Goal: Transaction & Acquisition: Book appointment/travel/reservation

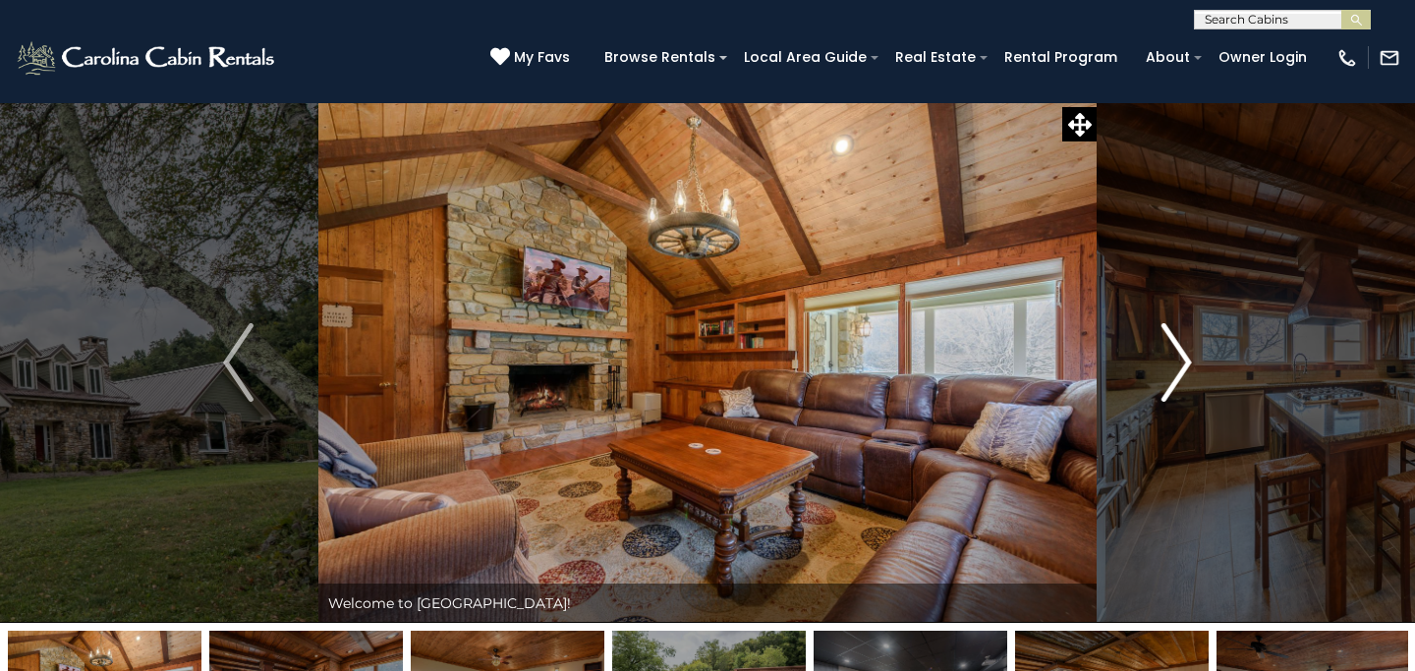
click at [1182, 355] on img "Next" at bounding box center [1175, 362] width 29 height 79
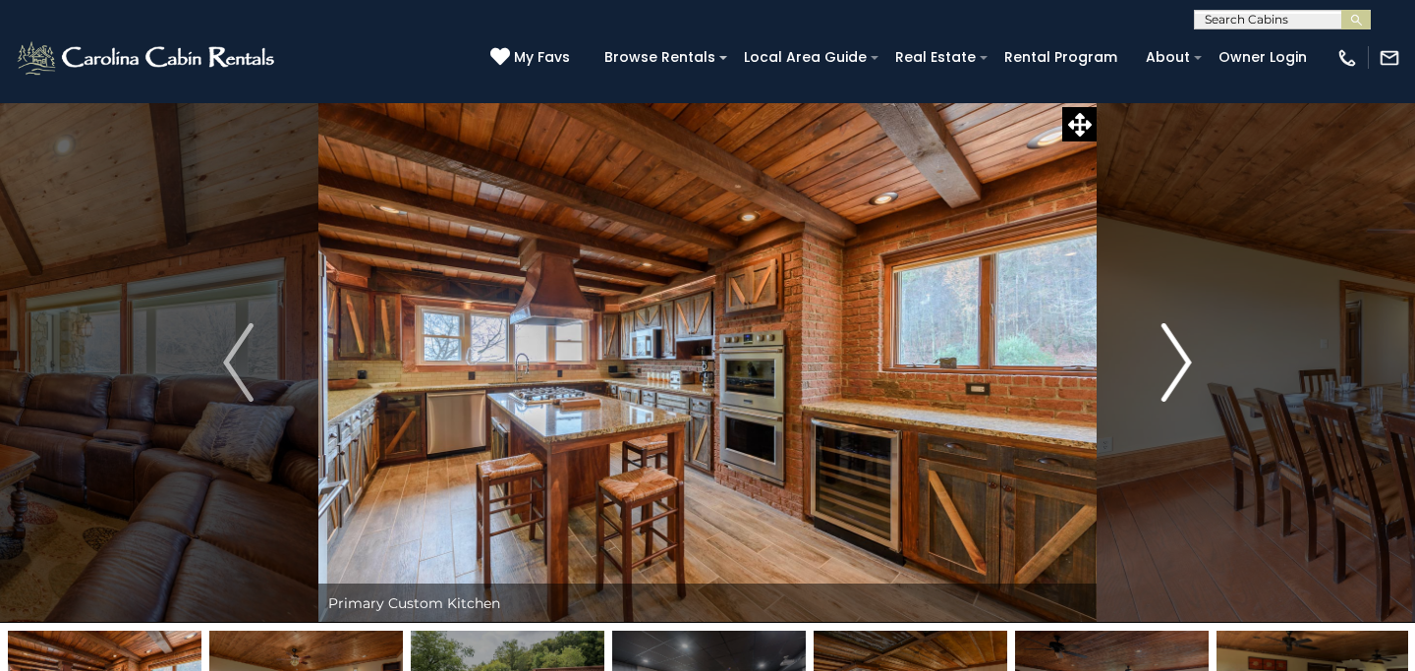
click at [1182, 355] on img "Next" at bounding box center [1175, 362] width 29 height 79
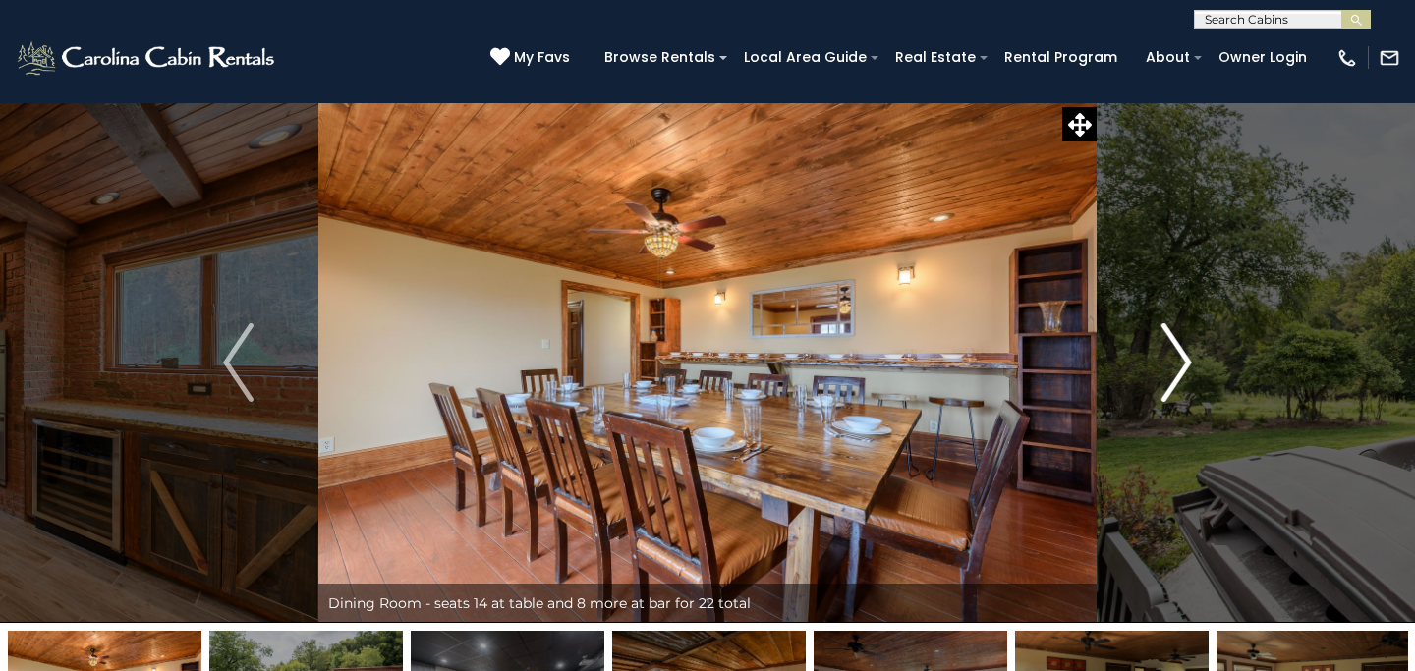
click at [1182, 355] on img "Next" at bounding box center [1175, 362] width 29 height 79
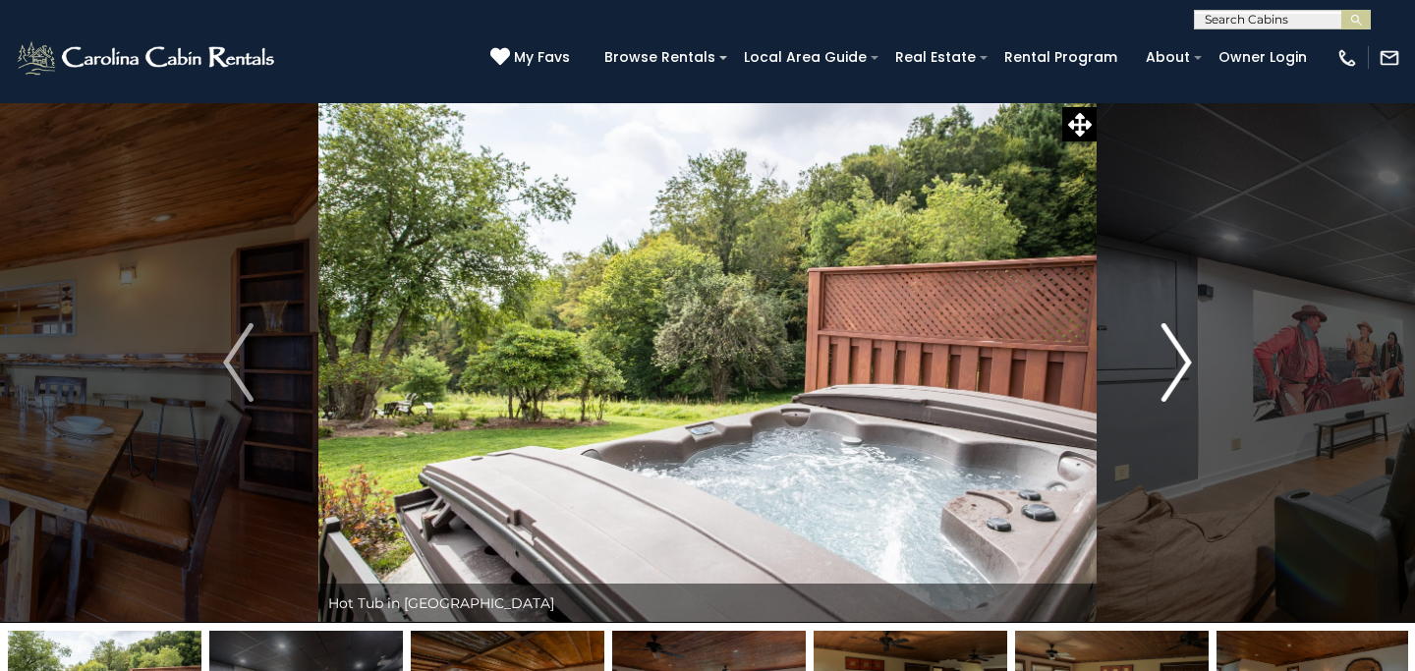
click at [1182, 355] on img "Next" at bounding box center [1175, 362] width 29 height 79
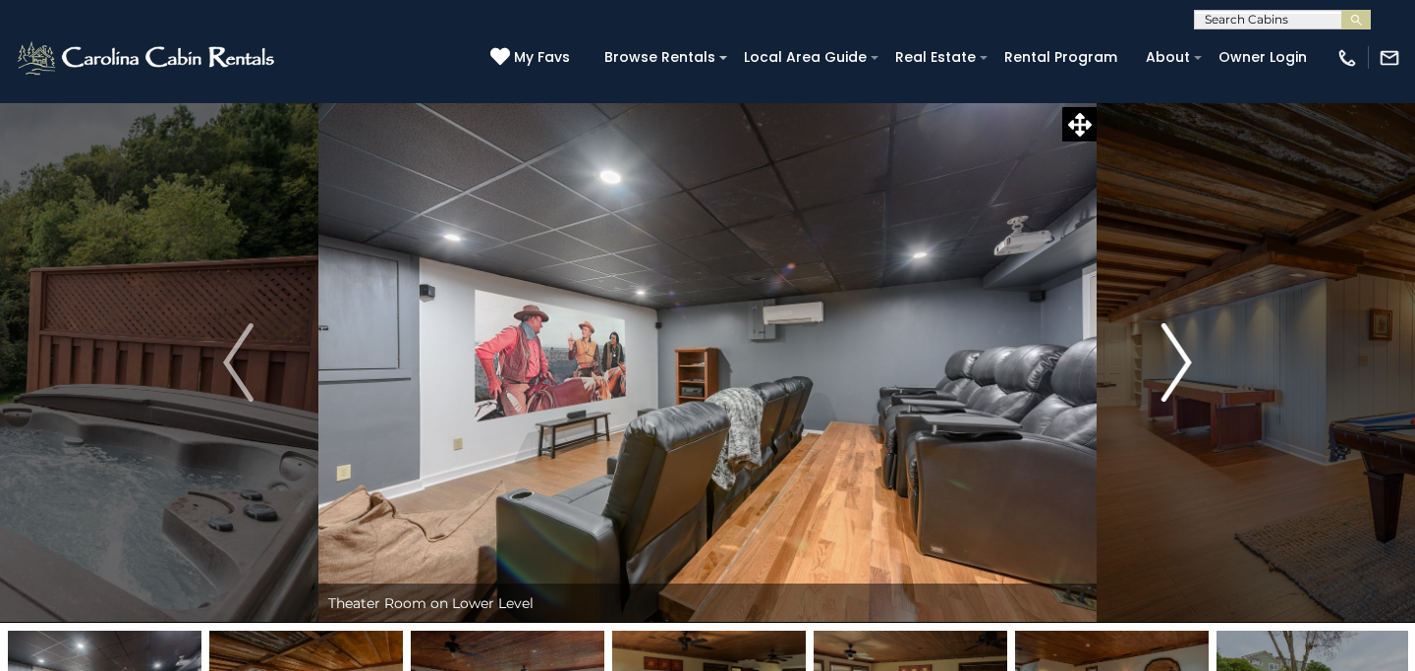
click at [1182, 355] on img "Next" at bounding box center [1175, 362] width 29 height 79
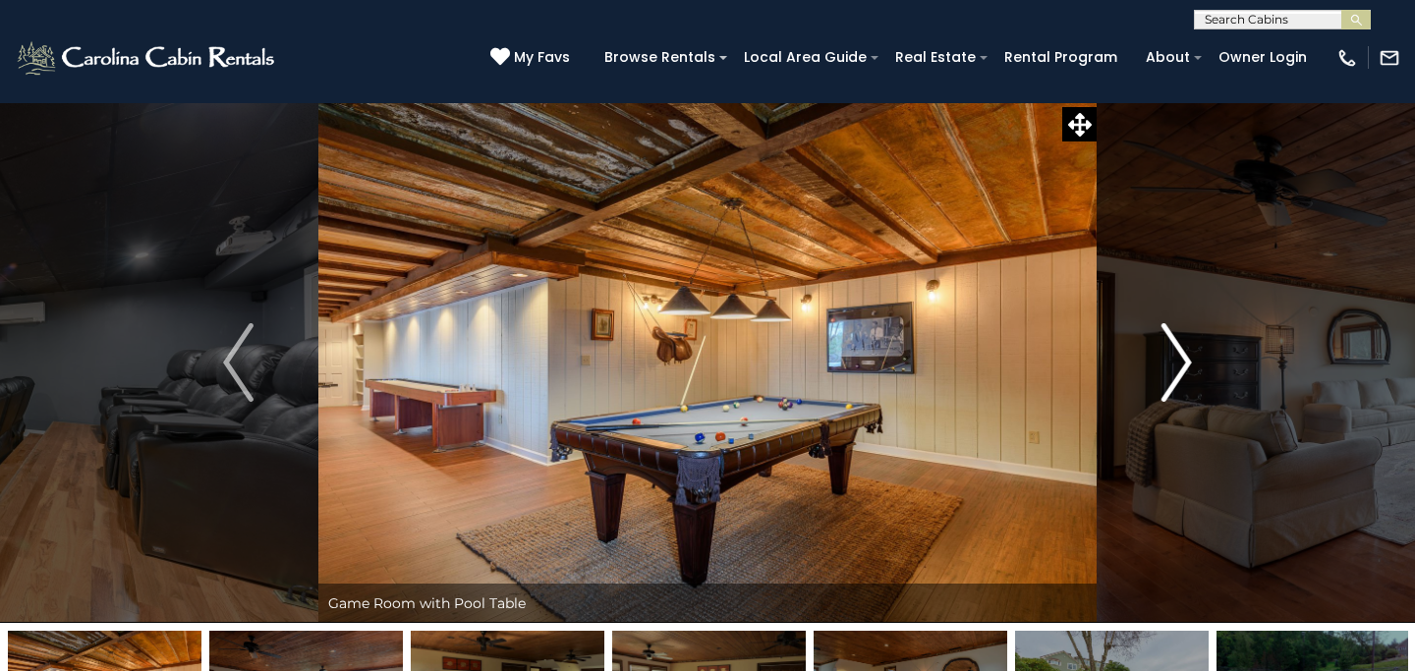
click at [1182, 355] on img "Next" at bounding box center [1175, 362] width 29 height 79
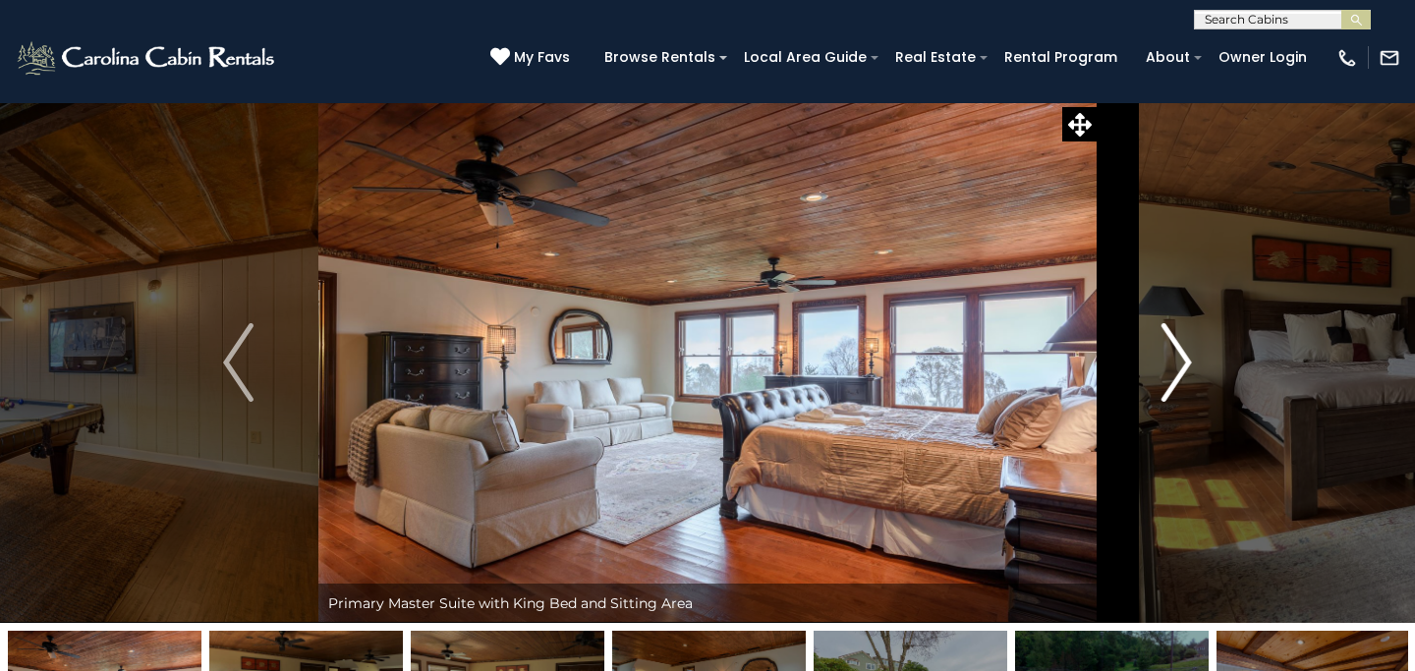
click at [1182, 355] on img "Next" at bounding box center [1175, 362] width 29 height 79
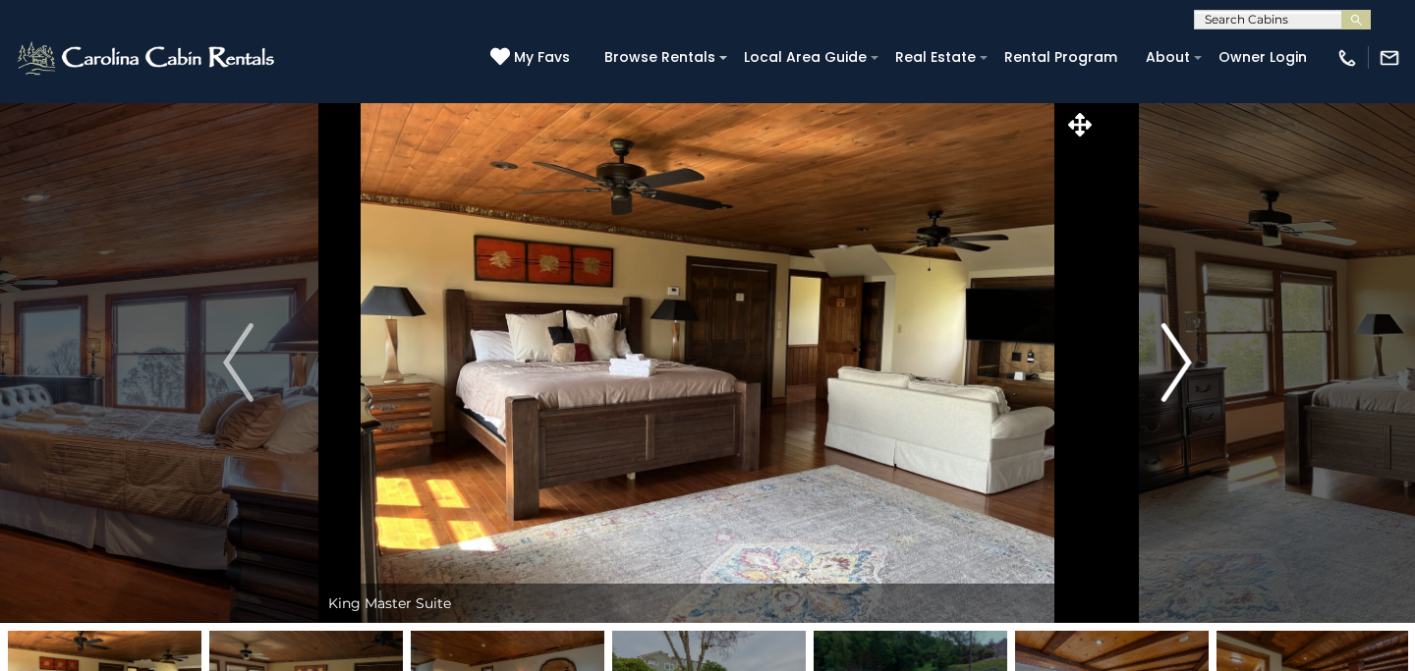
click at [1182, 355] on img "Next" at bounding box center [1175, 362] width 29 height 79
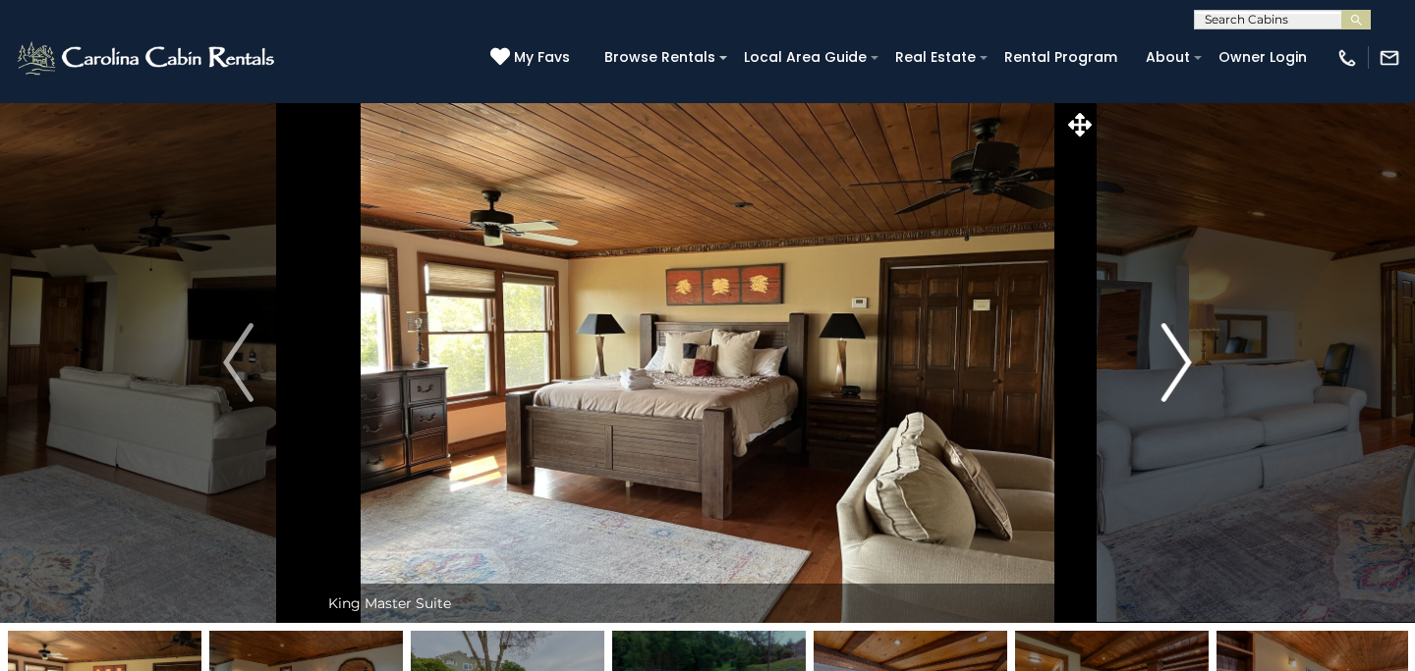
click at [1182, 355] on img "Next" at bounding box center [1175, 362] width 29 height 79
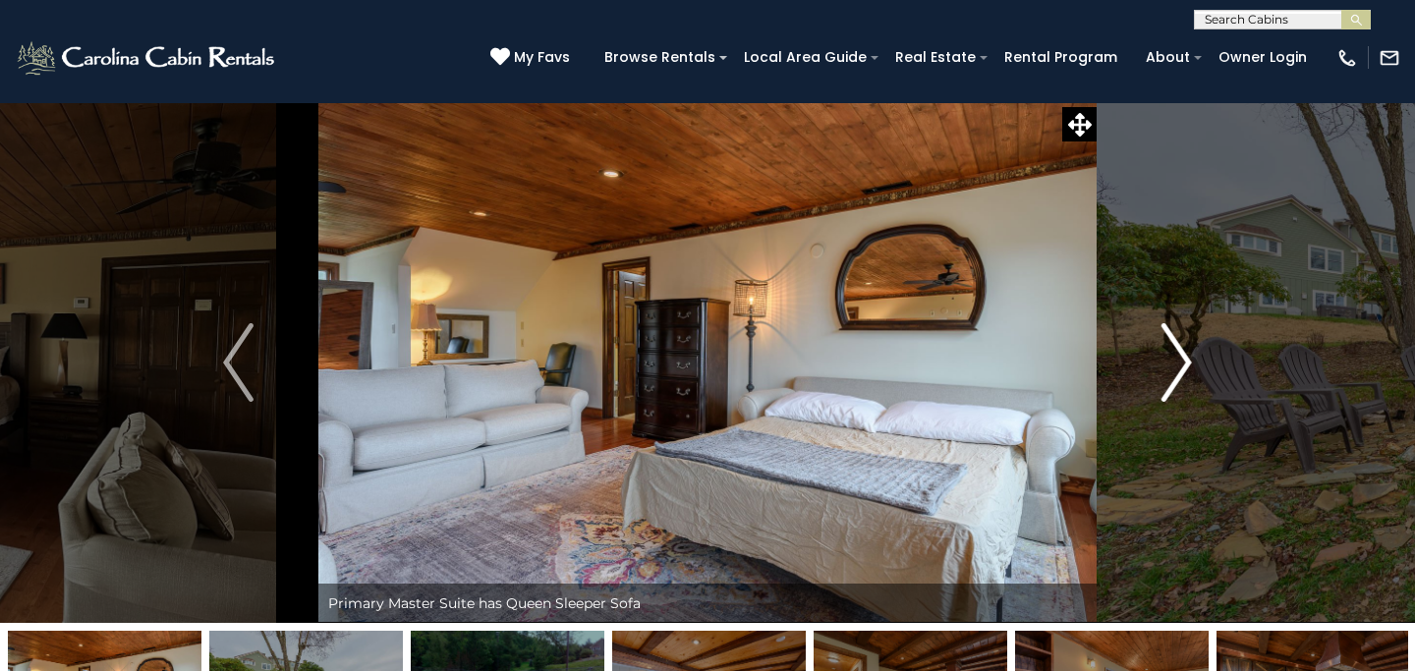
click at [1182, 355] on img "Next" at bounding box center [1175, 362] width 29 height 79
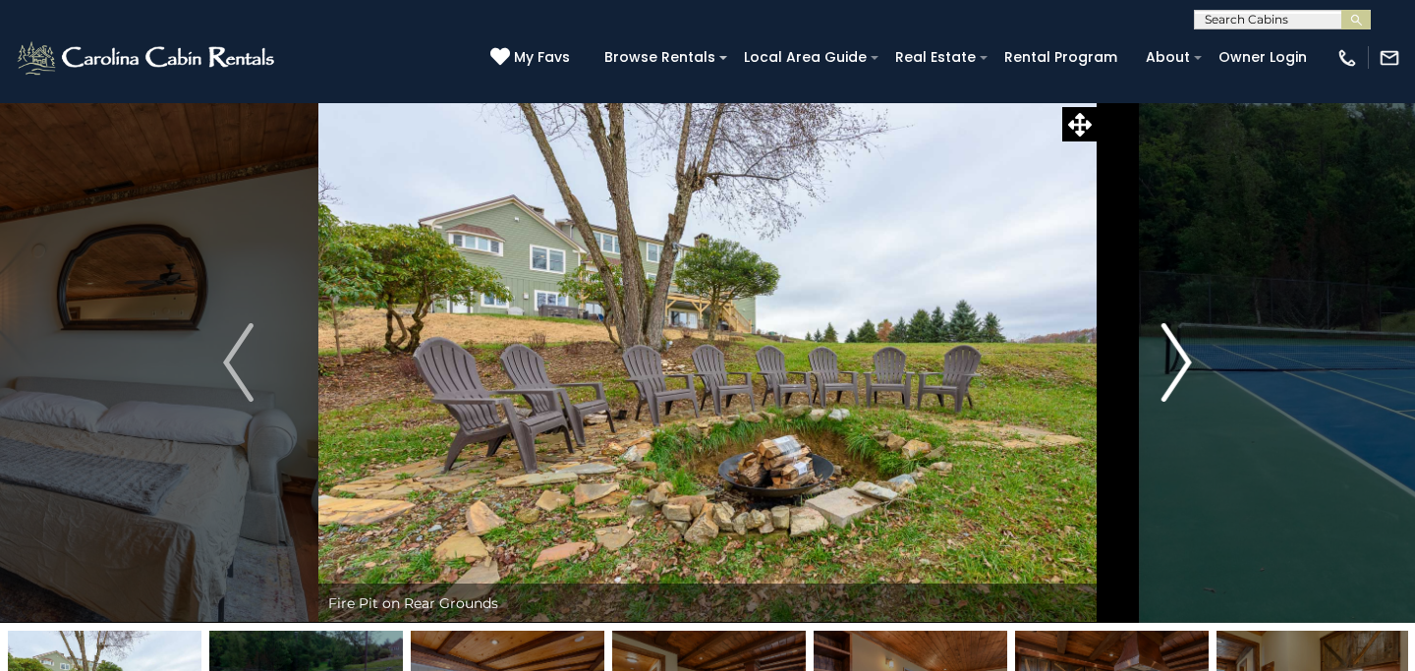
click at [1182, 355] on img "Next" at bounding box center [1175, 362] width 29 height 79
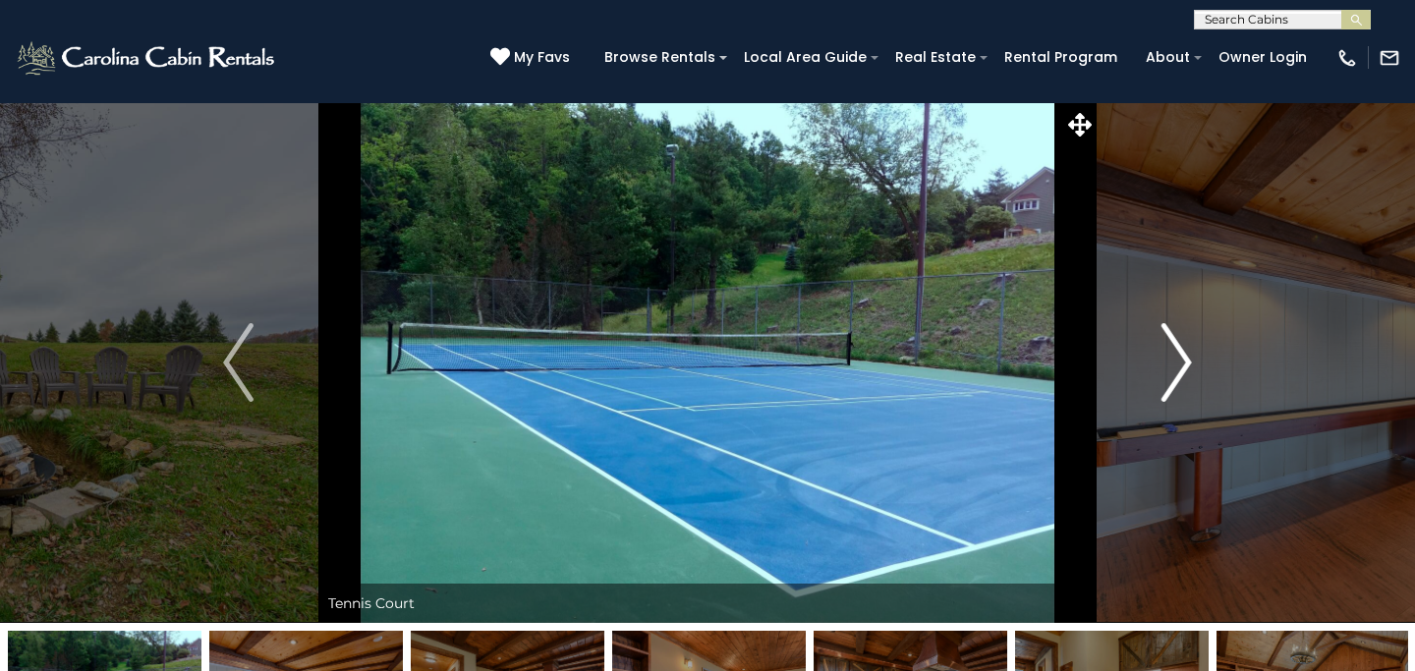
click at [1182, 355] on img "Next" at bounding box center [1175, 362] width 29 height 79
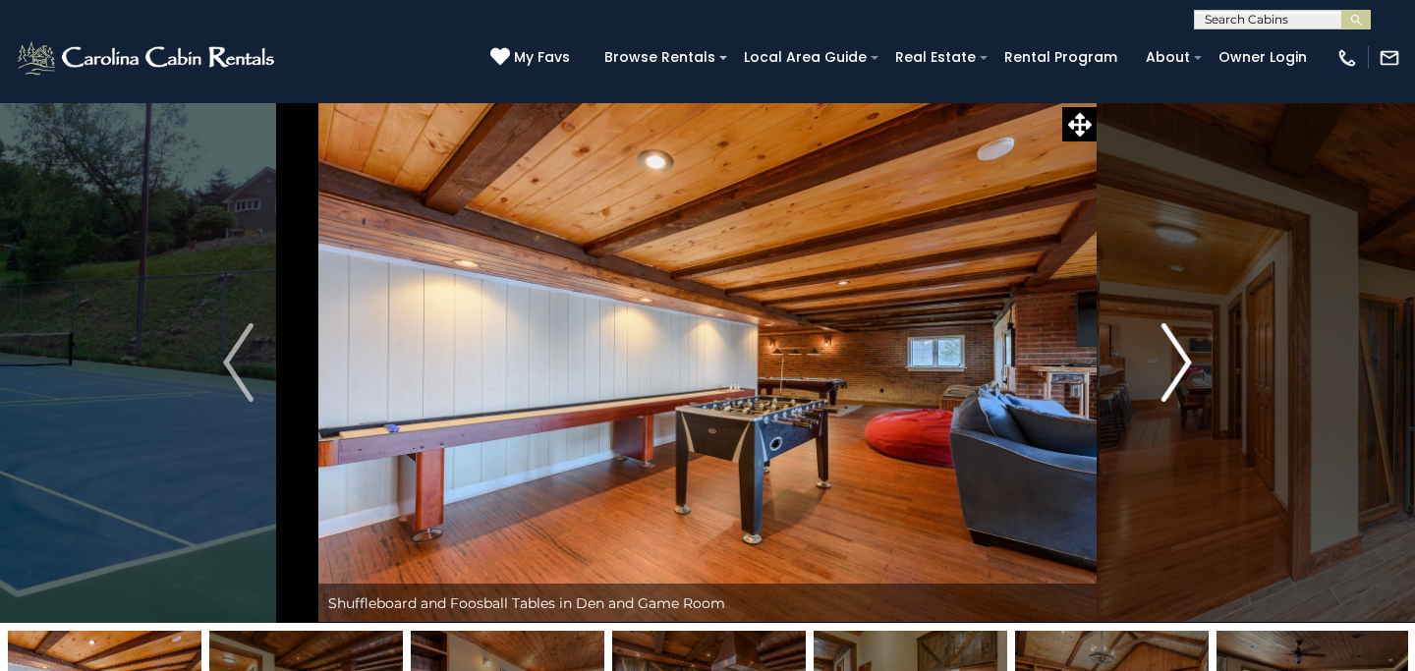
click at [1182, 355] on img "Next" at bounding box center [1175, 362] width 29 height 79
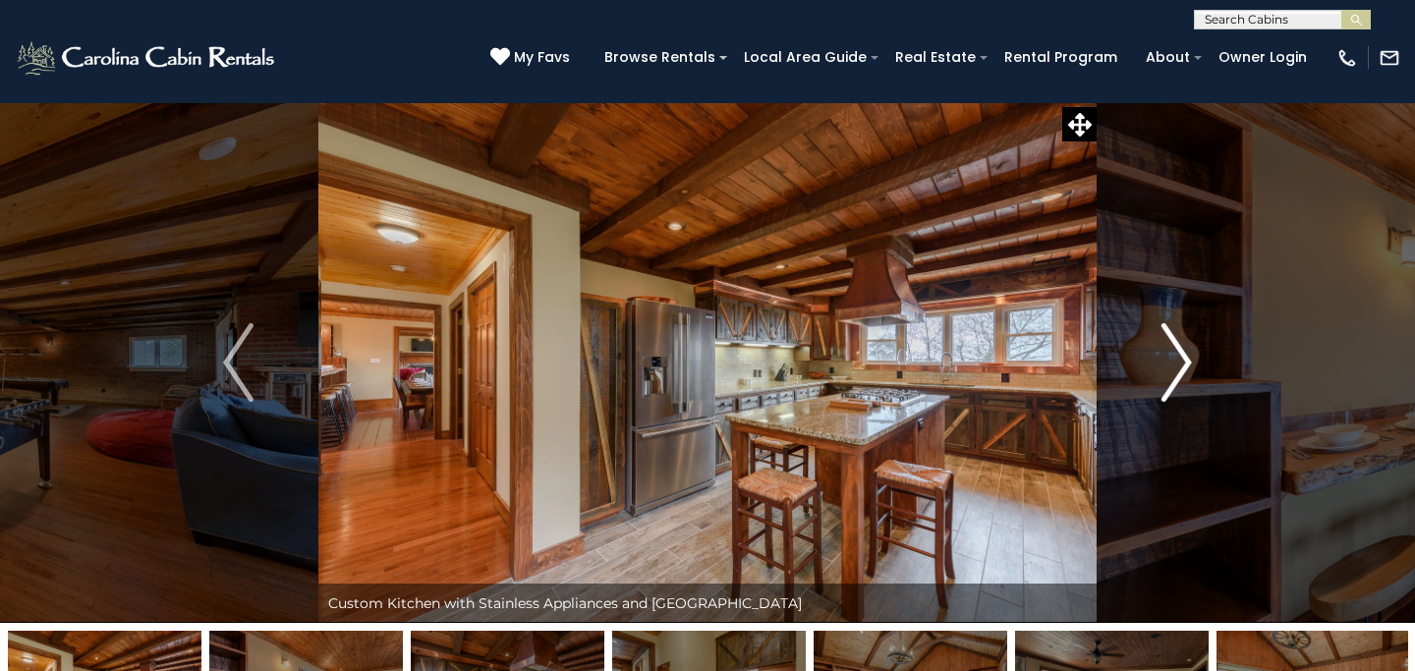
click at [1182, 355] on img "Next" at bounding box center [1175, 362] width 29 height 79
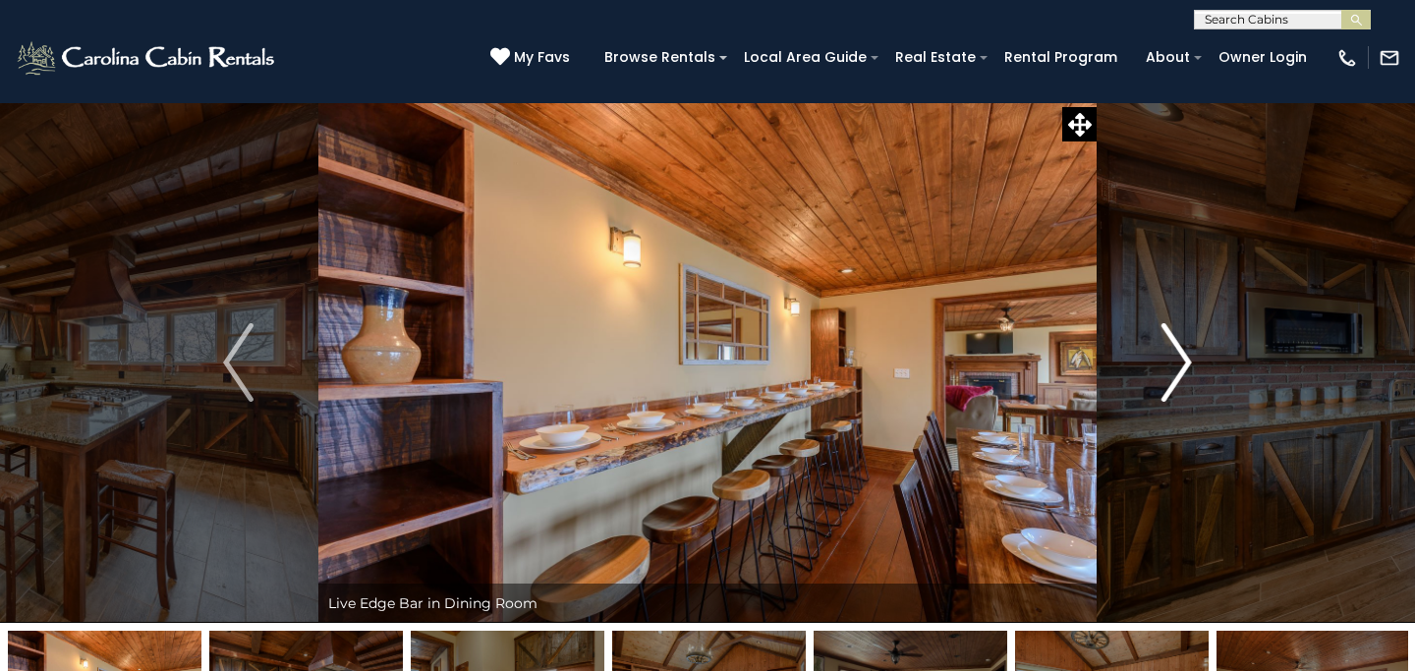
click at [1182, 355] on img "Next" at bounding box center [1175, 362] width 29 height 79
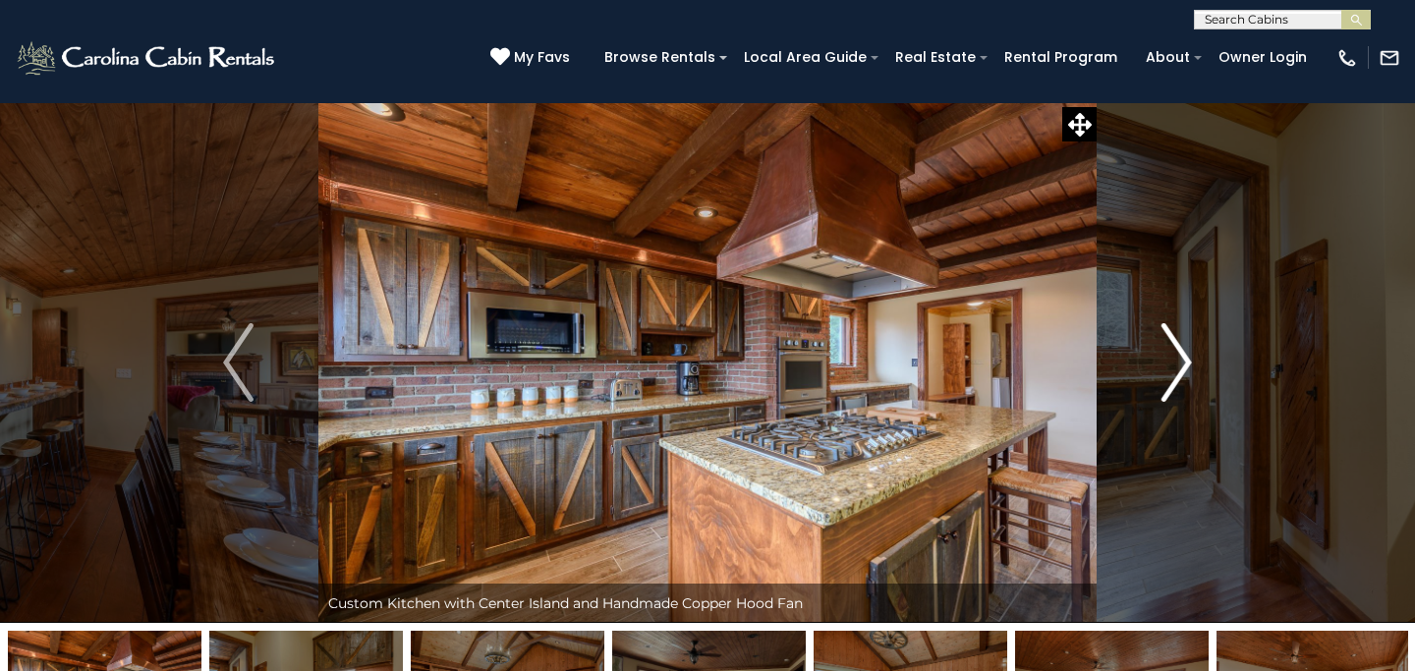
click at [1182, 355] on img "Next" at bounding box center [1175, 362] width 29 height 79
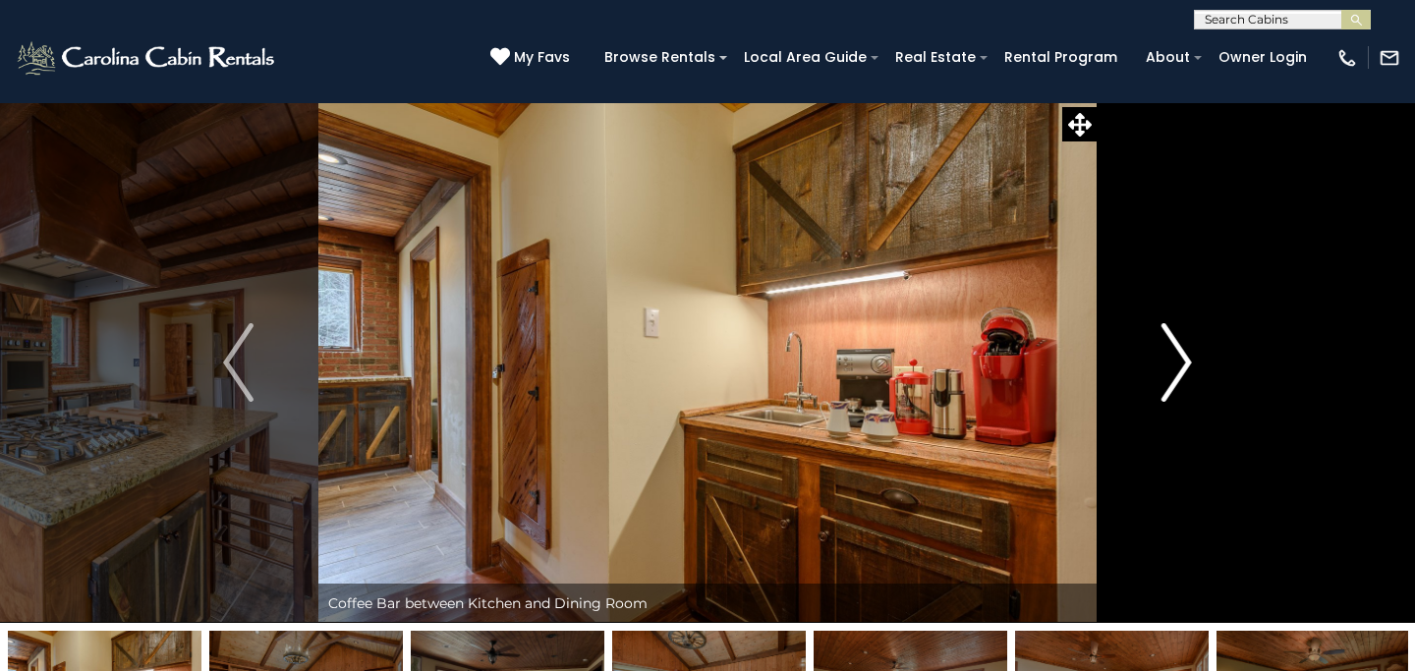
click at [1182, 355] on img "Next" at bounding box center [1175, 362] width 29 height 79
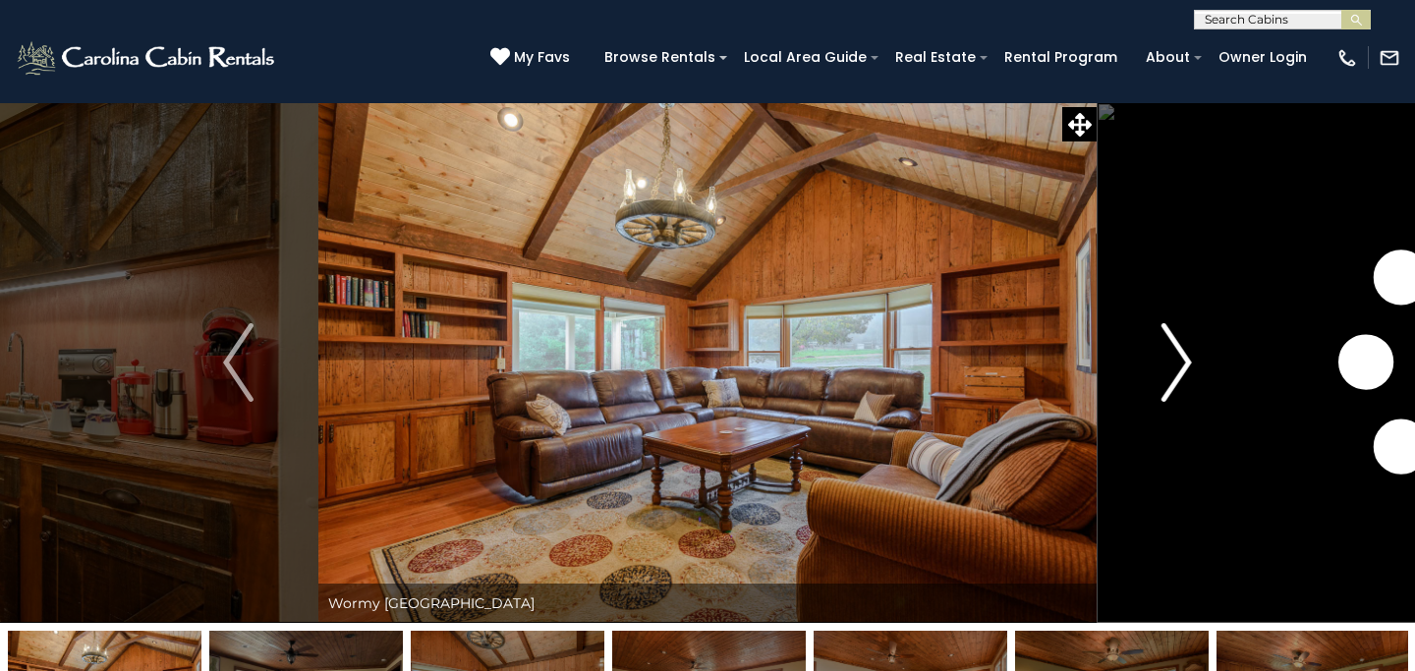
click at [1182, 355] on img "Next" at bounding box center [1175, 362] width 29 height 79
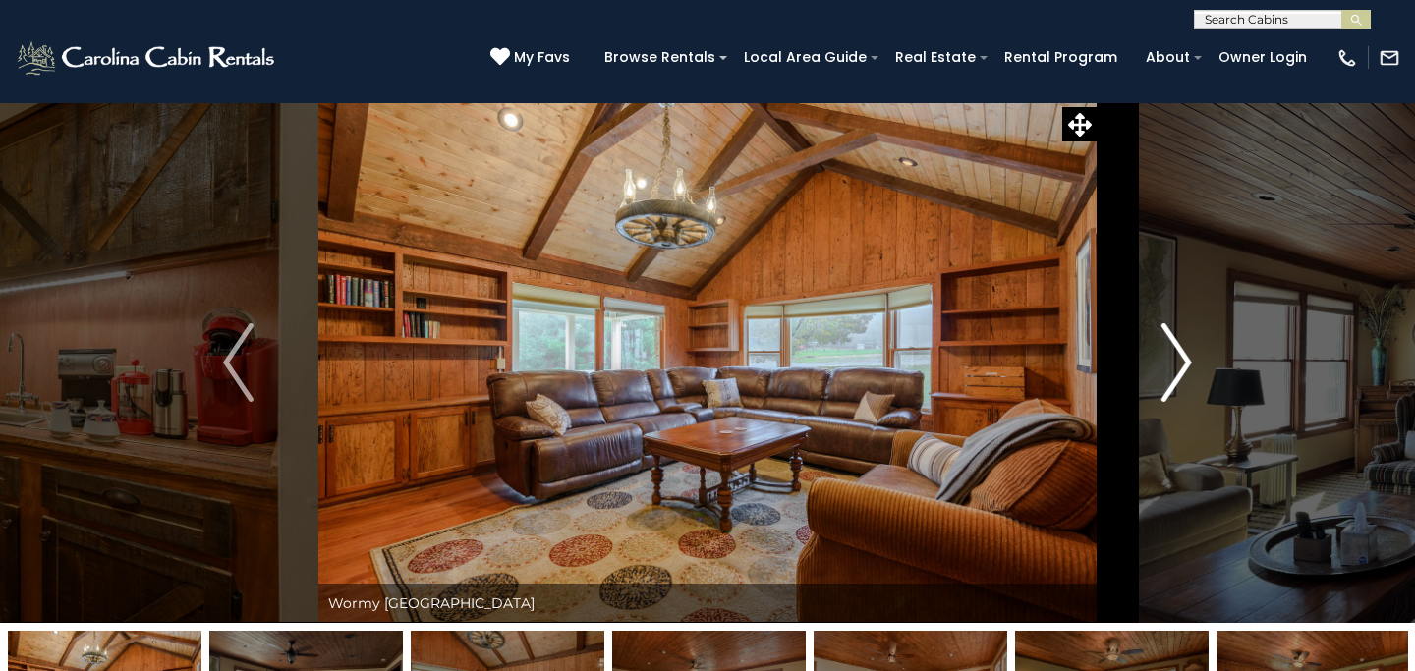
click at [1182, 355] on img "Next" at bounding box center [1175, 362] width 29 height 79
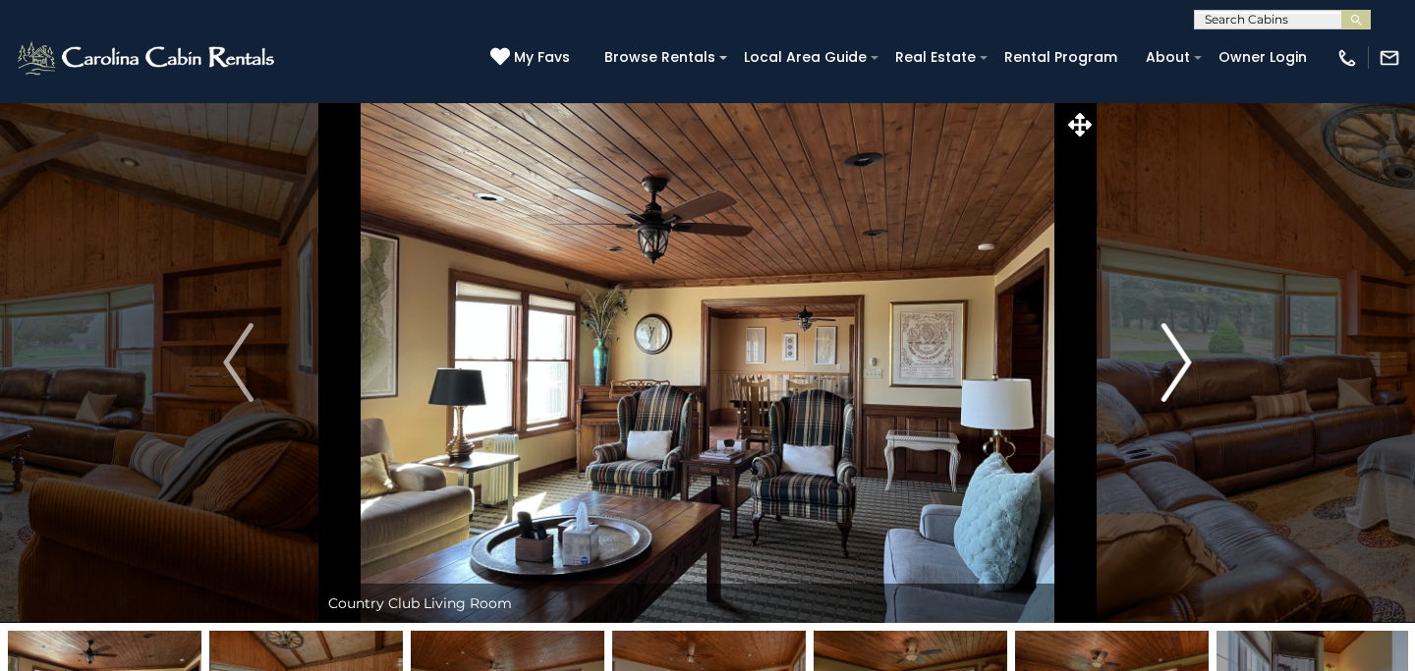
click at [1182, 355] on img "Next" at bounding box center [1175, 362] width 29 height 79
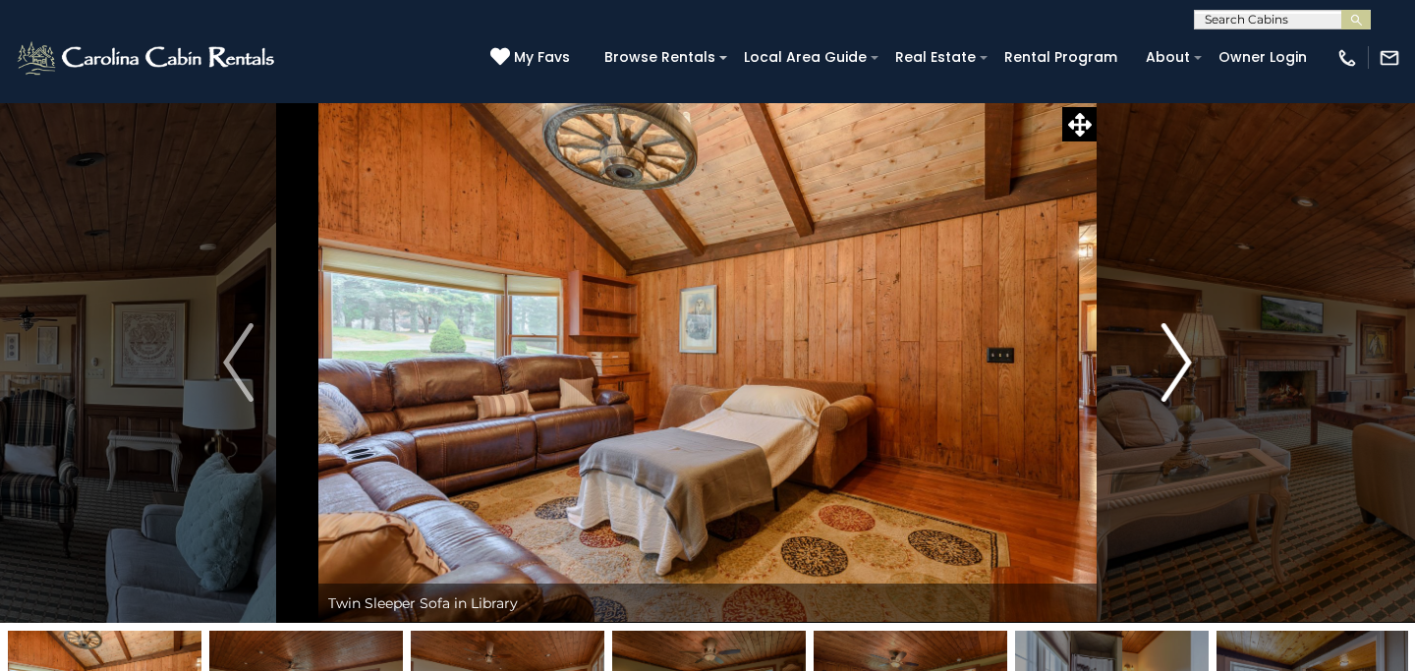
click at [1182, 355] on img "Next" at bounding box center [1175, 362] width 29 height 79
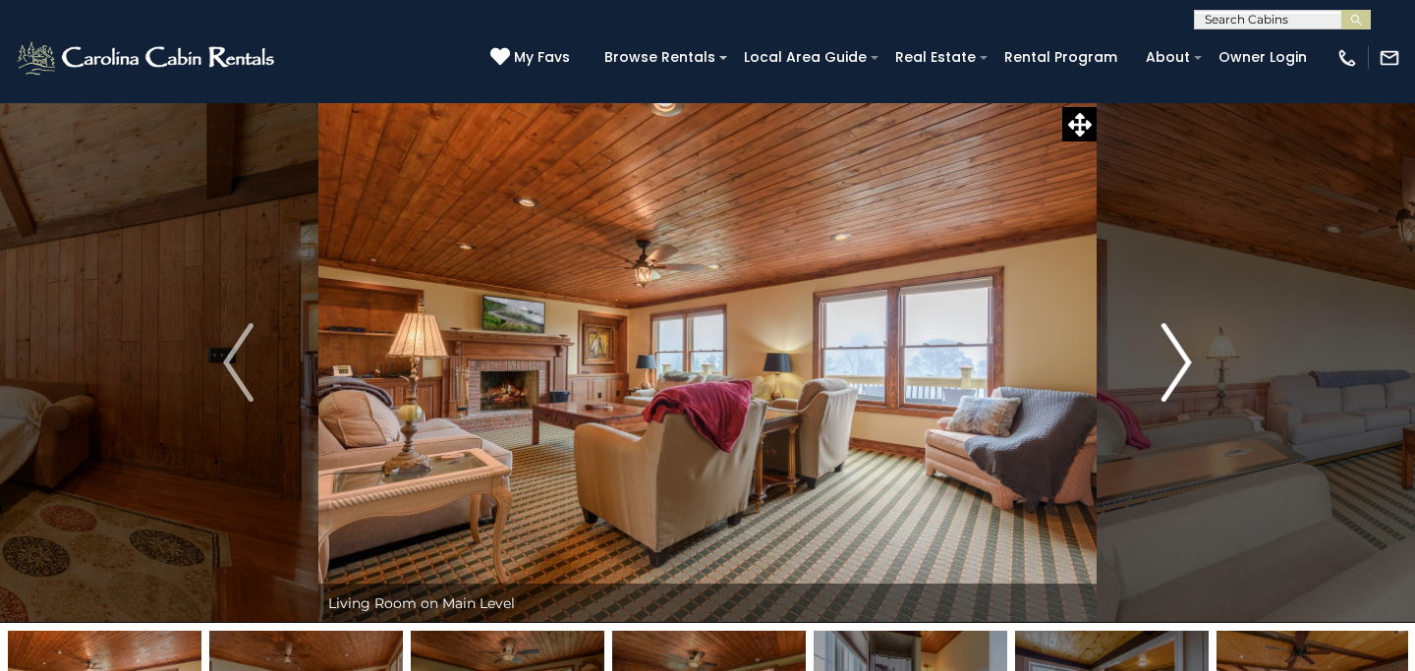
click at [1182, 355] on img "Next" at bounding box center [1175, 362] width 29 height 79
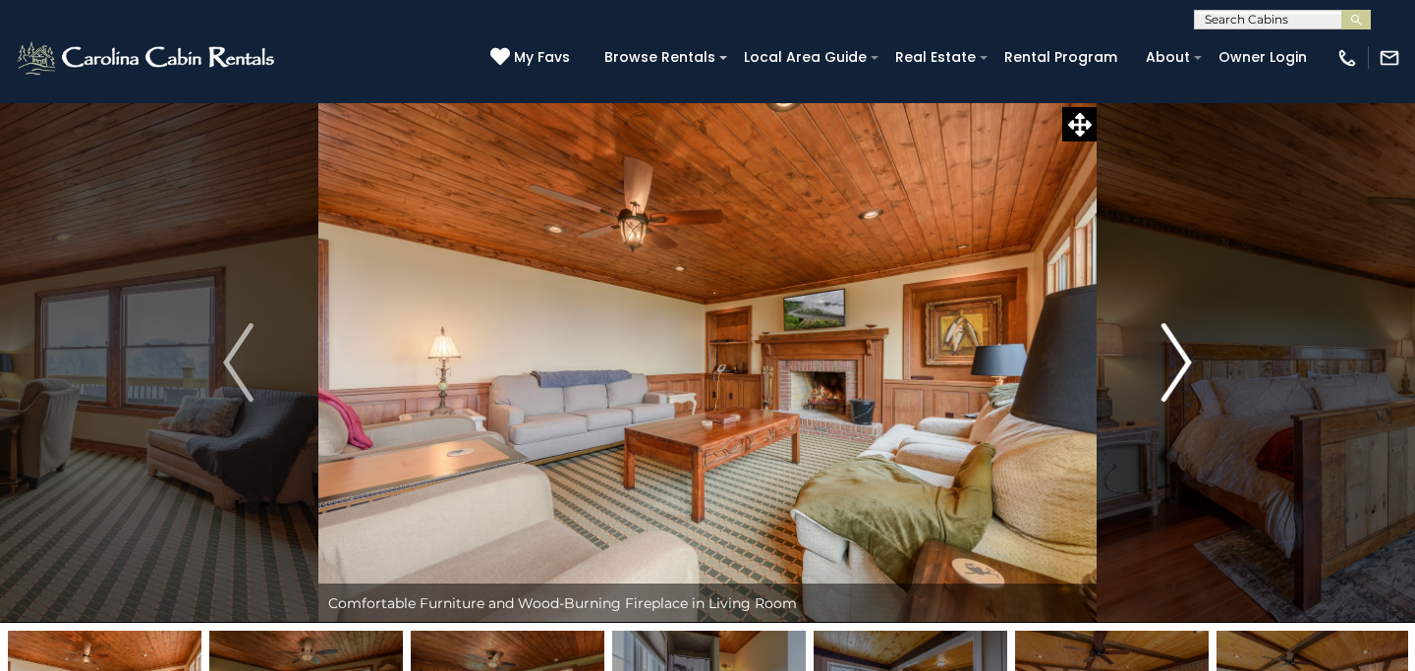
click at [1182, 355] on img "Next" at bounding box center [1175, 362] width 29 height 79
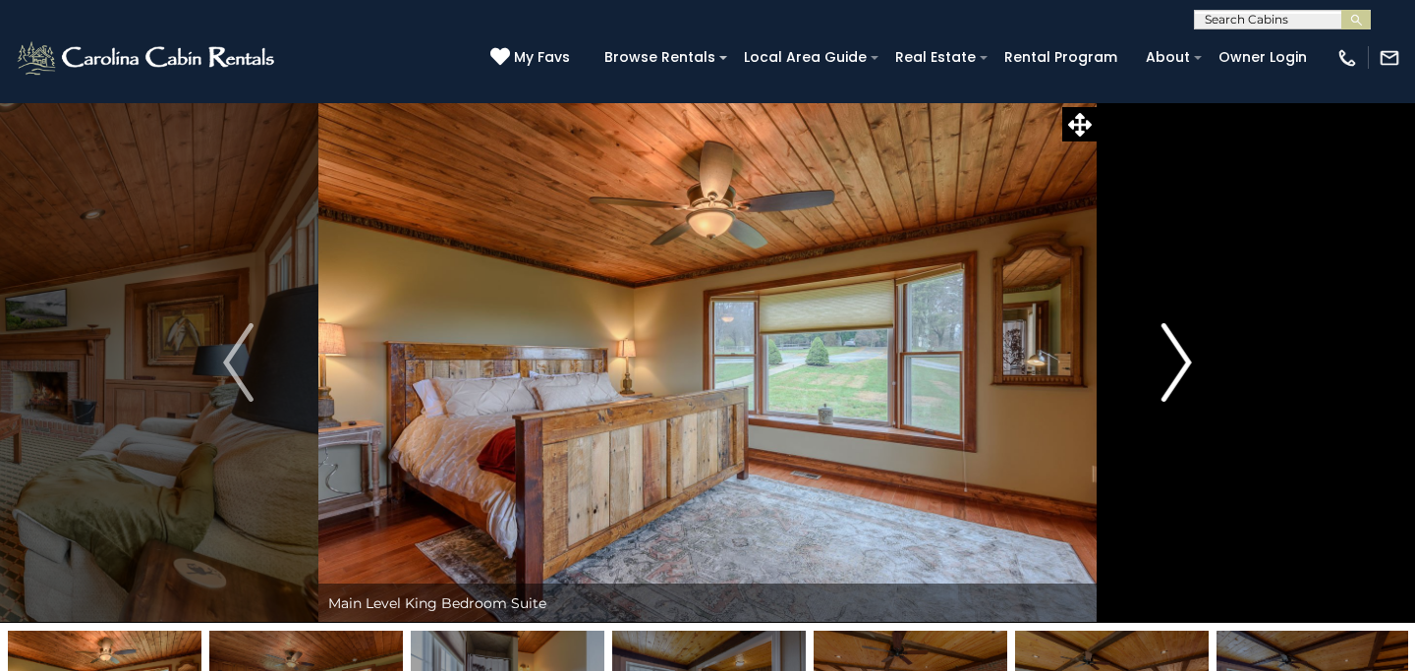
click at [1182, 355] on img "Next" at bounding box center [1175, 362] width 29 height 79
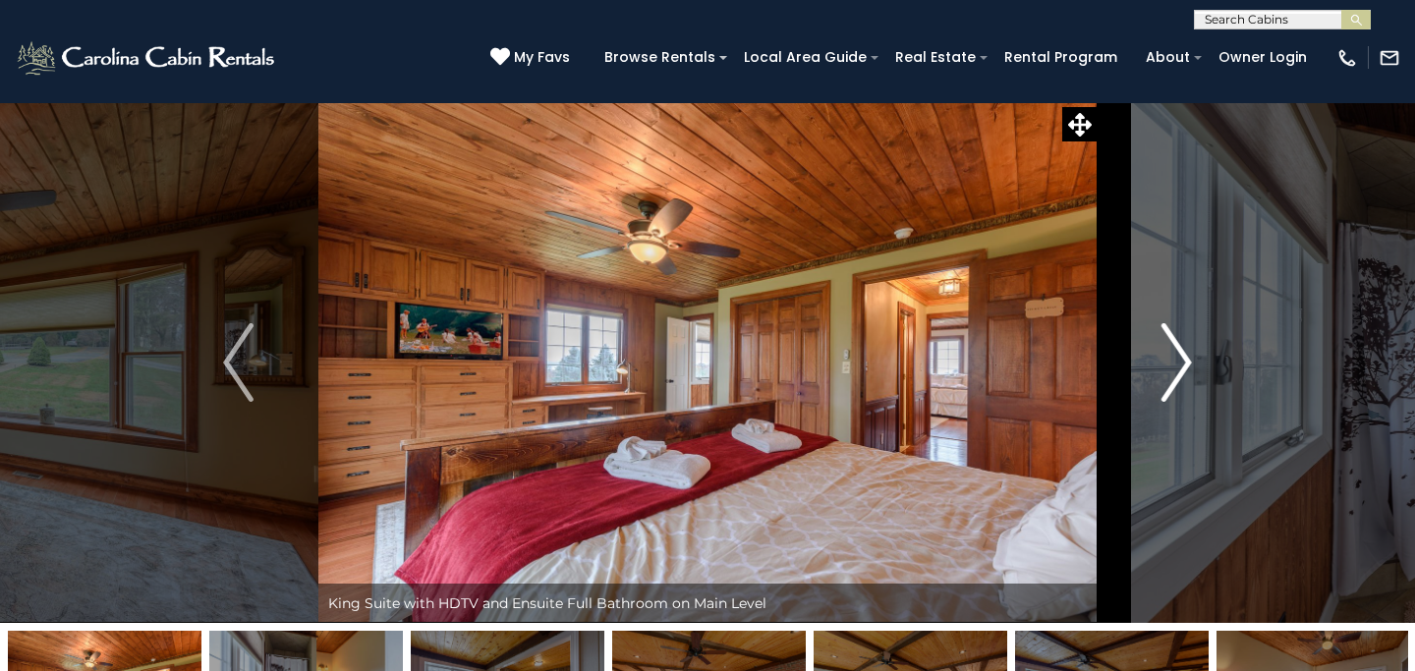
click at [1182, 355] on img "Next" at bounding box center [1175, 362] width 29 height 79
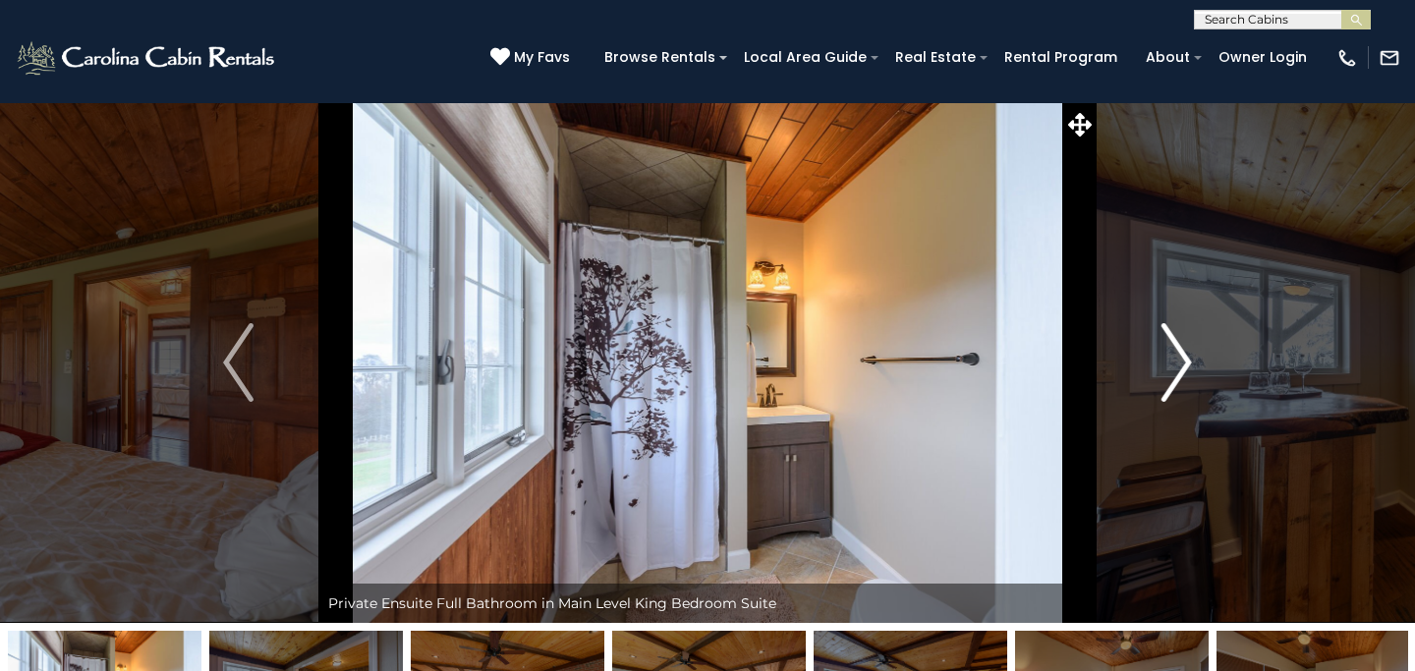
click at [1182, 355] on img "Next" at bounding box center [1175, 362] width 29 height 79
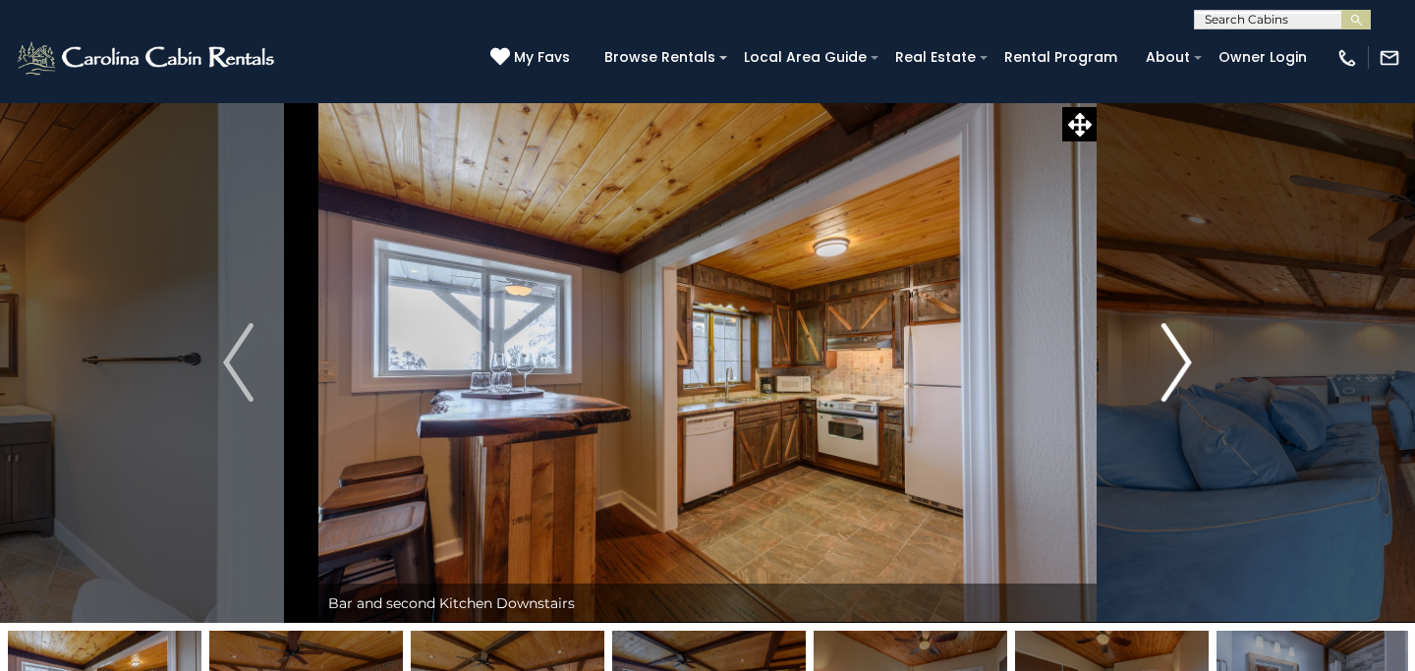
click at [1182, 355] on img "Next" at bounding box center [1175, 362] width 29 height 79
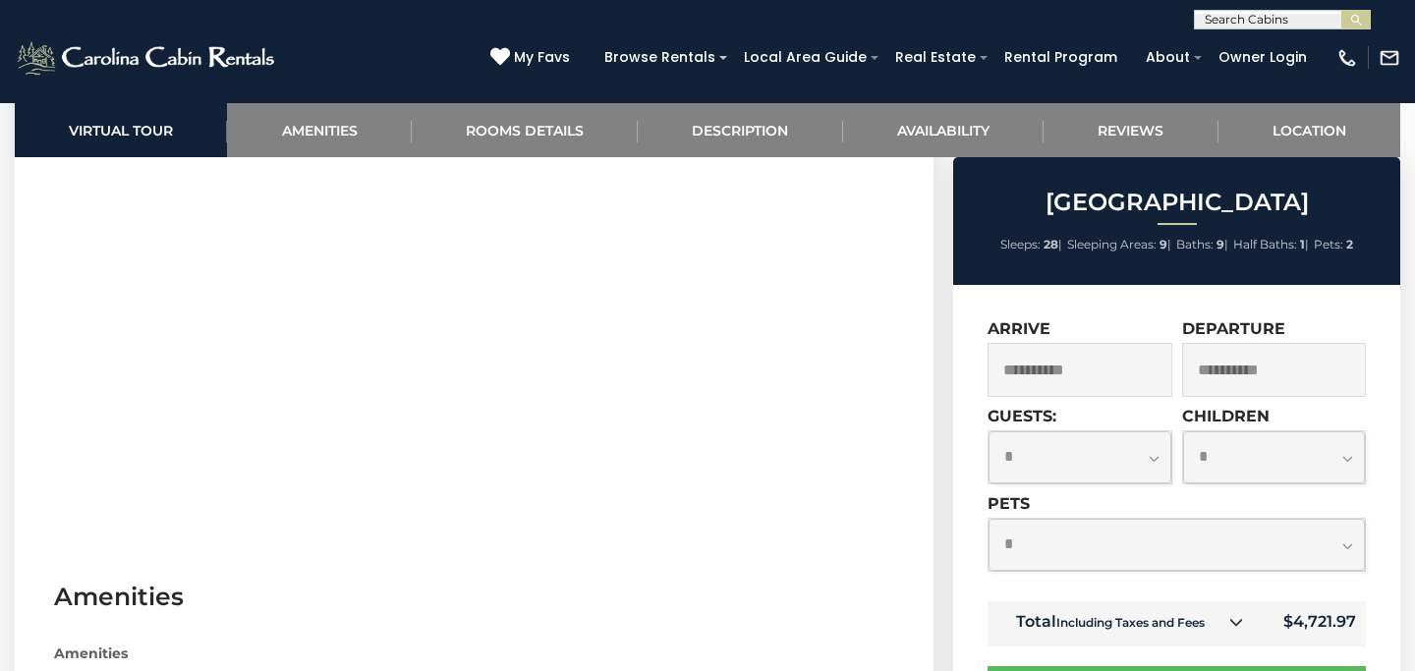
scroll to position [1044, 0]
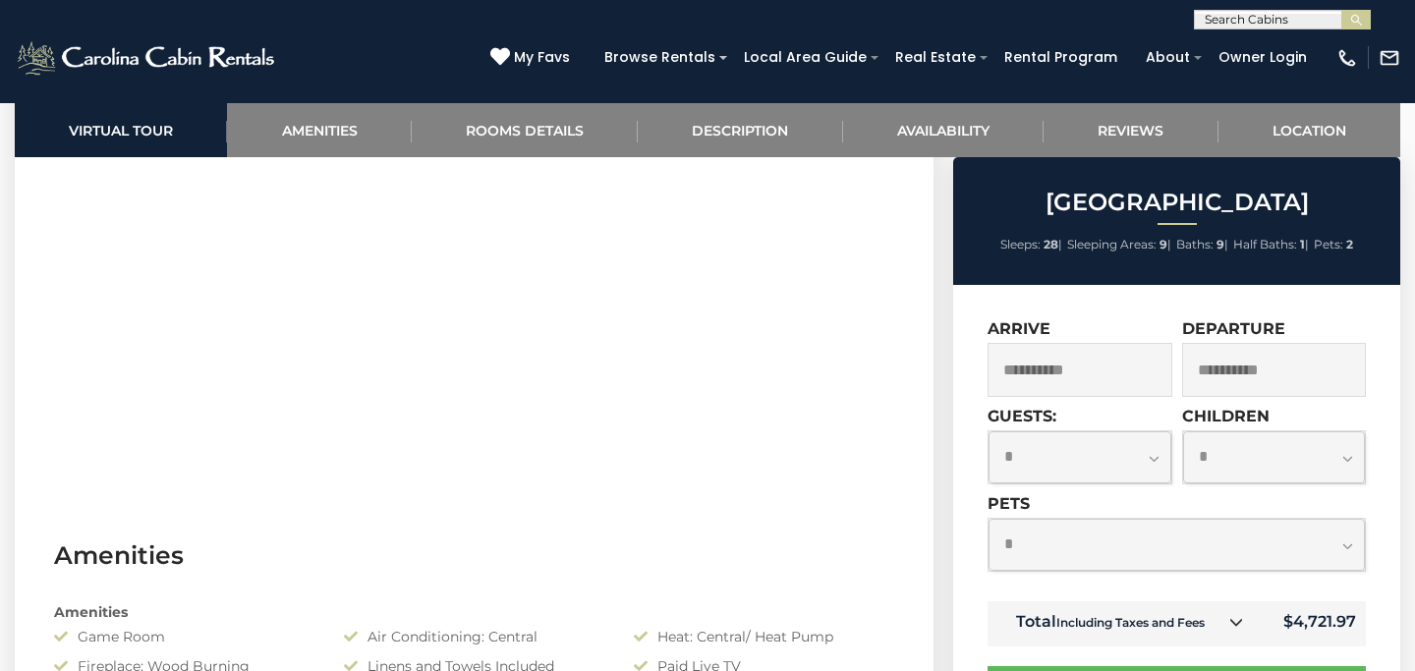
click at [1080, 378] on input "**********" at bounding box center [1079, 370] width 185 height 54
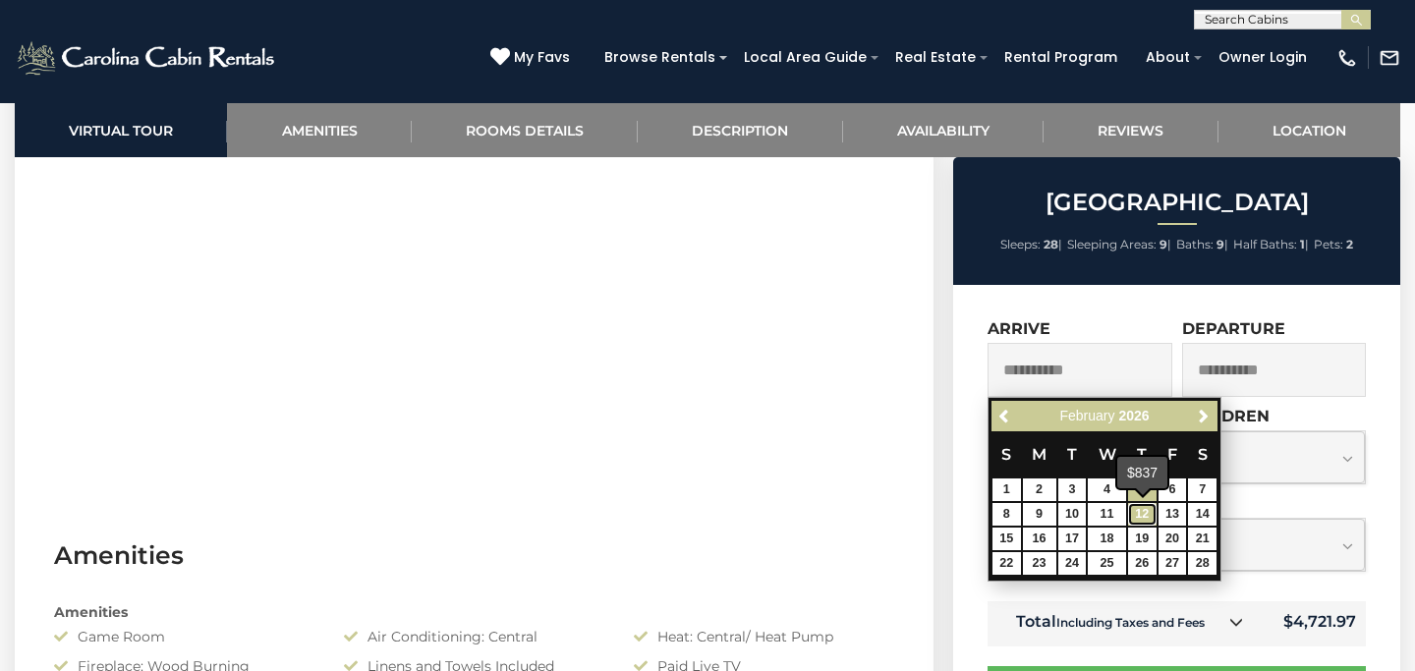
click at [1138, 520] on link "12" at bounding box center [1142, 514] width 28 height 23
type input "**********"
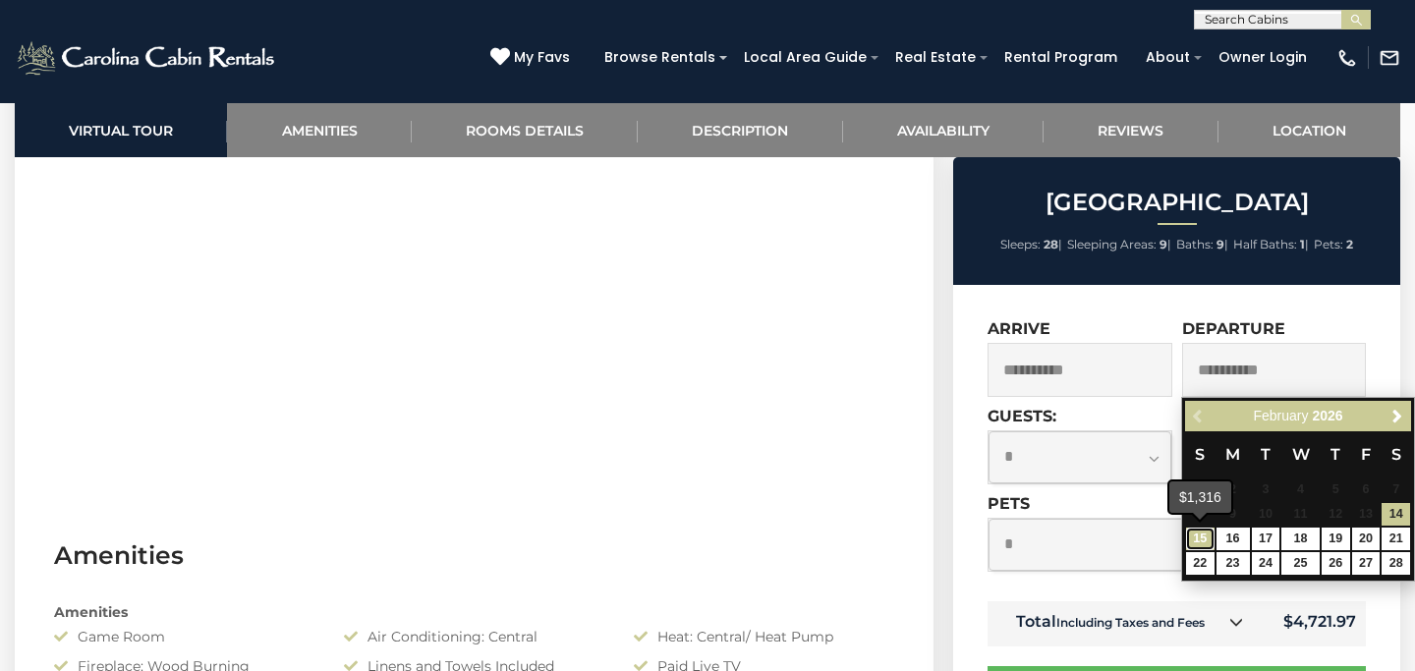
click at [1195, 534] on link "15" at bounding box center [1200, 539] width 28 height 23
type input "**********"
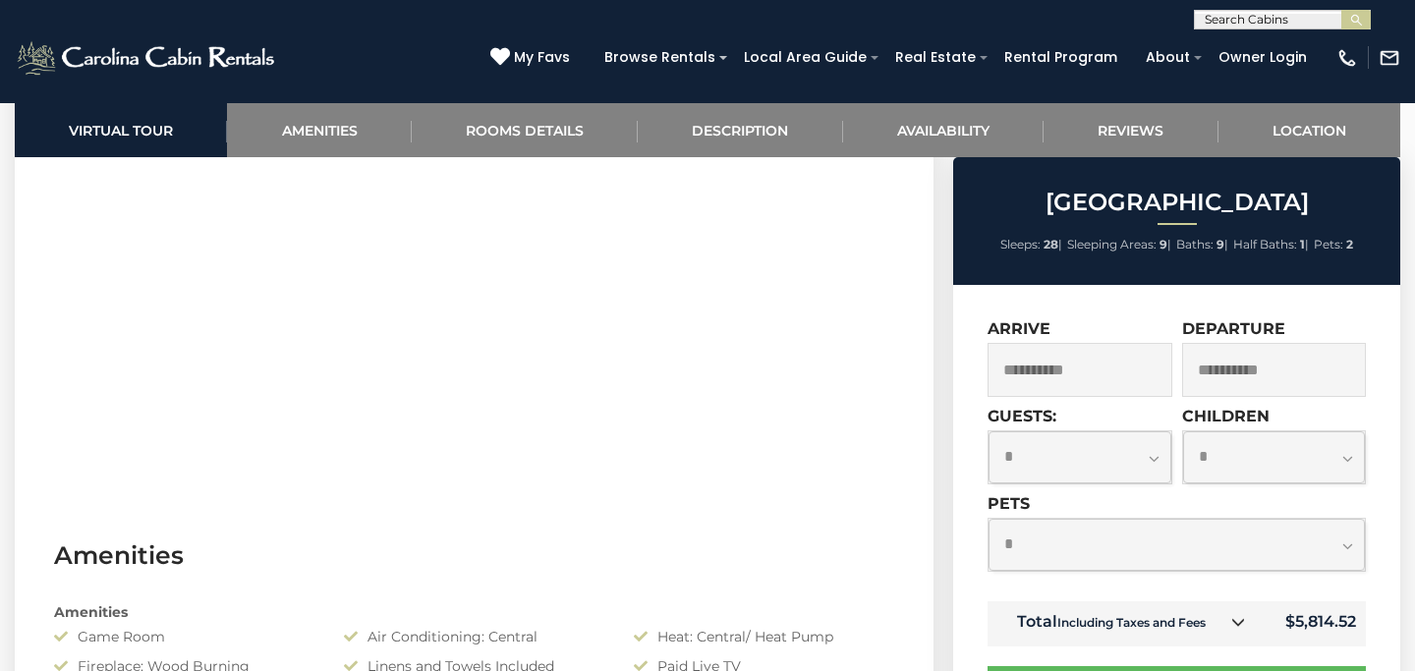
click at [1155, 450] on select "**********" at bounding box center [1079, 457] width 183 height 52
select select "**"
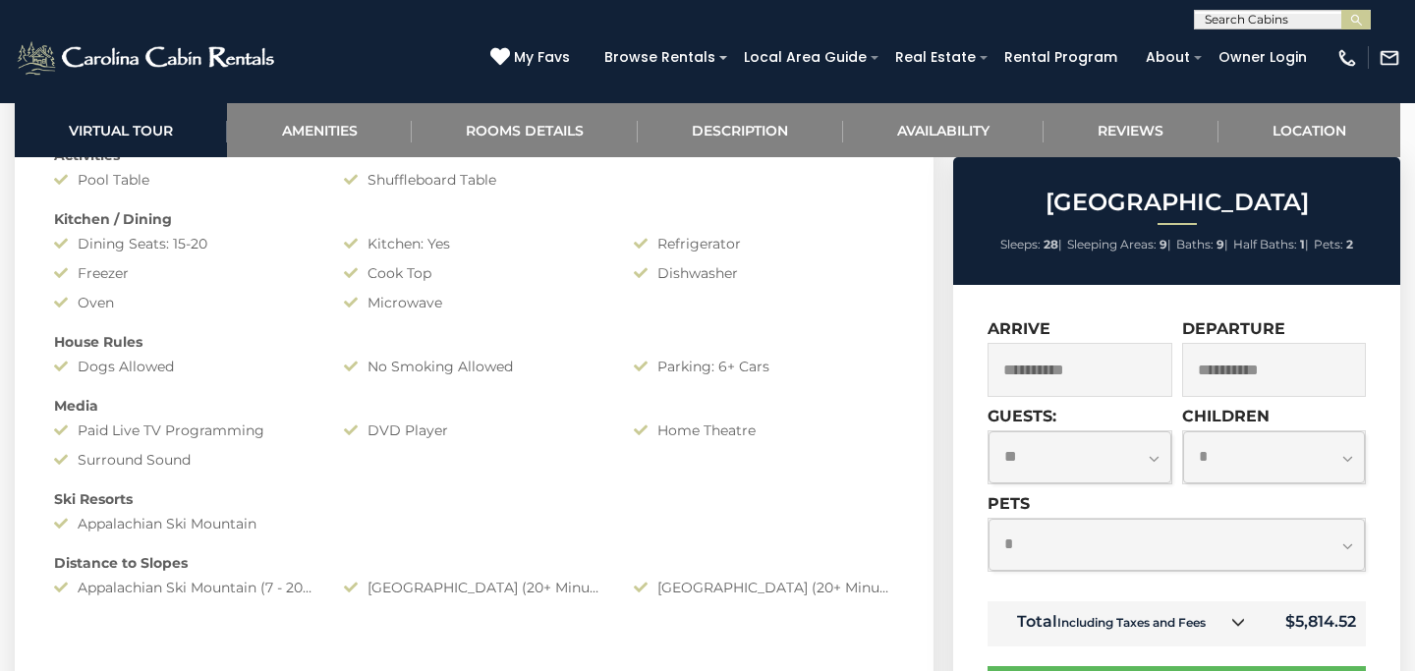
scroll to position [2050, 0]
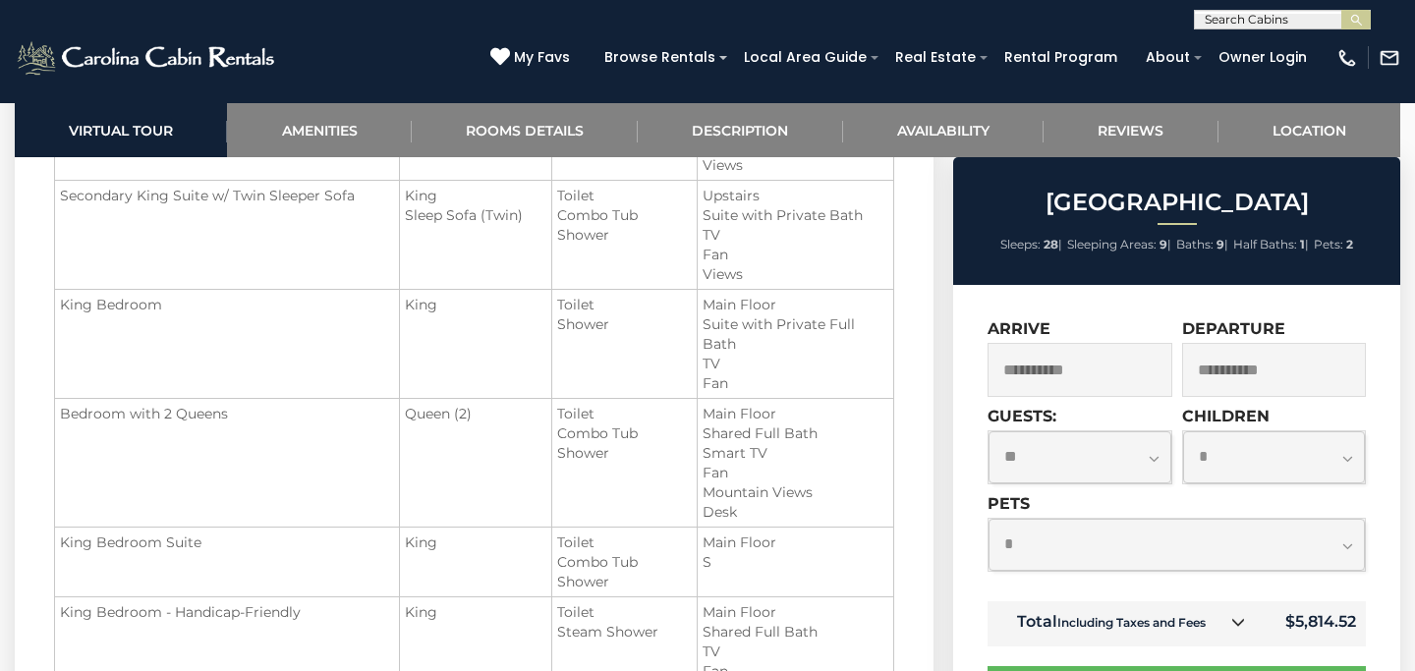
scroll to position [2460, 0]
click at [1173, 660] on form "**********" at bounding box center [1176, 524] width 378 height 411
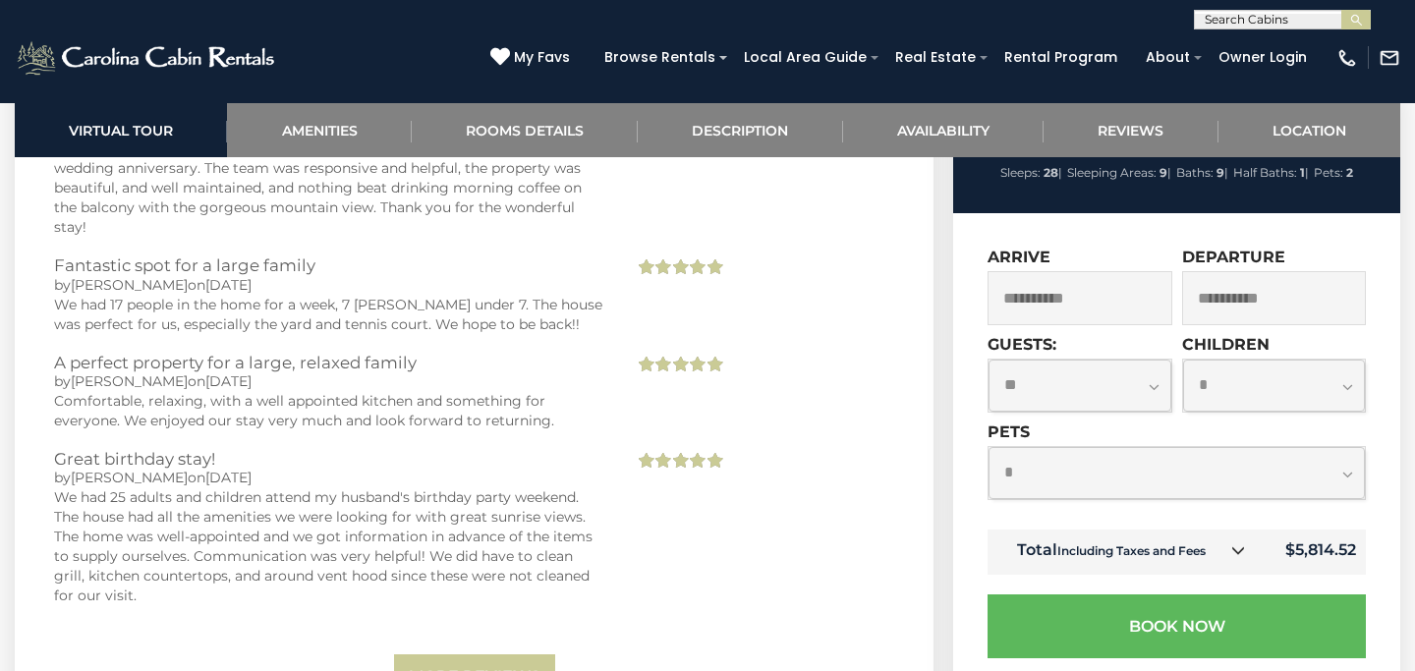
scroll to position [8771, 0]
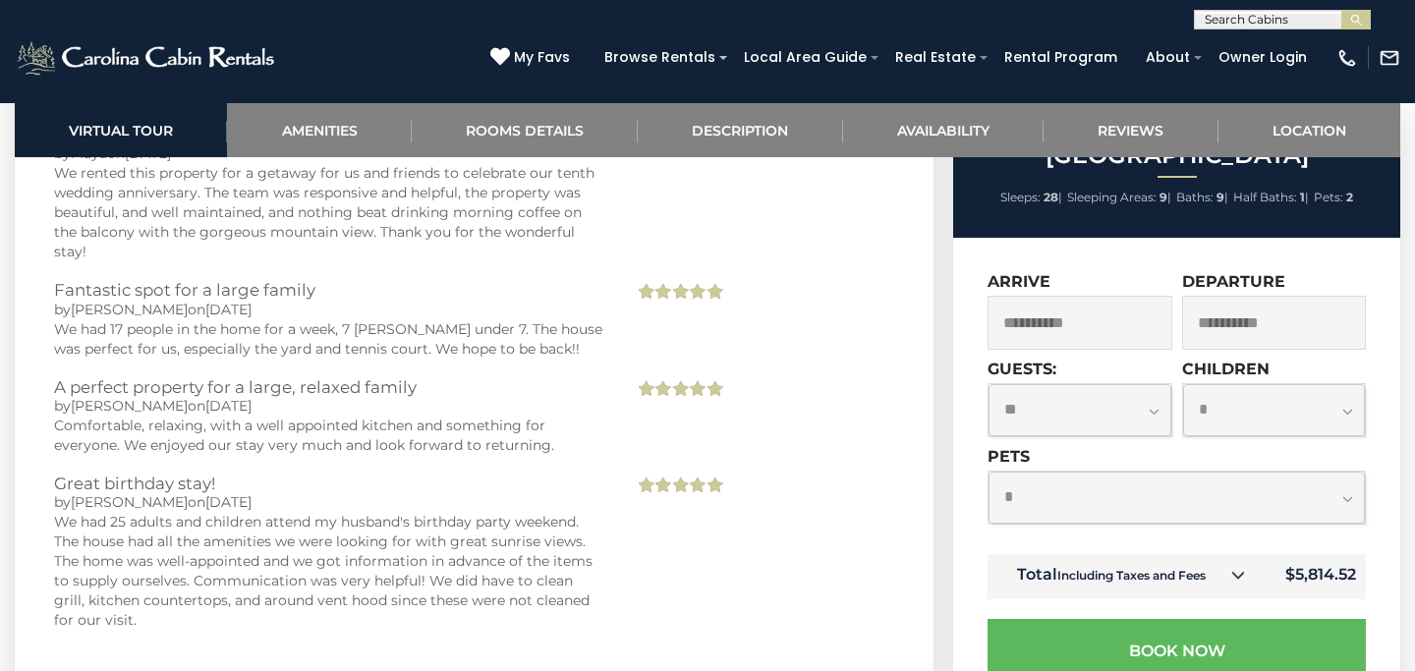
click at [1058, 336] on input "**********" at bounding box center [1079, 323] width 185 height 54
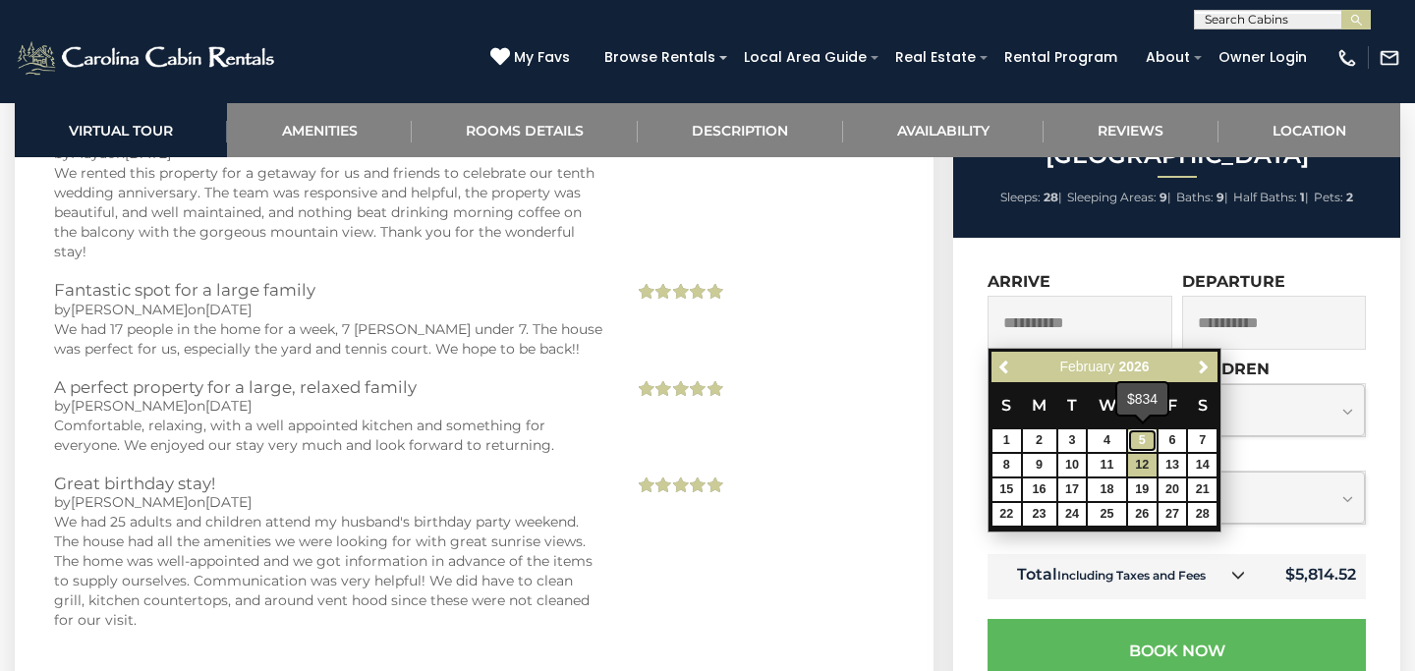
click at [1146, 449] on link "5" at bounding box center [1142, 440] width 28 height 23
type input "**********"
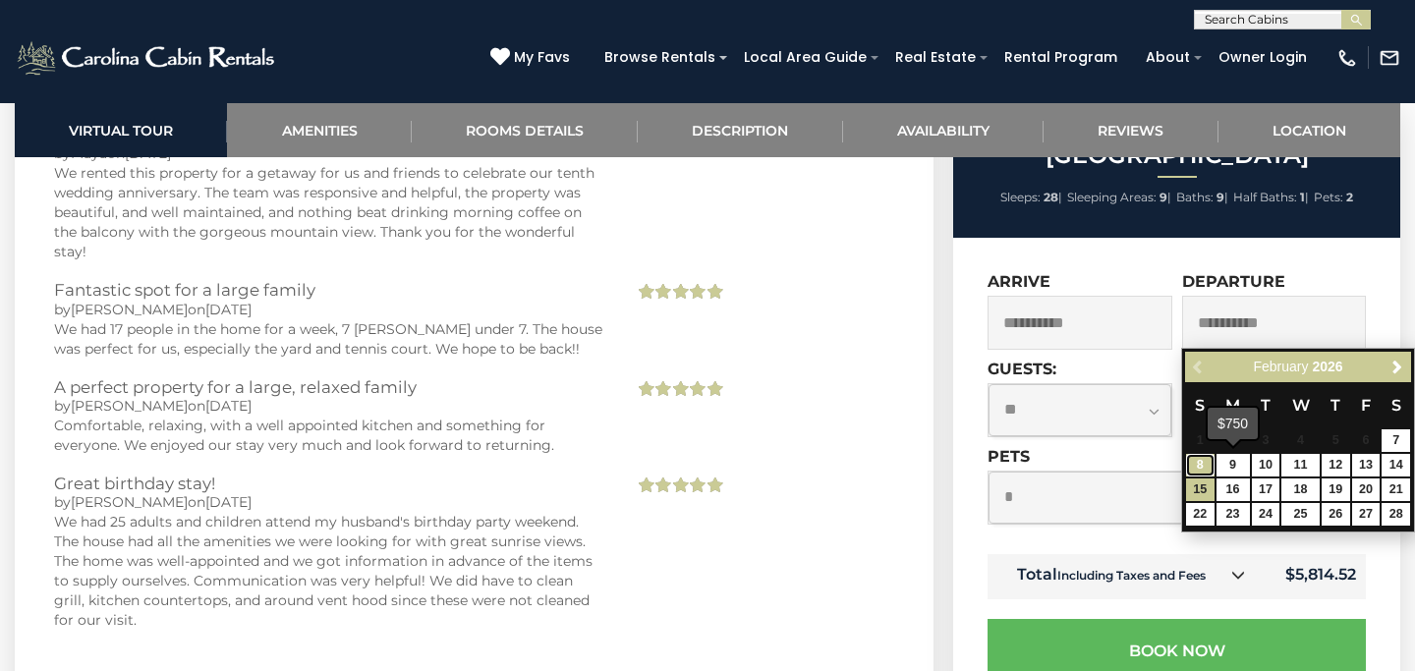
click at [1201, 460] on link "8" at bounding box center [1200, 465] width 28 height 23
type input "**********"
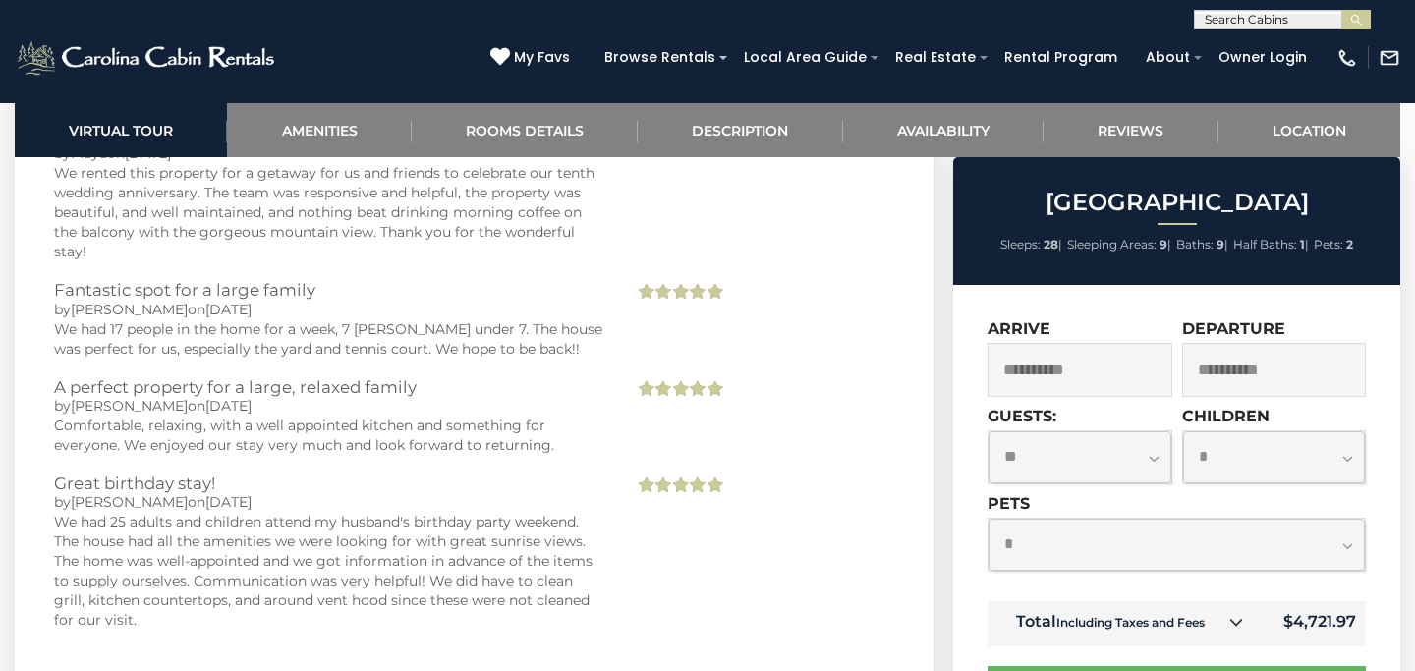
click at [1095, 375] on input "**********" at bounding box center [1079, 370] width 185 height 54
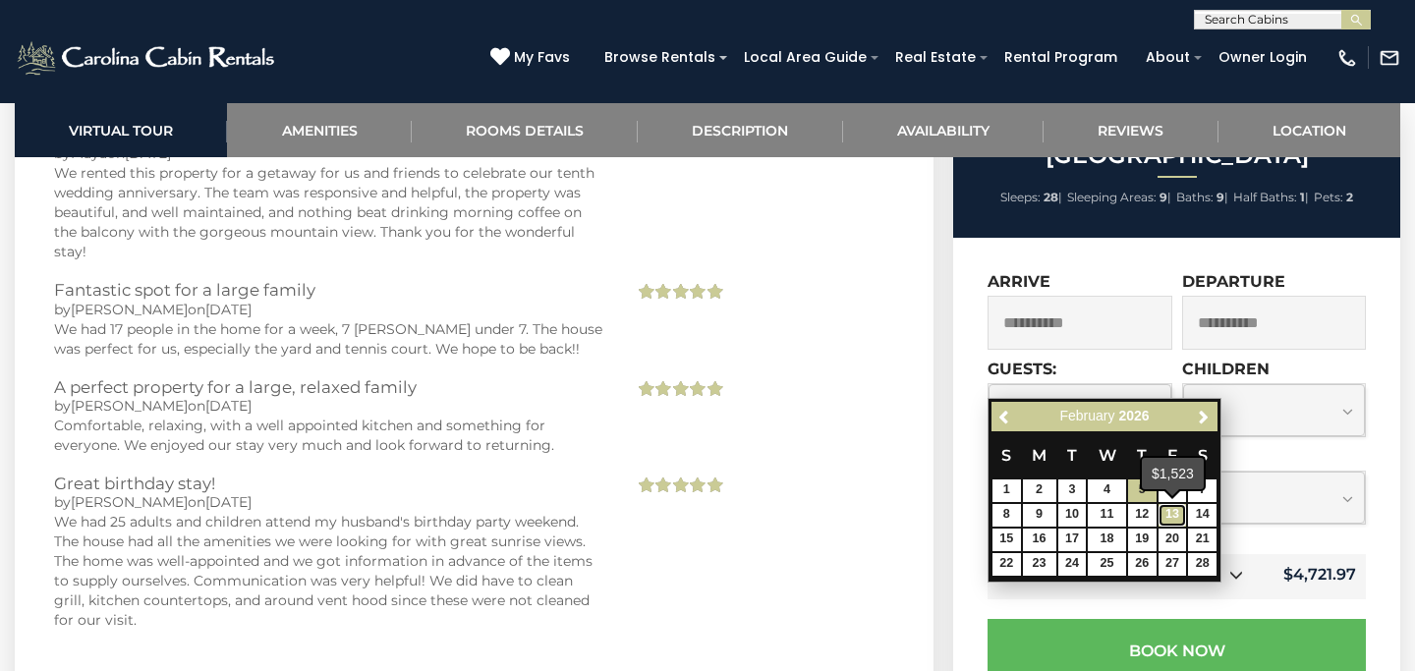
click at [1168, 514] on link "13" at bounding box center [1172, 515] width 28 height 23
type input "**********"
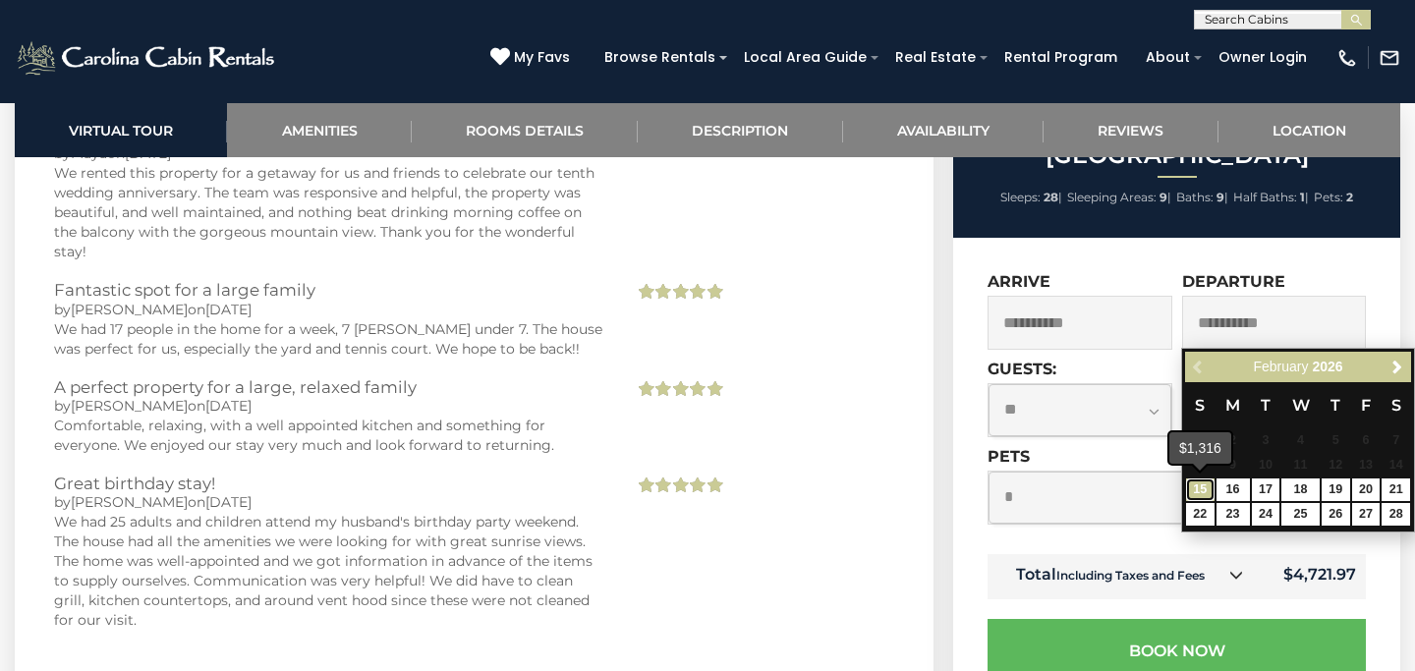
click at [1202, 491] on link "15" at bounding box center [1200, 489] width 28 height 23
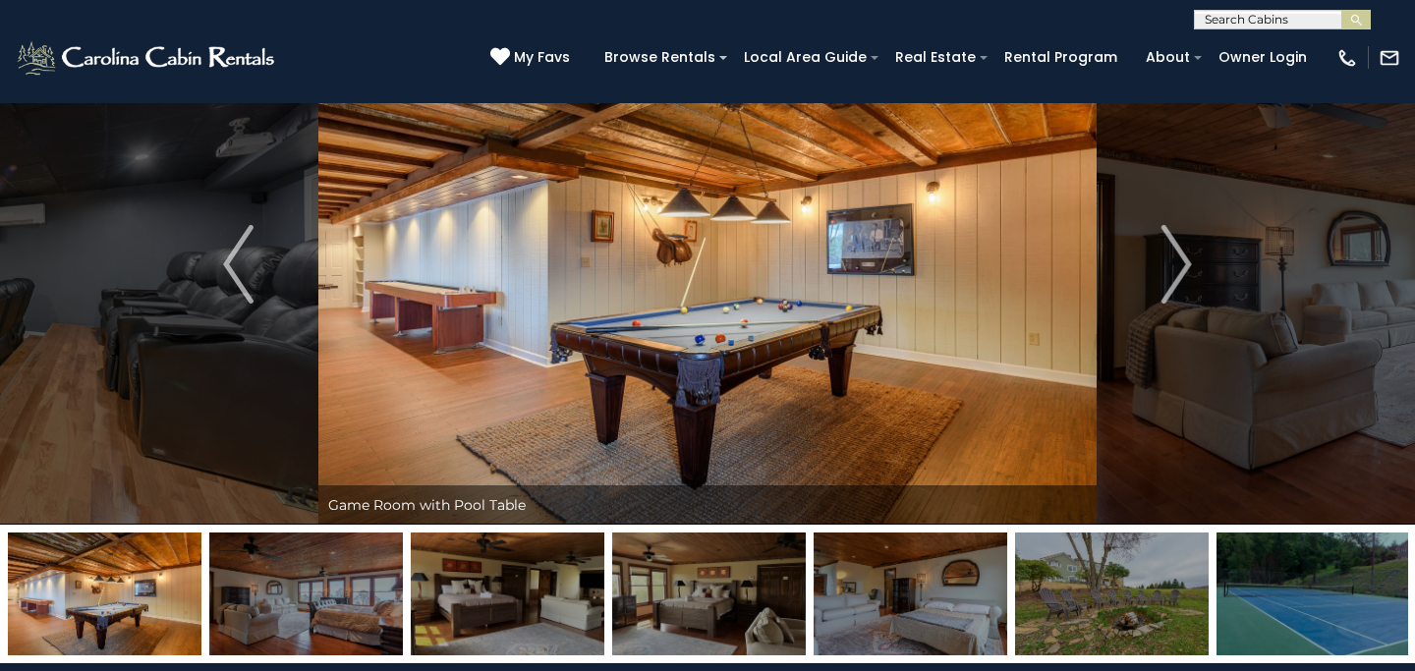
scroll to position [0, 0]
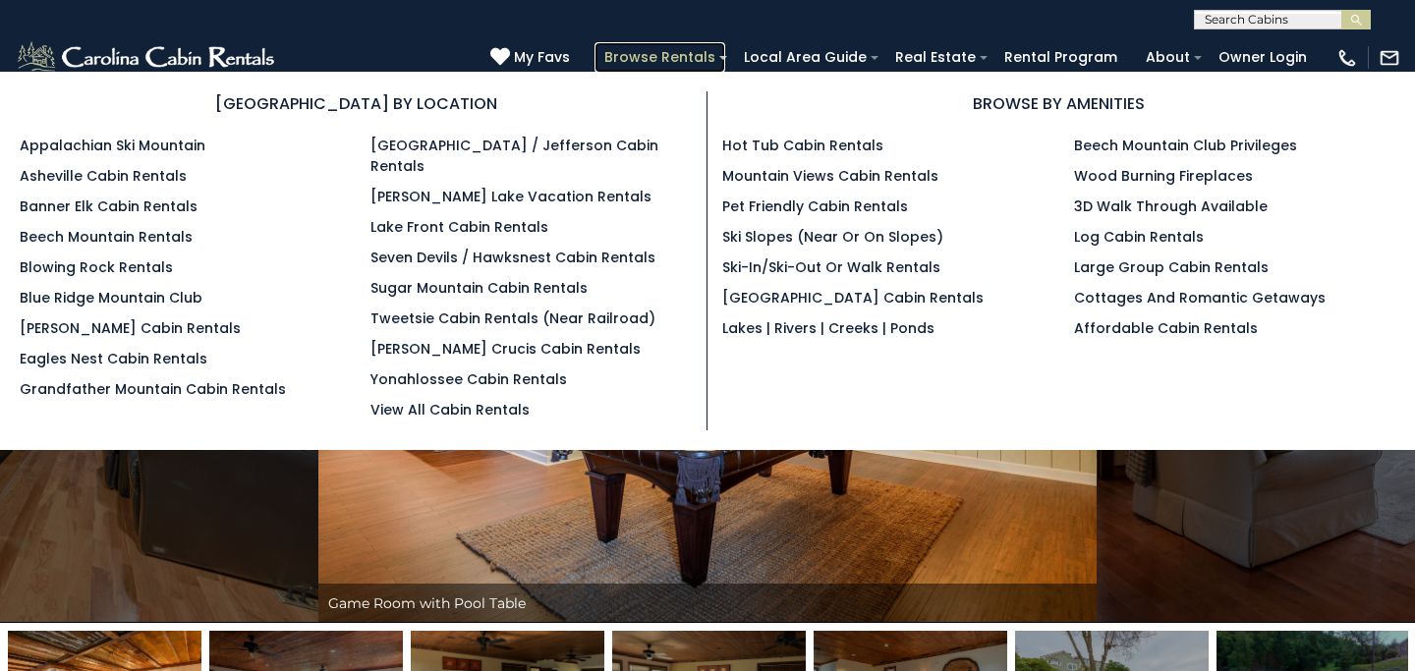
click at [703, 57] on link "Browse Rentals" at bounding box center [659, 57] width 131 height 30
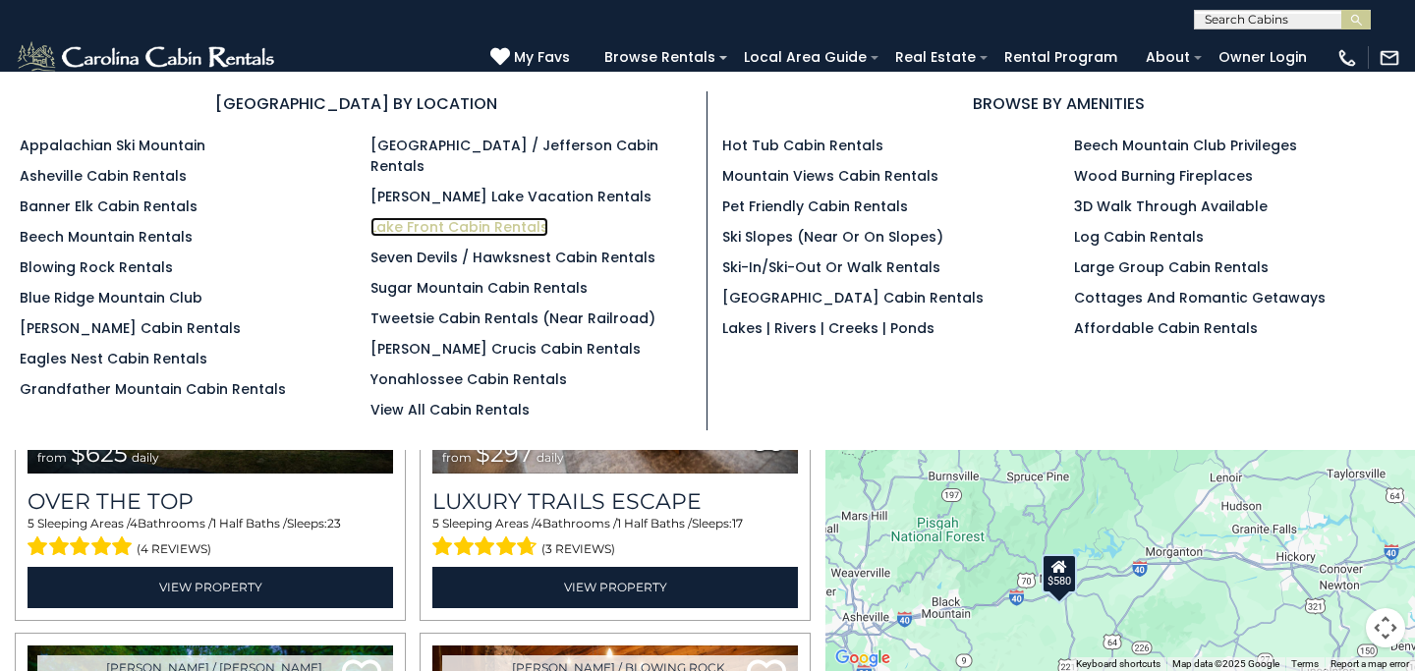
click at [513, 217] on link "Lake Front Cabin Rentals" at bounding box center [459, 227] width 178 height 20
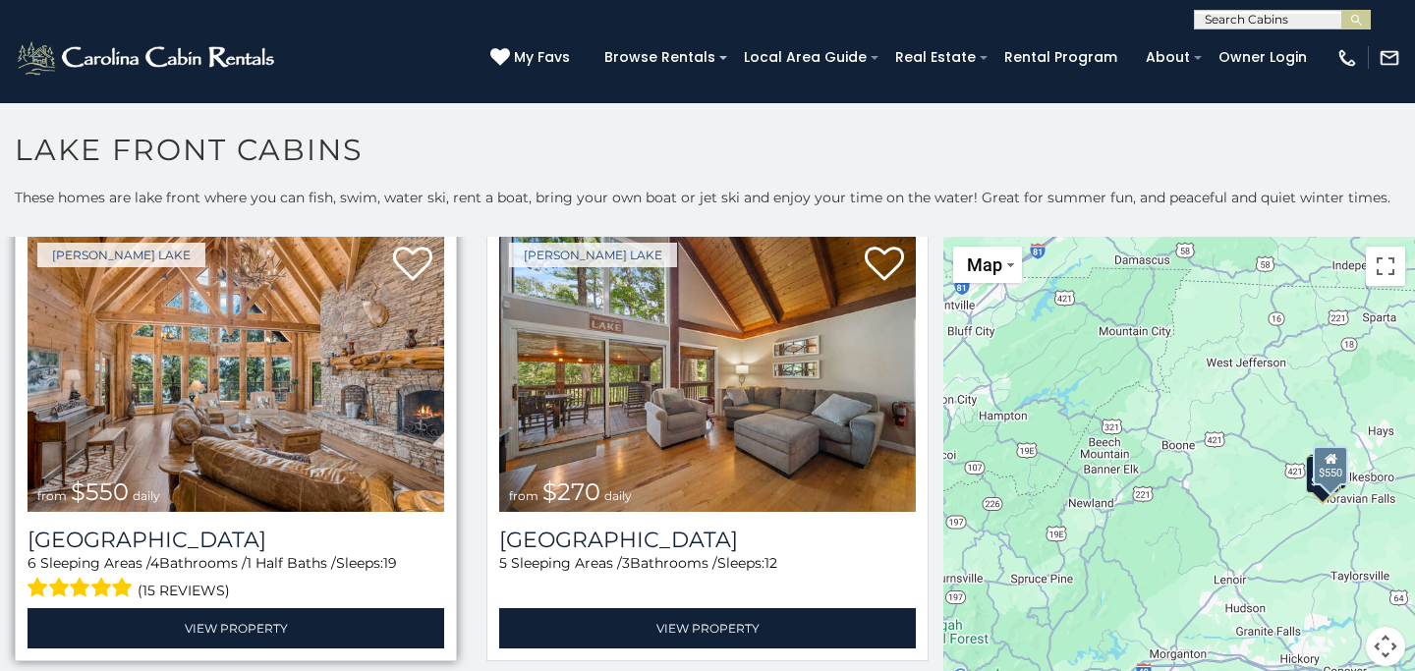
scroll to position [58, 0]
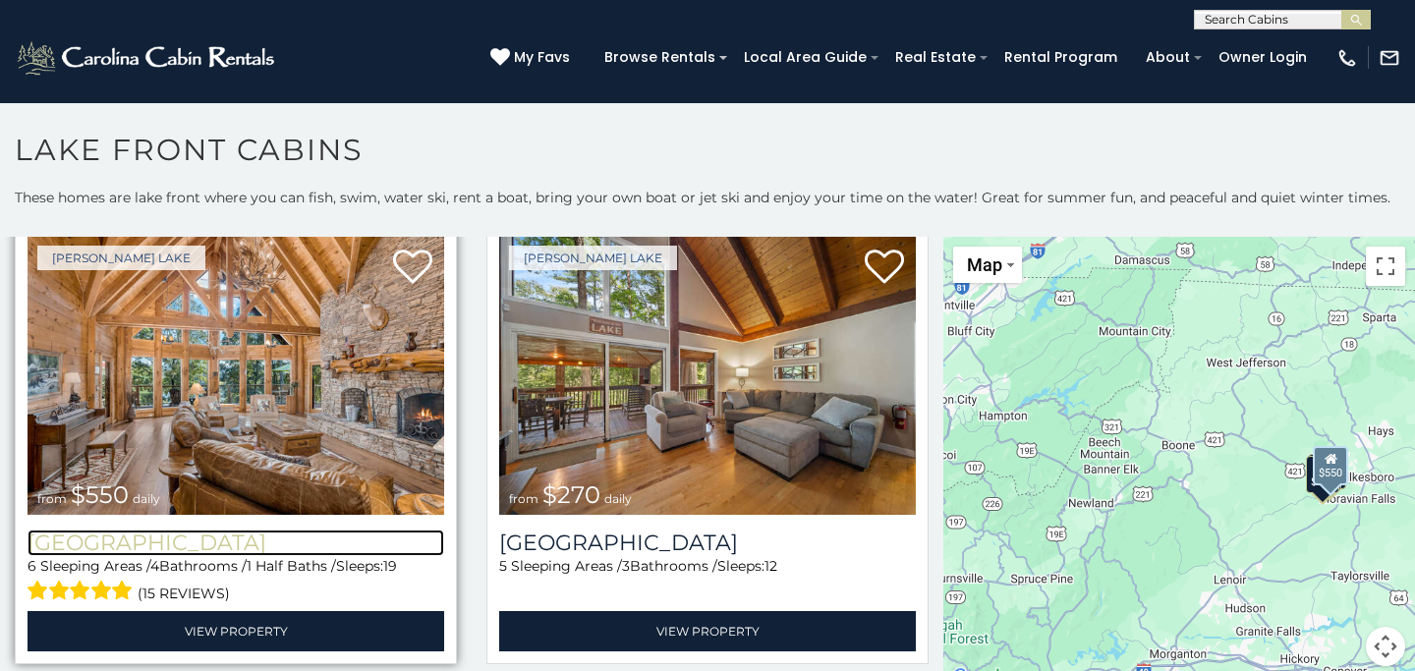
click at [247, 538] on h3 "[GEOGRAPHIC_DATA]" at bounding box center [236, 542] width 417 height 27
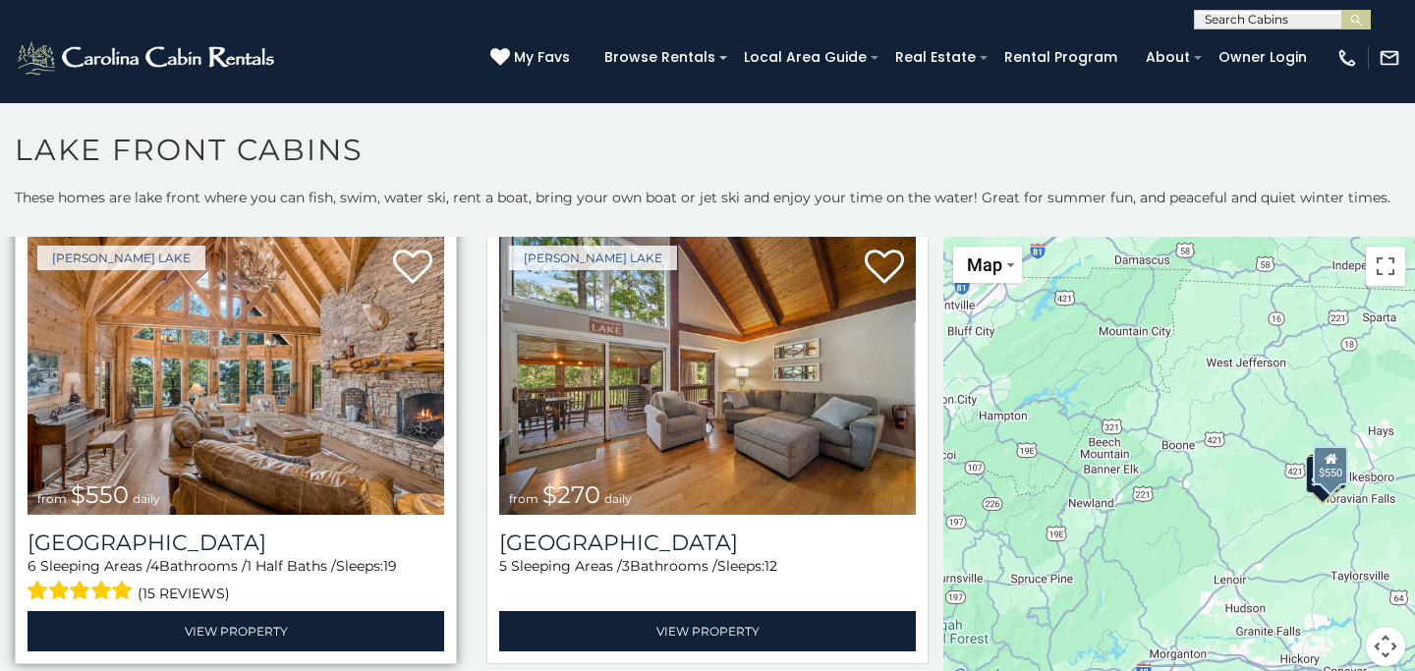
click at [222, 418] on img at bounding box center [236, 375] width 417 height 279
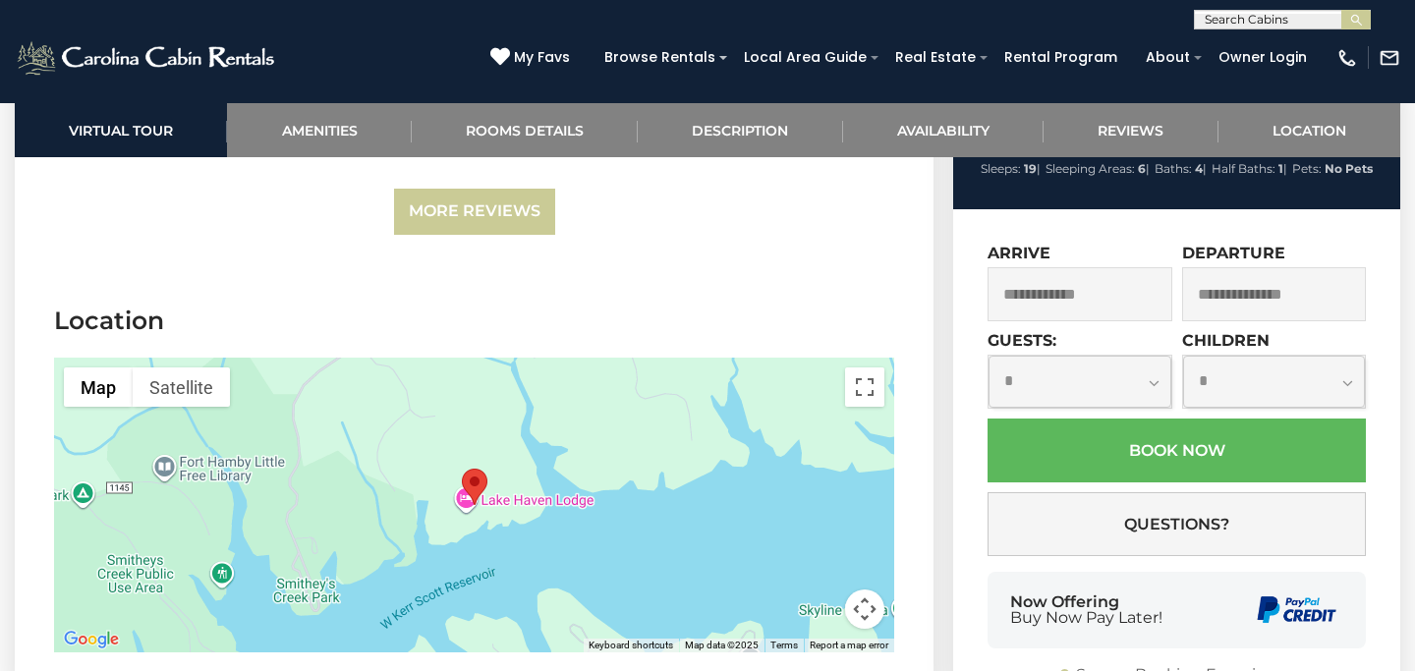
scroll to position [6361, 0]
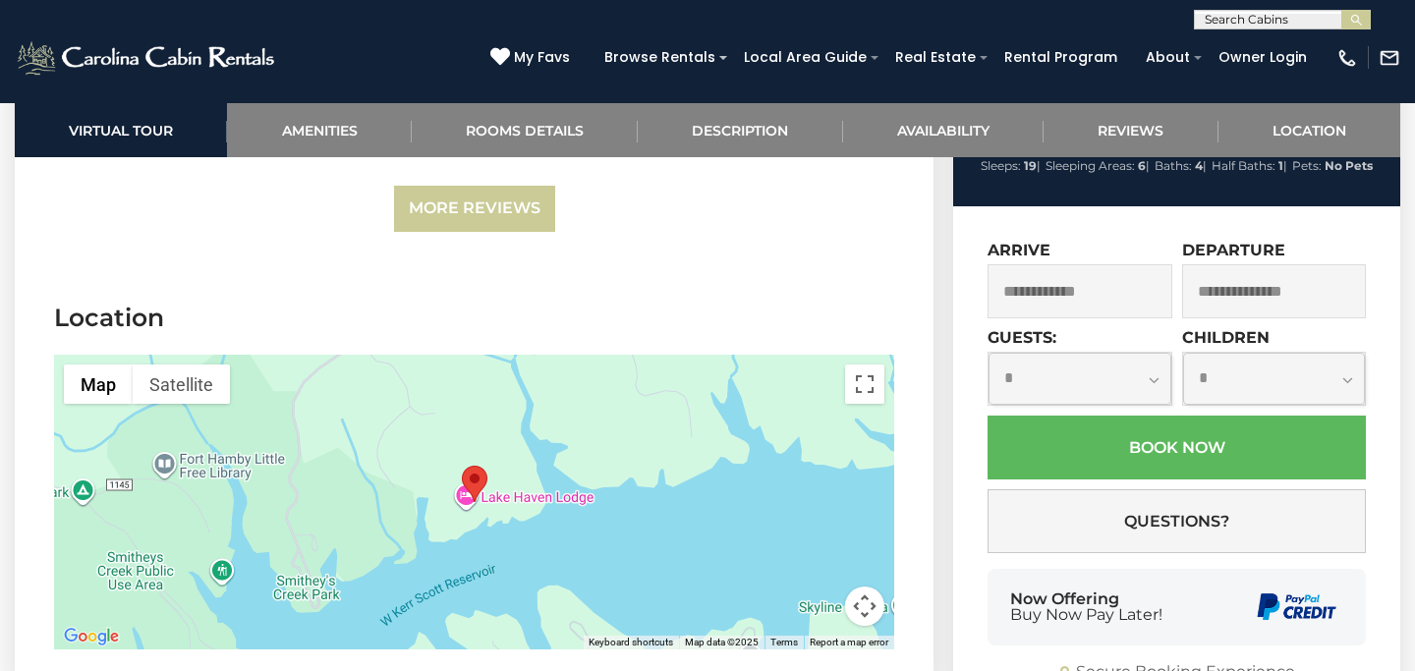
click at [614, 472] on div at bounding box center [474, 502] width 840 height 295
click at [866, 364] on button "Toggle fullscreen view" at bounding box center [864, 383] width 39 height 39
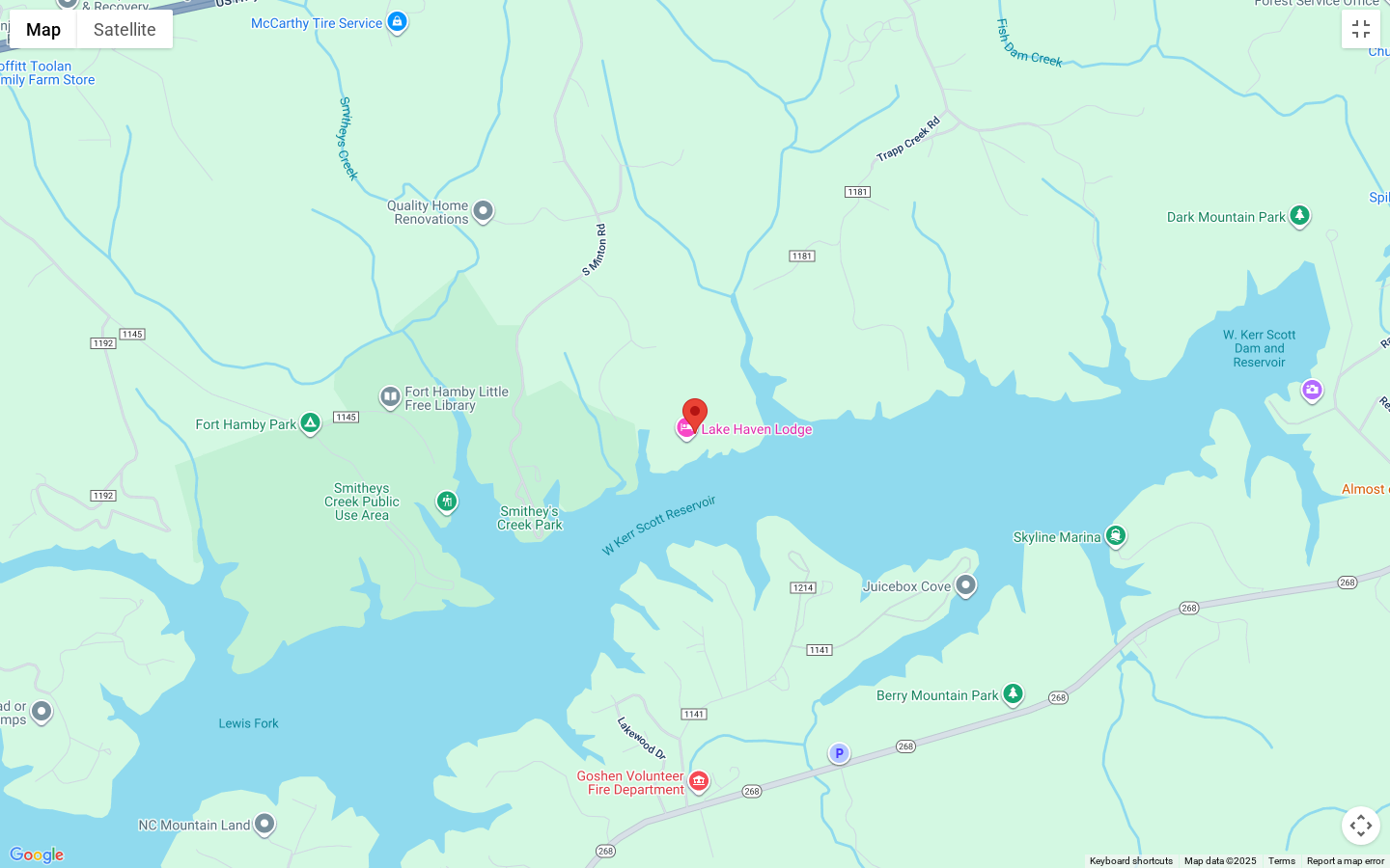
click at [716, 213] on div at bounding box center [695, 434] width 1390 height 868
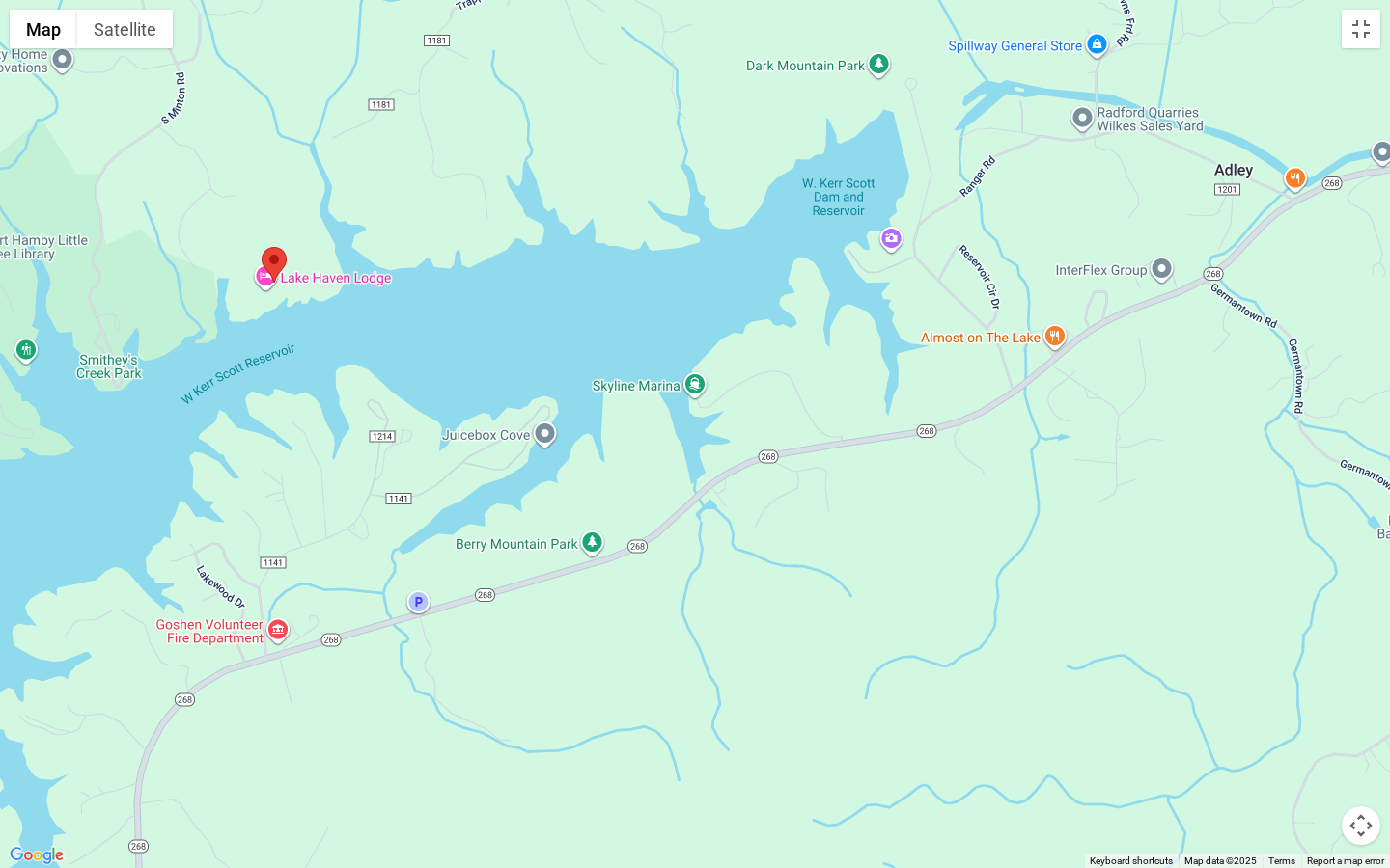
drag, startPoint x: 800, startPoint y: 386, endPoint x: 376, endPoint y: 236, distance: 449.8
click at [376, 236] on div at bounding box center [695, 434] width 1390 height 868
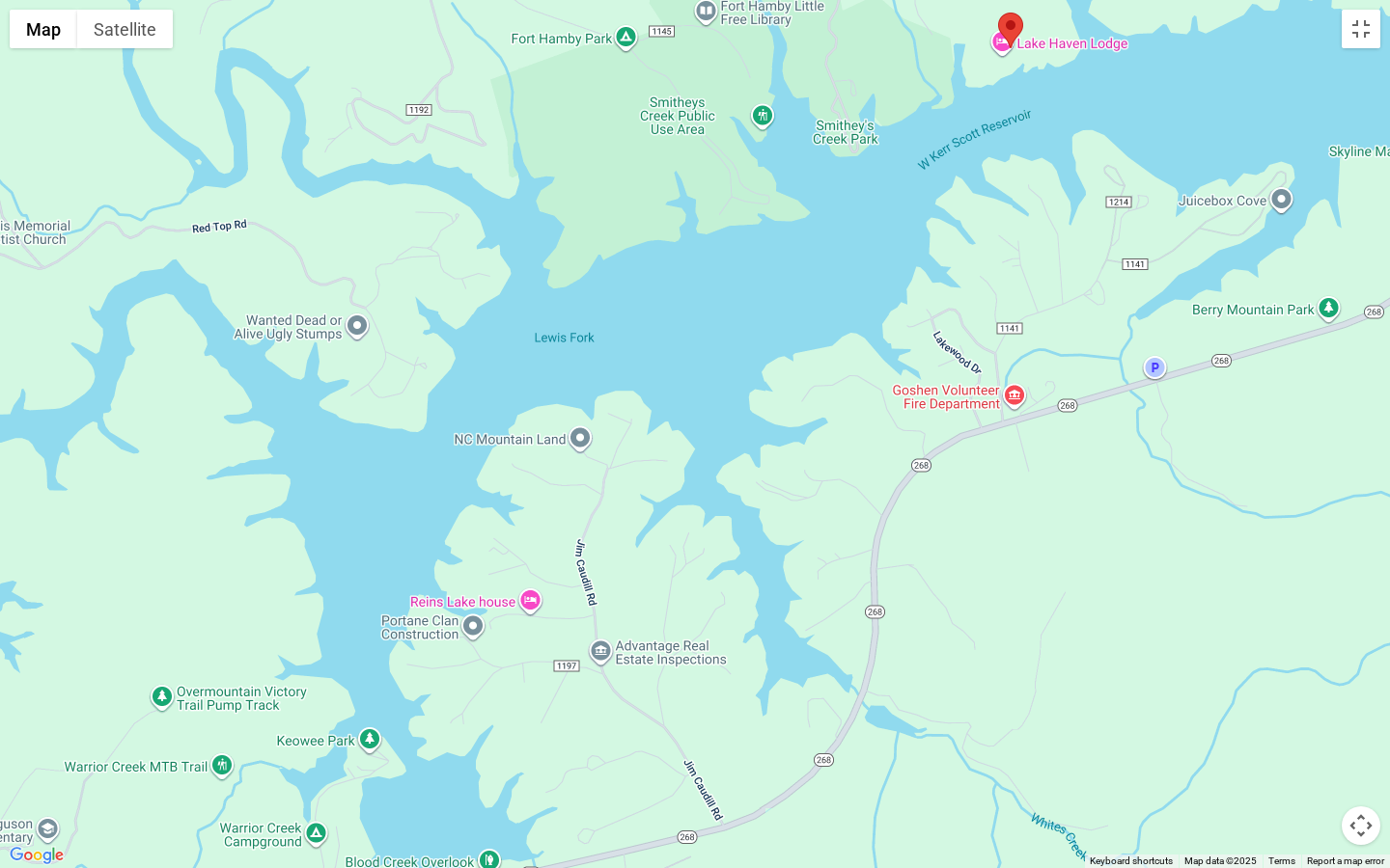
drag, startPoint x: 652, startPoint y: 549, endPoint x: 1389, endPoint y: 312, distance: 774.2
click at [1389, 312] on div at bounding box center [695, 434] width 1390 height 868
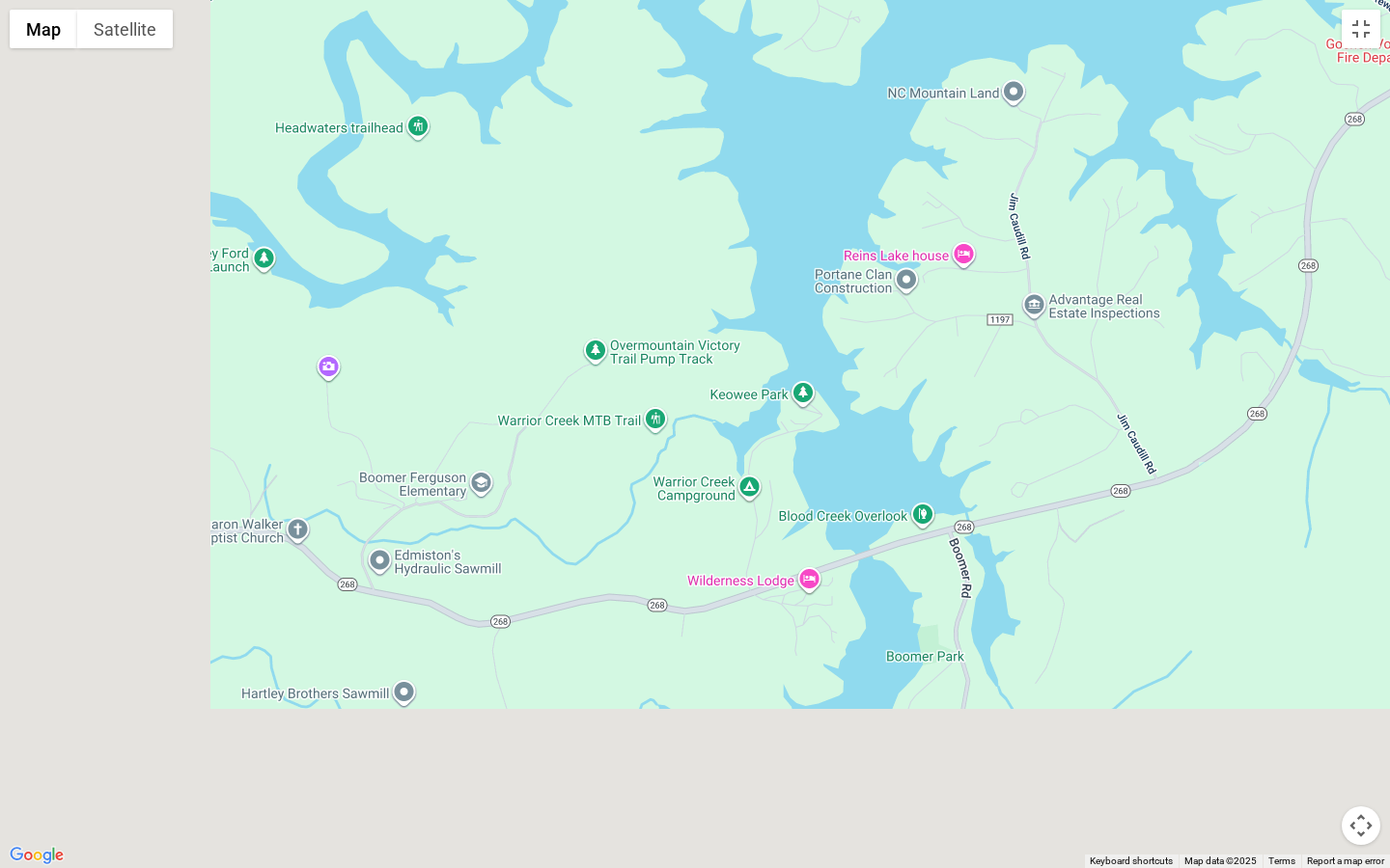
drag, startPoint x: 560, startPoint y: 594, endPoint x: 980, endPoint y: 247, distance: 544.8
click at [980, 247] on div at bounding box center [695, 434] width 1390 height 868
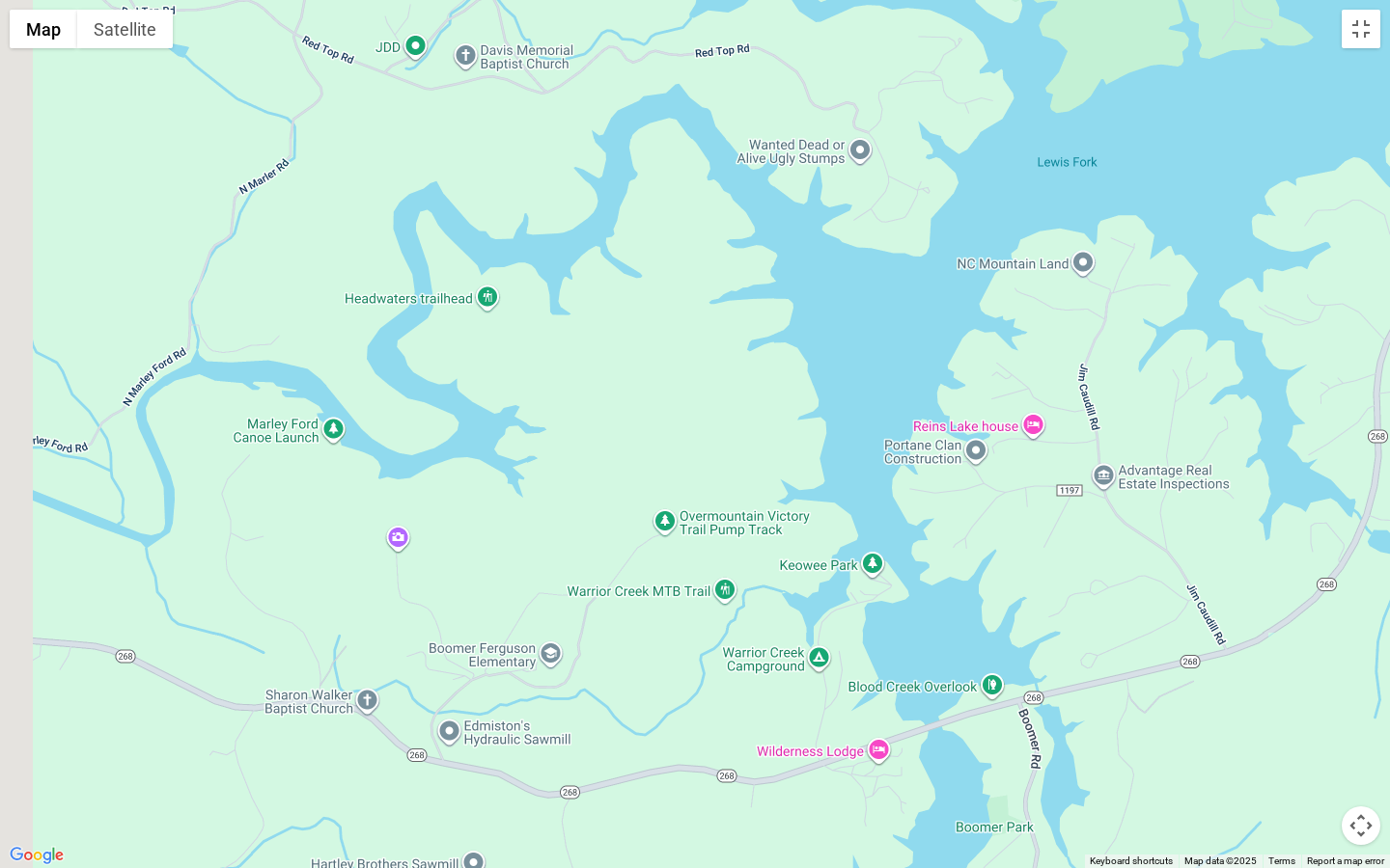
drag, startPoint x: 423, startPoint y: 218, endPoint x: 563, endPoint y: 449, distance: 270.1
click at [563, 449] on div at bounding box center [695, 434] width 1390 height 868
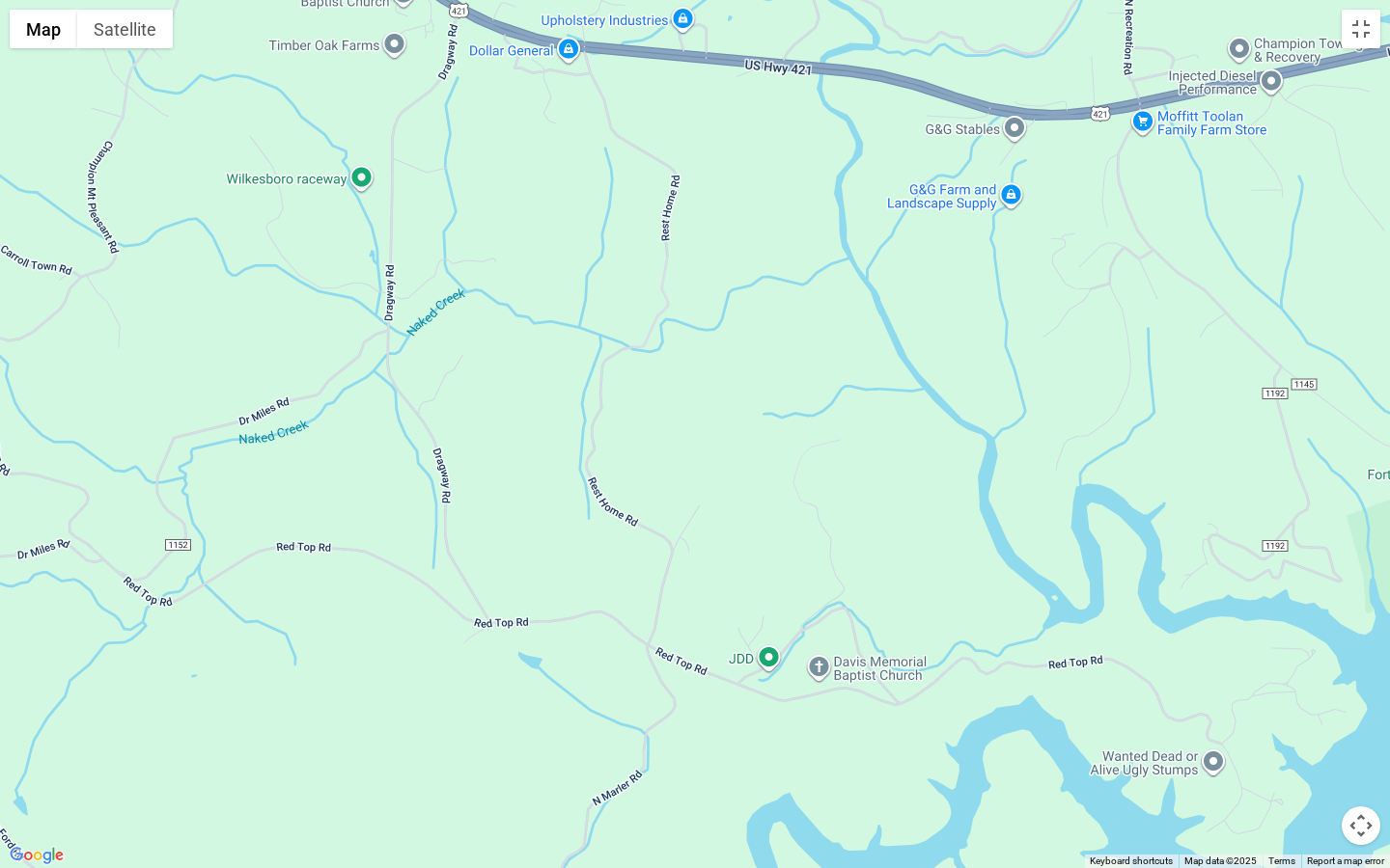
drag, startPoint x: 430, startPoint y: 342, endPoint x: 656, endPoint y: 533, distance: 295.9
click at [656, 531] on div at bounding box center [695, 434] width 1390 height 868
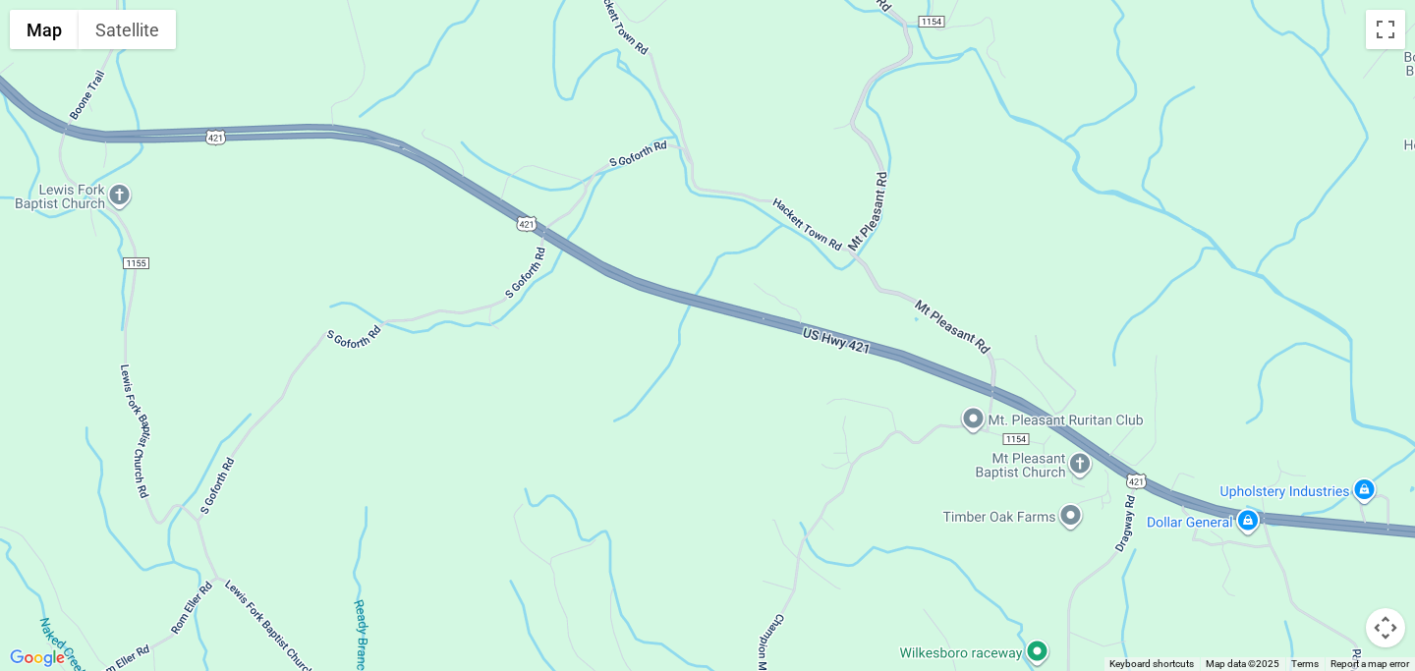
scroll to position [3037, 0]
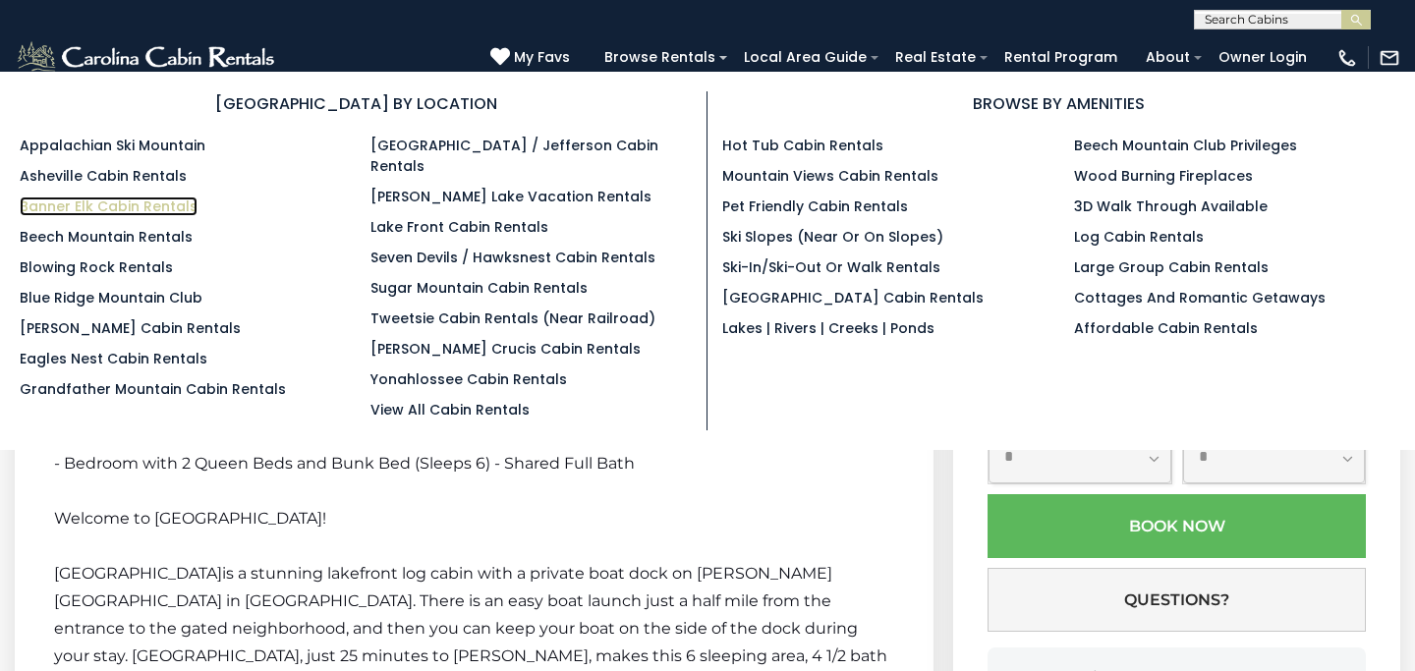
click at [123, 204] on link "Banner Elk Cabin Rentals" at bounding box center [109, 206] width 178 height 20
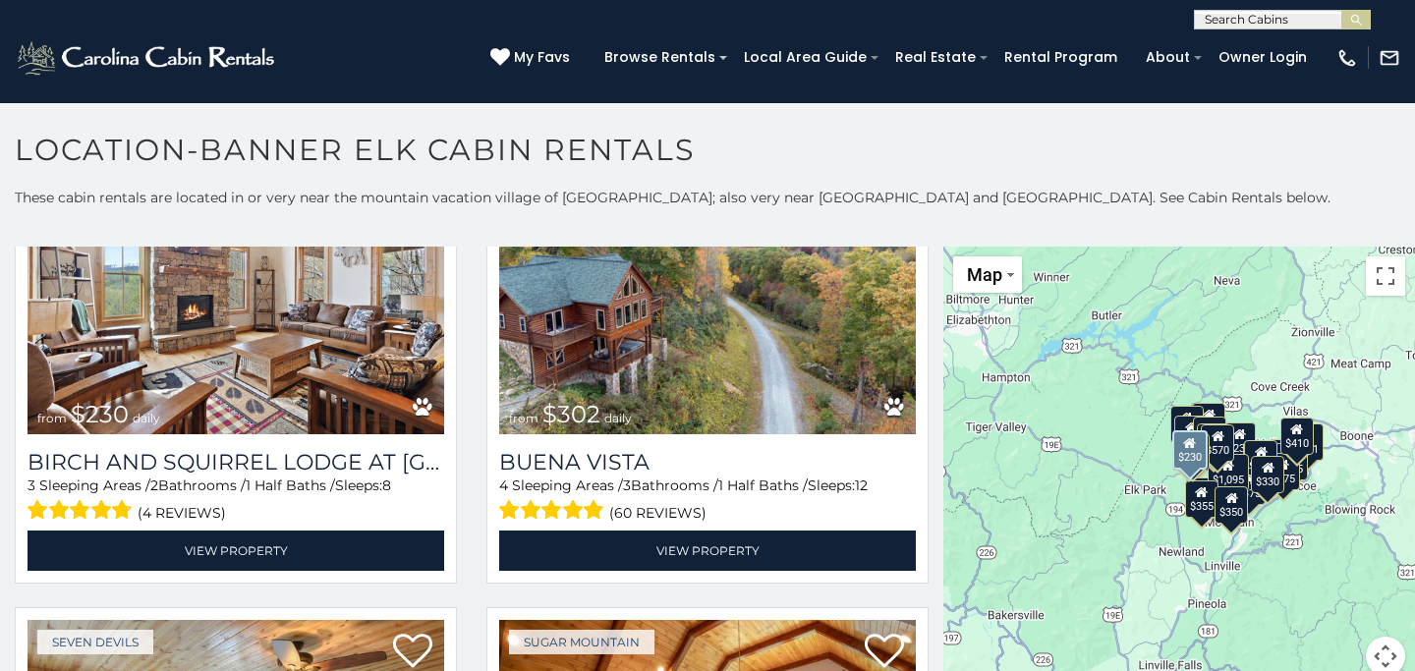
scroll to position [6199, 0]
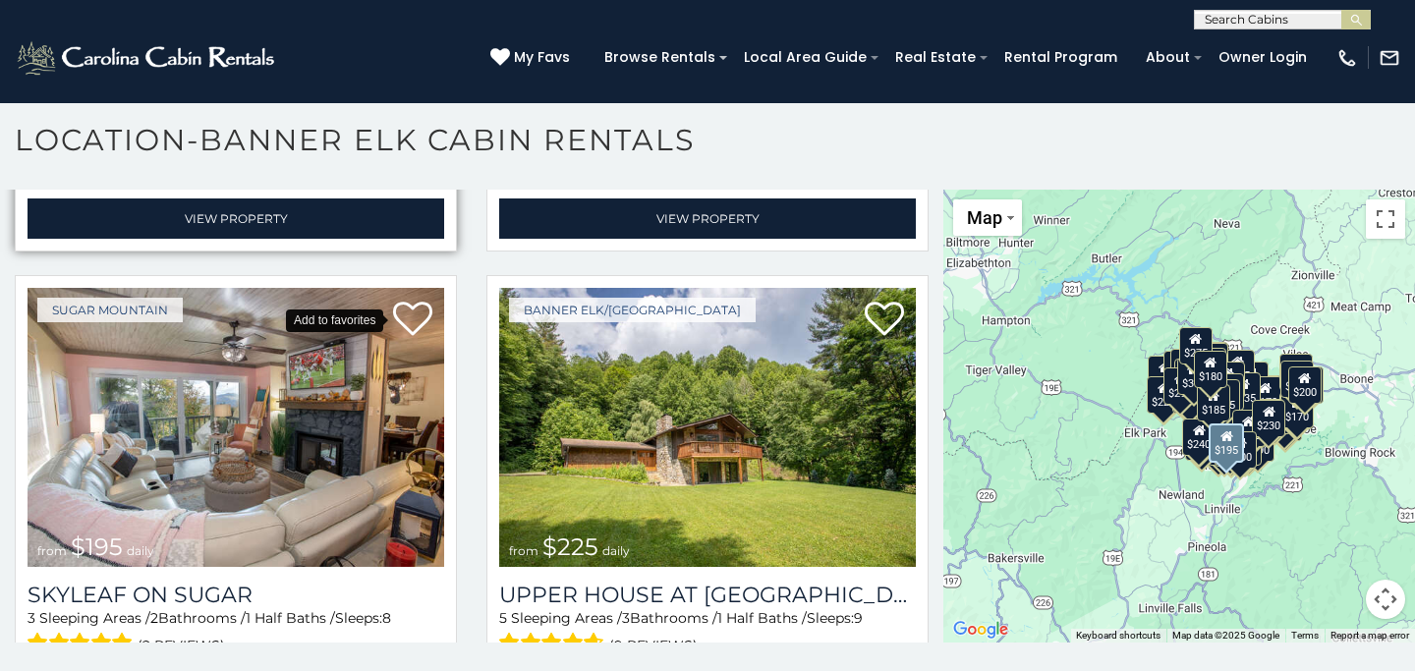
scroll to position [17284, 0]
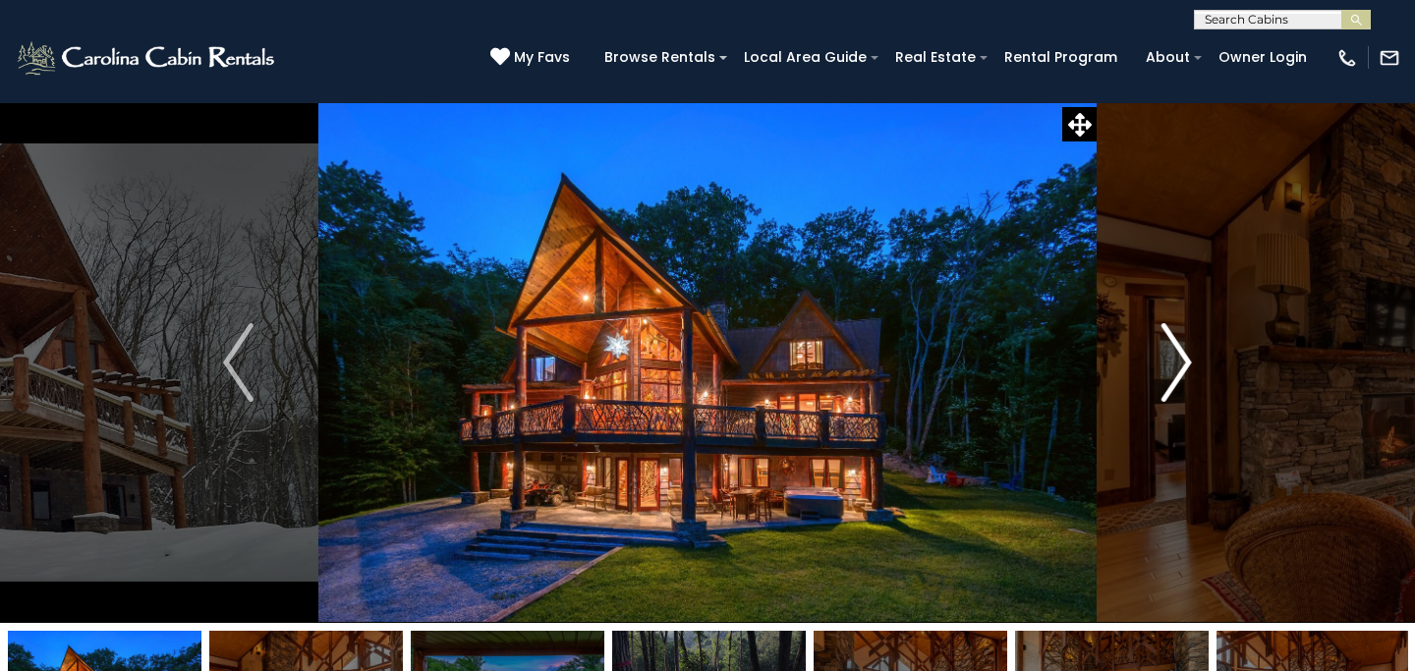
click at [1176, 361] on img "Next" at bounding box center [1175, 362] width 29 height 79
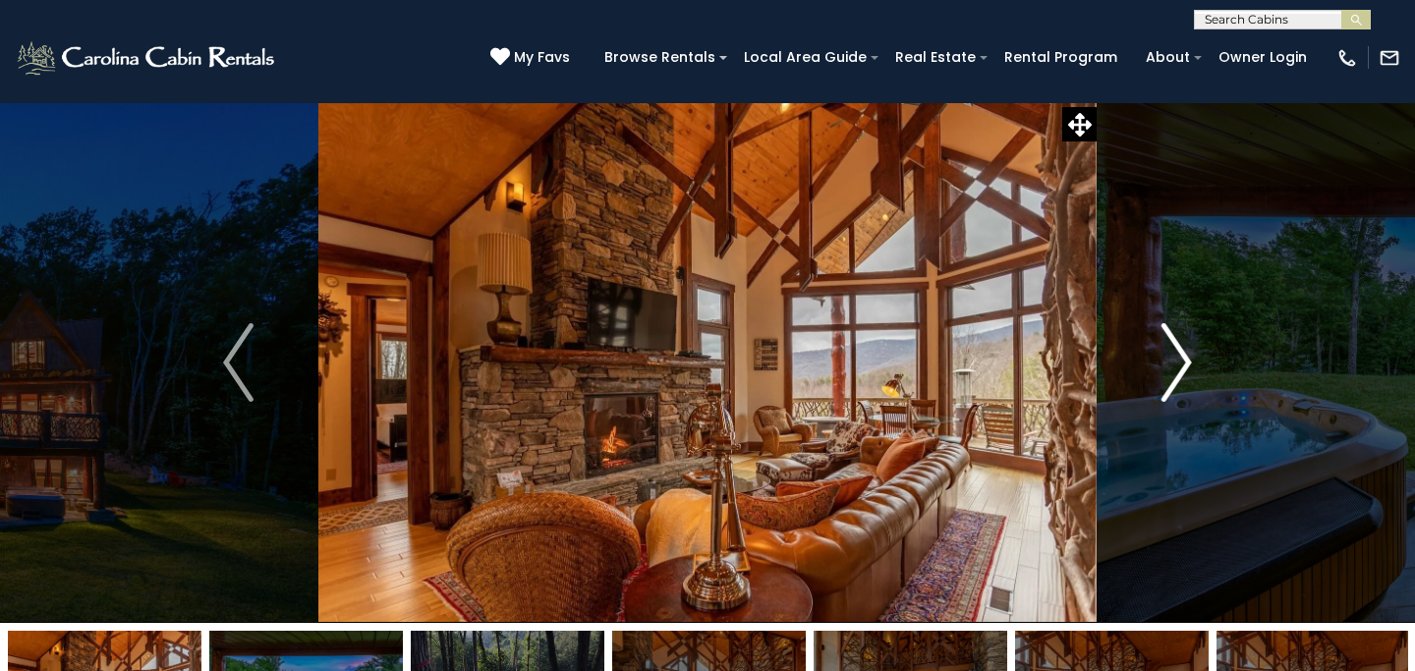
click at [1176, 361] on img "Next" at bounding box center [1175, 362] width 29 height 79
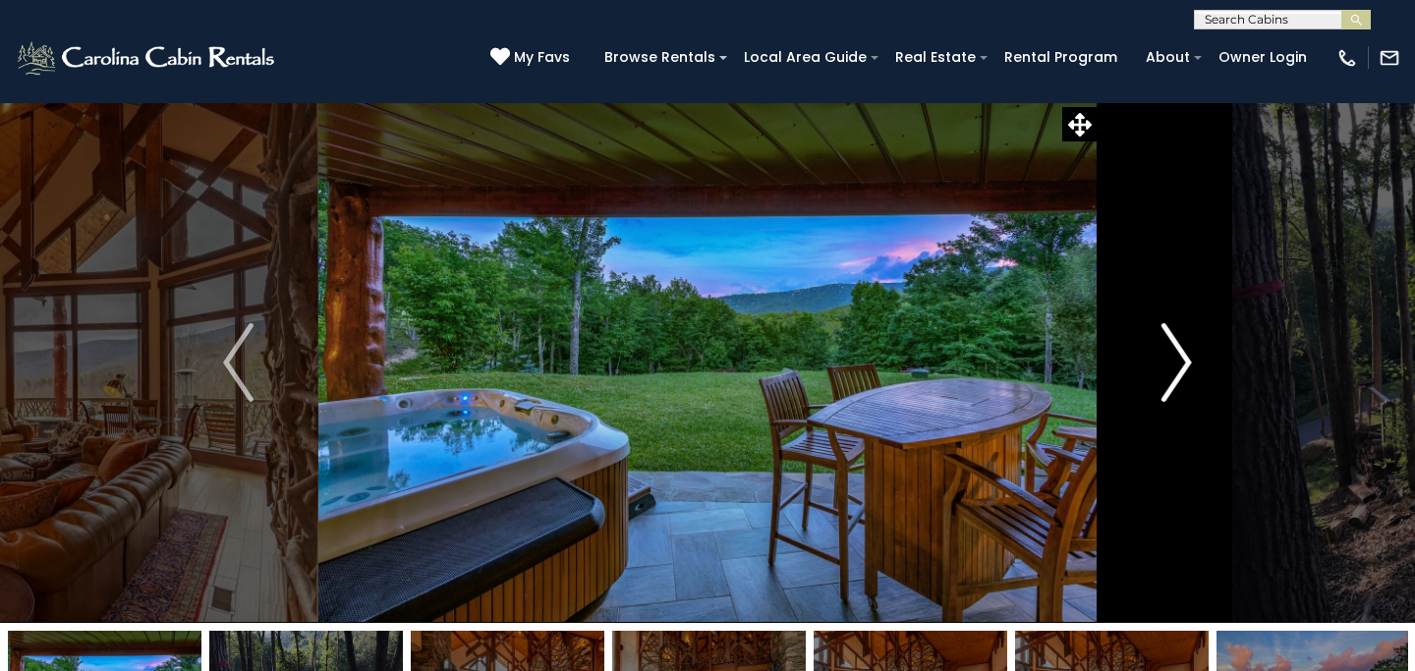
click at [1176, 361] on img "Next" at bounding box center [1175, 362] width 29 height 79
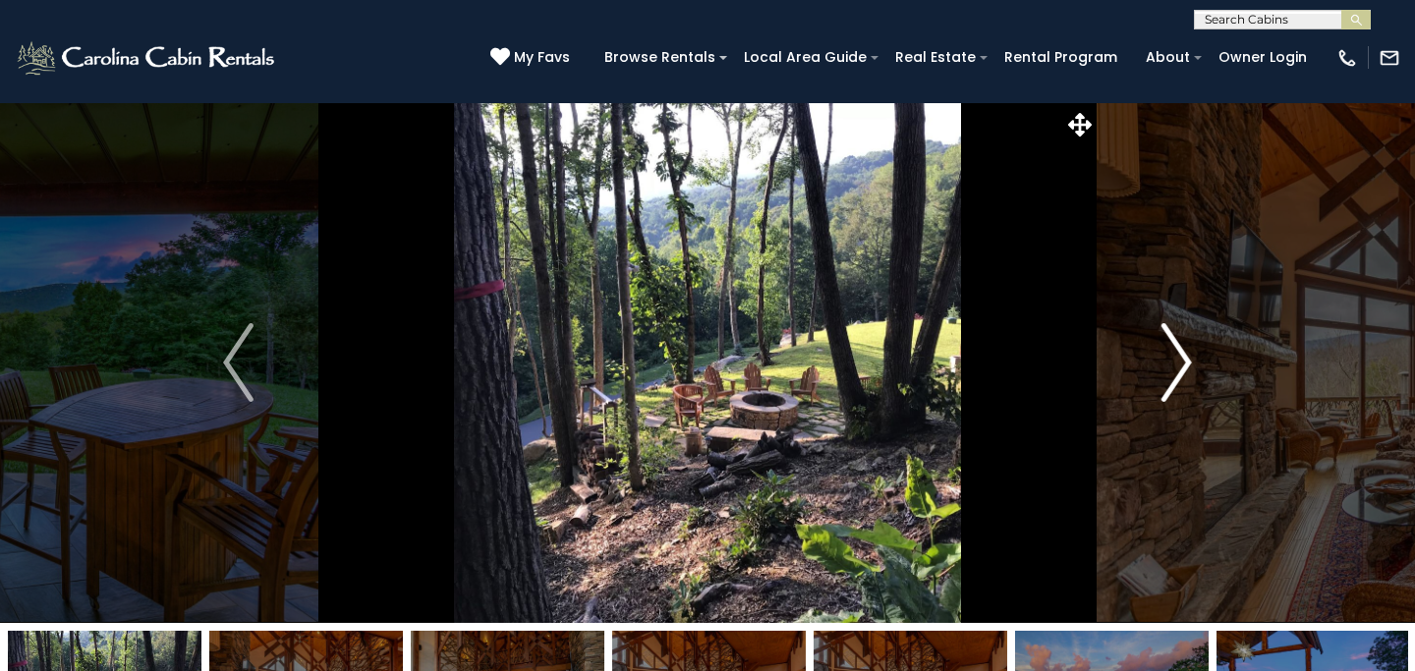
click at [1176, 361] on img "Next" at bounding box center [1175, 362] width 29 height 79
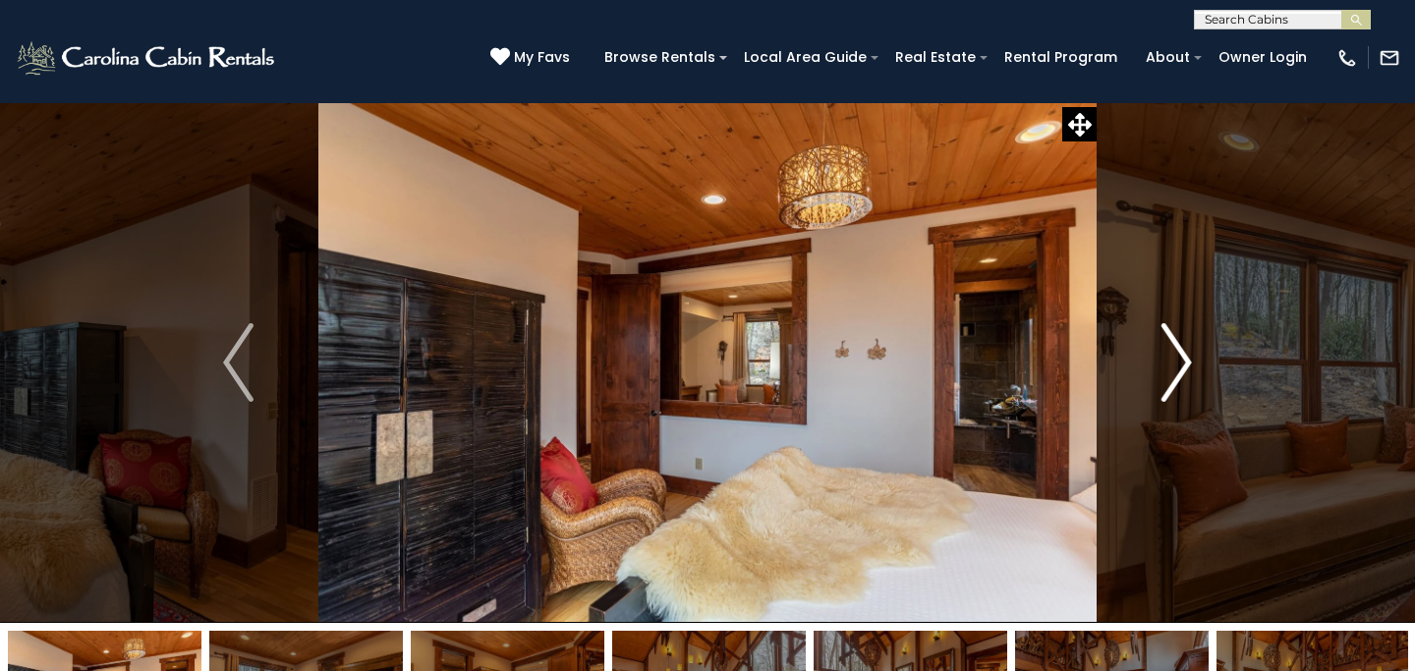
click at [1194, 342] on button "Next" at bounding box center [1176, 362] width 160 height 521
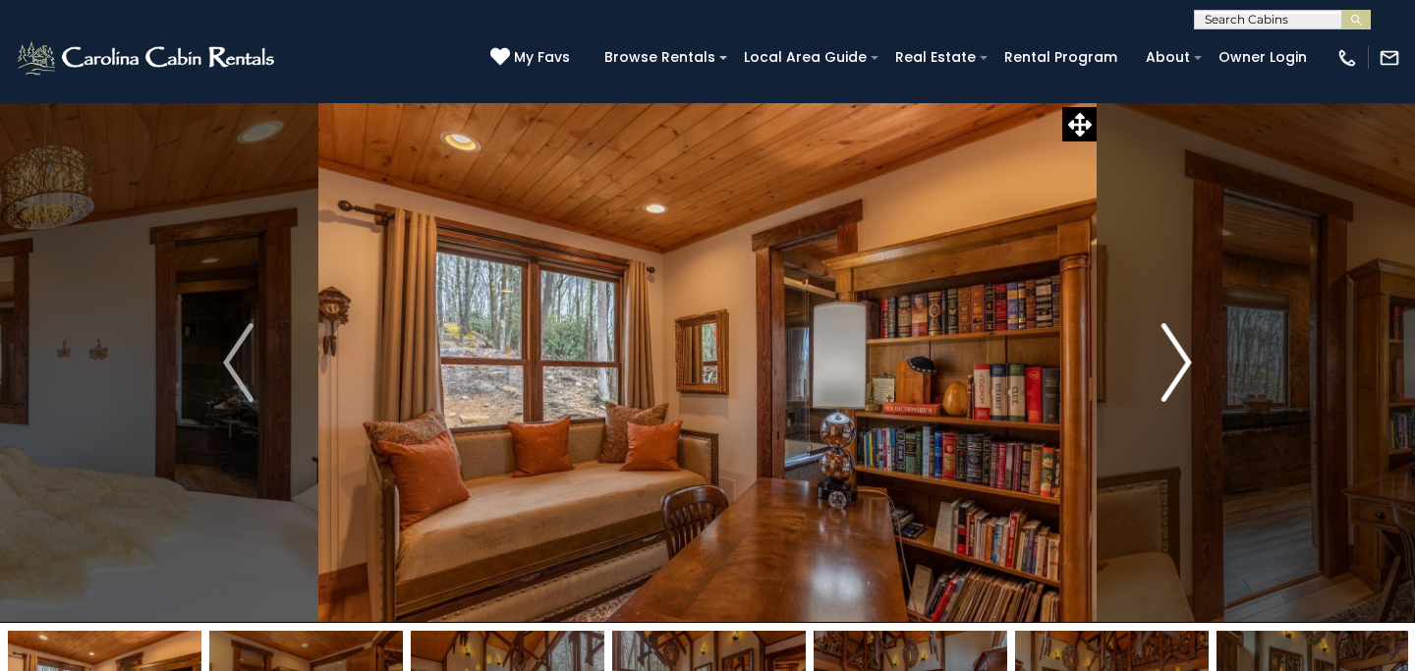
click at [1183, 355] on img "Next" at bounding box center [1175, 362] width 29 height 79
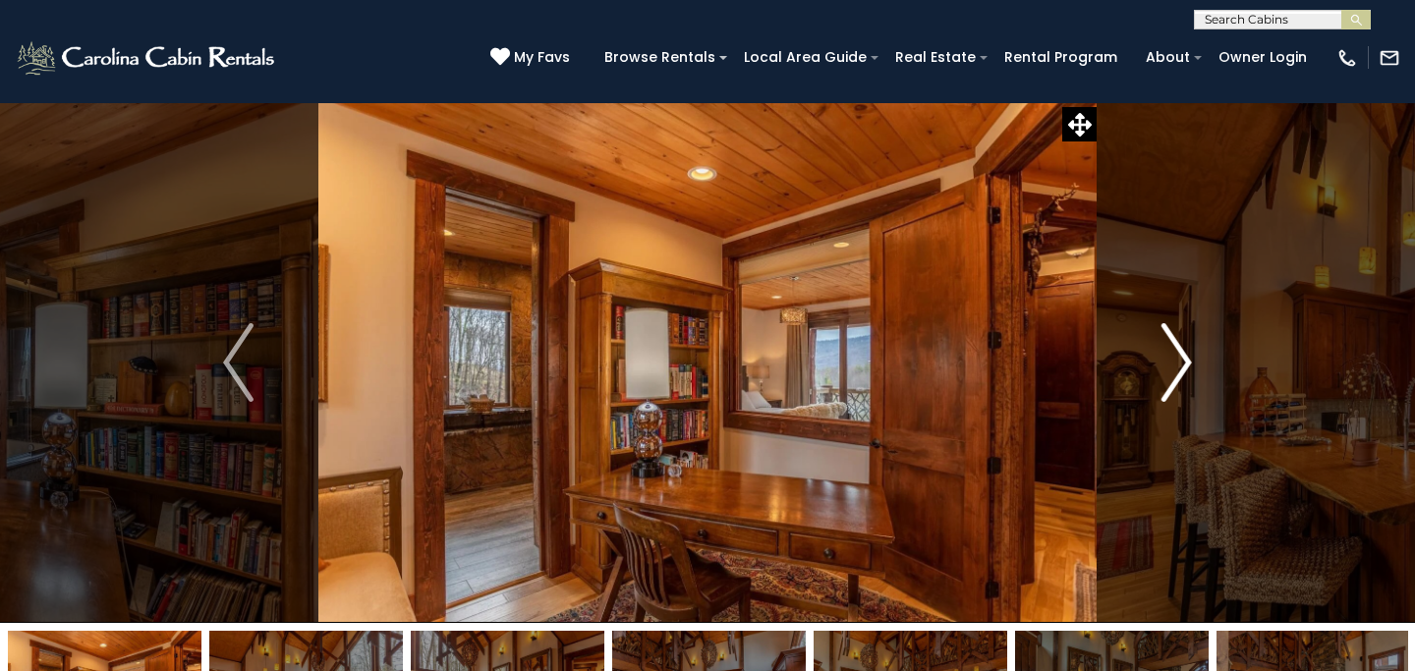
click at [1183, 355] on img "Next" at bounding box center [1175, 362] width 29 height 79
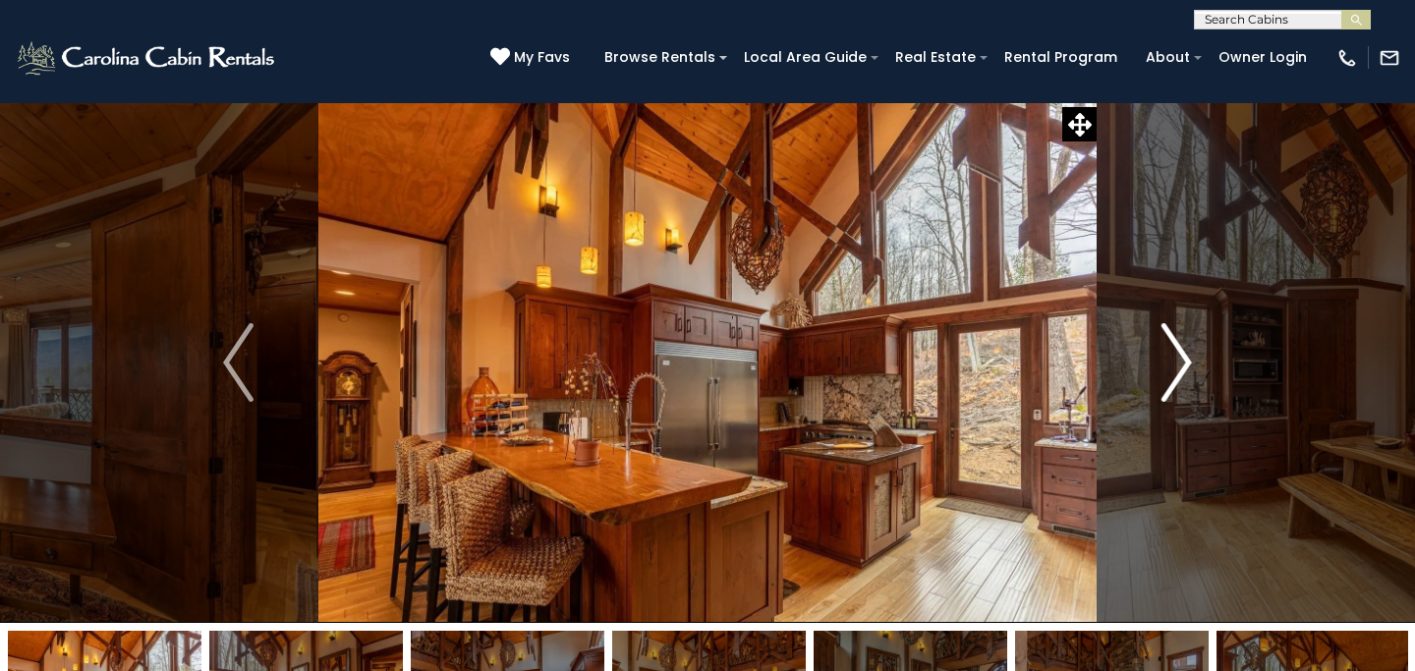
click at [1183, 355] on img "Next" at bounding box center [1175, 362] width 29 height 79
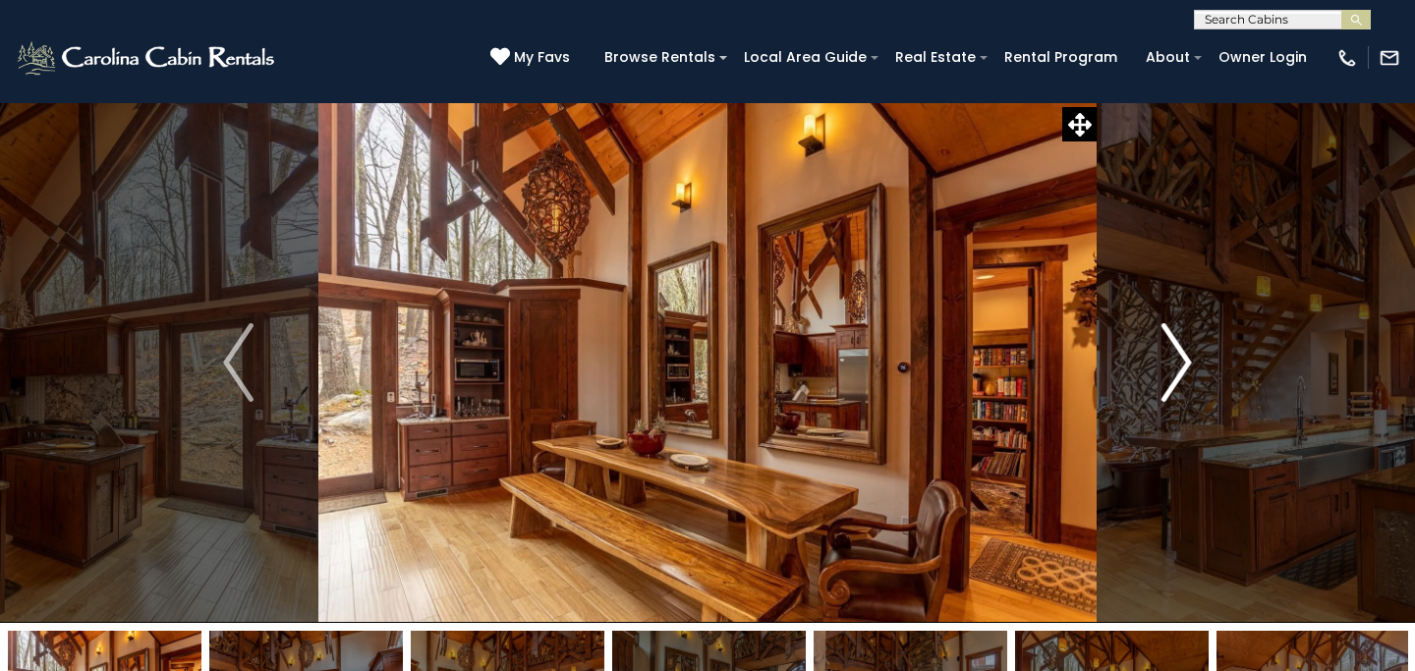
click at [1183, 355] on img "Next" at bounding box center [1175, 362] width 29 height 79
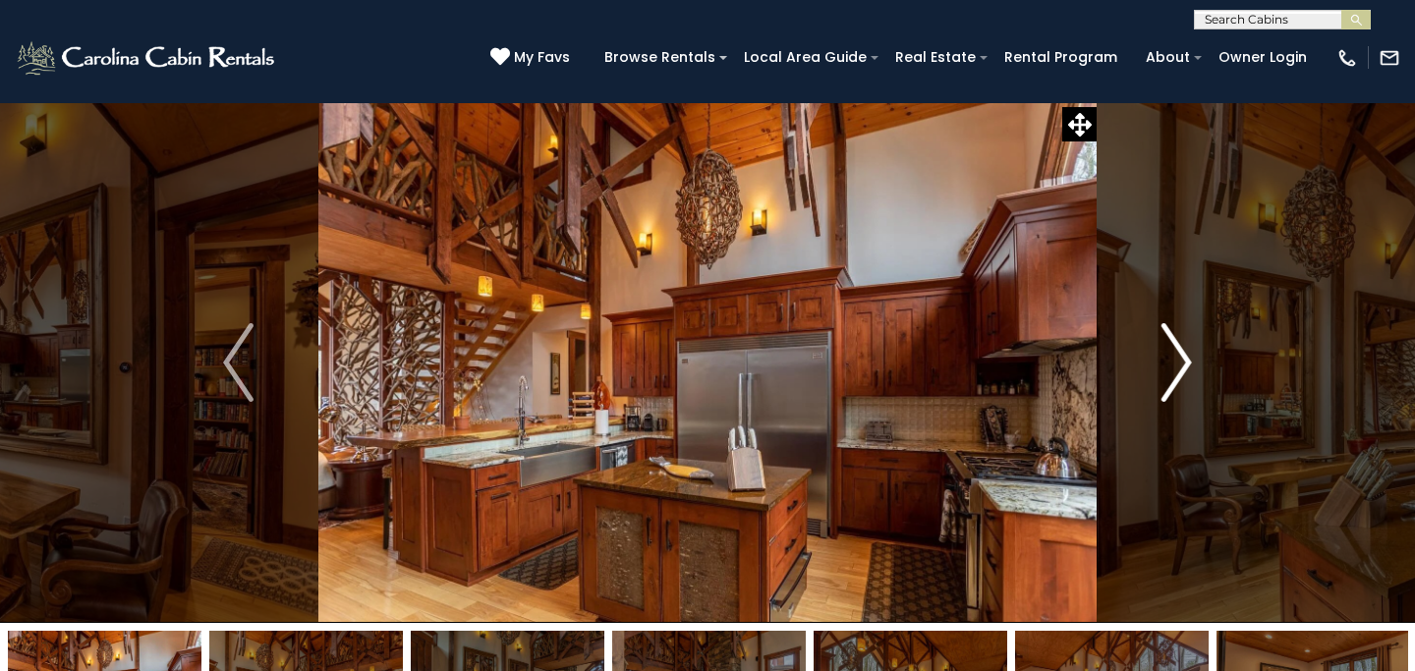
click at [1183, 355] on img "Next" at bounding box center [1175, 362] width 29 height 79
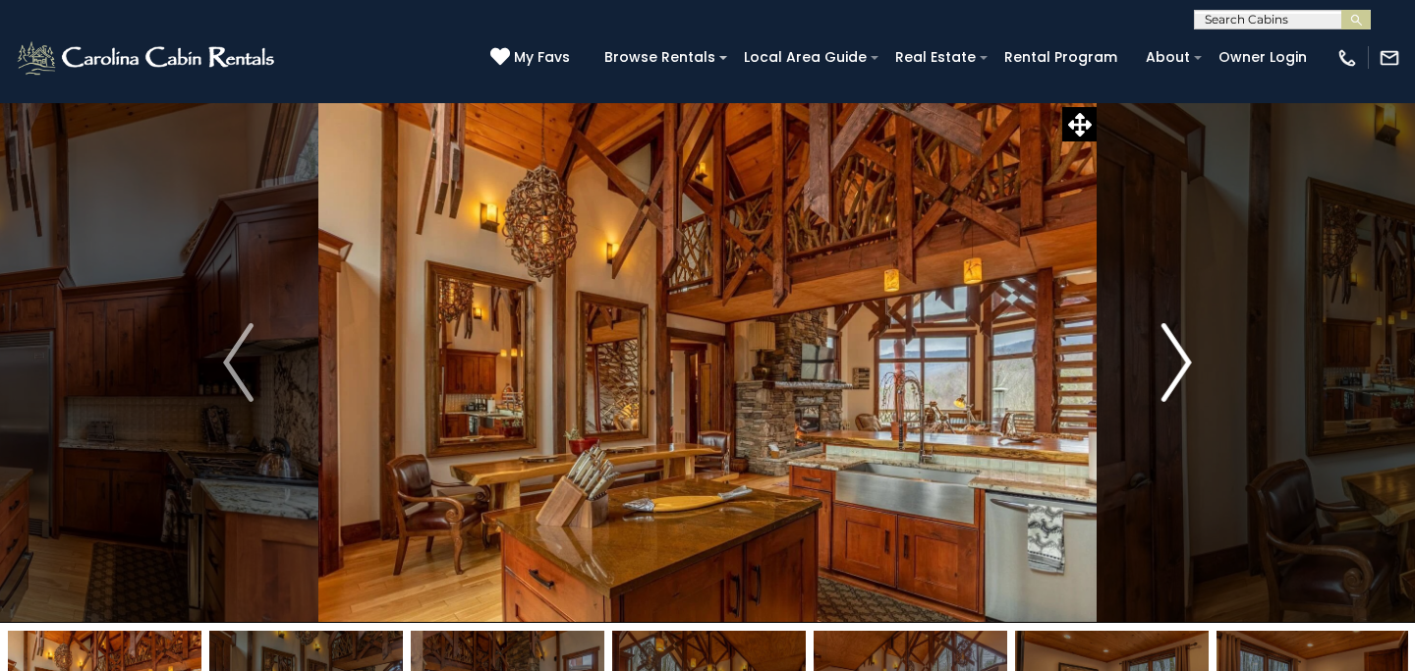
click at [1183, 355] on img "Next" at bounding box center [1175, 362] width 29 height 79
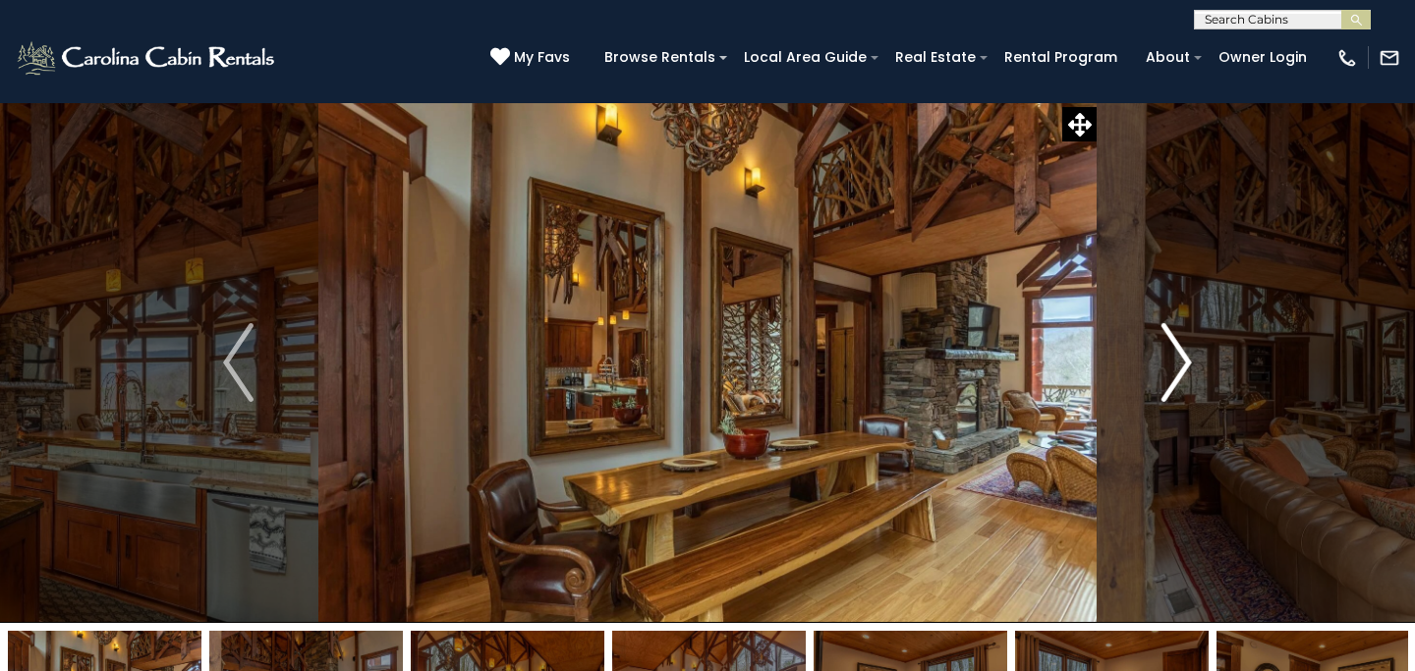
click at [1183, 355] on img "Next" at bounding box center [1175, 362] width 29 height 79
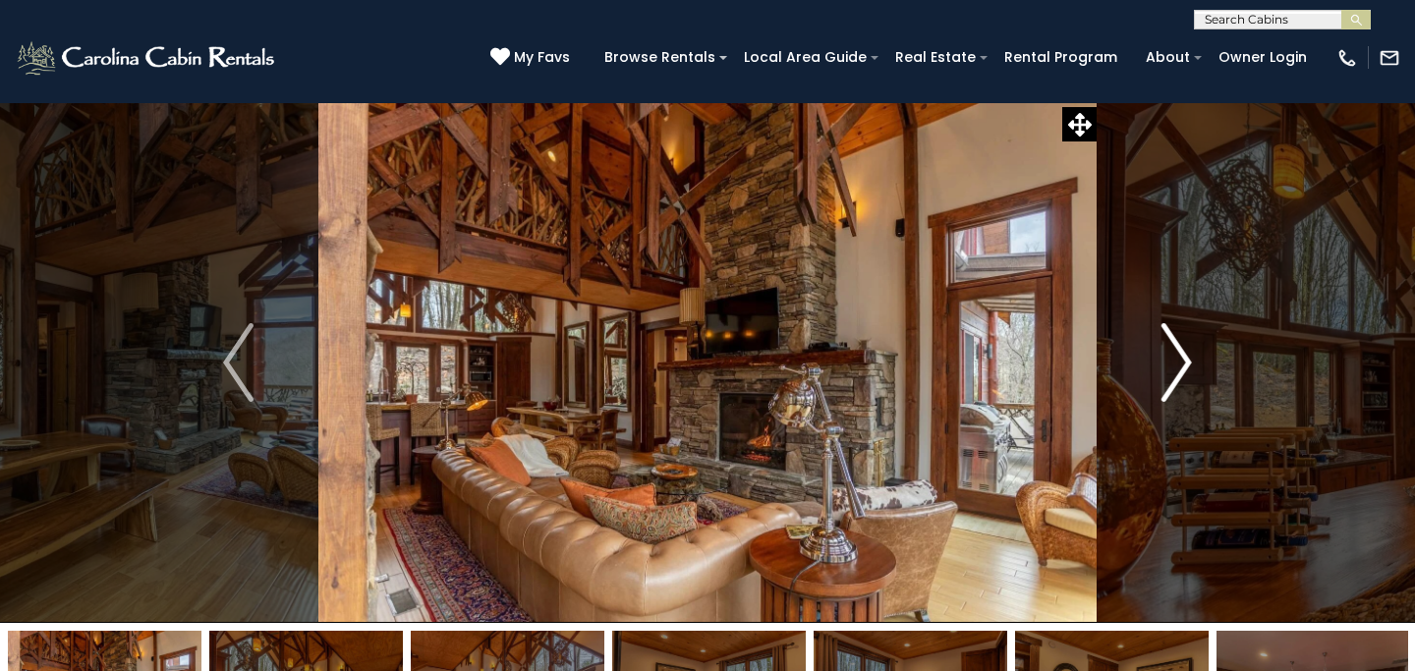
click at [1183, 355] on img "Next" at bounding box center [1175, 362] width 29 height 79
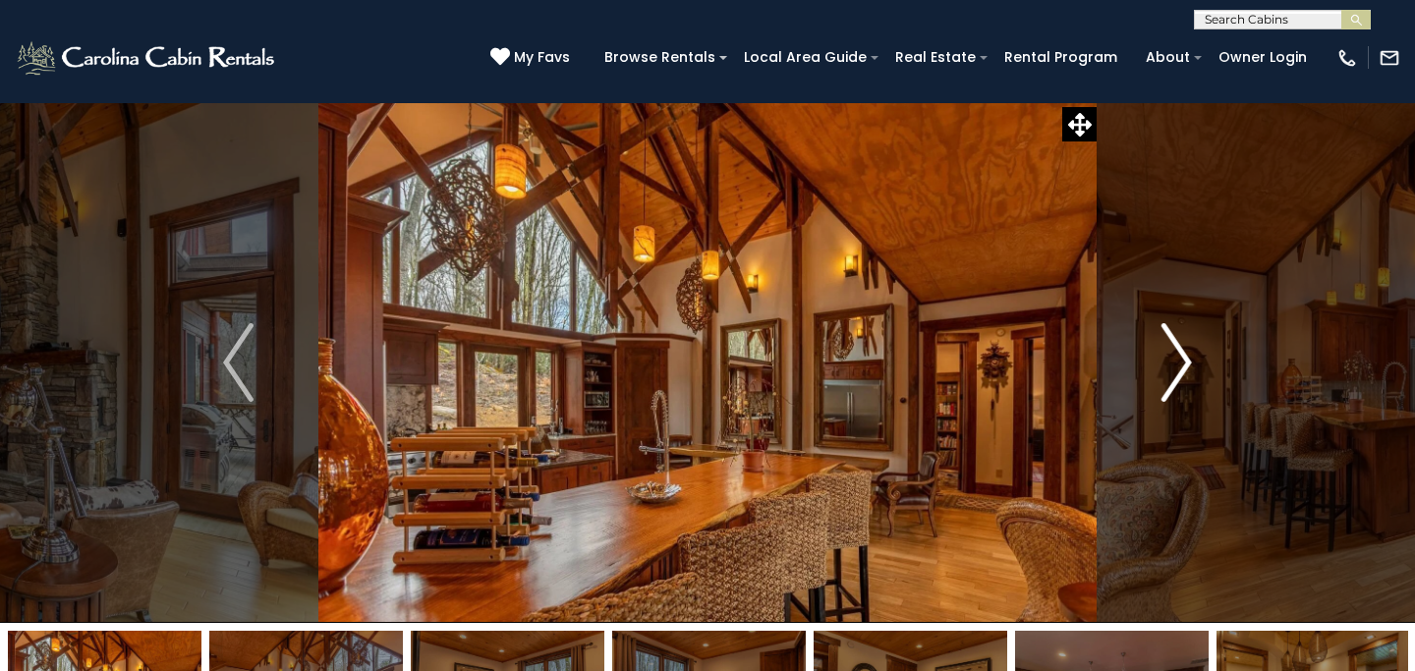
click at [1183, 355] on img "Next" at bounding box center [1175, 362] width 29 height 79
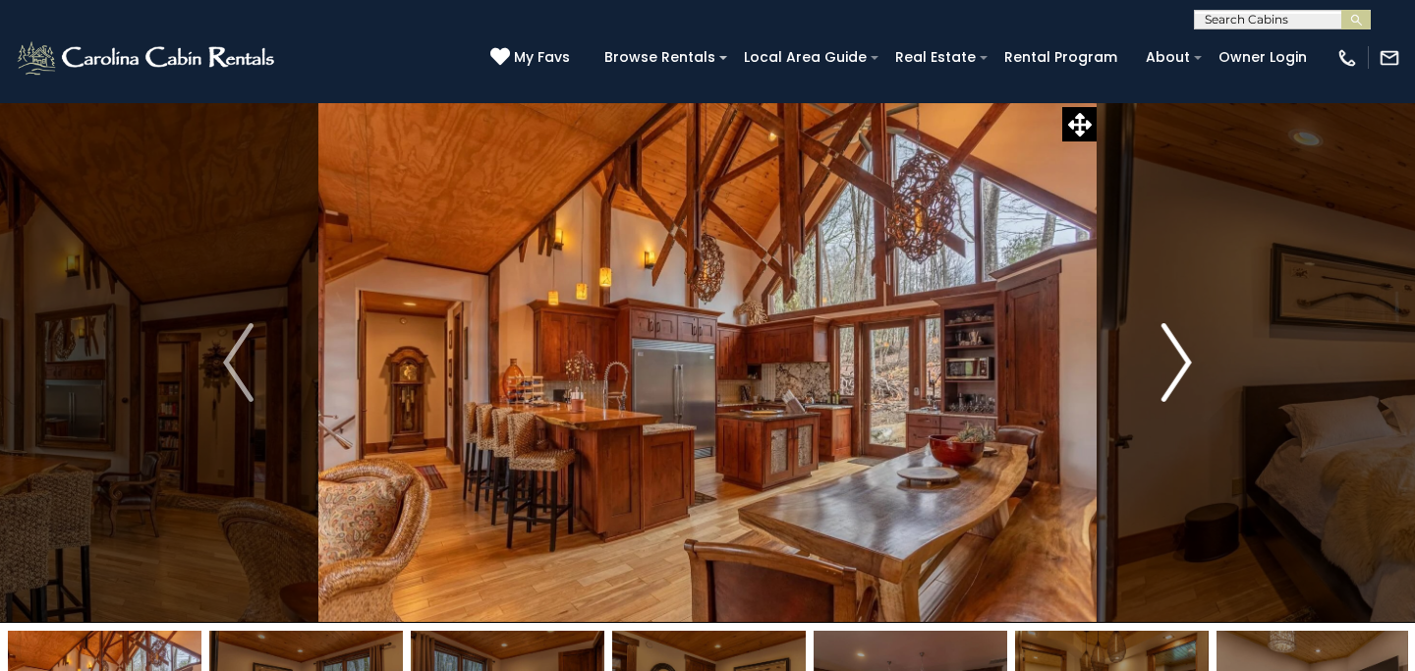
click at [1183, 355] on img "Next" at bounding box center [1175, 362] width 29 height 79
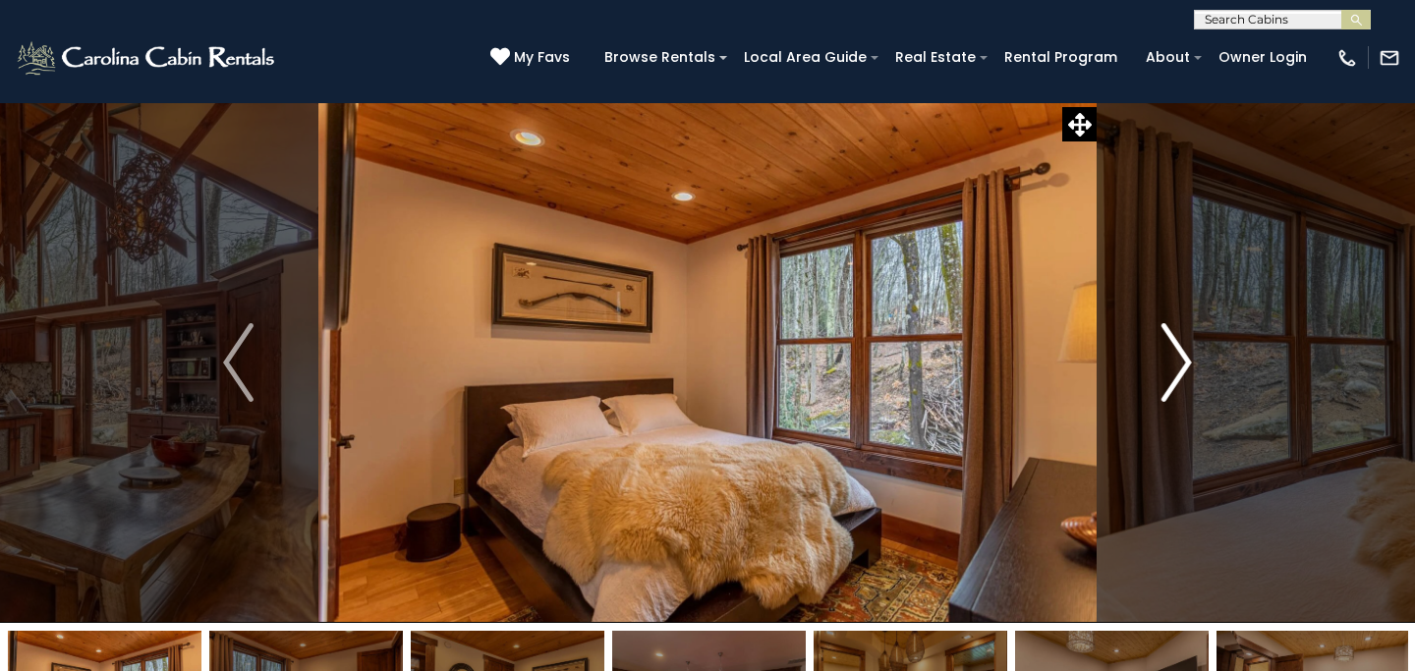
click at [1183, 355] on img "Next" at bounding box center [1175, 362] width 29 height 79
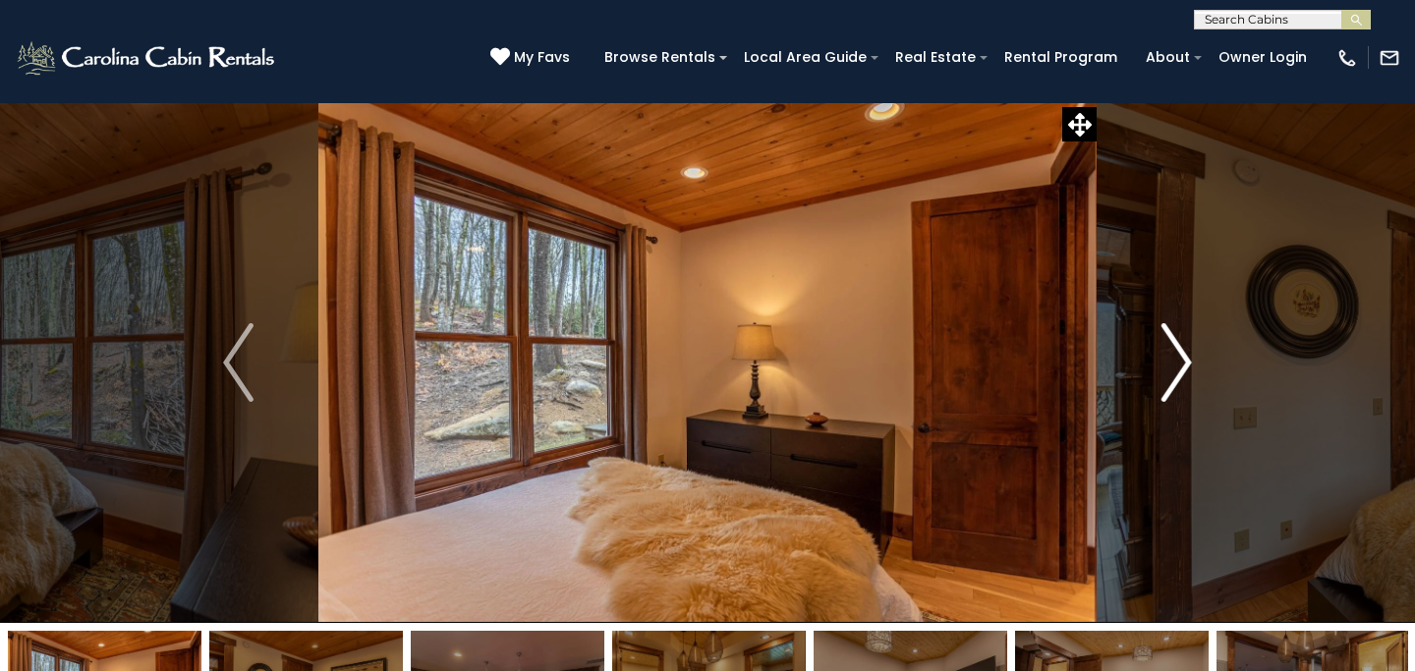
click at [1183, 355] on img "Next" at bounding box center [1175, 362] width 29 height 79
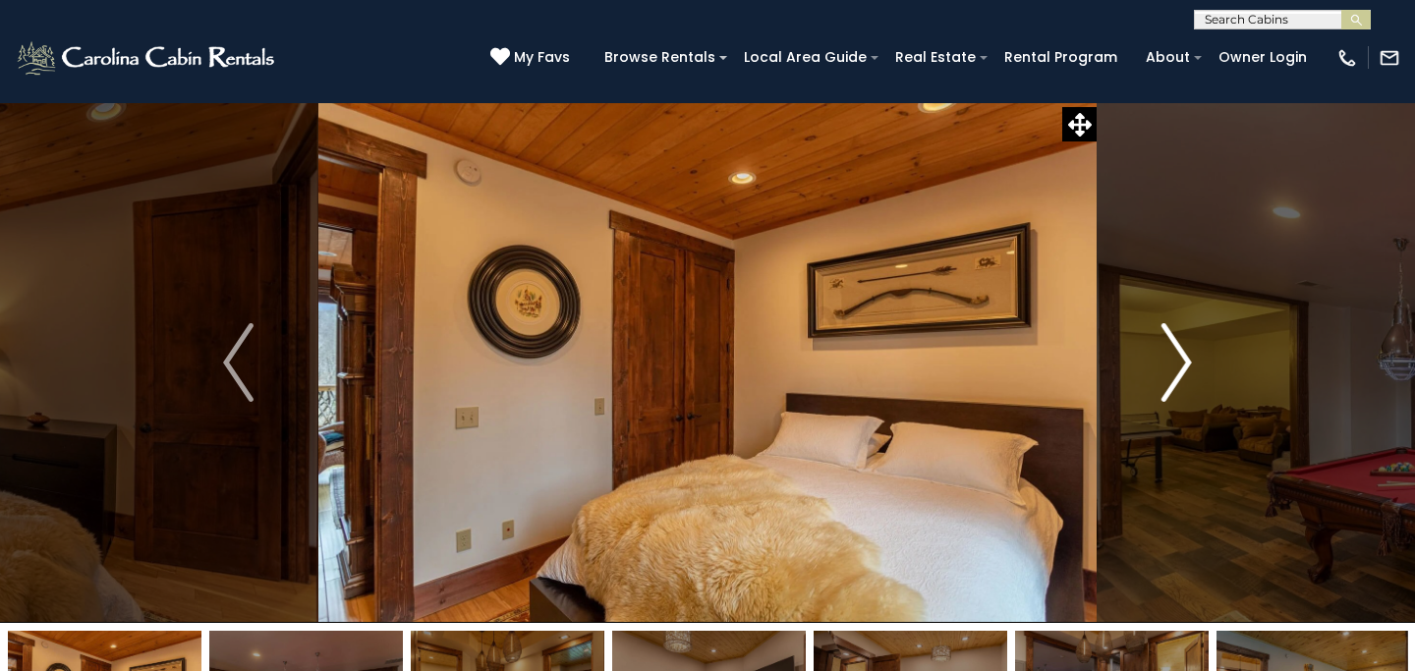
click at [1183, 355] on img "Next" at bounding box center [1175, 362] width 29 height 79
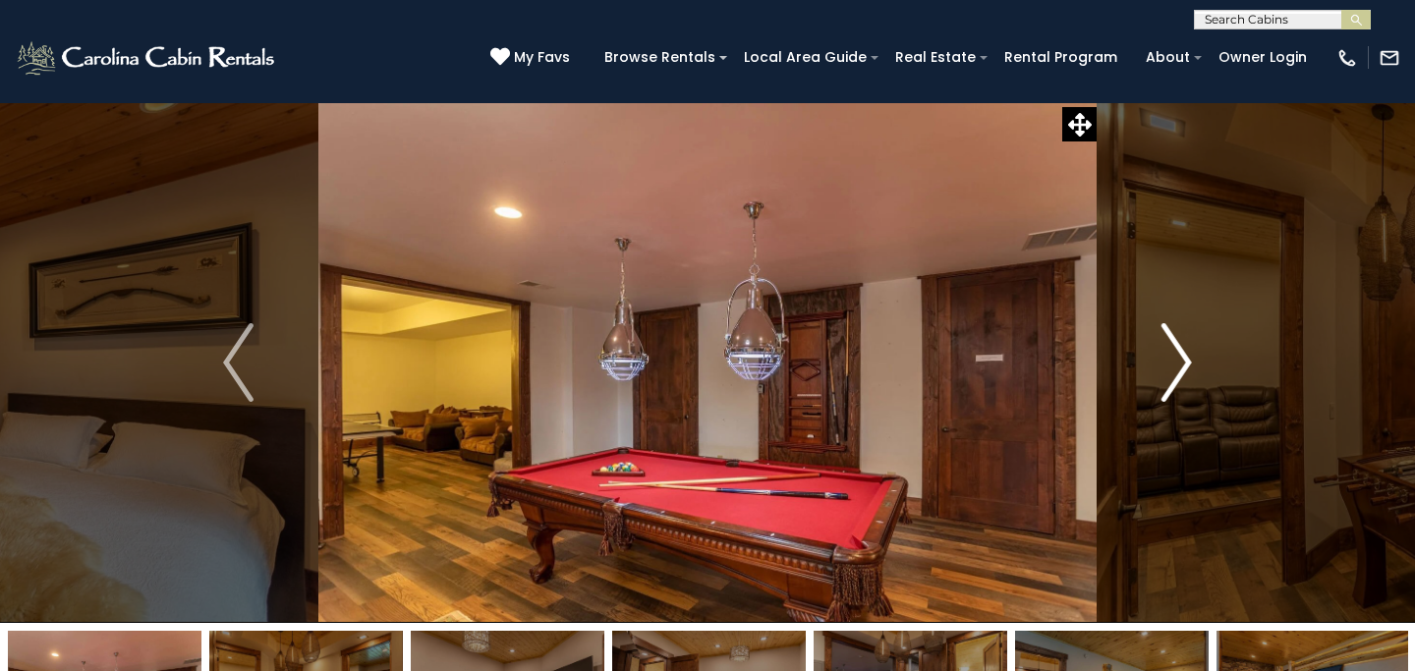
click at [1183, 355] on img "Next" at bounding box center [1175, 362] width 29 height 79
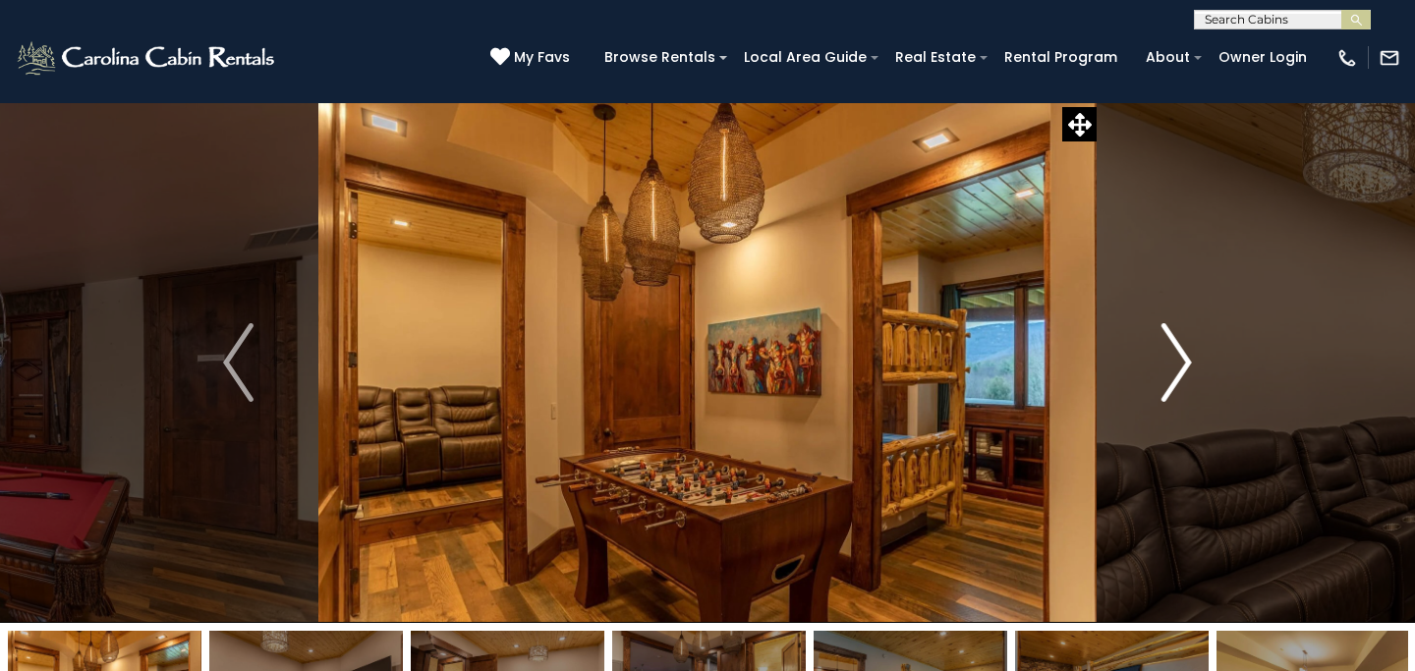
click at [1183, 355] on img "Next" at bounding box center [1175, 362] width 29 height 79
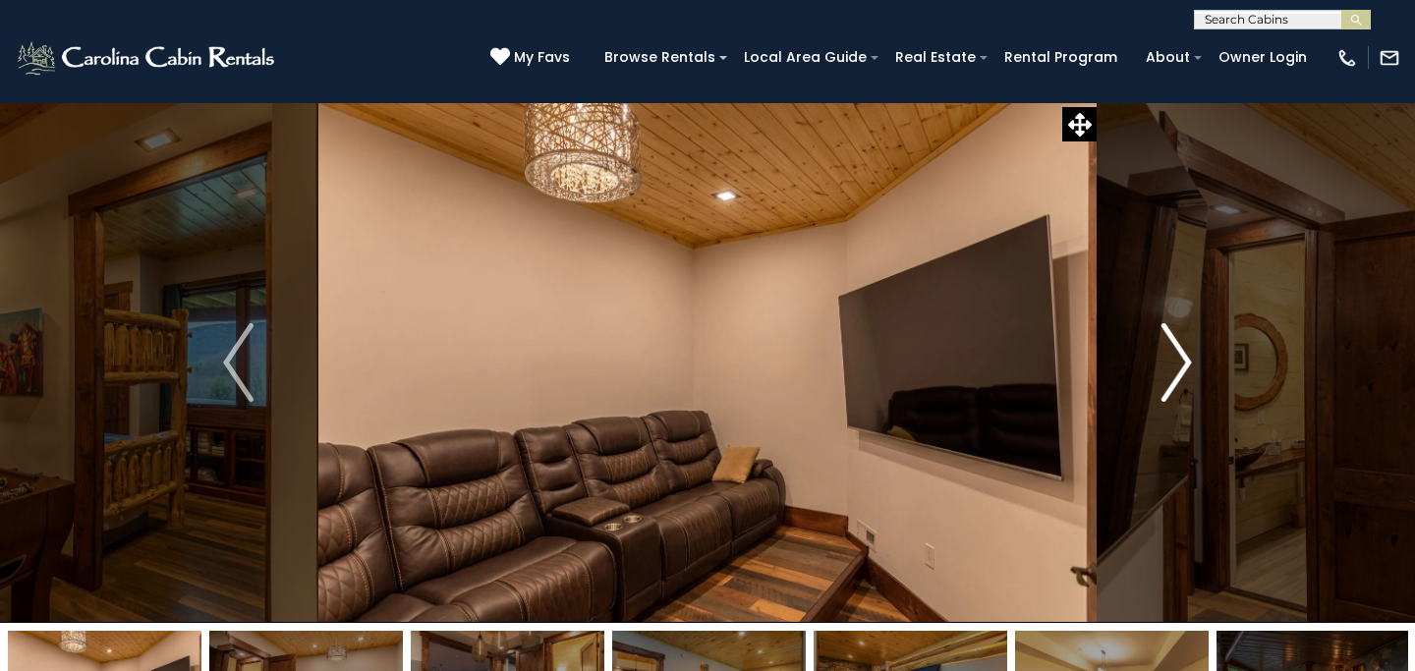
click at [1183, 355] on img "Next" at bounding box center [1175, 362] width 29 height 79
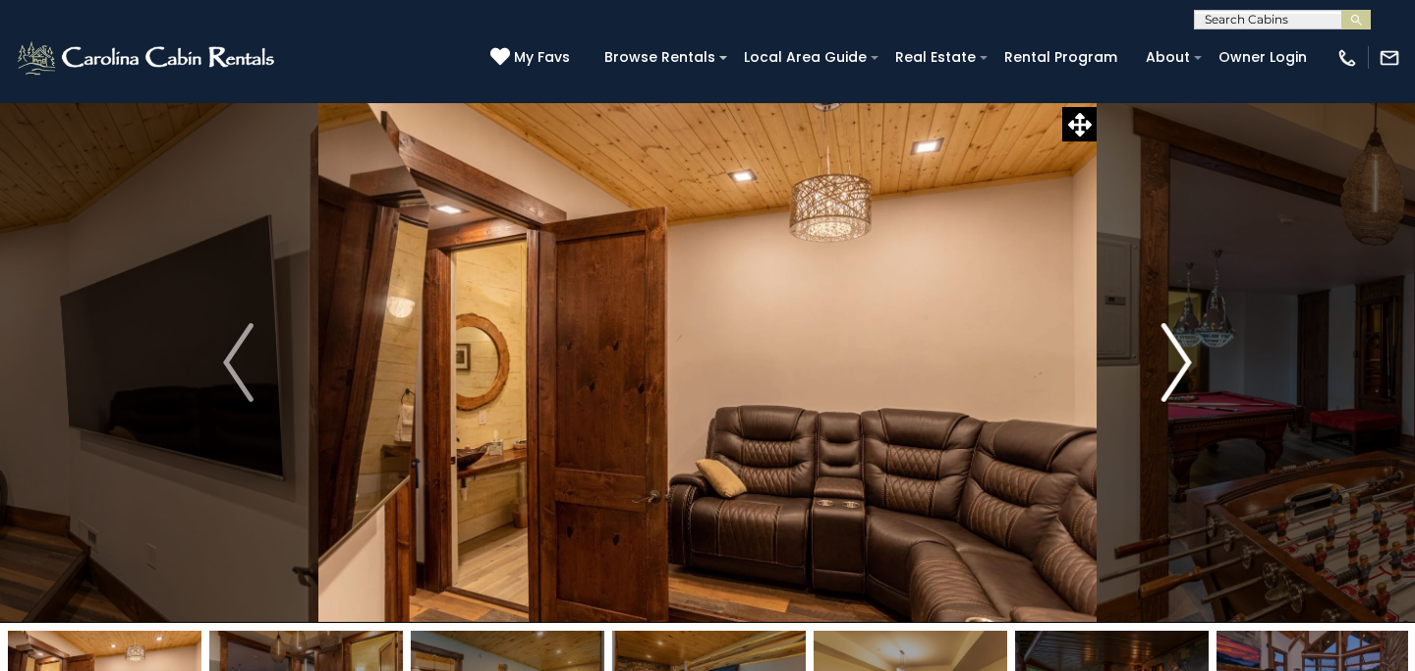
click at [1183, 355] on img "Next" at bounding box center [1175, 362] width 29 height 79
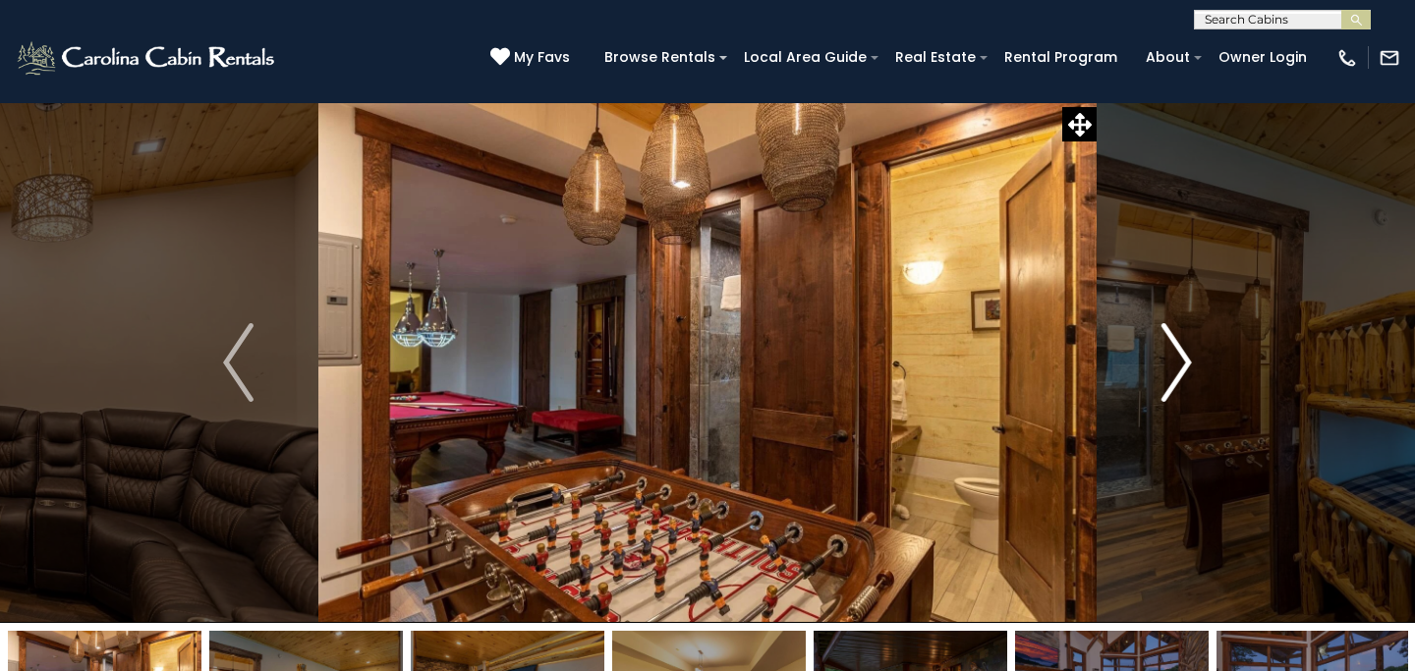
click at [1183, 355] on img "Next" at bounding box center [1175, 362] width 29 height 79
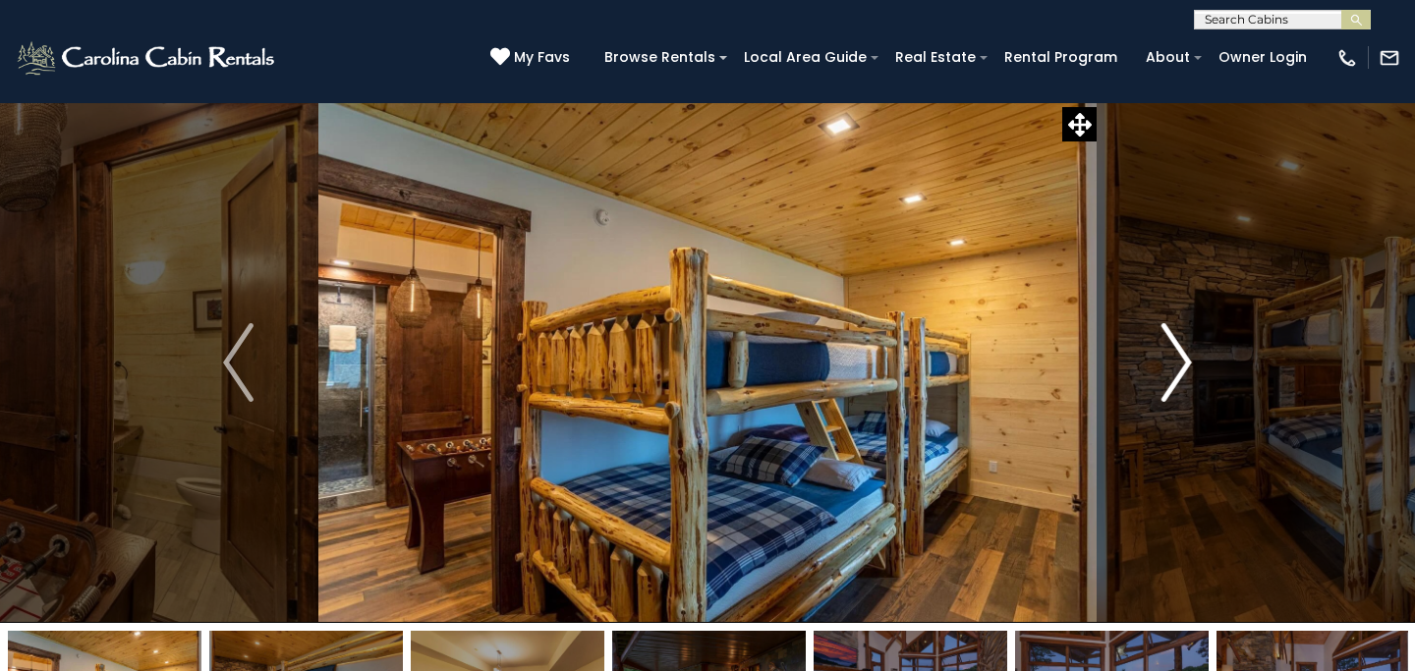
click at [1183, 355] on img "Next" at bounding box center [1175, 362] width 29 height 79
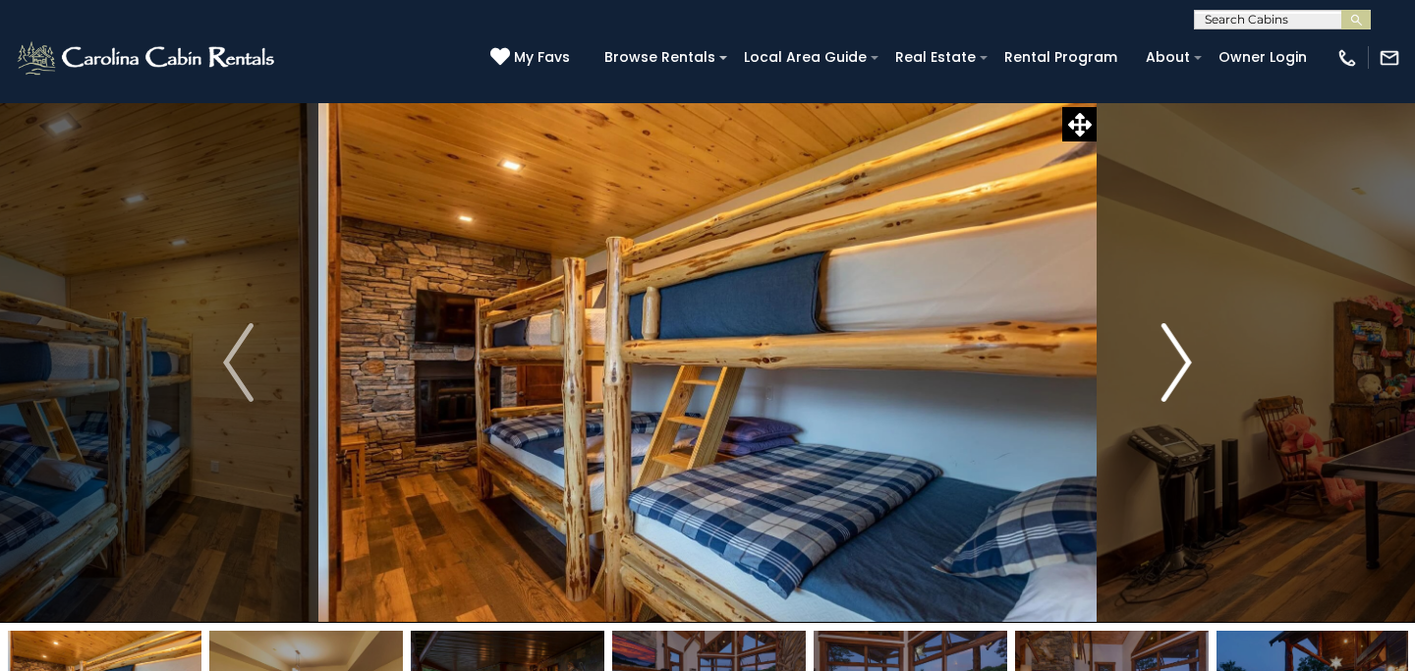
click at [1183, 355] on img "Next" at bounding box center [1175, 362] width 29 height 79
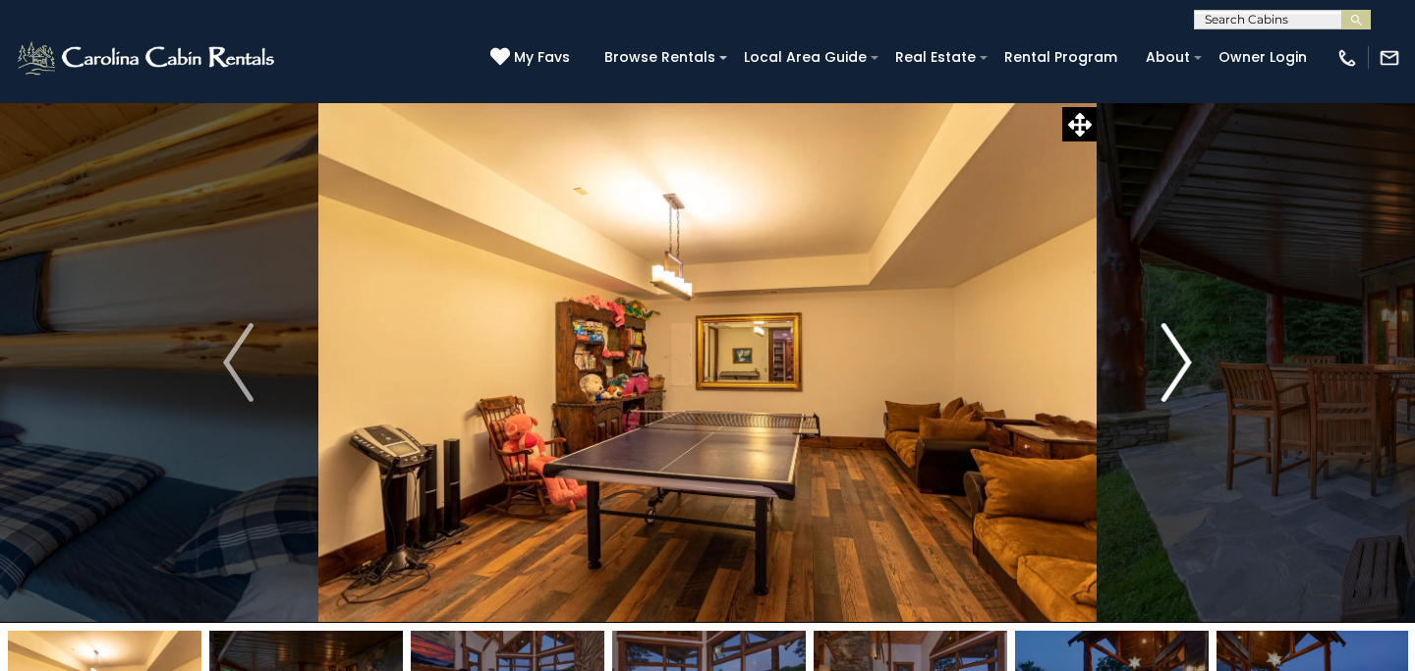
click at [1183, 355] on img "Next" at bounding box center [1175, 362] width 29 height 79
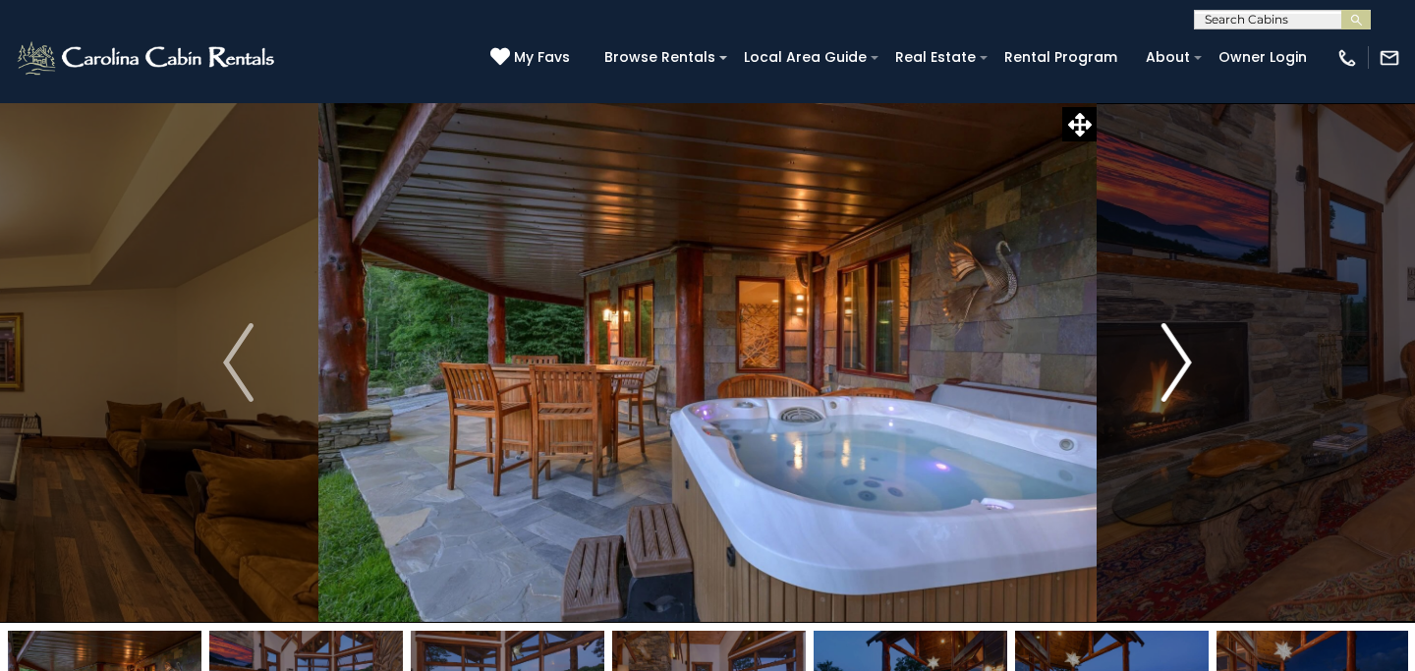
click at [1183, 355] on img "Next" at bounding box center [1175, 362] width 29 height 79
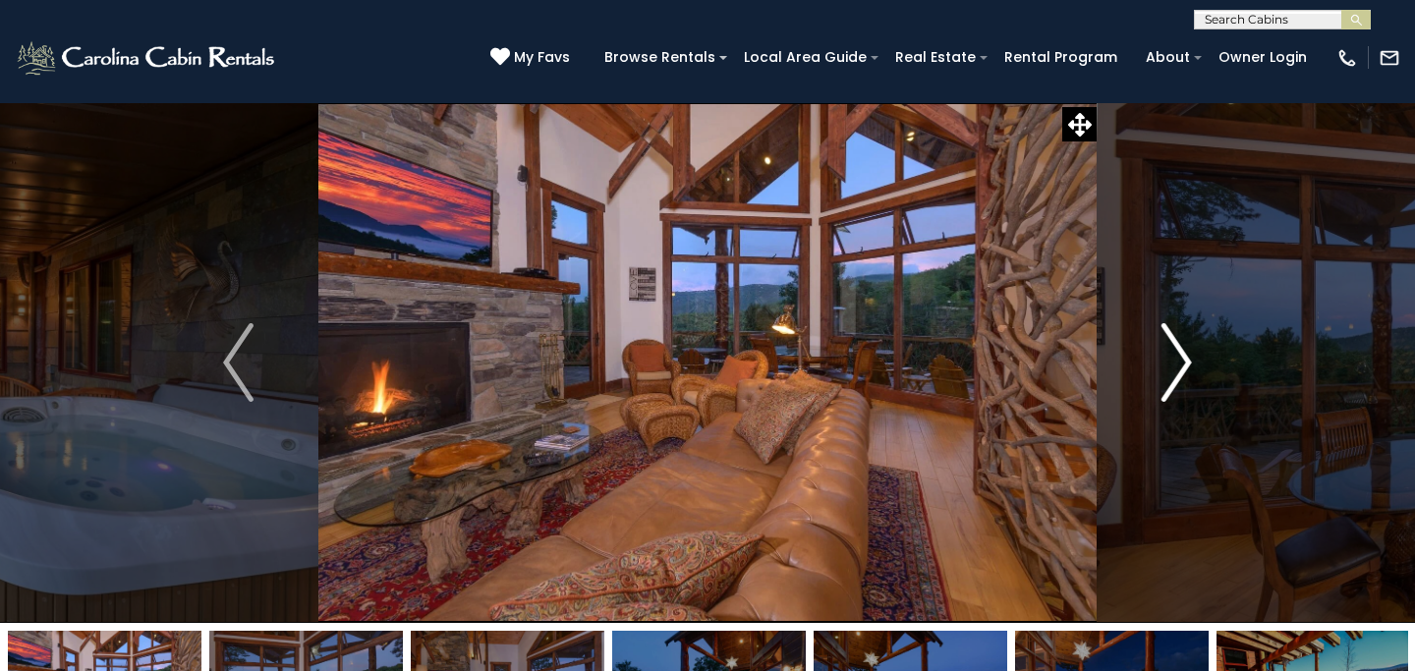
click at [1183, 355] on img "Next" at bounding box center [1175, 362] width 29 height 79
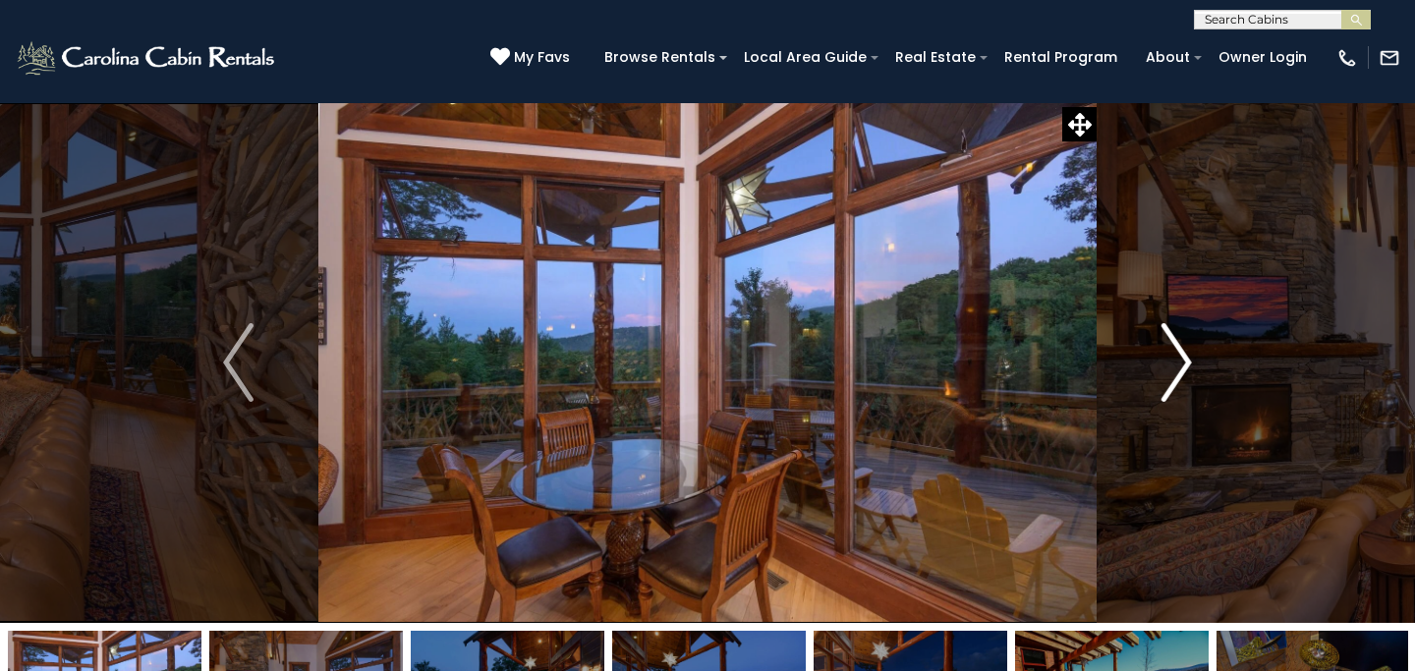
click at [1183, 355] on img "Next" at bounding box center [1175, 362] width 29 height 79
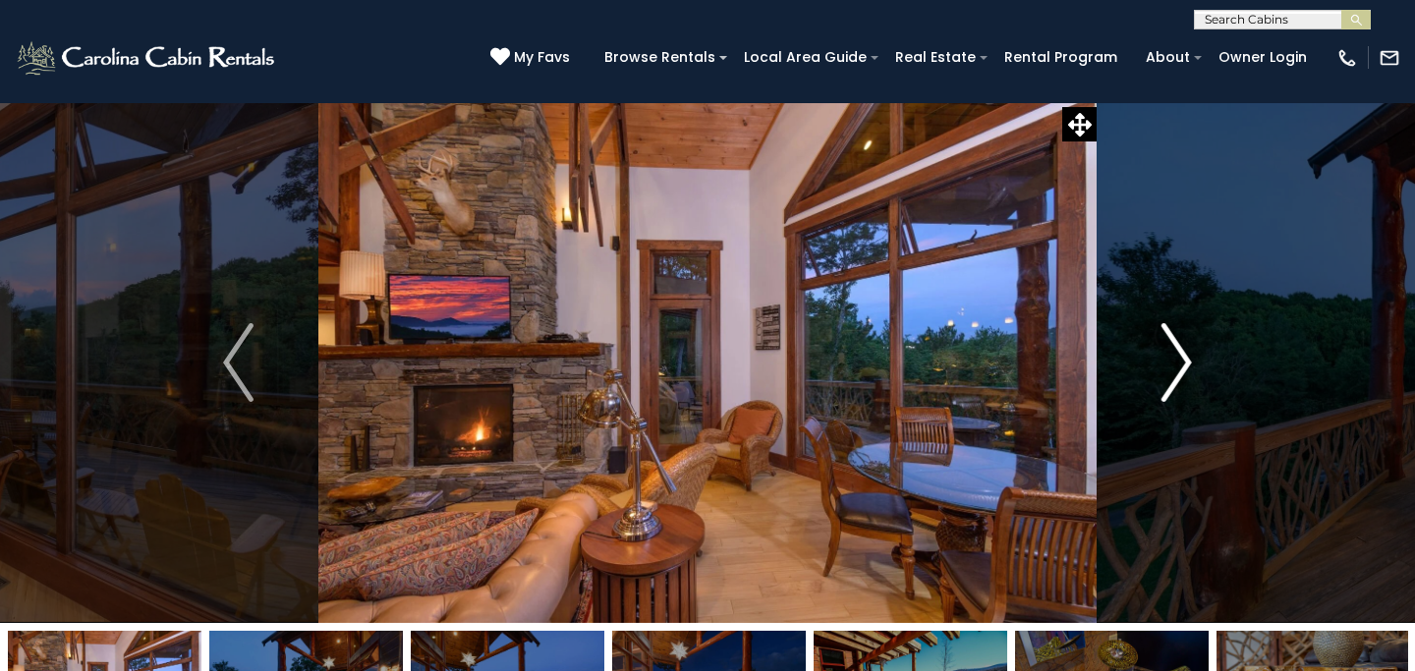
click at [1183, 355] on img "Next" at bounding box center [1175, 362] width 29 height 79
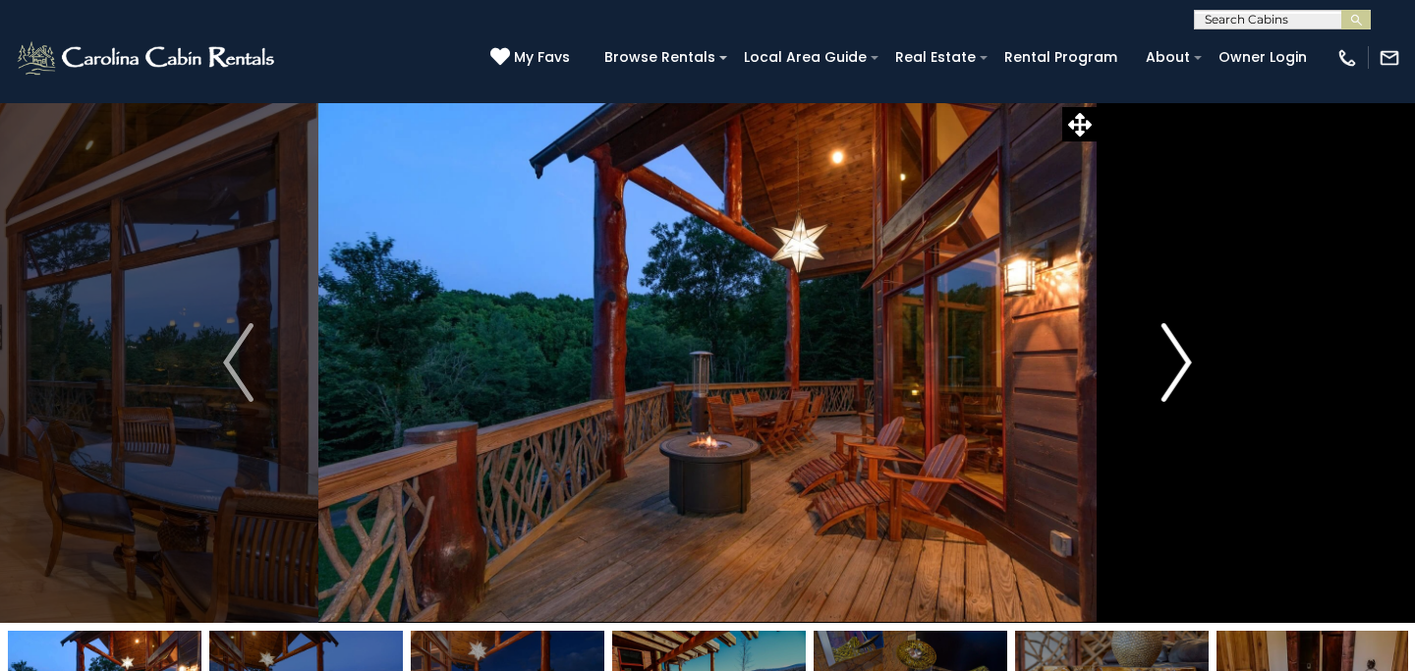
click at [1183, 355] on img "Next" at bounding box center [1175, 362] width 29 height 79
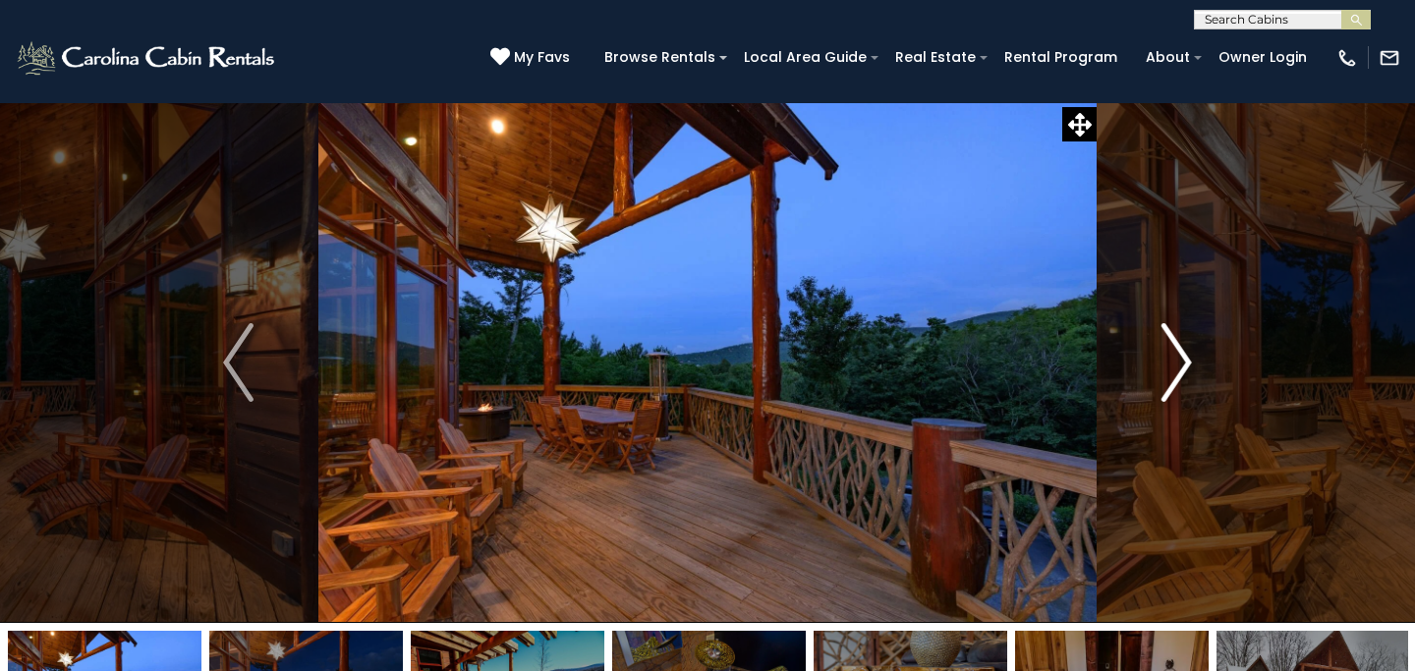
click at [1183, 355] on img "Next" at bounding box center [1175, 362] width 29 height 79
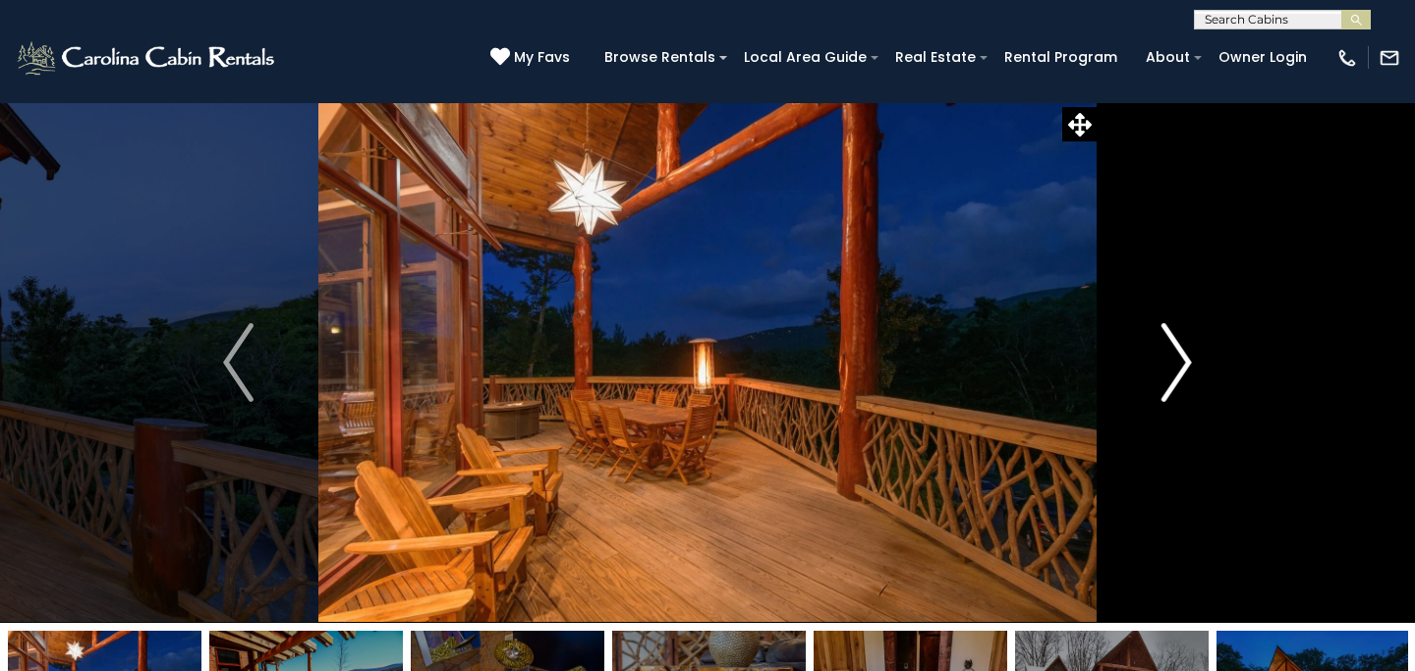
click at [1183, 355] on img "Next" at bounding box center [1175, 362] width 29 height 79
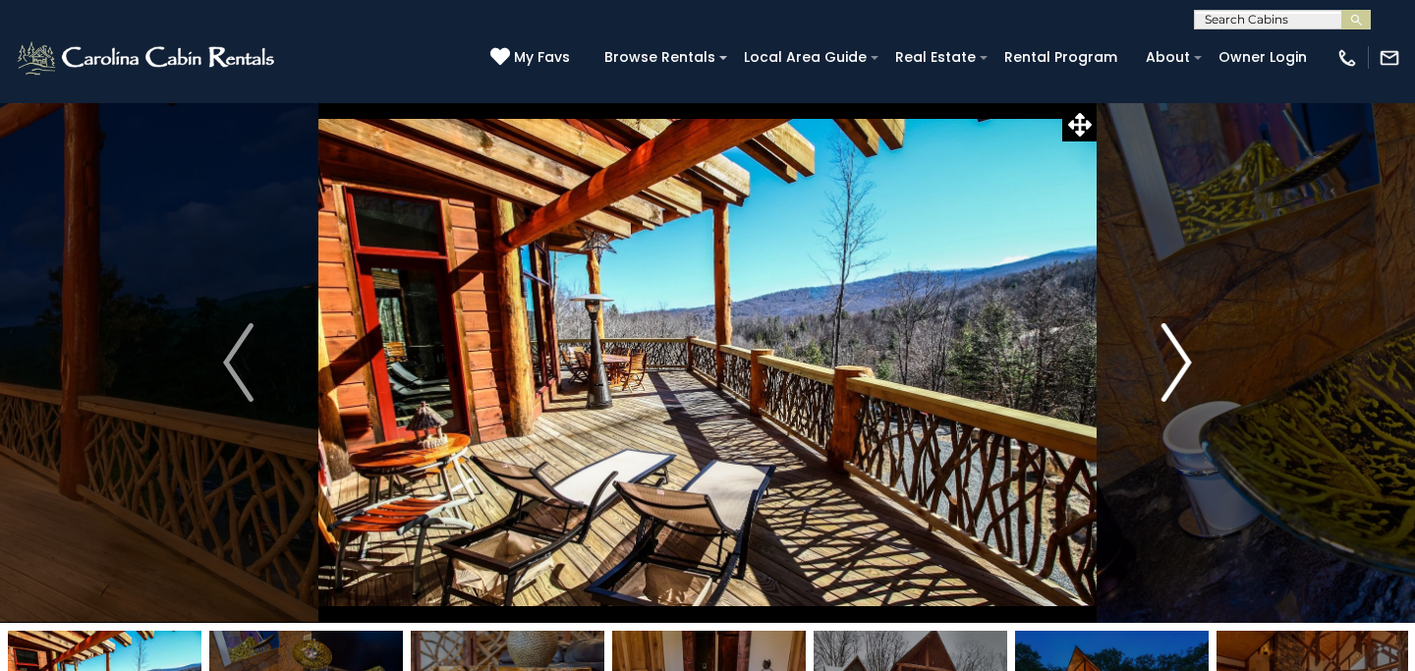
click at [1183, 355] on img "Next" at bounding box center [1175, 362] width 29 height 79
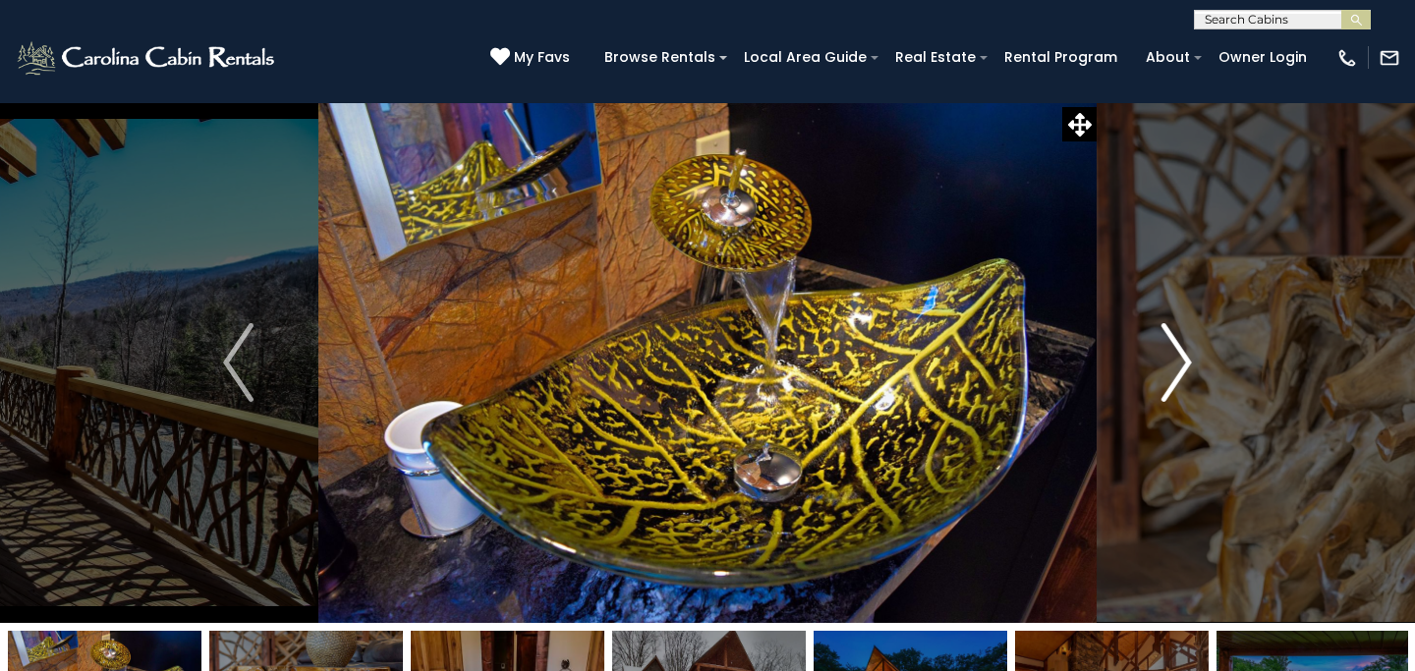
click at [1183, 355] on img "Next" at bounding box center [1175, 362] width 29 height 79
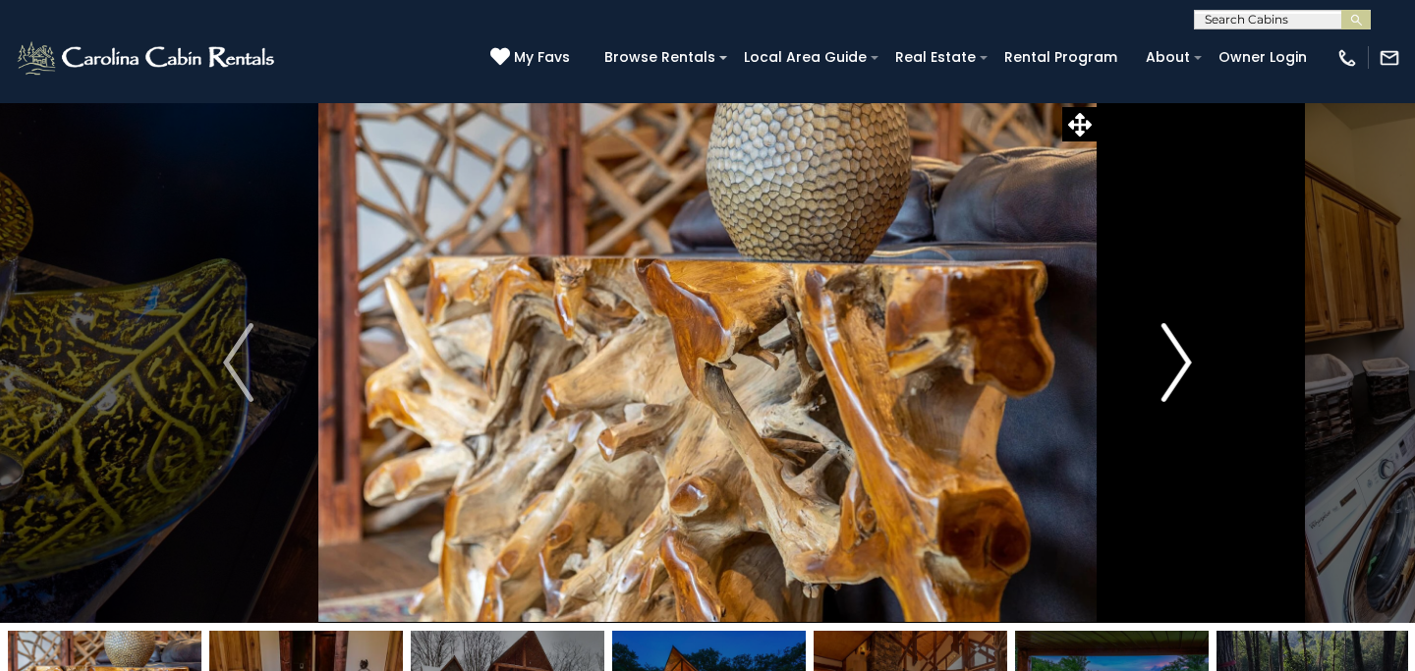
click at [1183, 355] on img "Next" at bounding box center [1175, 362] width 29 height 79
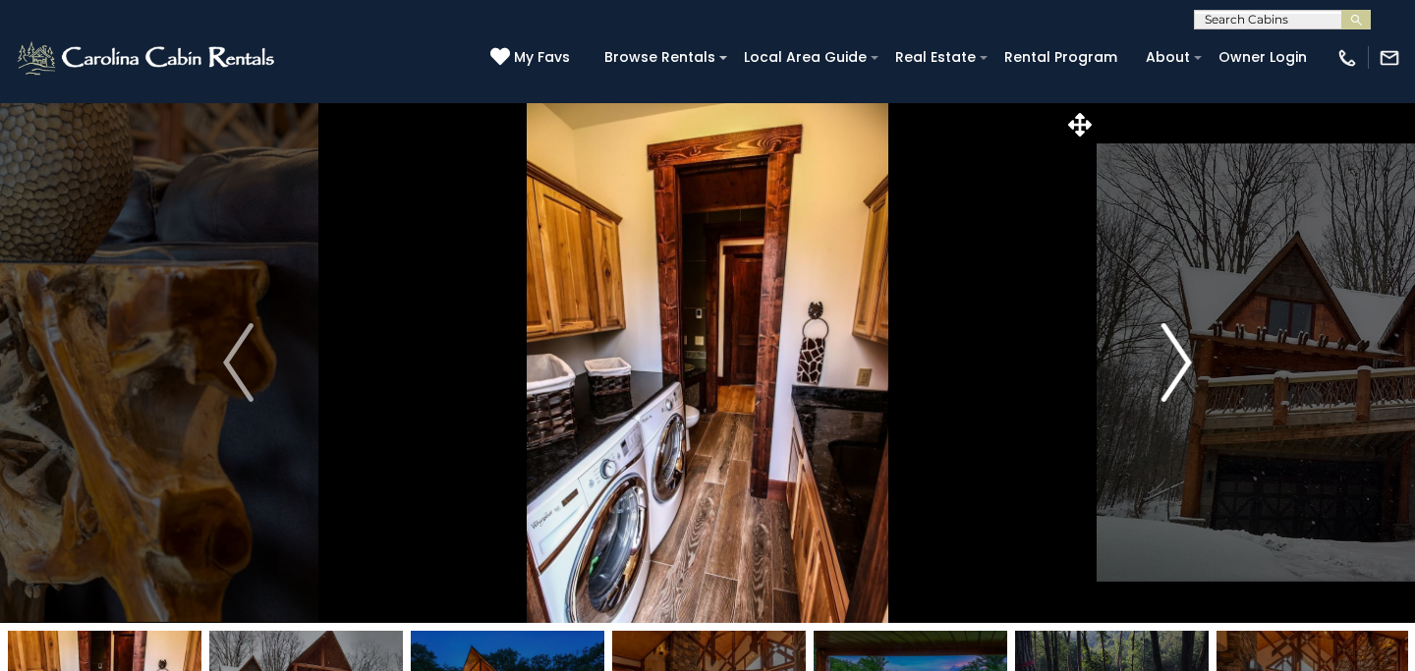
click at [1183, 355] on img "Next" at bounding box center [1175, 362] width 29 height 79
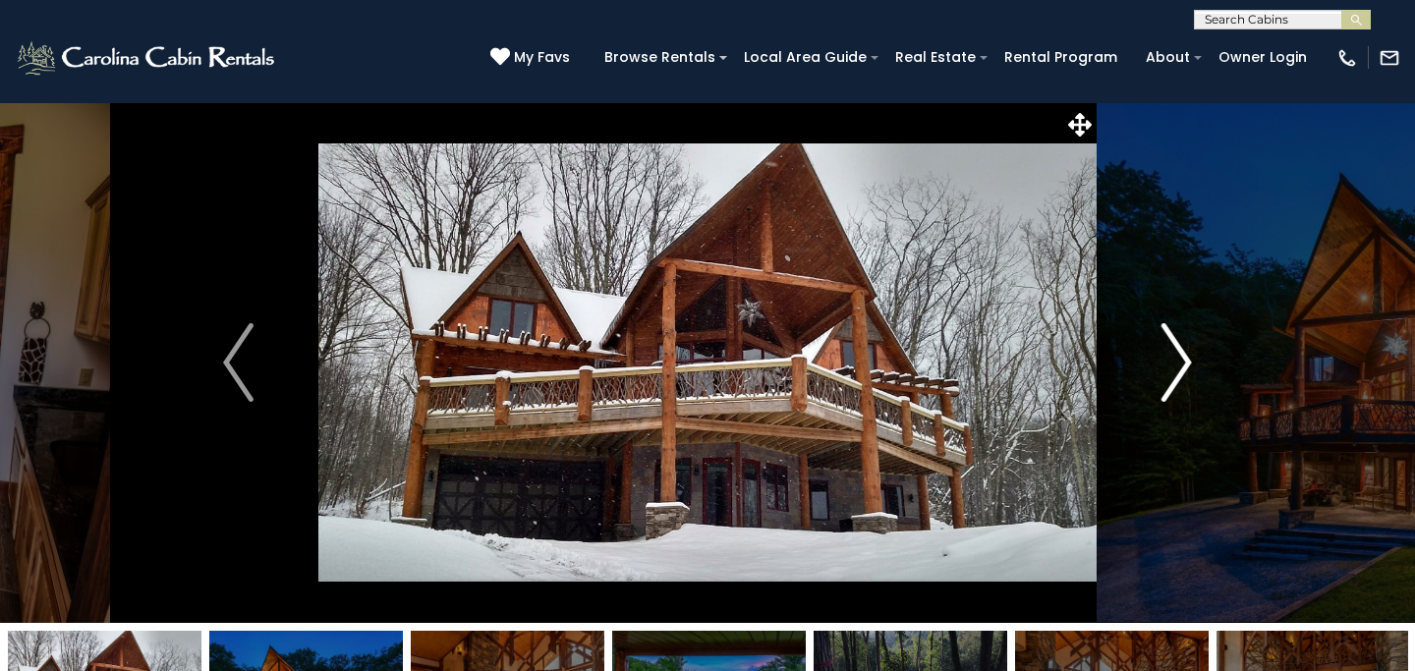
click at [1183, 355] on img "Next" at bounding box center [1175, 362] width 29 height 79
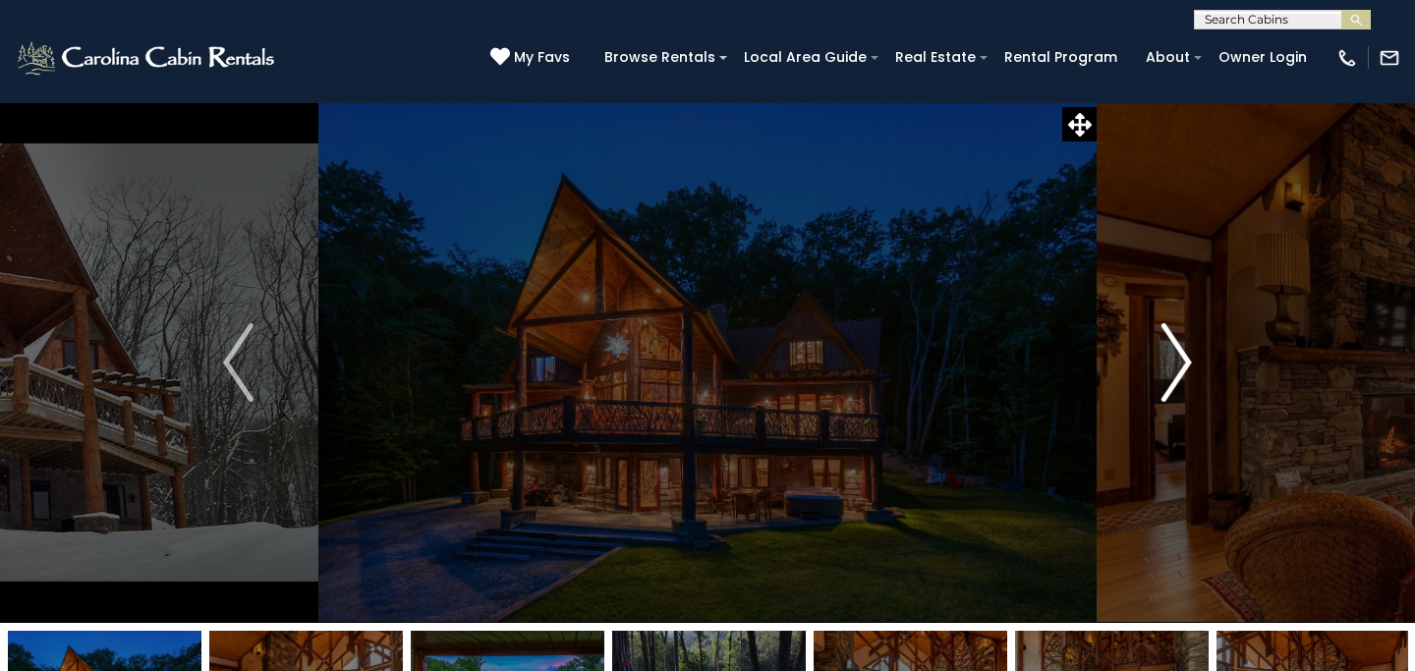
click at [1183, 355] on img "Next" at bounding box center [1175, 362] width 29 height 79
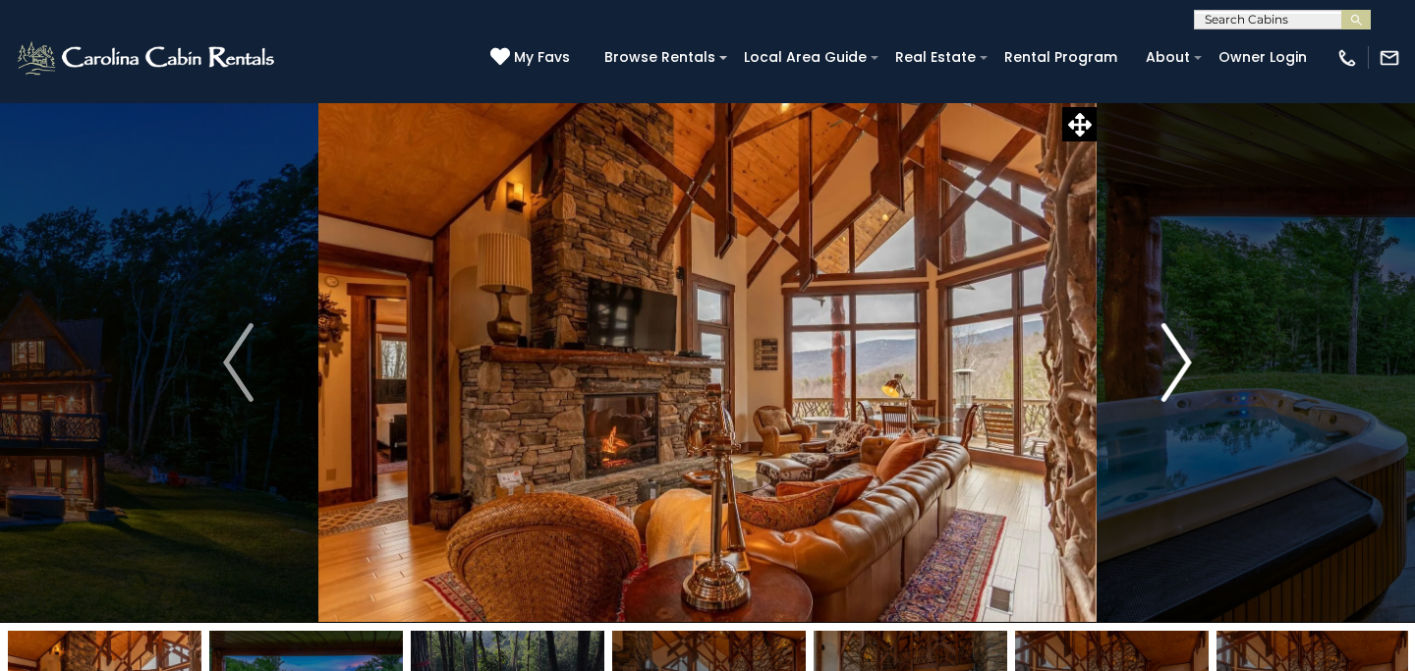
click at [1183, 355] on img "Next" at bounding box center [1175, 362] width 29 height 79
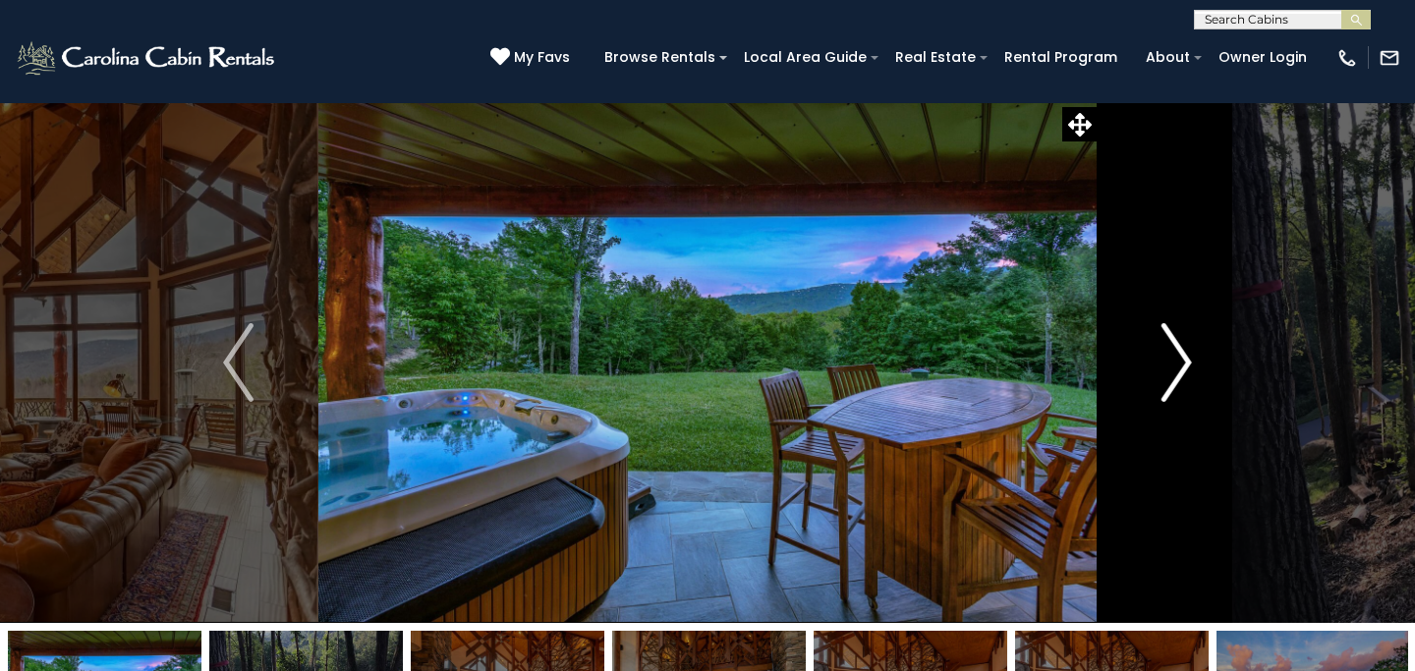
click at [1183, 355] on img "Next" at bounding box center [1175, 362] width 29 height 79
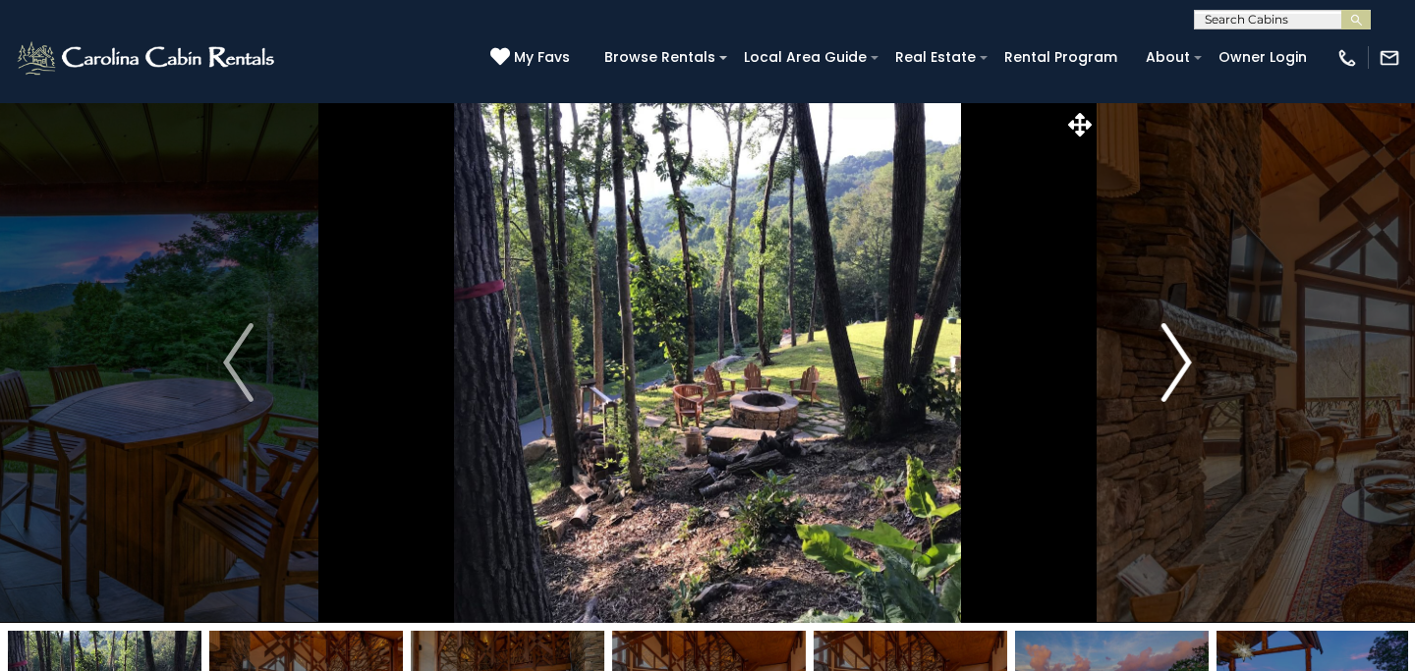
click at [1183, 355] on img "Next" at bounding box center [1175, 362] width 29 height 79
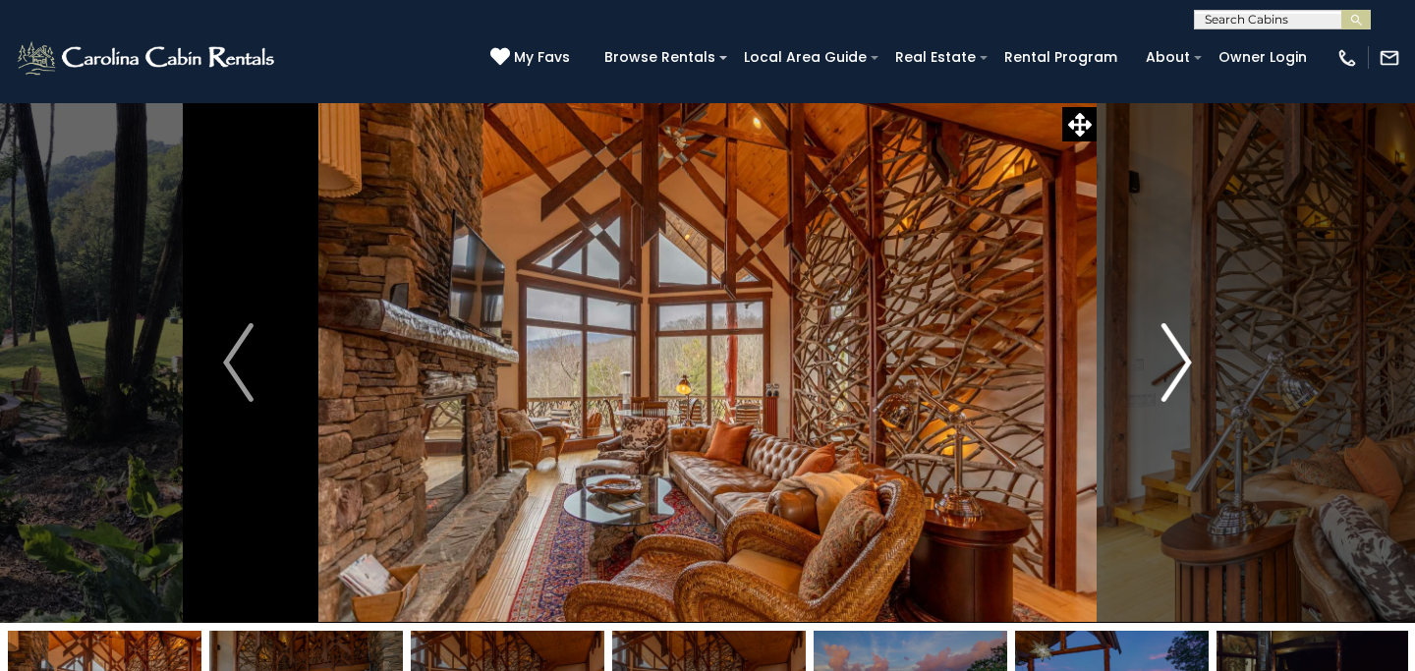
click at [1183, 355] on img "Next" at bounding box center [1175, 362] width 29 height 79
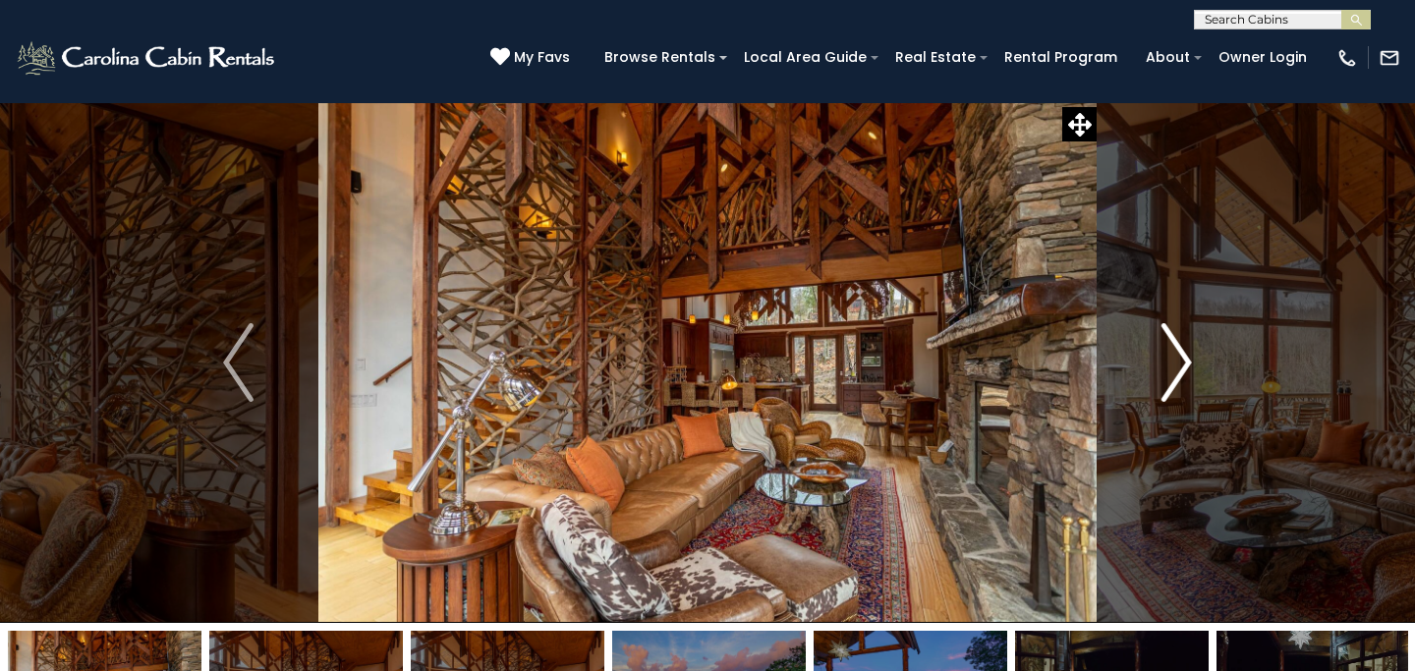
click at [1183, 355] on img "Next" at bounding box center [1175, 362] width 29 height 79
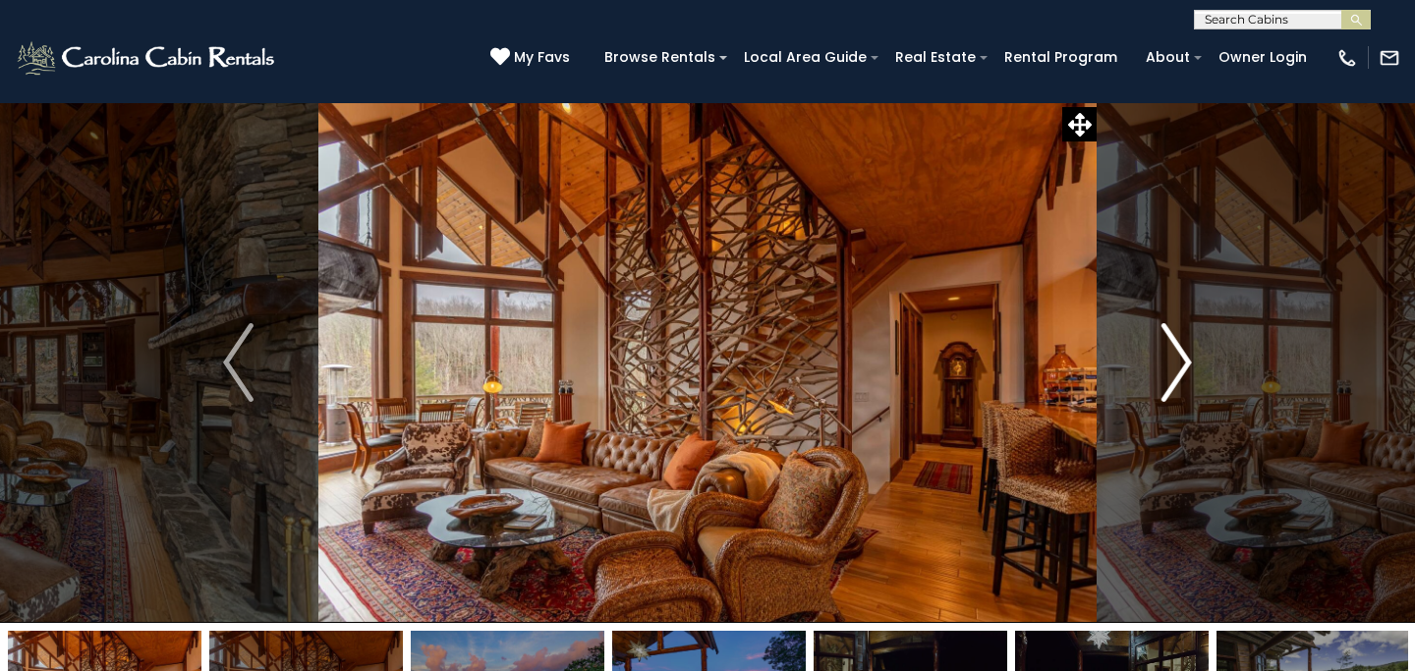
click at [1183, 355] on img "Next" at bounding box center [1175, 362] width 29 height 79
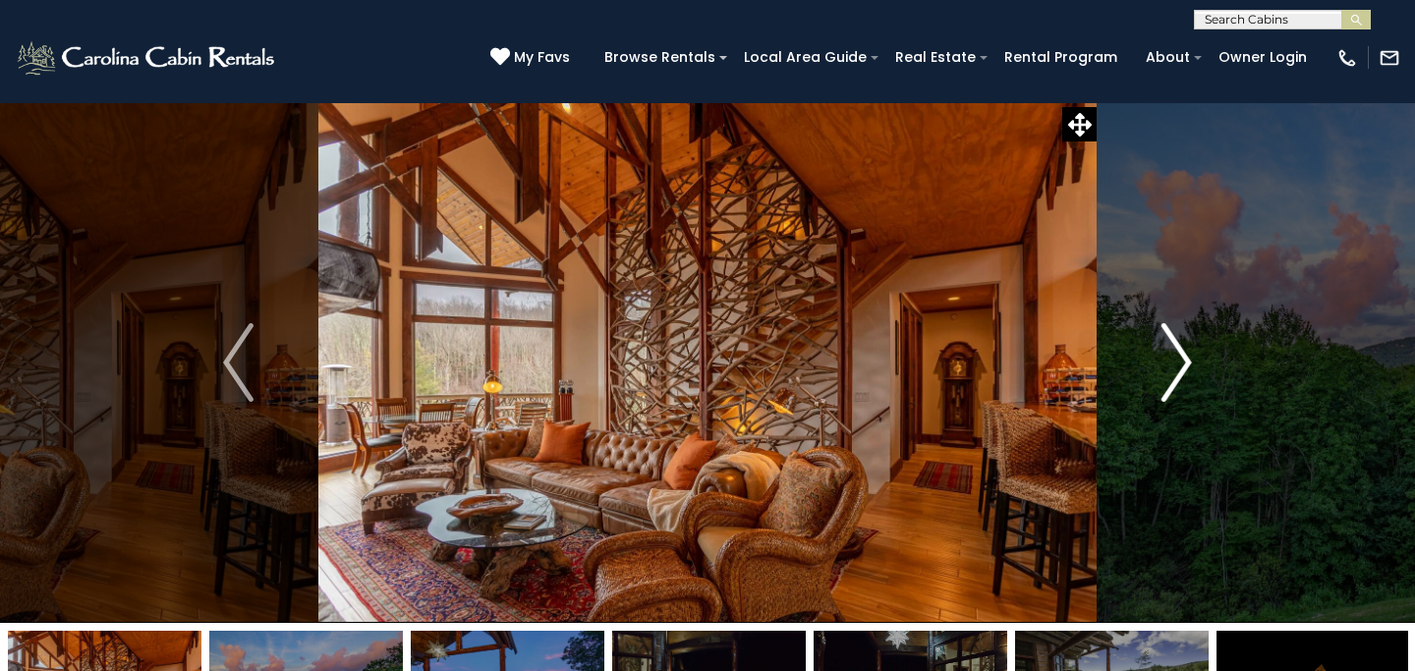
click at [1183, 355] on img "Next" at bounding box center [1175, 362] width 29 height 79
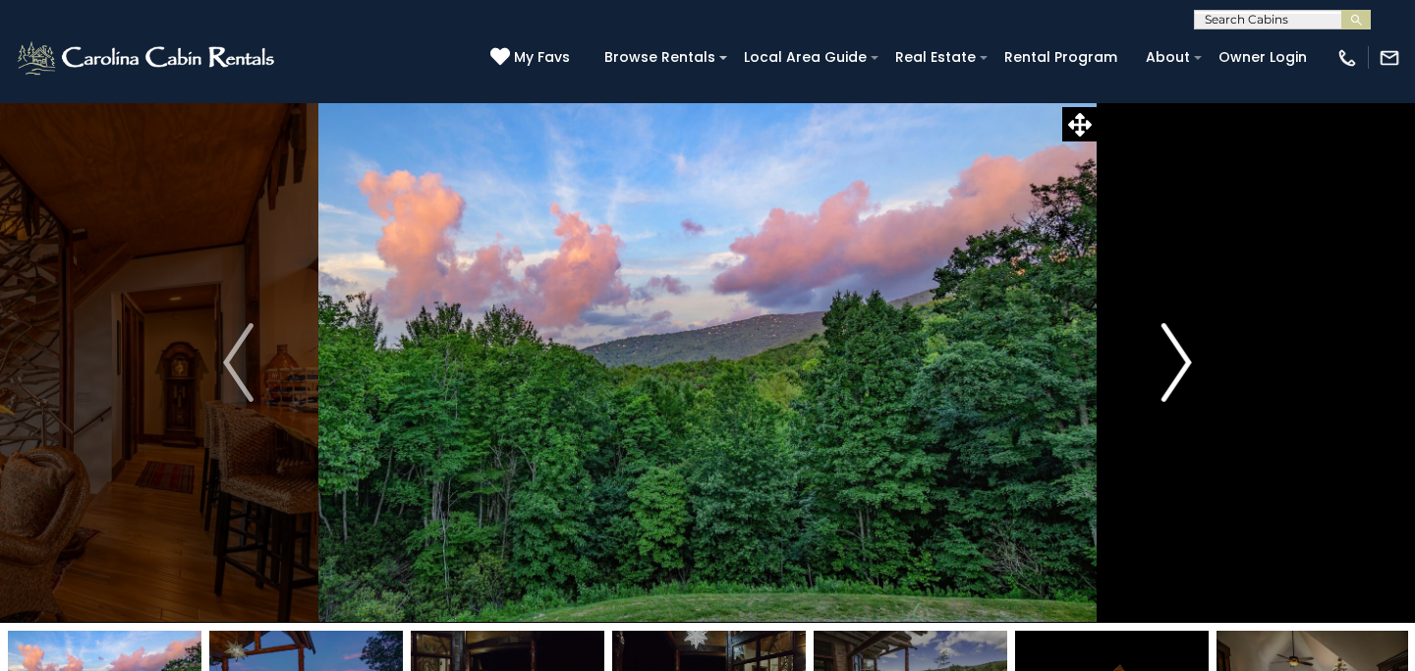
click at [1183, 355] on img "Next" at bounding box center [1175, 362] width 29 height 79
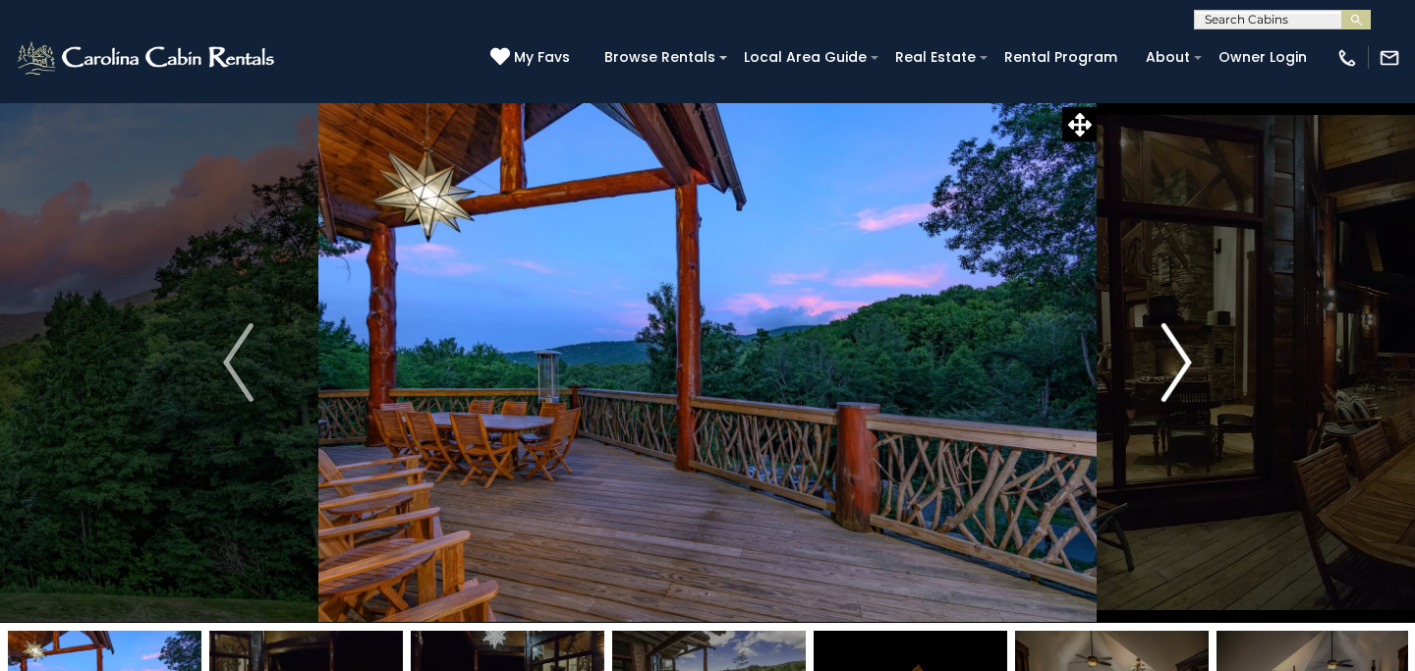
click at [1183, 355] on img "Next" at bounding box center [1175, 362] width 29 height 79
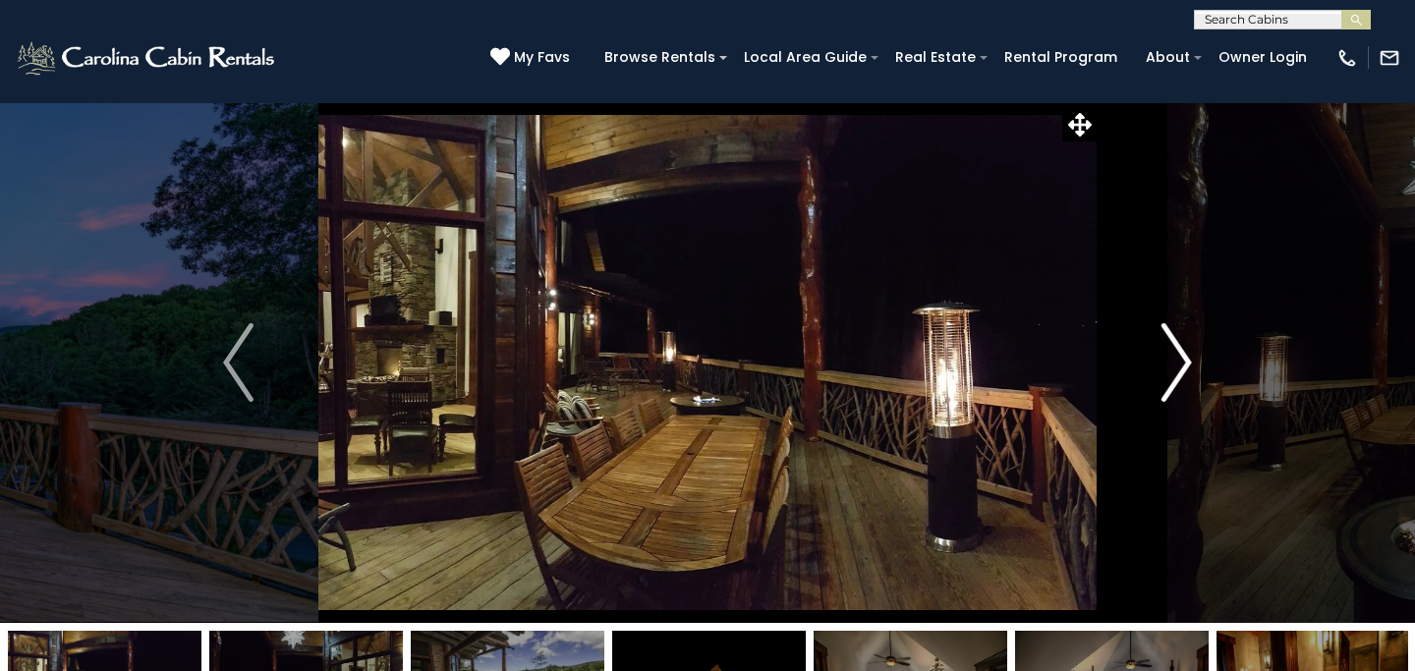
click at [1183, 355] on img "Next" at bounding box center [1175, 362] width 29 height 79
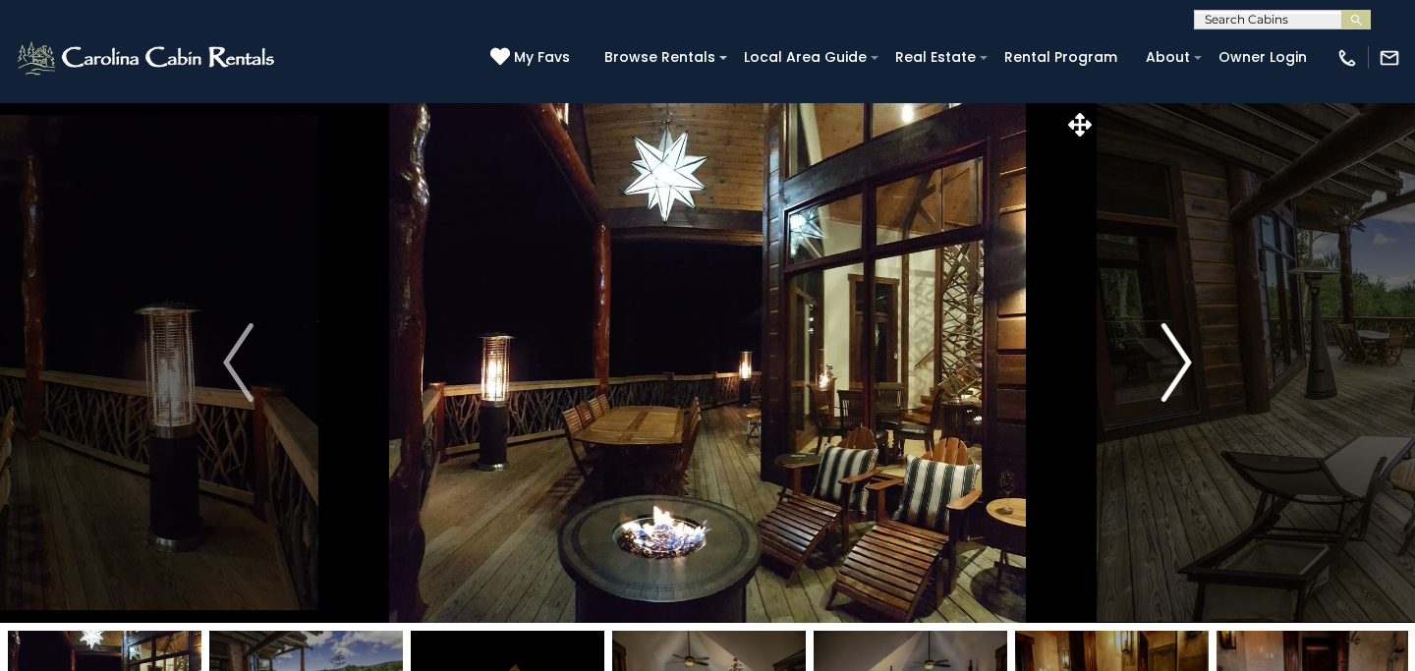
click at [1183, 355] on img "Next" at bounding box center [1175, 362] width 29 height 79
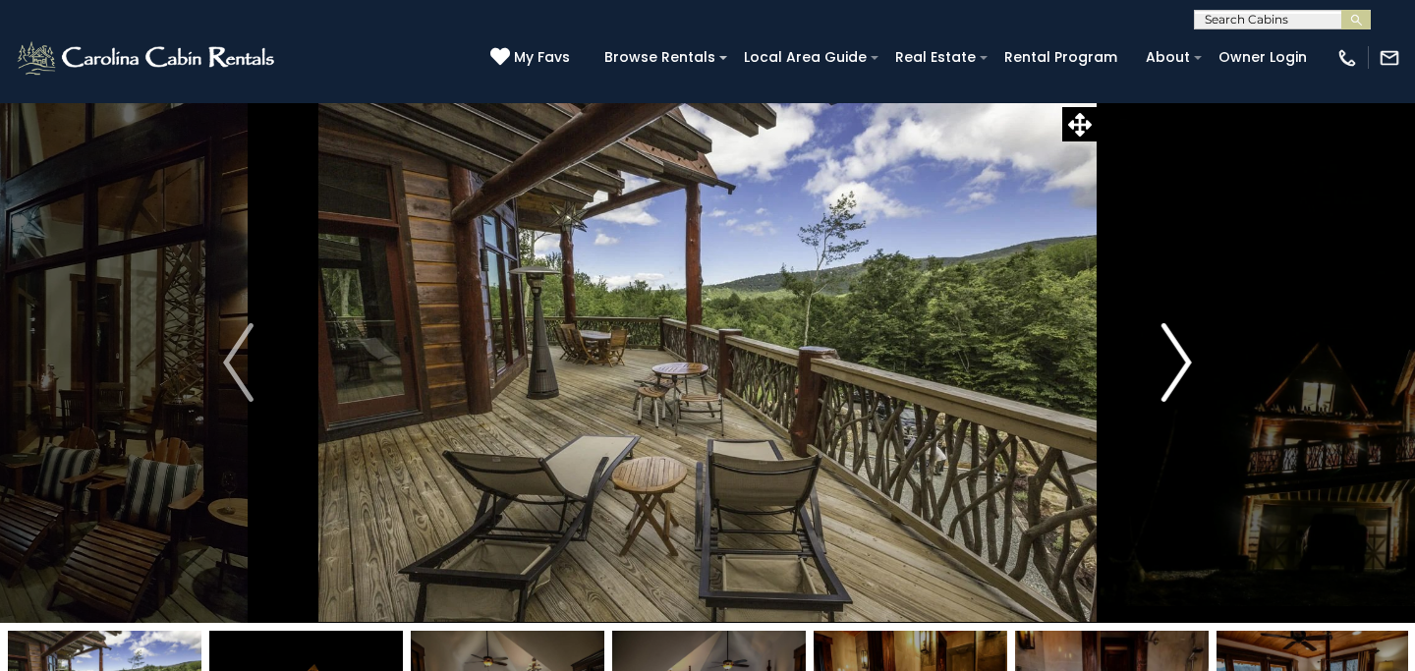
click at [1183, 355] on img "Next" at bounding box center [1175, 362] width 29 height 79
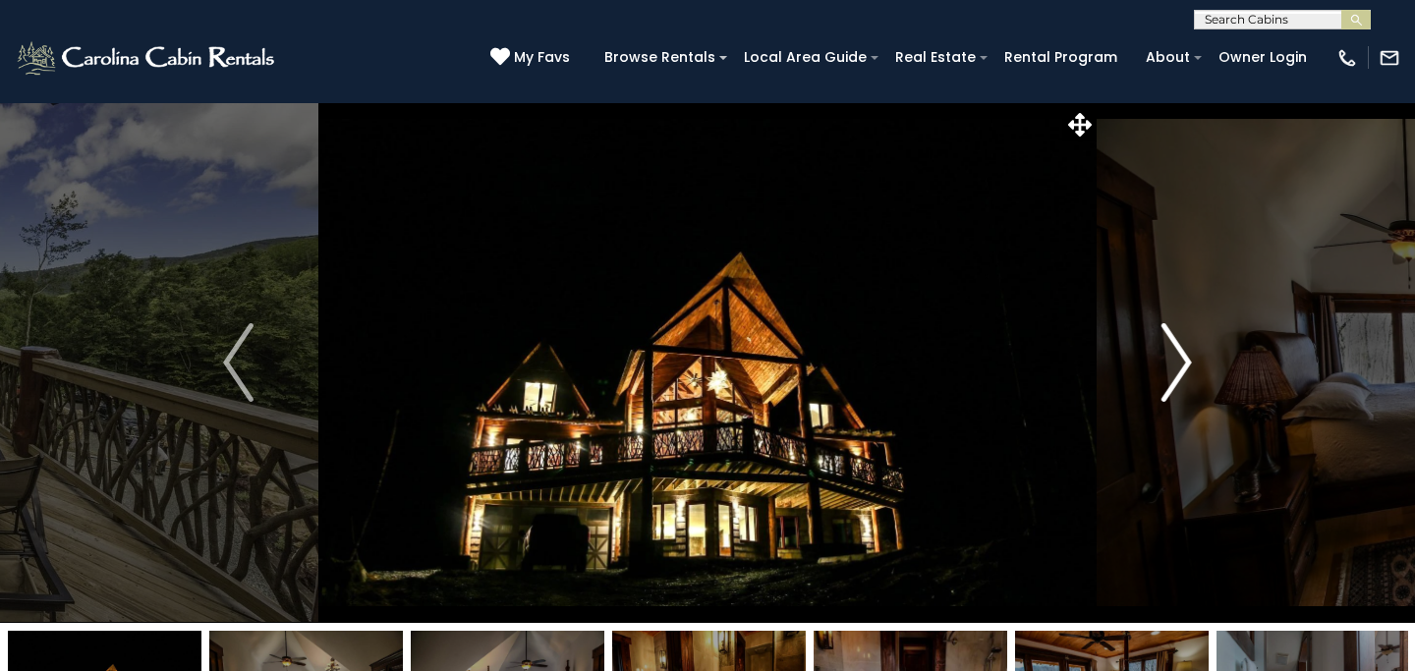
click at [1183, 355] on img "Next" at bounding box center [1175, 362] width 29 height 79
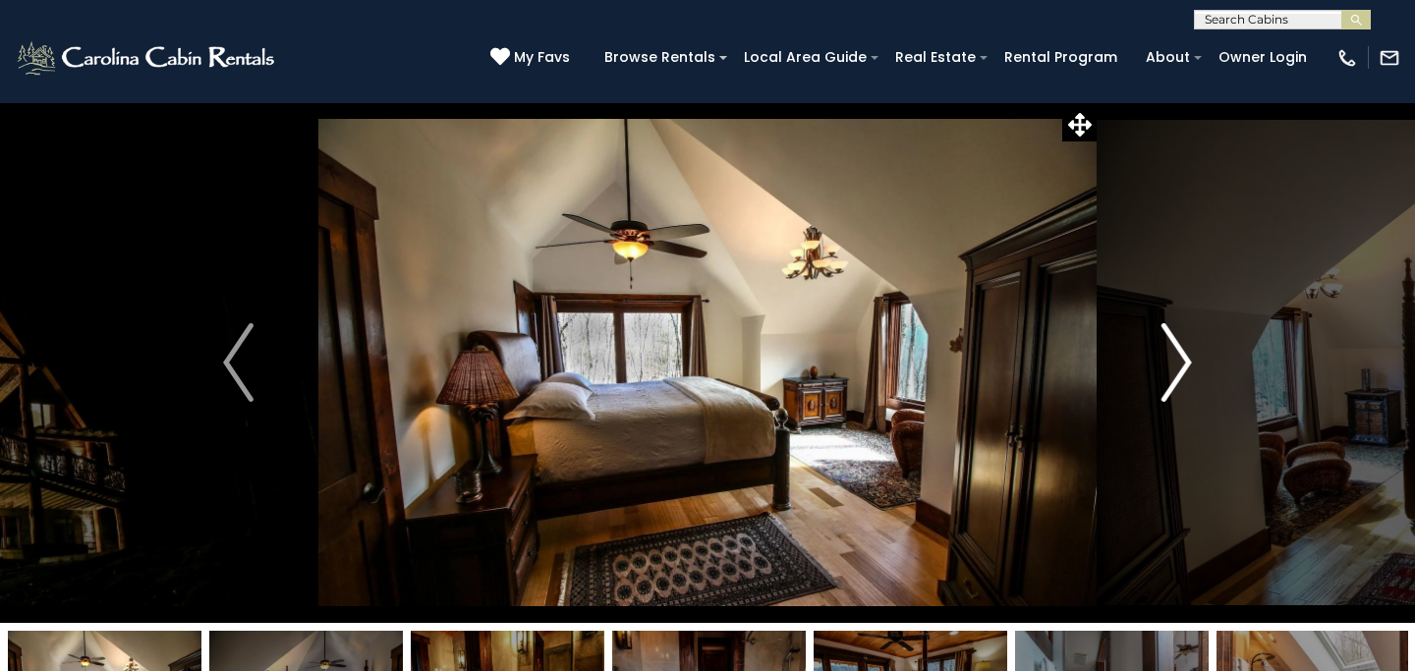
click at [1183, 355] on img "Next" at bounding box center [1175, 362] width 29 height 79
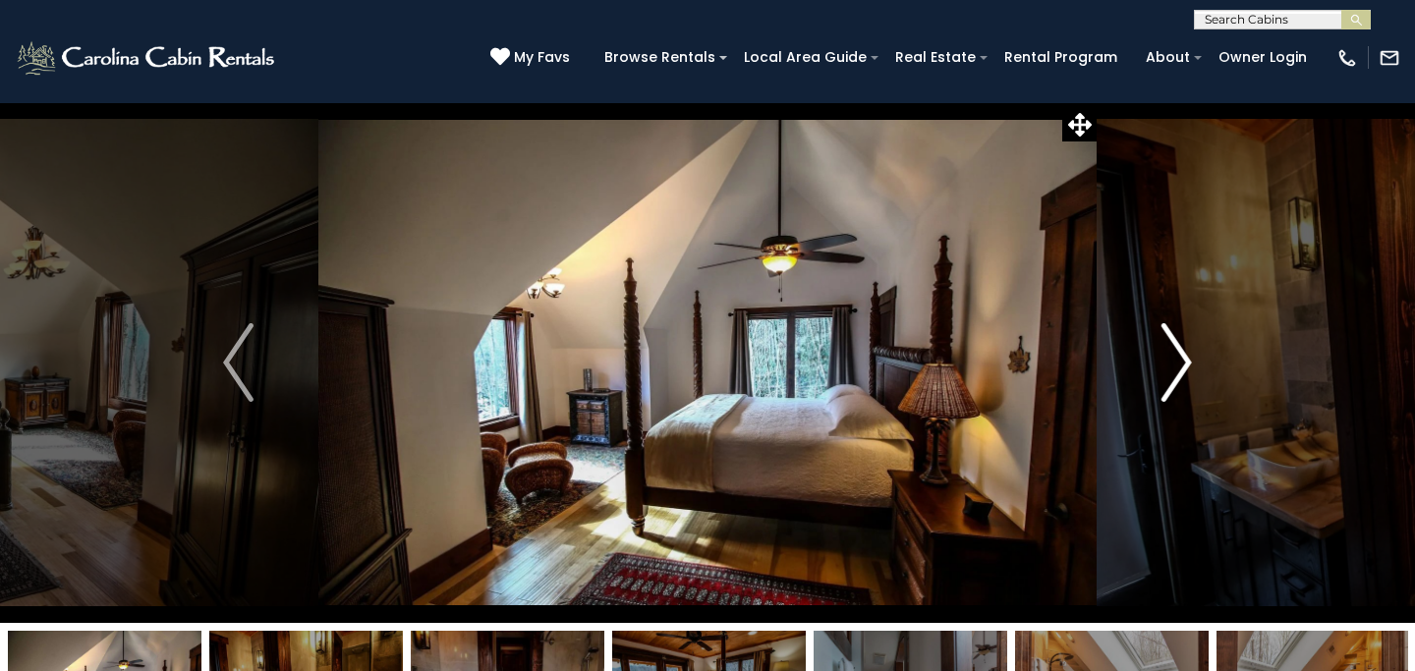
click at [1183, 355] on img "Next" at bounding box center [1175, 362] width 29 height 79
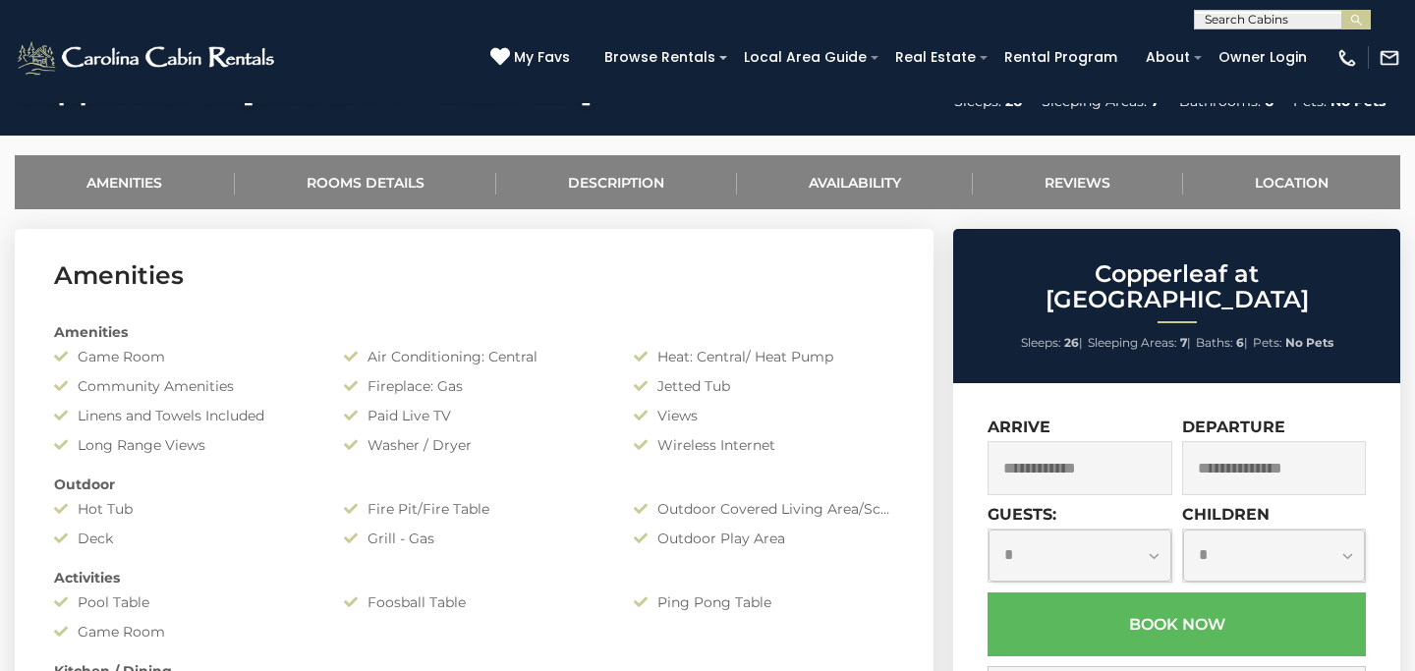
scroll to position [858, 0]
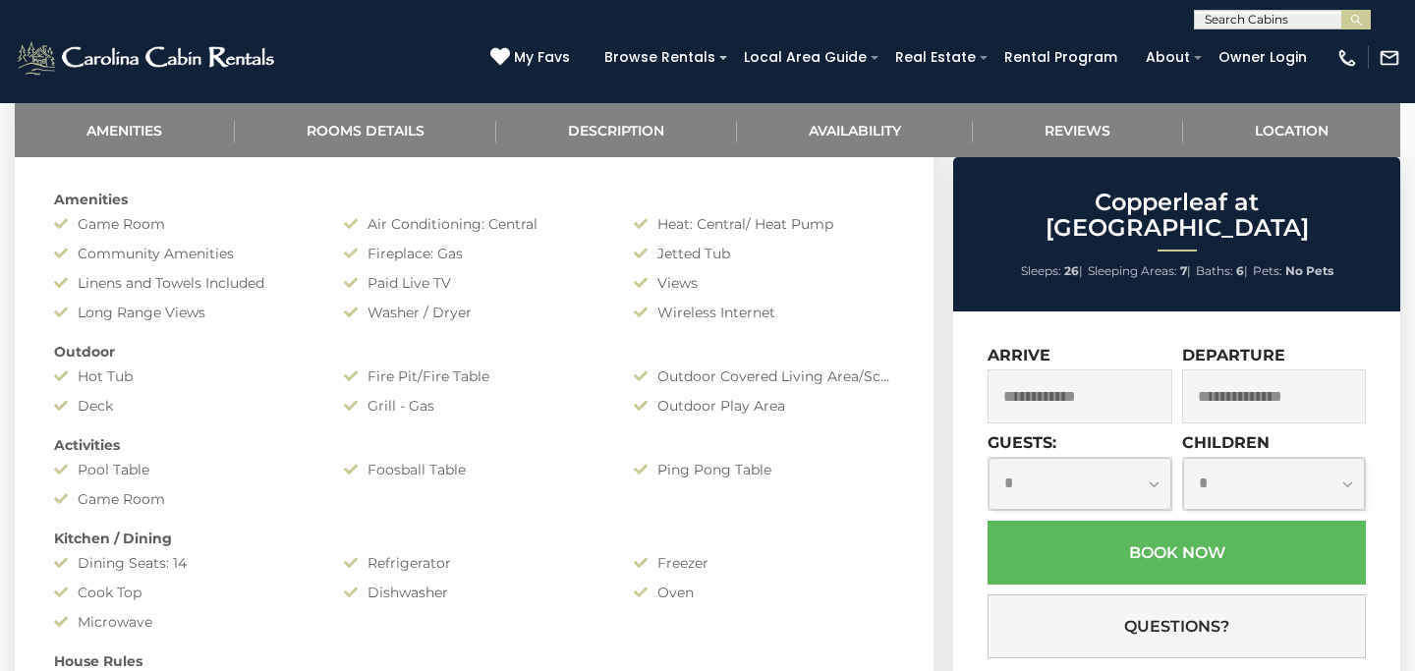
click at [1066, 371] on input "text" at bounding box center [1079, 396] width 185 height 54
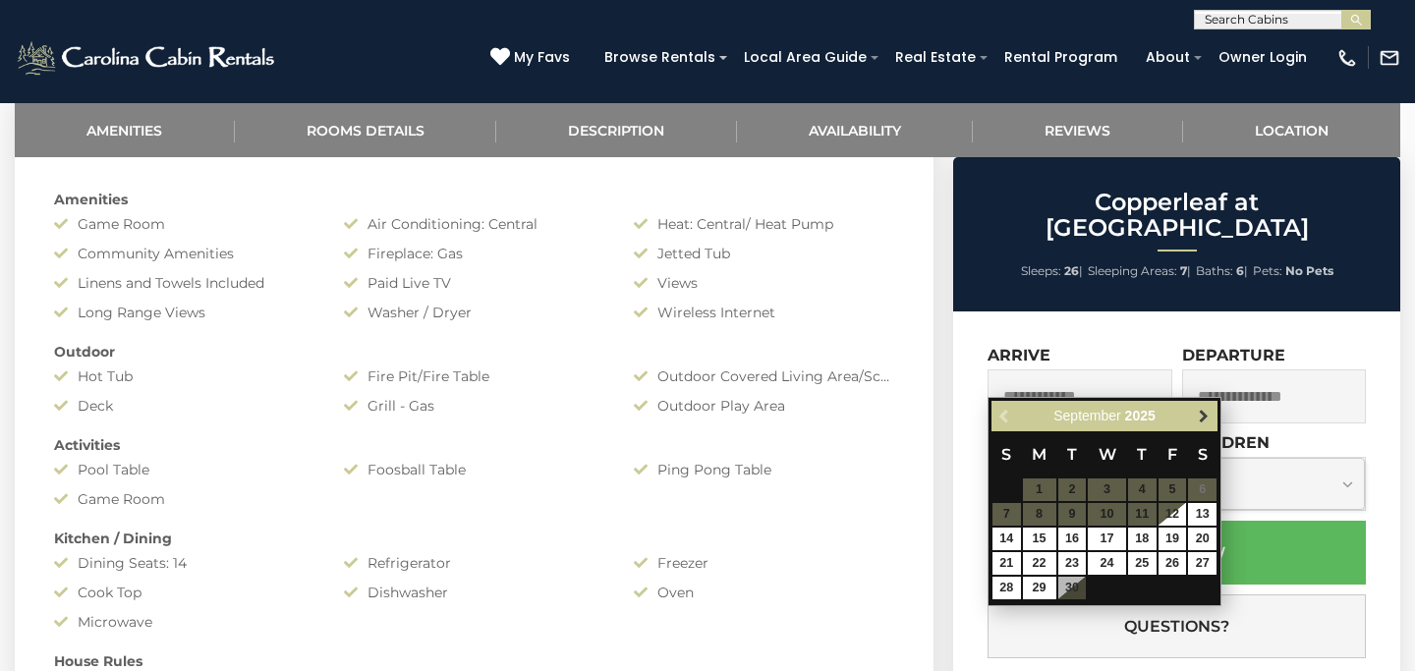
click at [1206, 409] on span "Next" at bounding box center [1203, 417] width 16 height 16
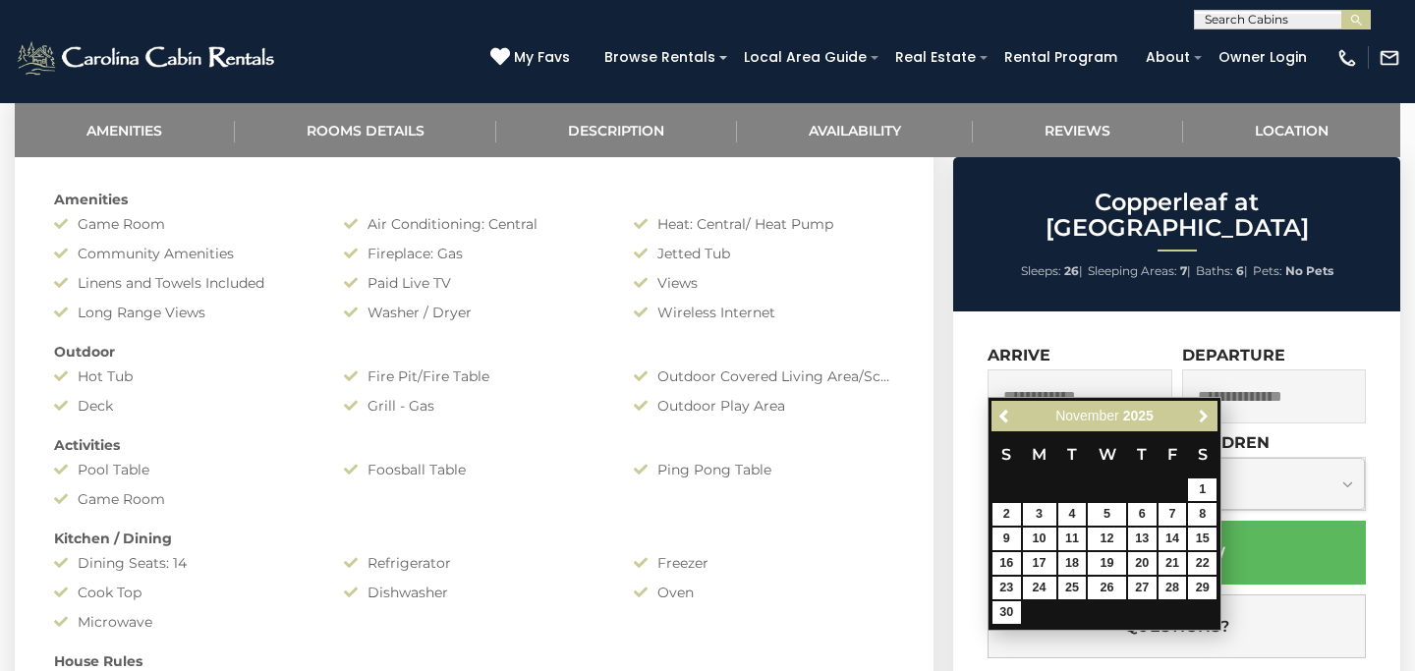
click at [1206, 409] on span "Next" at bounding box center [1203, 417] width 16 height 16
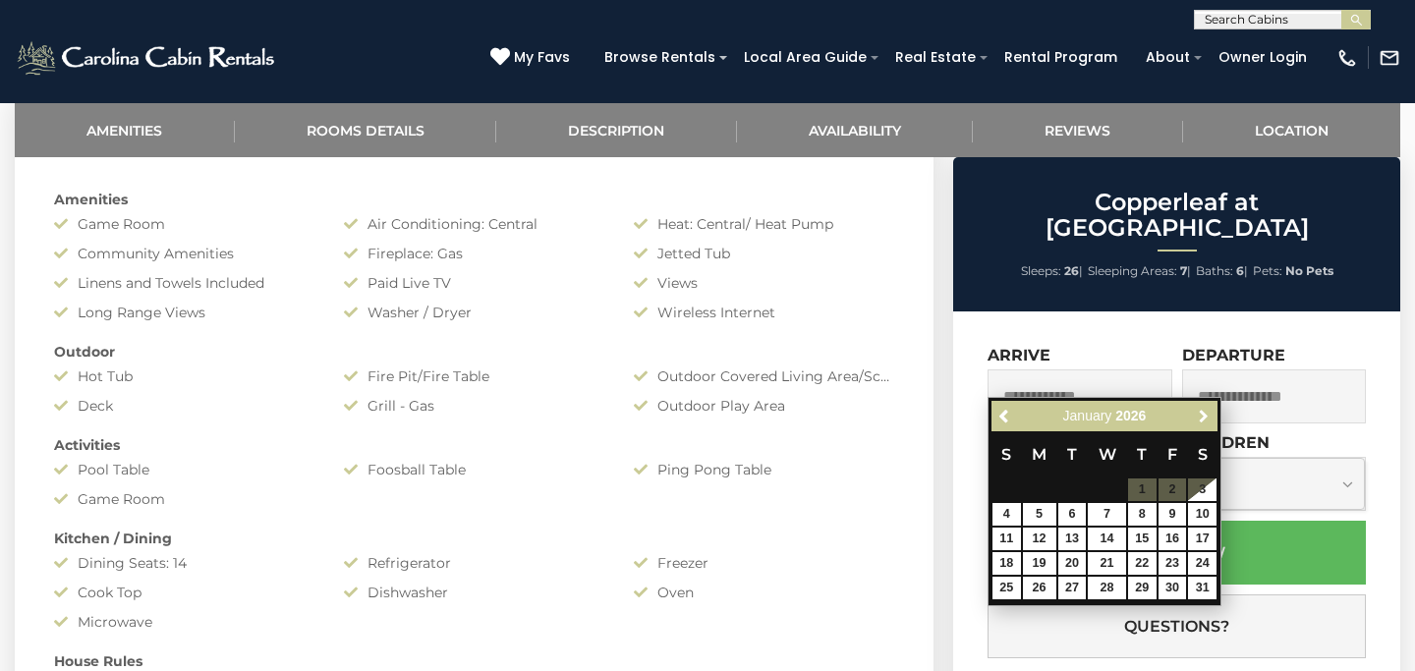
click at [1206, 409] on span "Next" at bounding box center [1203, 417] width 16 height 16
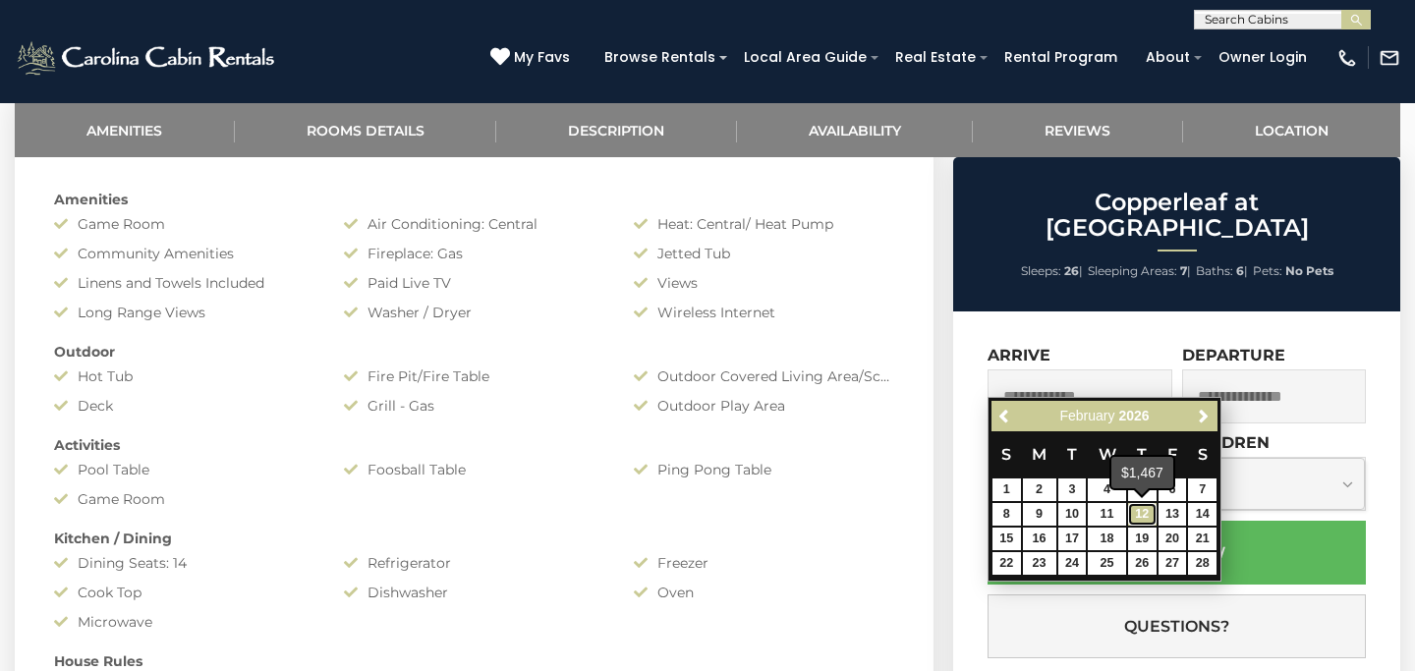
click at [1140, 514] on link "12" at bounding box center [1142, 514] width 28 height 23
type input "**********"
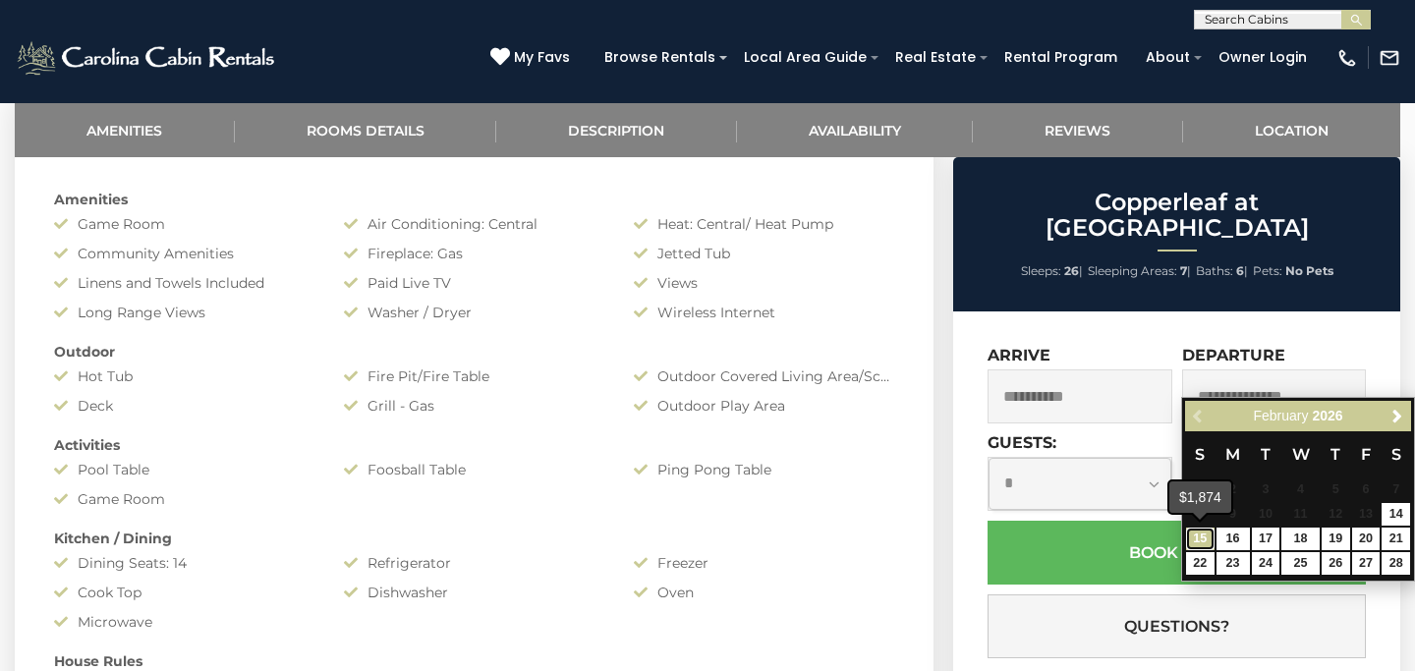
click at [1187, 537] on link "15" at bounding box center [1200, 539] width 28 height 23
type input "**********"
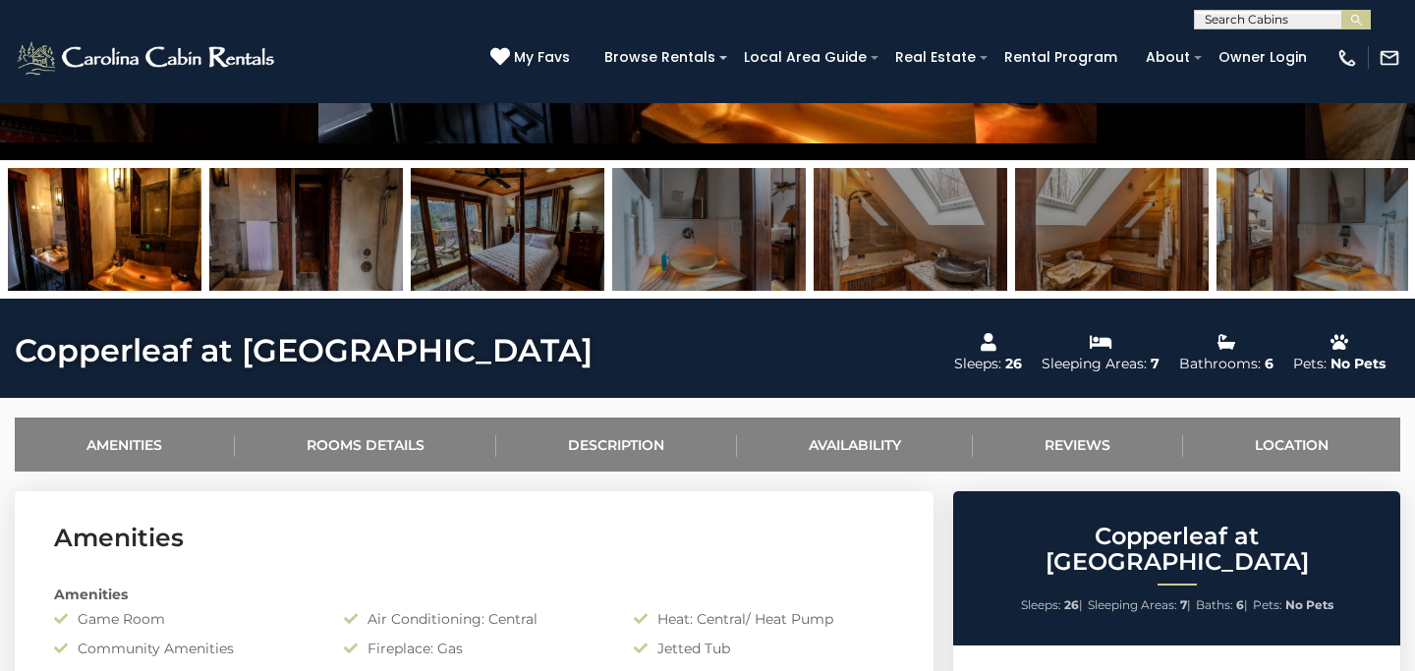
scroll to position [649, 0]
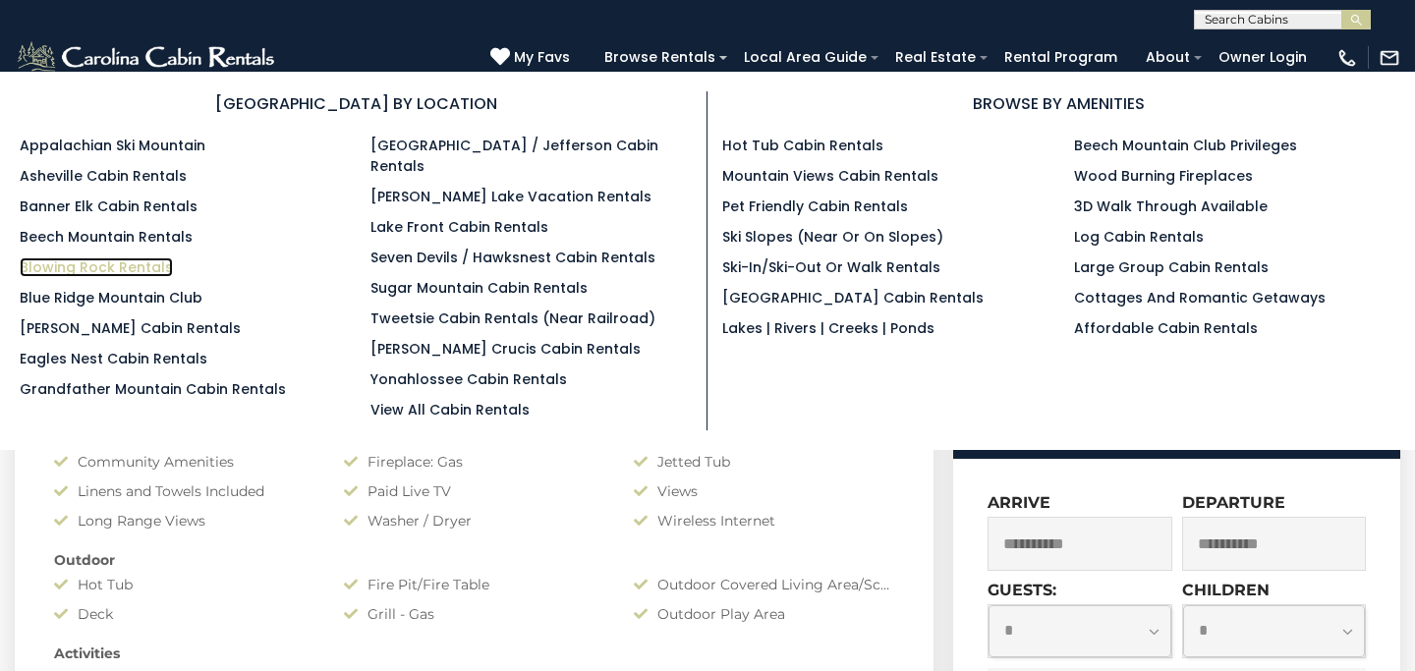
click at [106, 270] on link "Blowing Rock Rentals" at bounding box center [96, 267] width 153 height 20
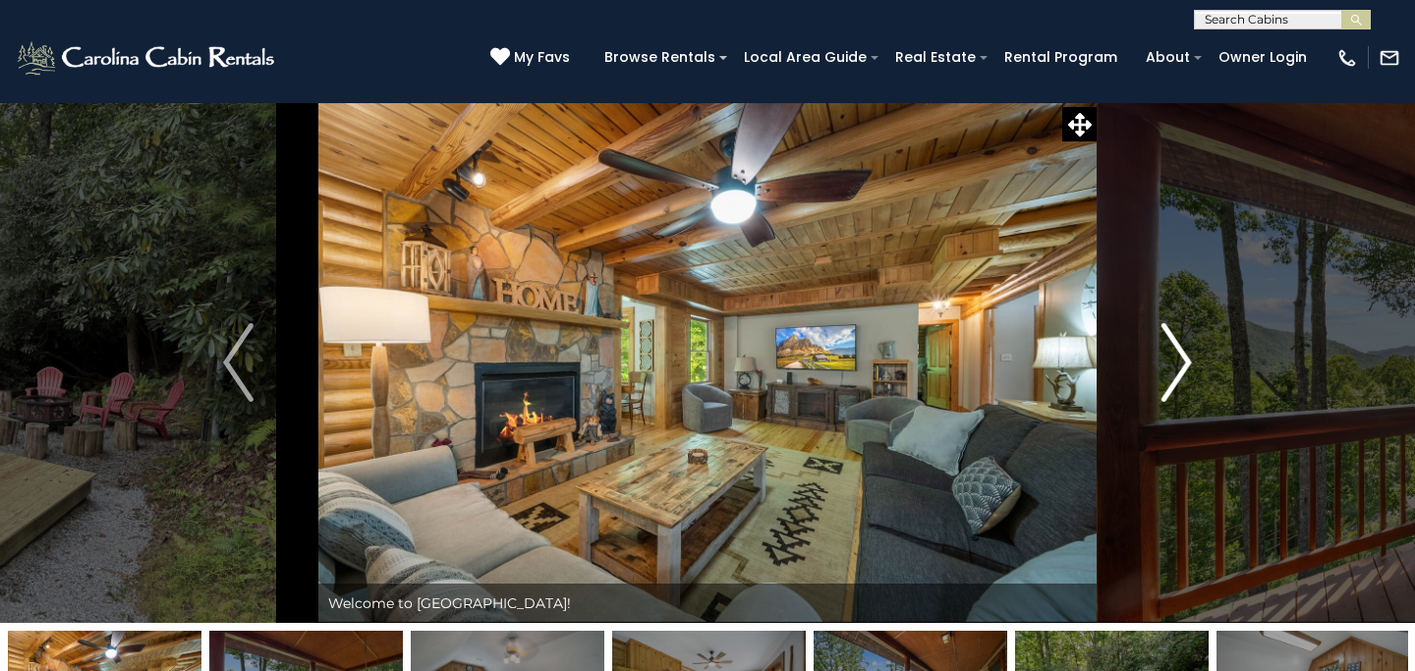
click at [1176, 377] on img "Next" at bounding box center [1175, 362] width 29 height 79
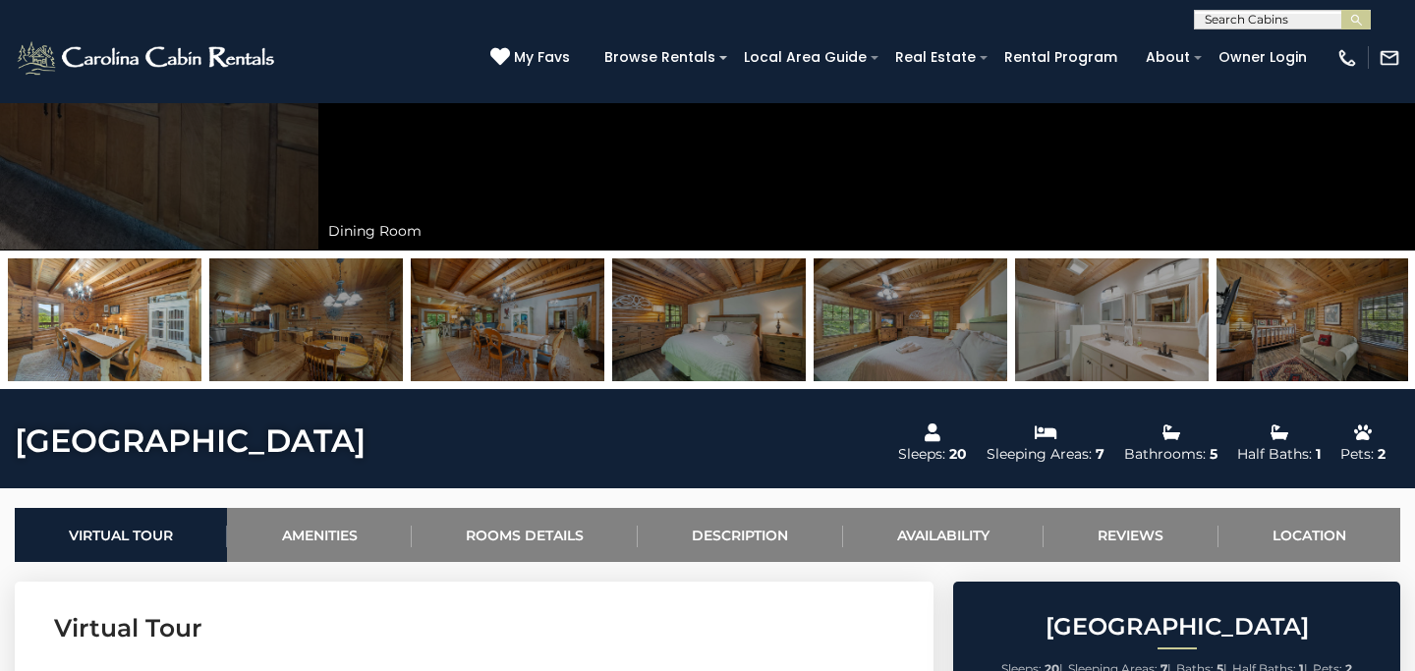
scroll to position [415, 0]
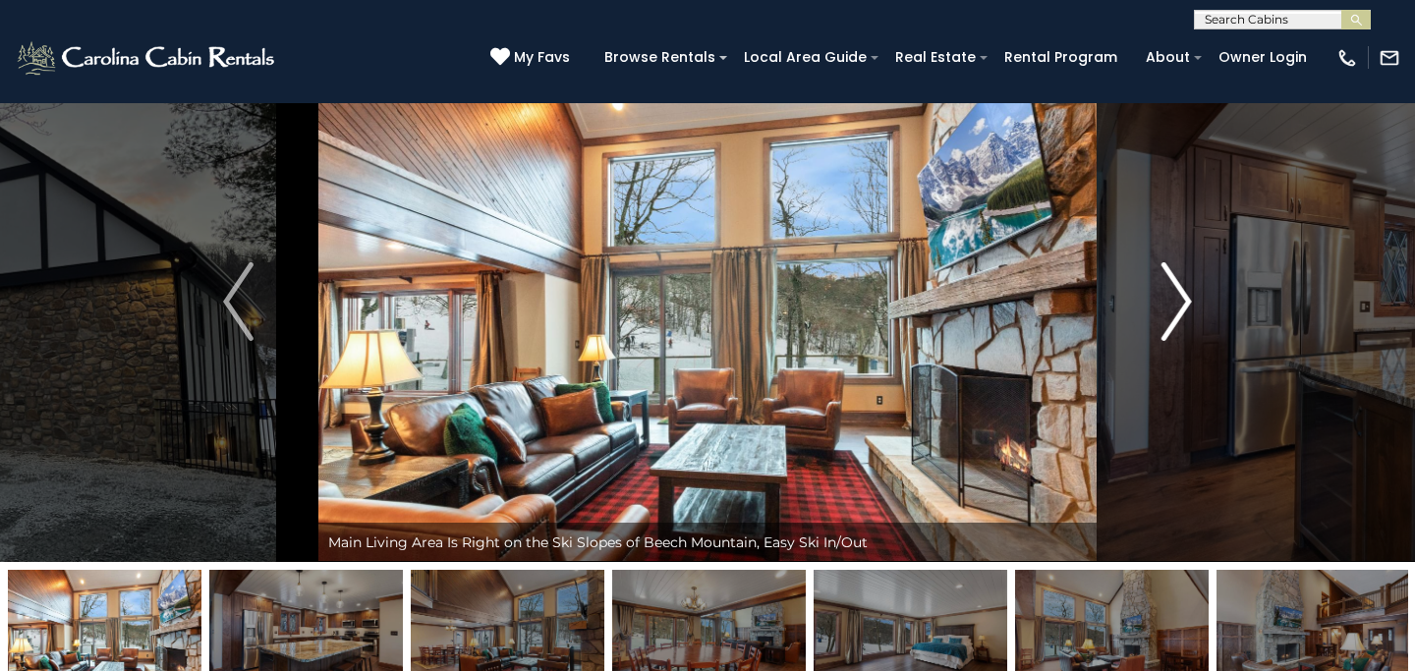
scroll to position [27, 0]
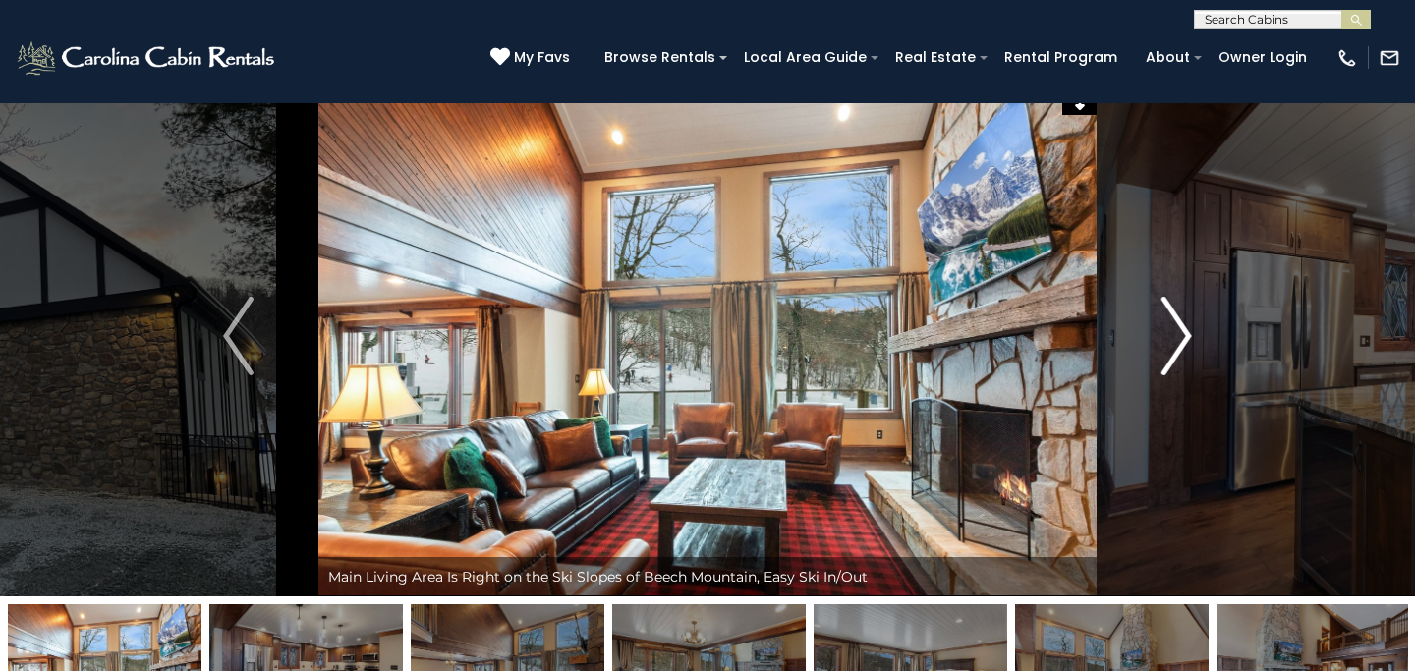
click at [1172, 326] on img "Next" at bounding box center [1175, 336] width 29 height 79
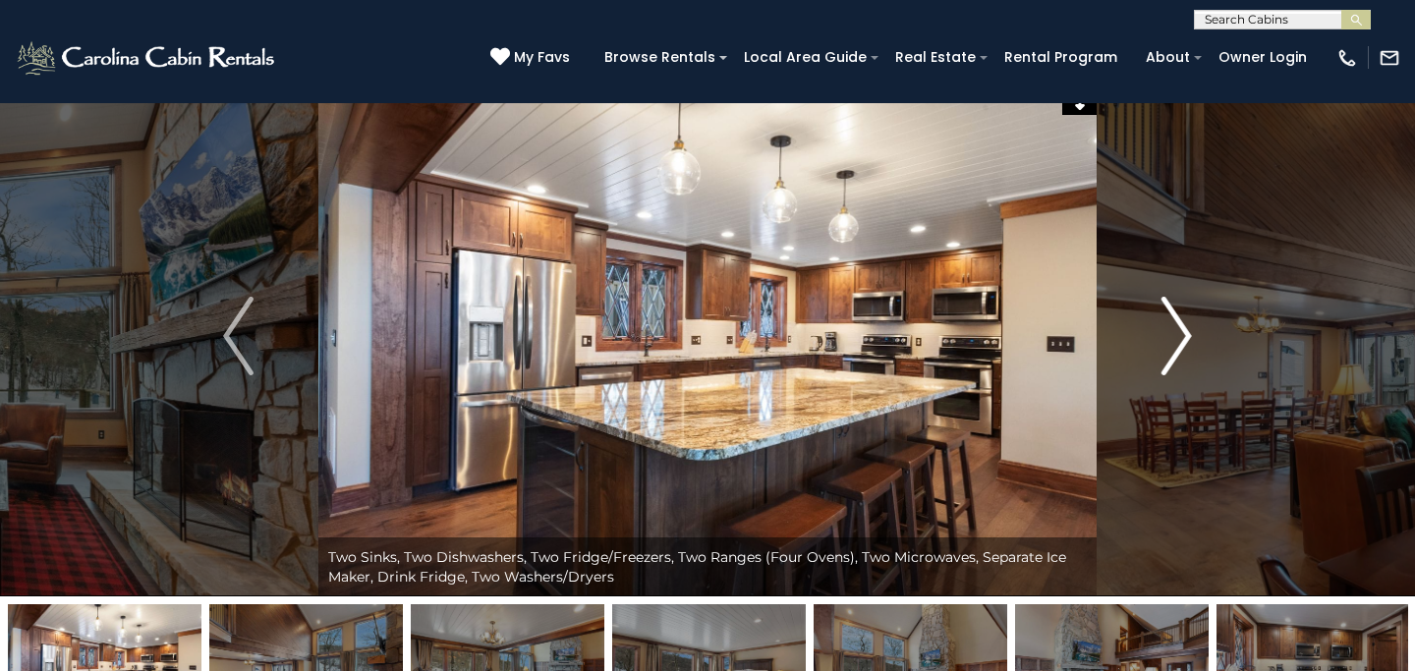
click at [1172, 326] on img "Next" at bounding box center [1175, 336] width 29 height 79
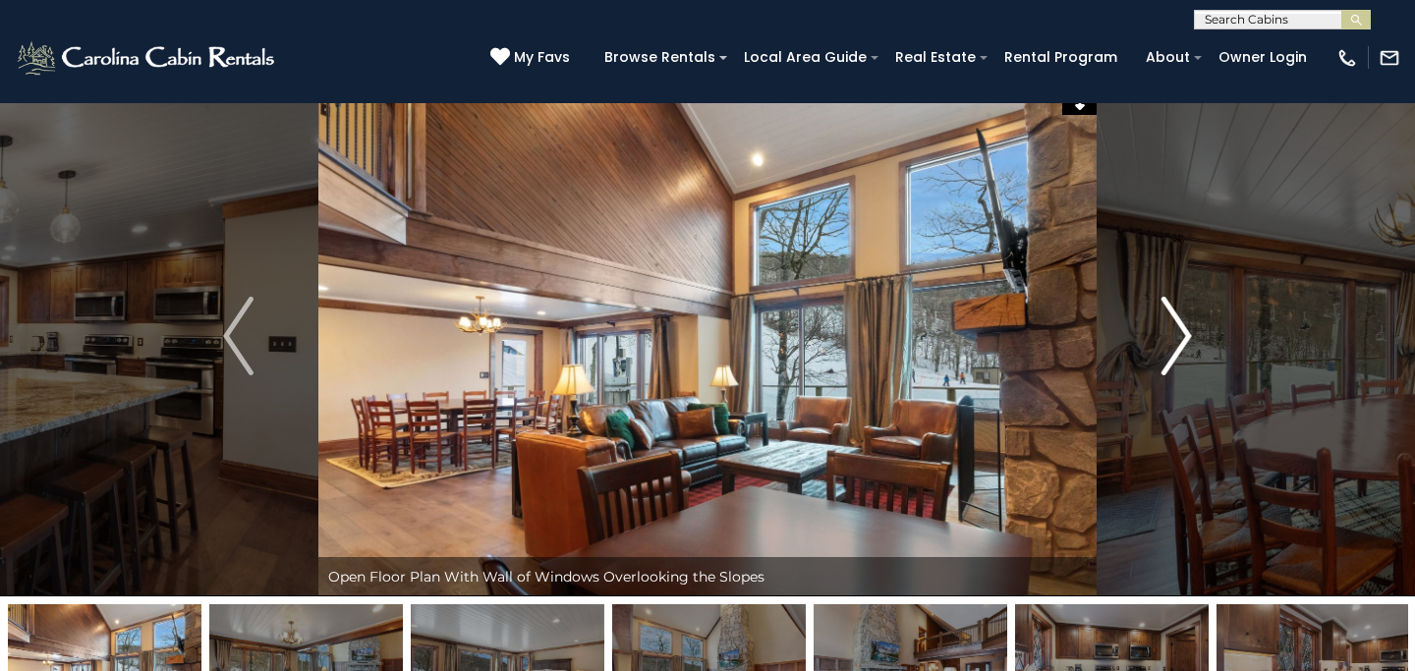
click at [1172, 326] on img "Next" at bounding box center [1175, 336] width 29 height 79
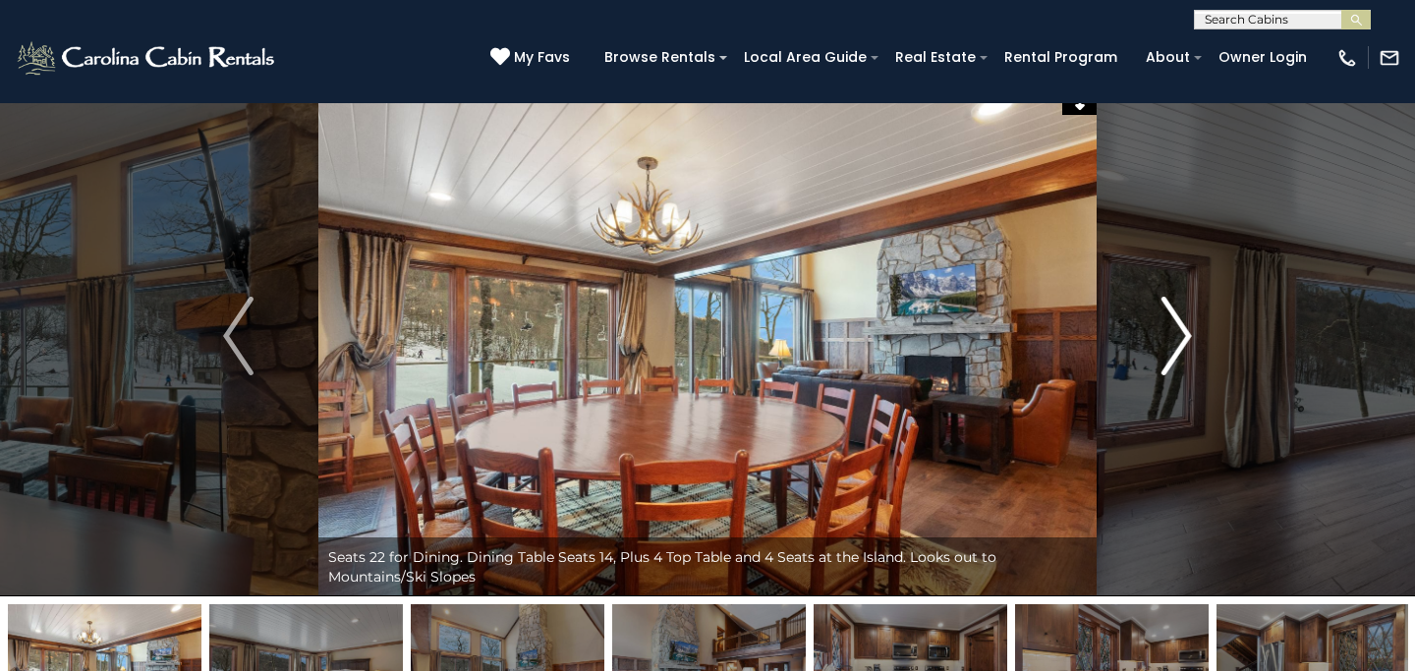
click at [1172, 326] on img "Next" at bounding box center [1175, 336] width 29 height 79
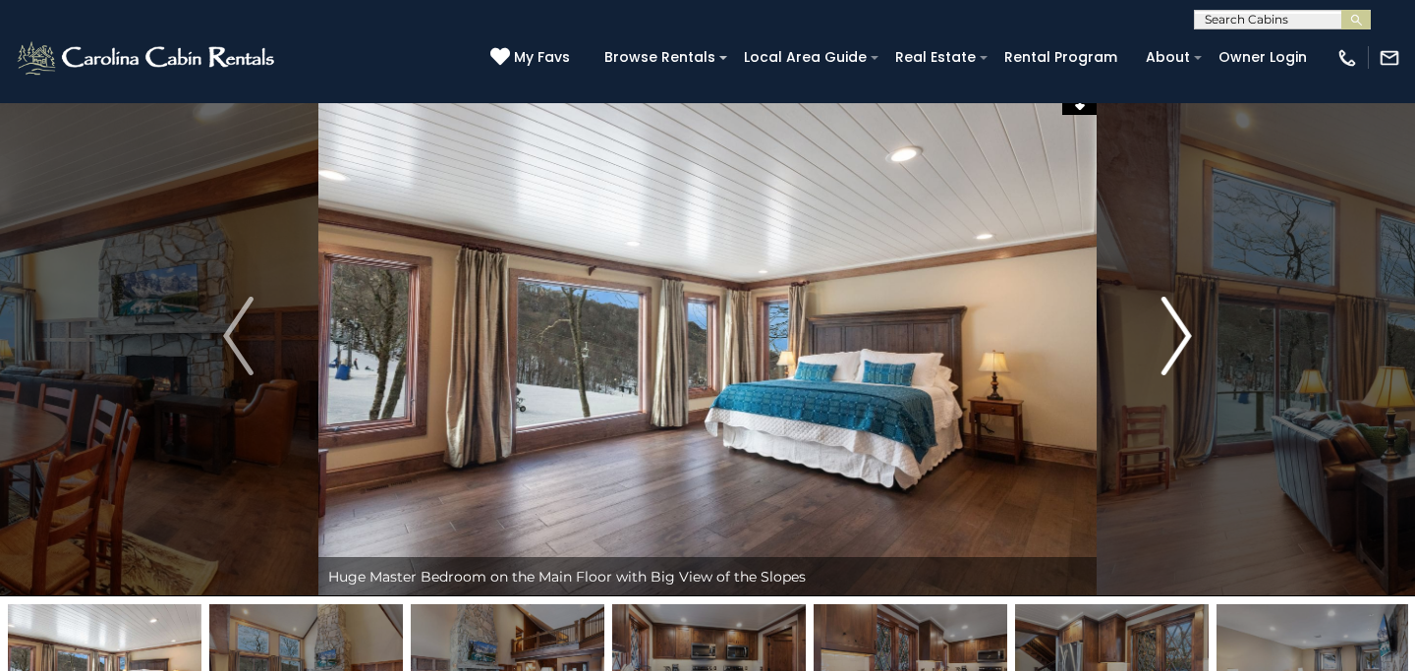
click at [1172, 326] on img "Next" at bounding box center [1175, 336] width 29 height 79
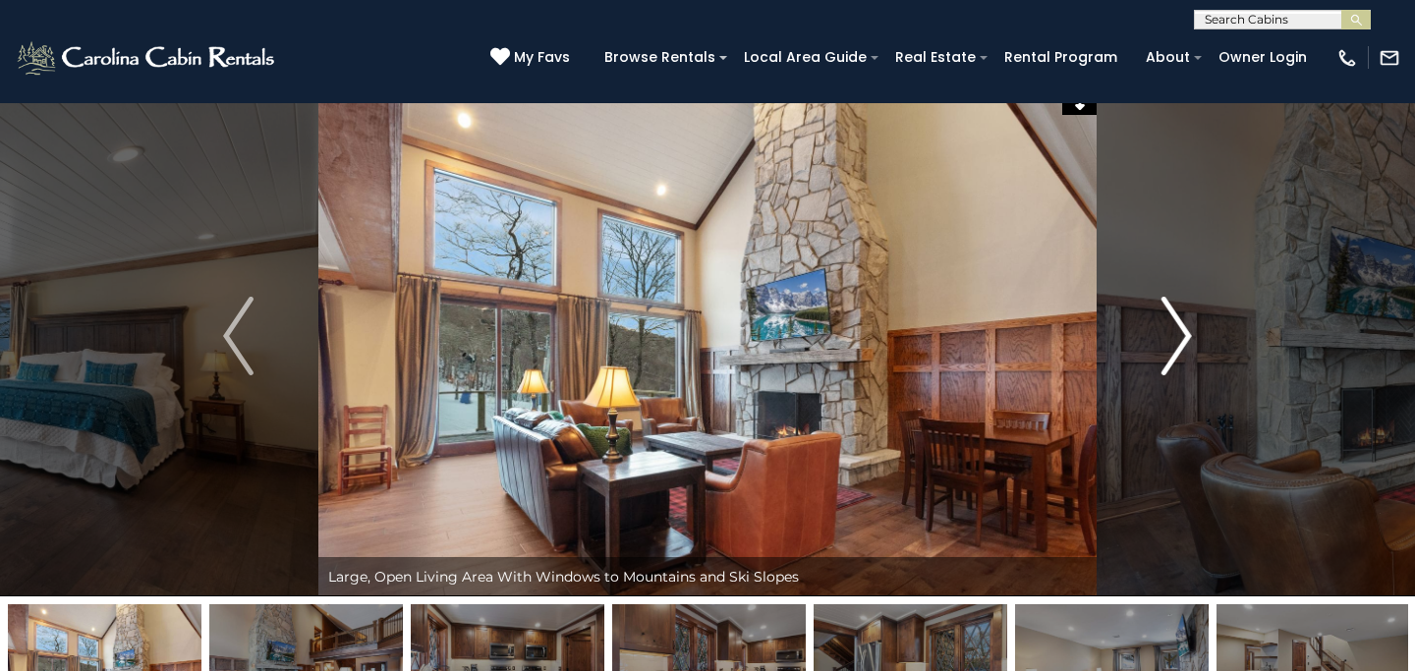
click at [1172, 326] on img "Next" at bounding box center [1175, 336] width 29 height 79
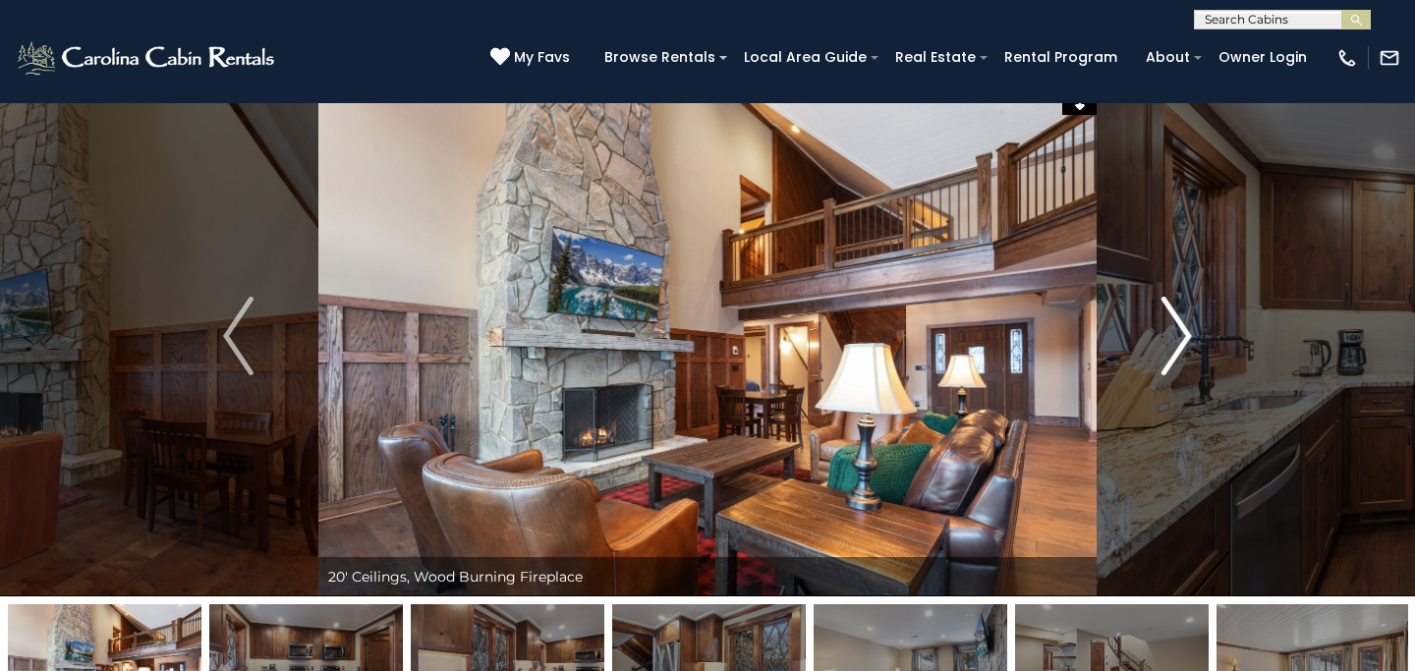
click at [1172, 326] on img "Next" at bounding box center [1175, 336] width 29 height 79
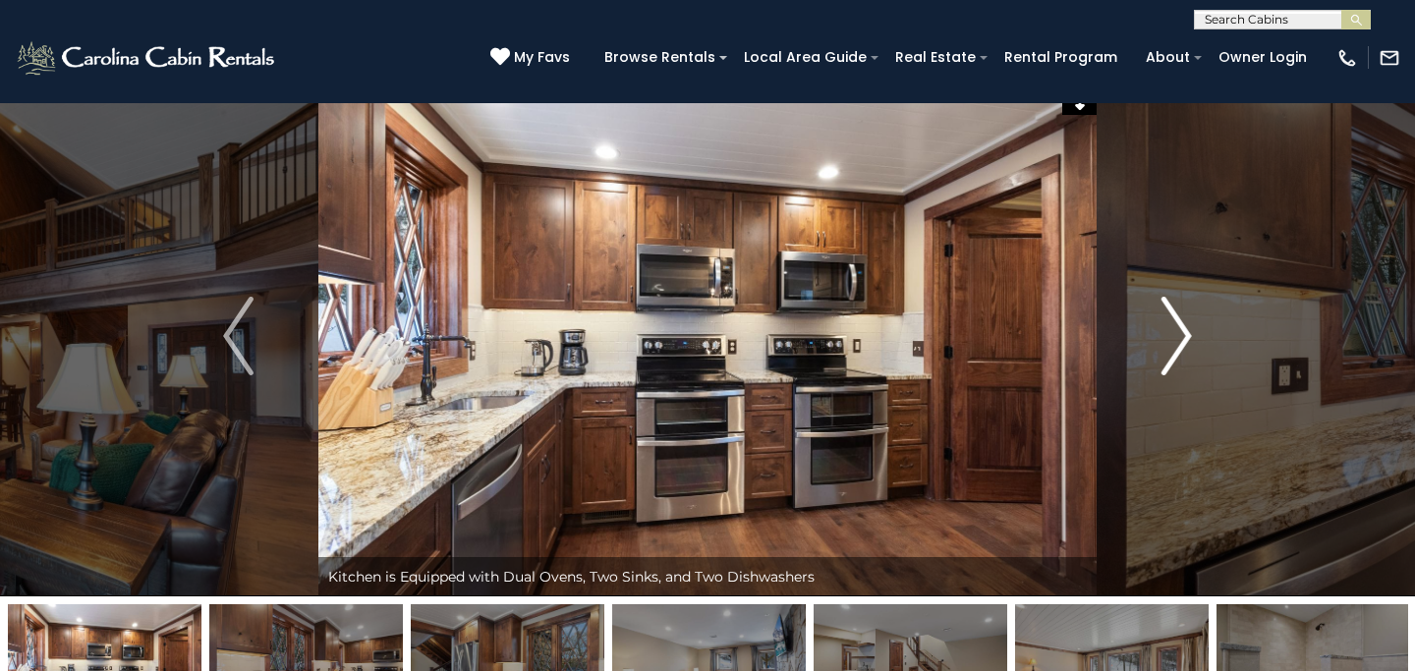
click at [1172, 326] on img "Next" at bounding box center [1175, 336] width 29 height 79
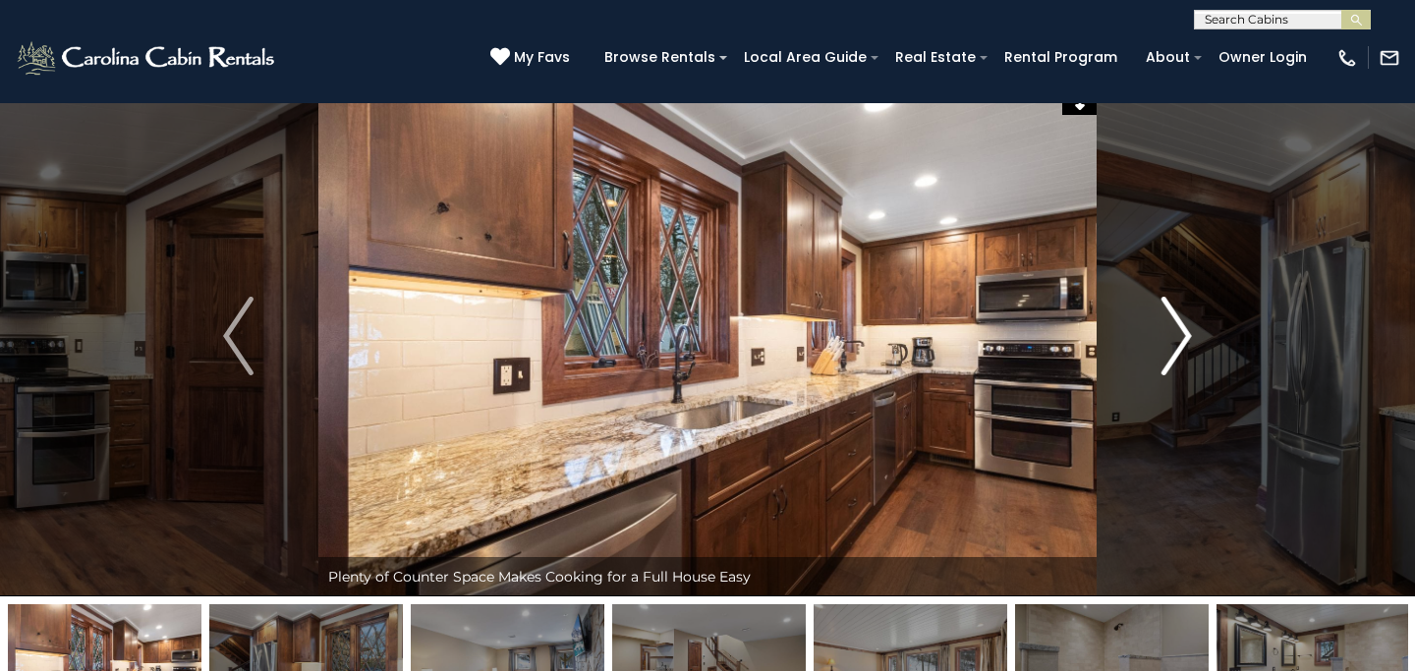
click at [1172, 326] on img "Next" at bounding box center [1175, 336] width 29 height 79
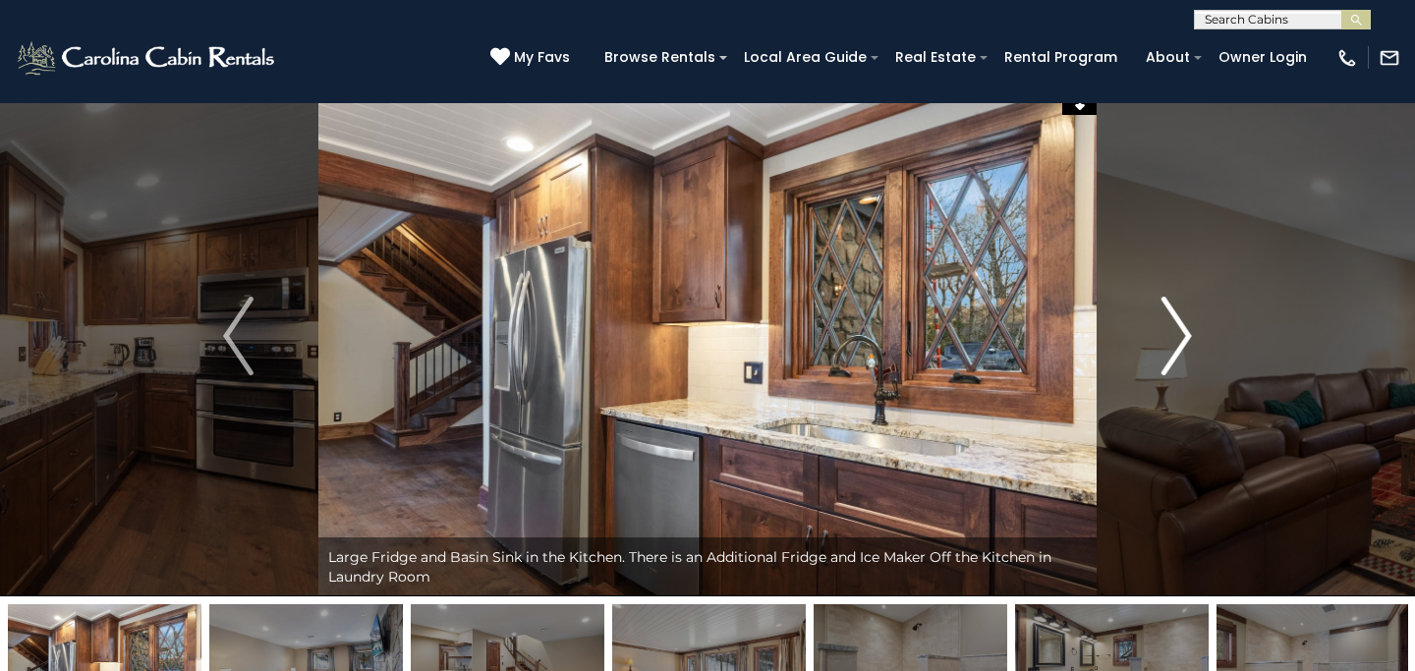
click at [1172, 326] on img "Next" at bounding box center [1175, 336] width 29 height 79
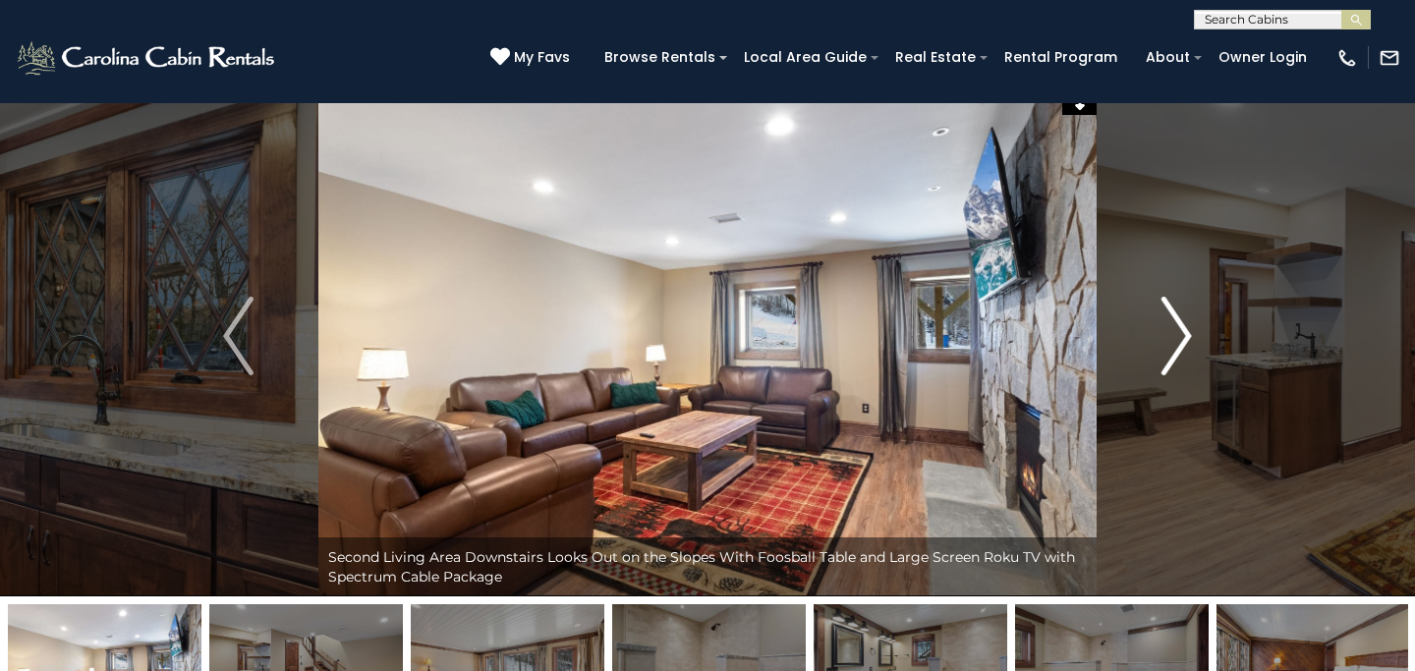
click at [1172, 326] on img "Next" at bounding box center [1175, 336] width 29 height 79
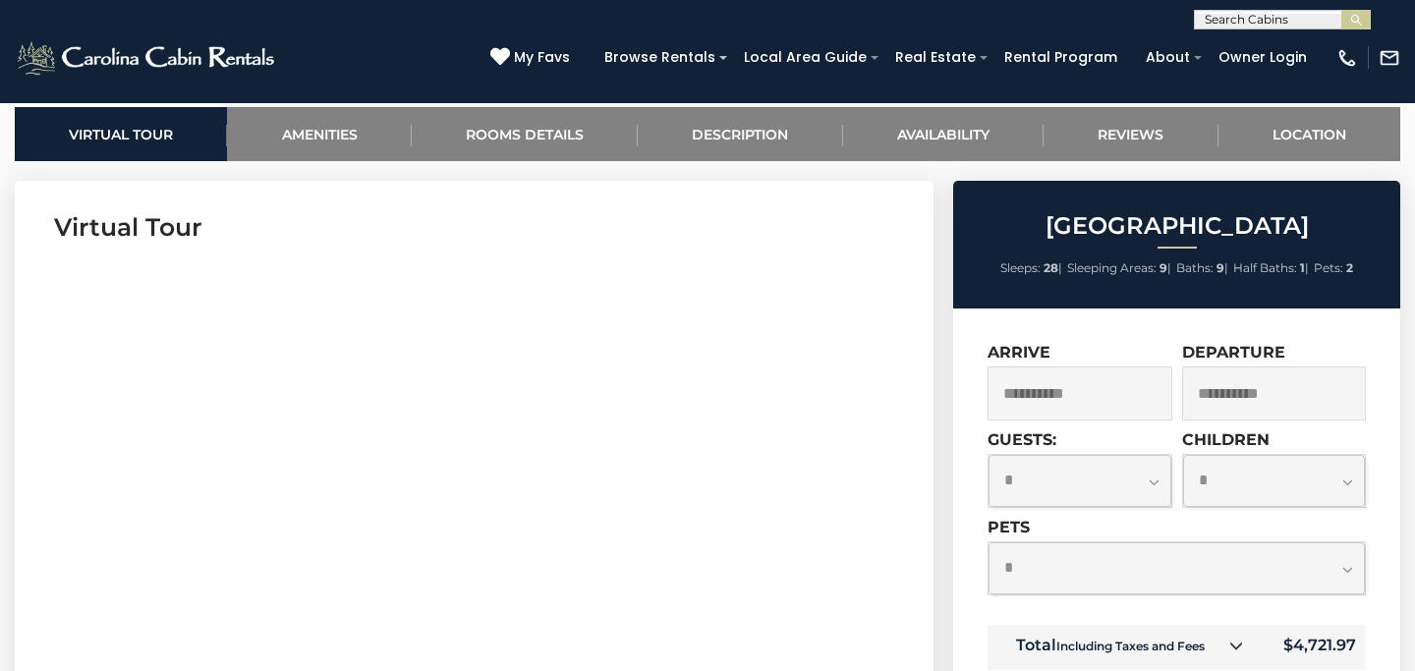
scroll to position [771, 0]
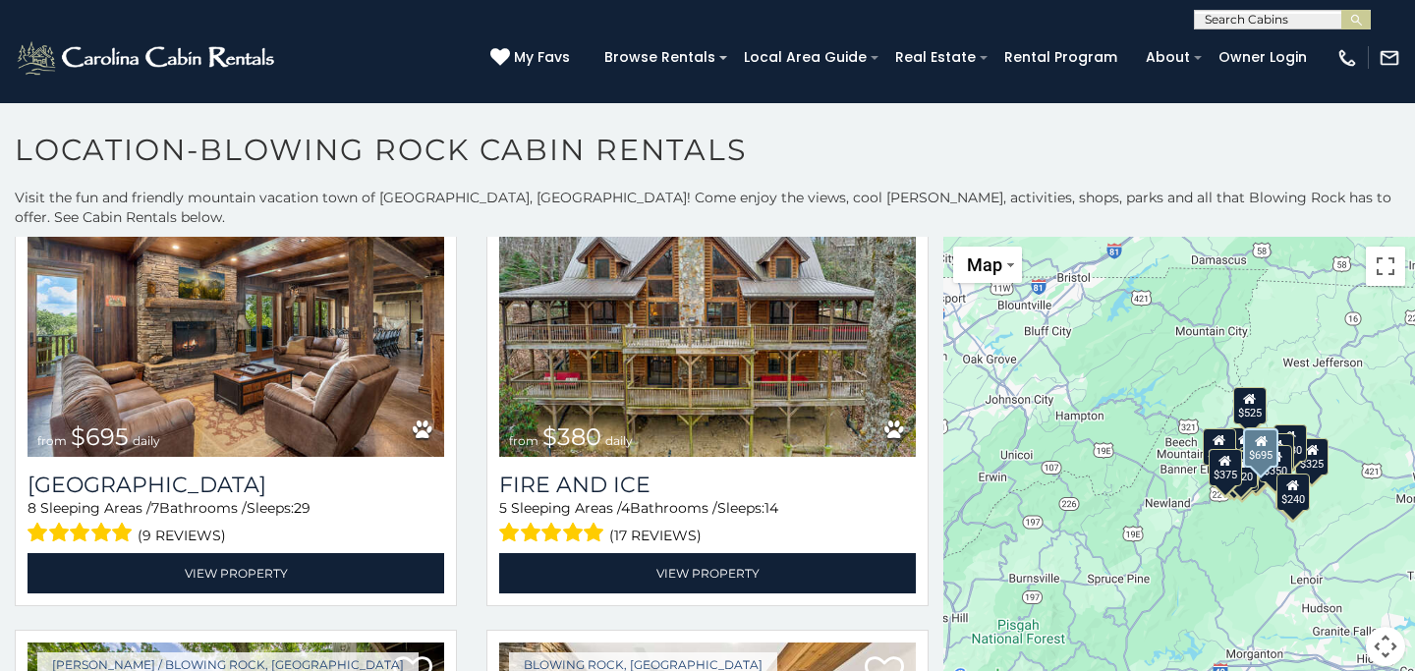
scroll to position [585, 0]
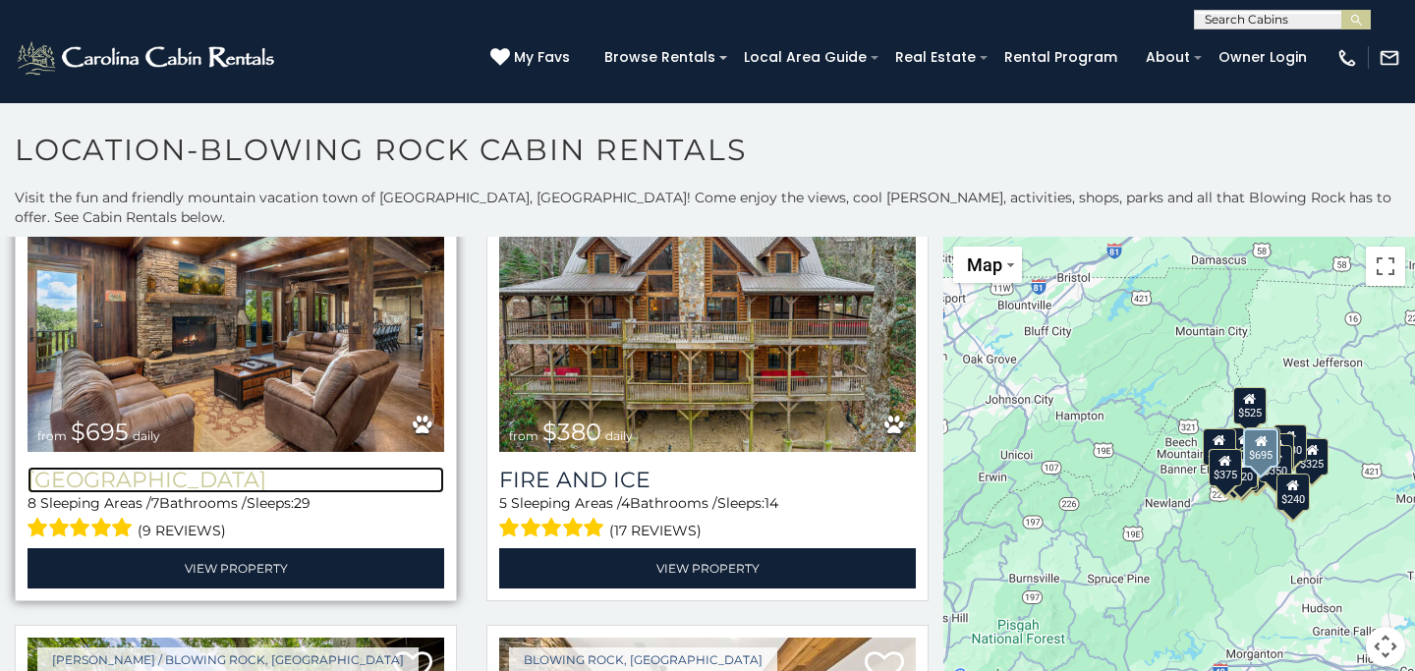
click at [198, 467] on h3 "[GEOGRAPHIC_DATA]" at bounding box center [236, 480] width 417 height 27
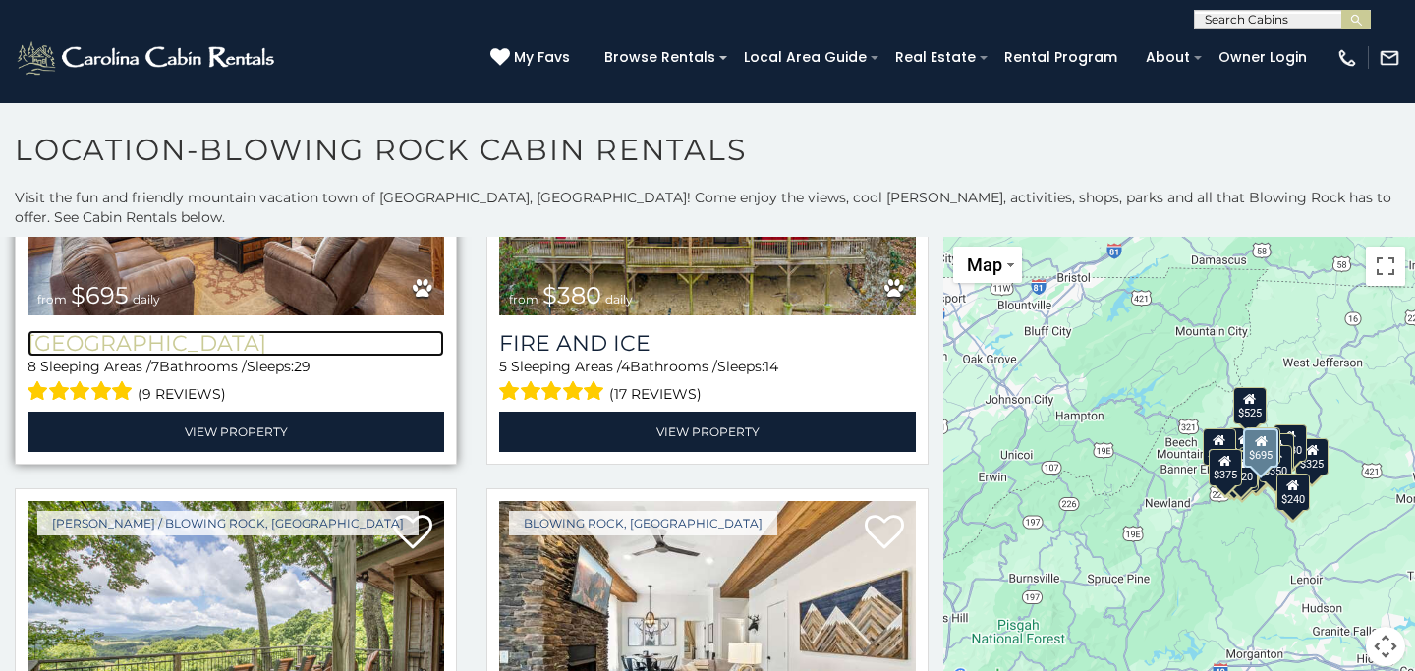
scroll to position [805, 0]
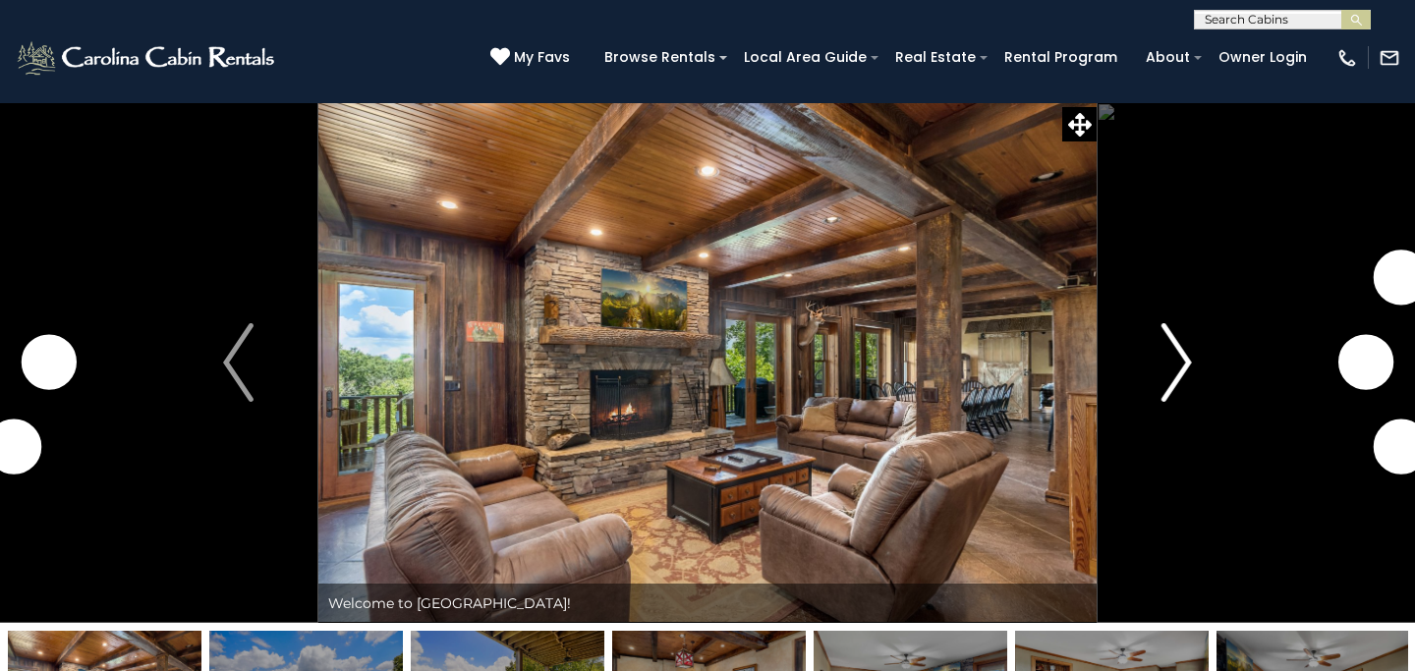
click at [1199, 361] on button "Next" at bounding box center [1176, 362] width 160 height 521
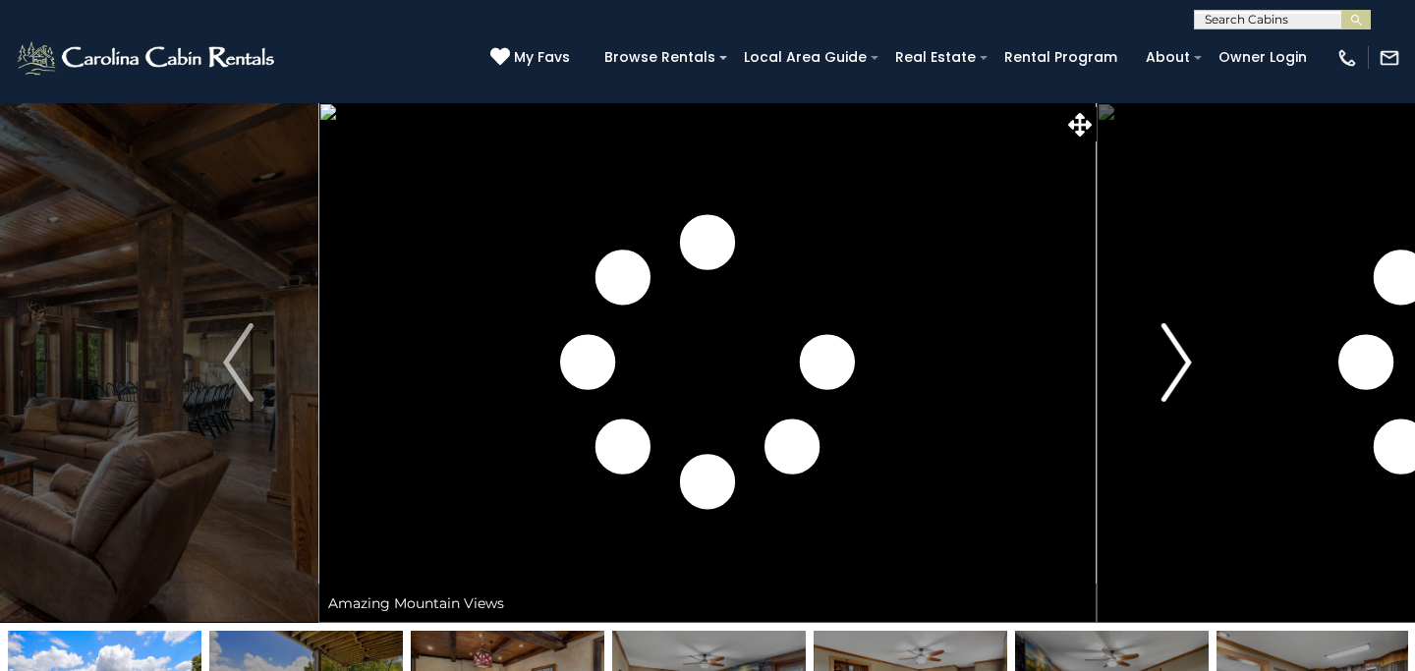
click at [1199, 361] on button "Next" at bounding box center [1176, 362] width 160 height 521
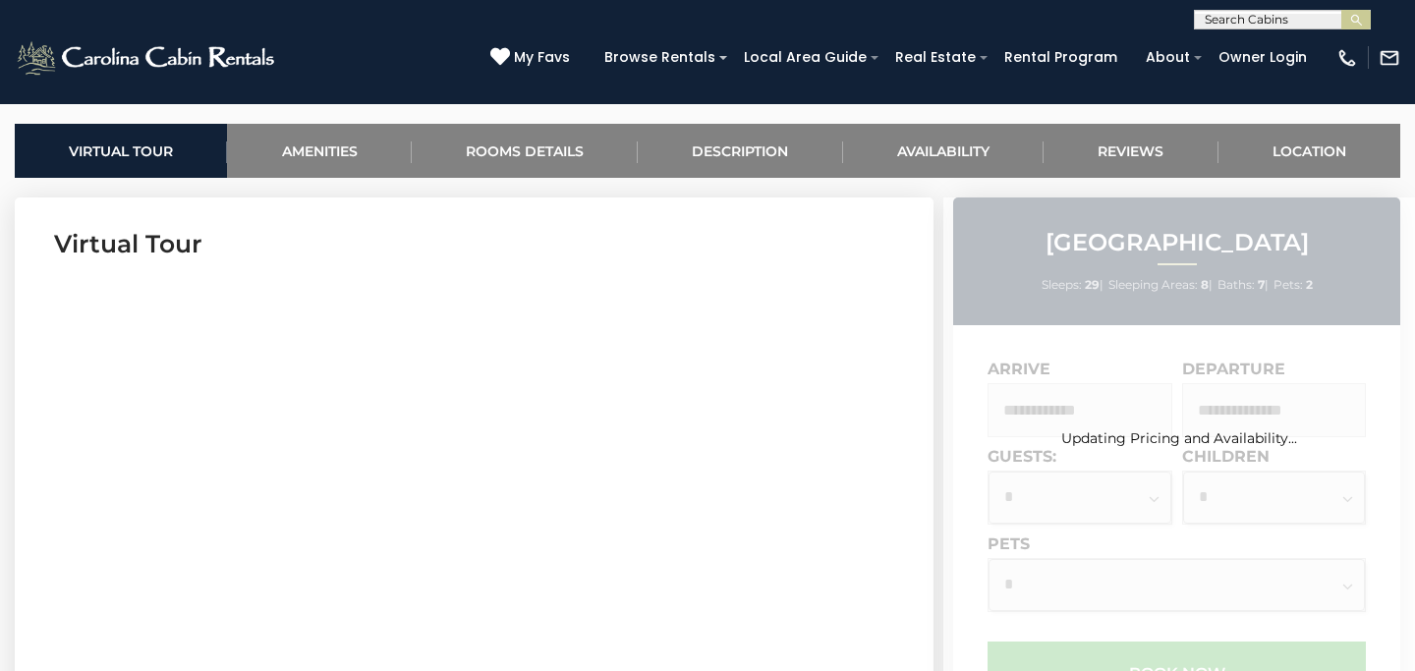
scroll to position [864, 0]
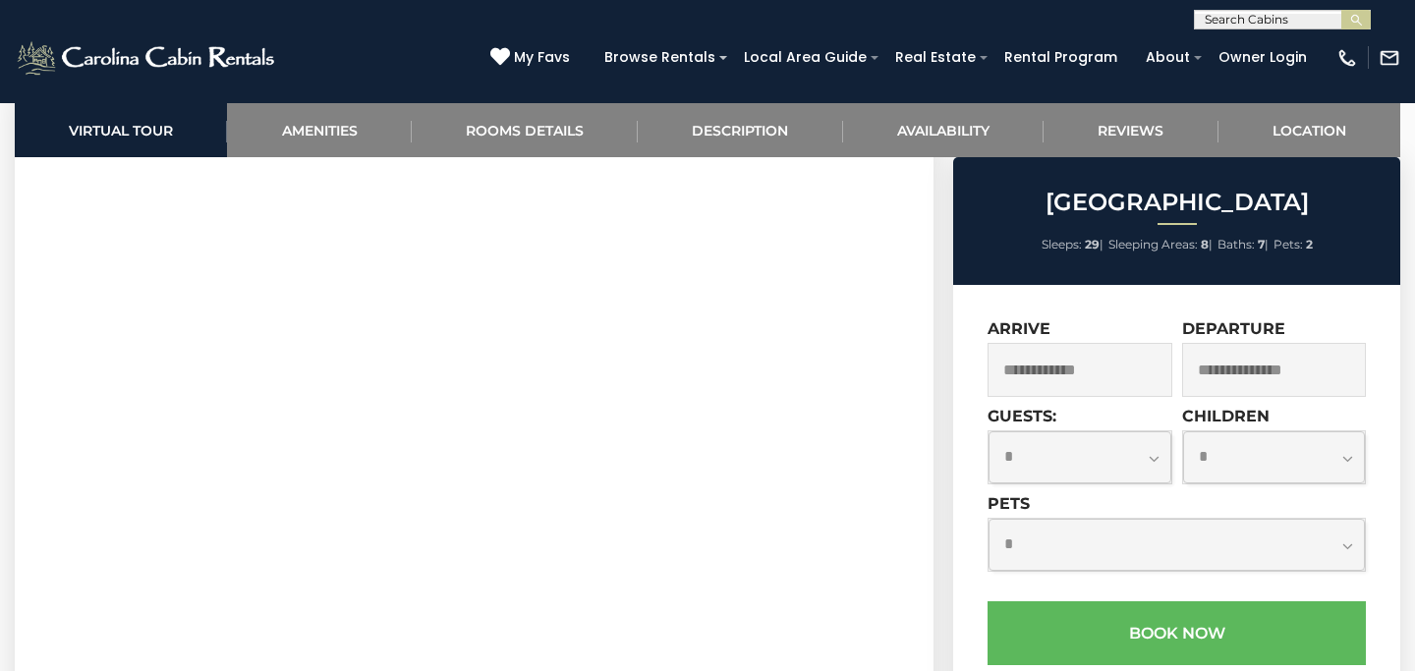
click at [1079, 364] on input "text" at bounding box center [1079, 370] width 185 height 54
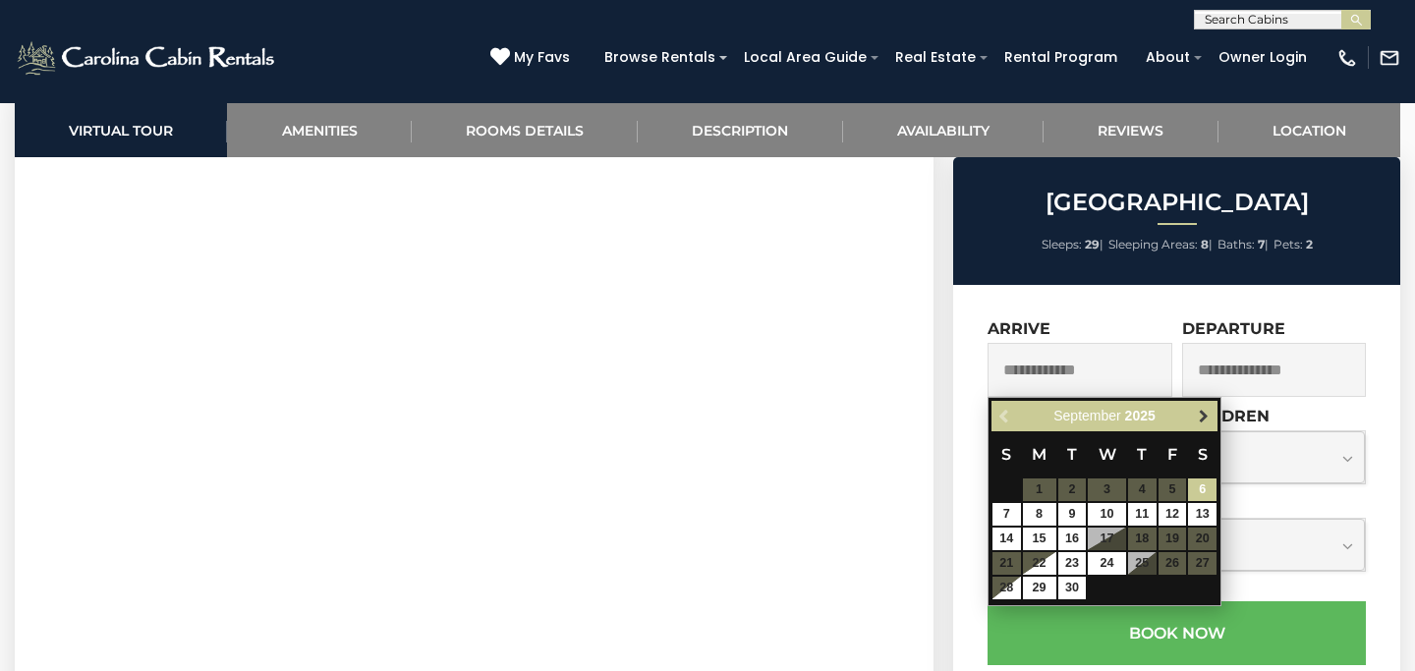
click at [1204, 415] on span "Next" at bounding box center [1203, 417] width 16 height 16
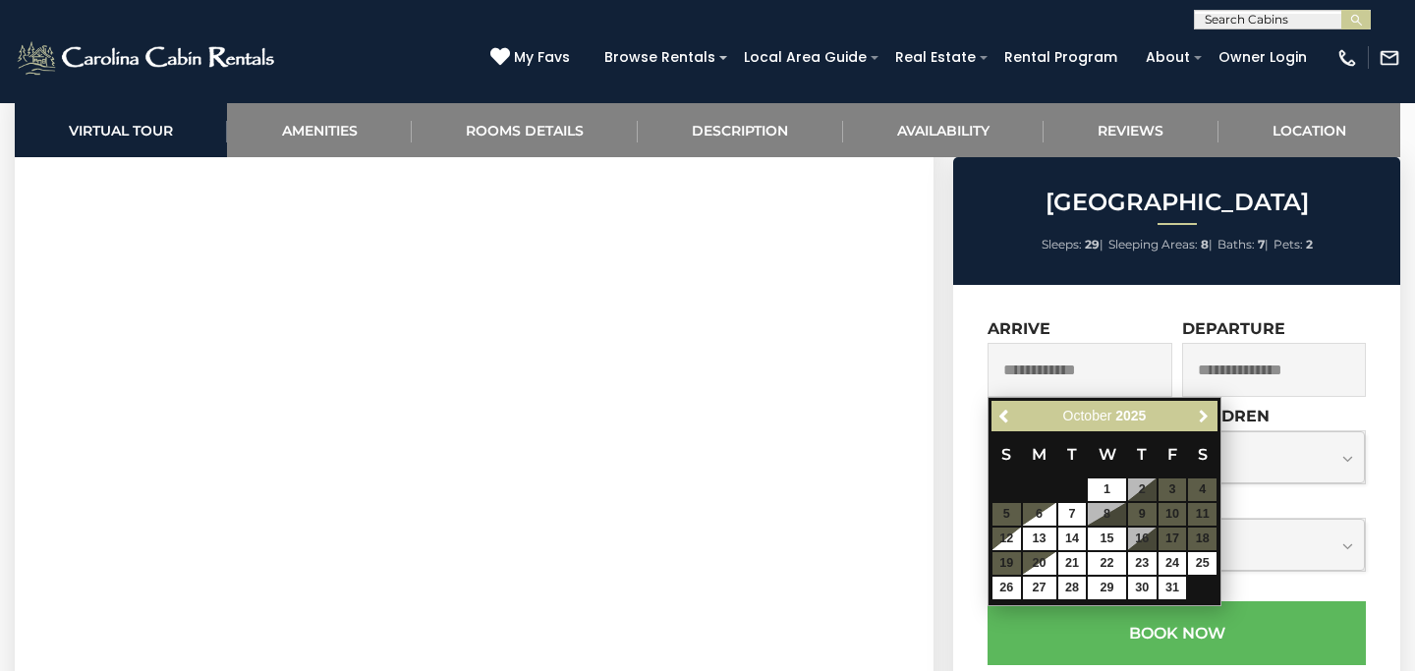
click at [1204, 415] on span "Next" at bounding box center [1203, 417] width 16 height 16
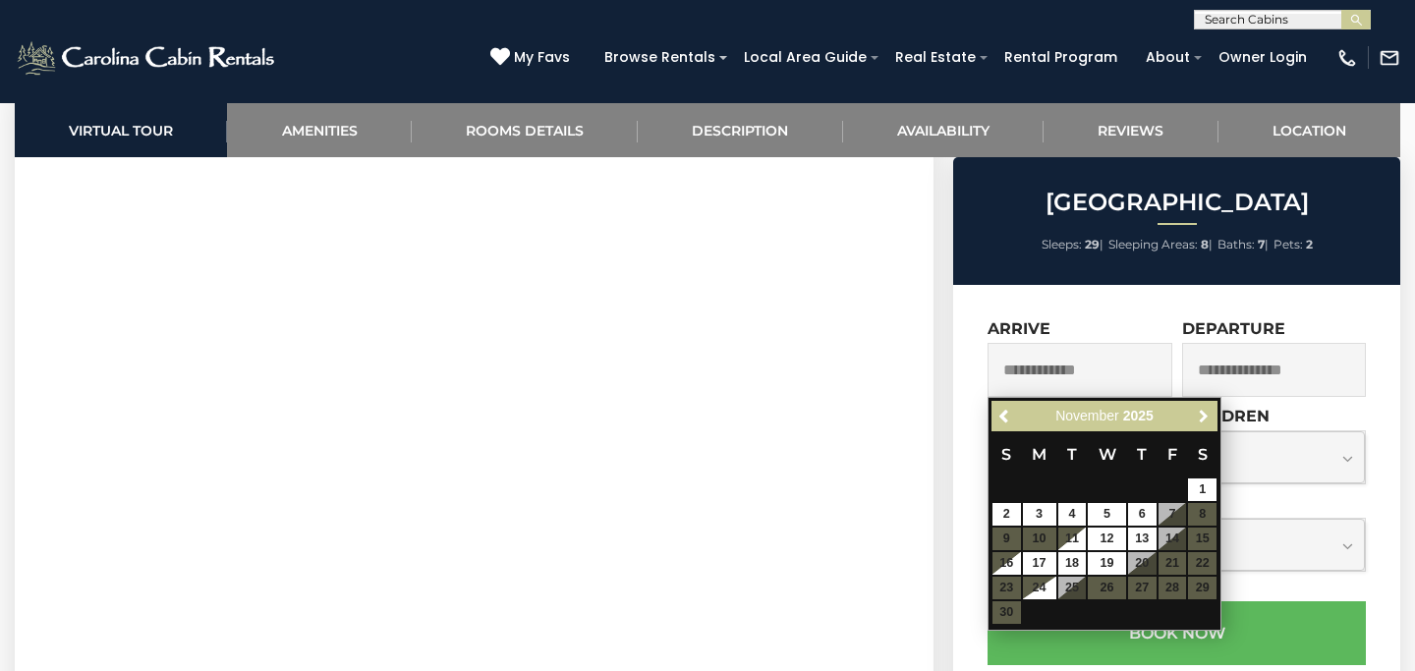
click at [1204, 415] on span "Next" at bounding box center [1203, 417] width 16 height 16
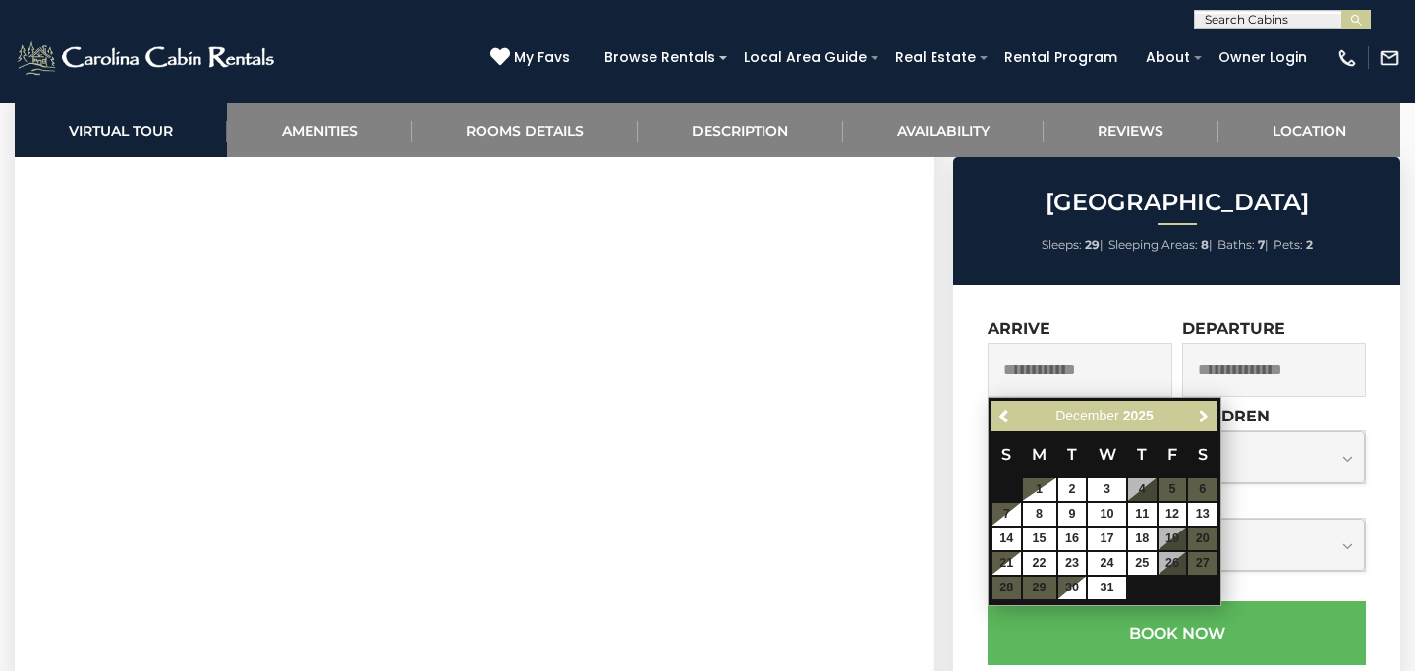
click at [1204, 415] on span "Next" at bounding box center [1203, 417] width 16 height 16
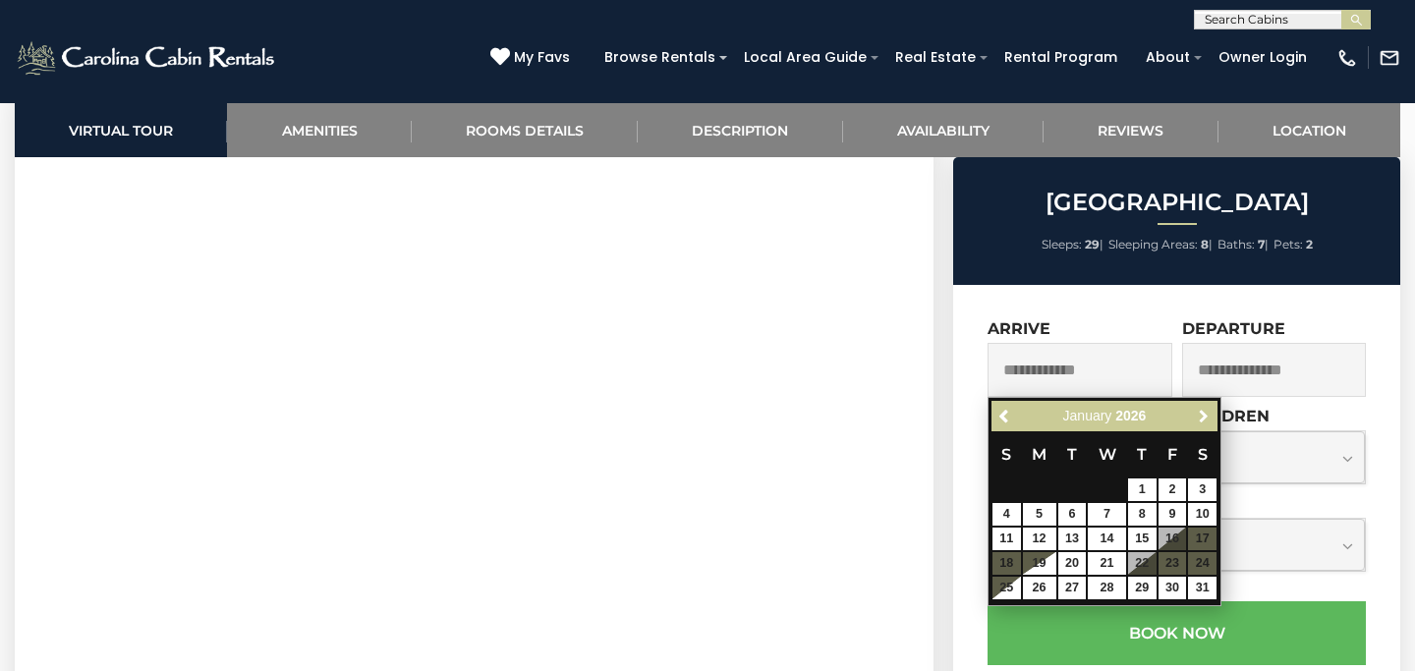
click at [1204, 415] on span "Next" at bounding box center [1203, 417] width 16 height 16
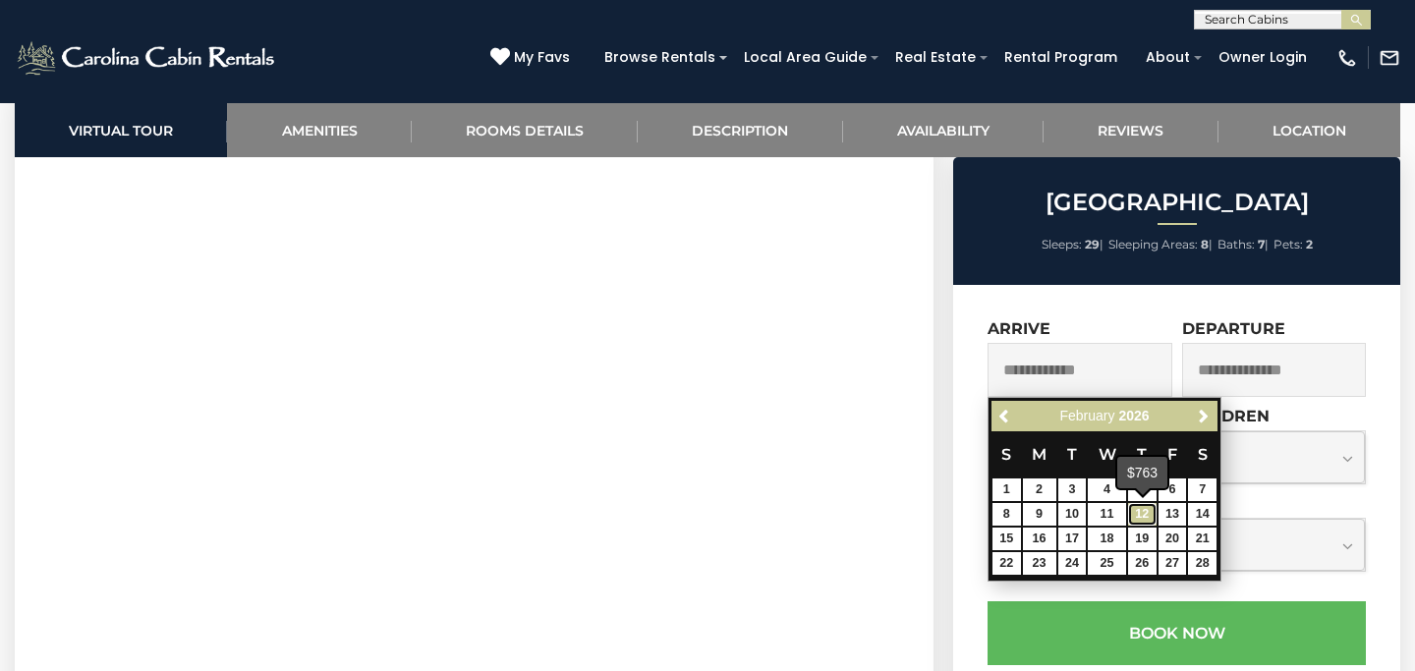
click at [1139, 513] on link "12" at bounding box center [1142, 514] width 28 height 23
type input "**********"
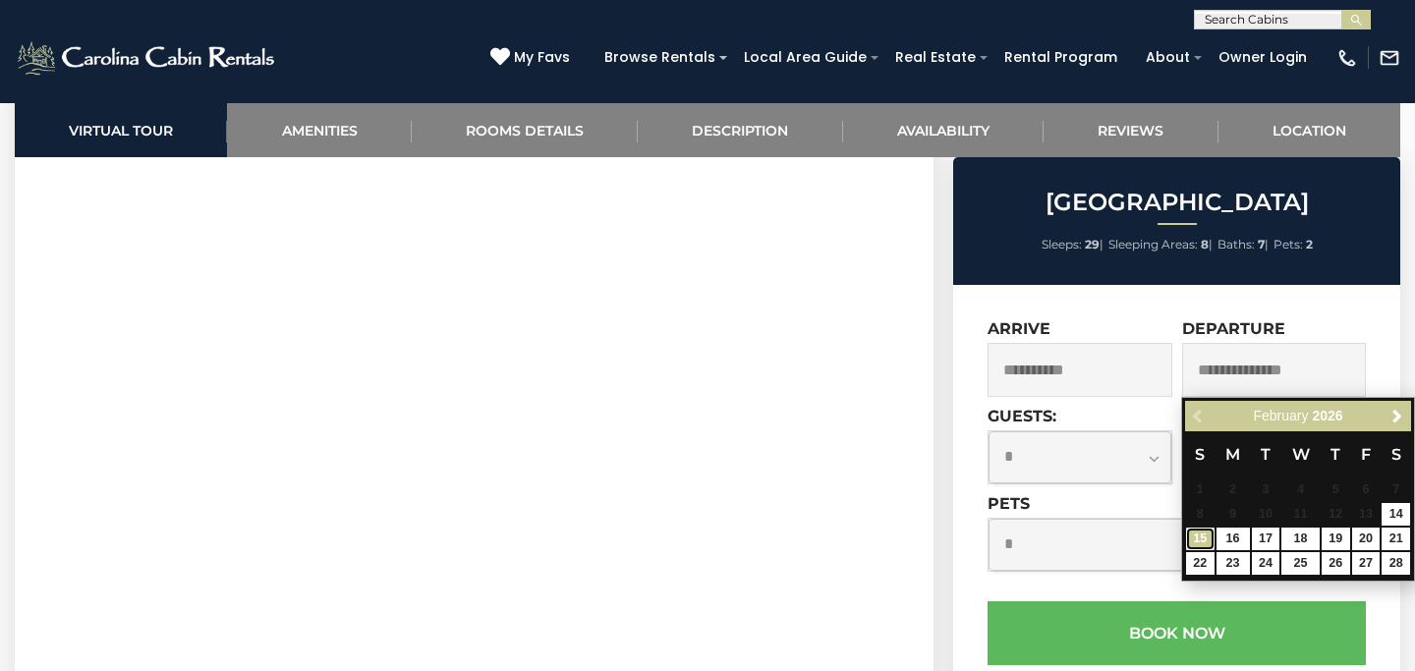
click at [1194, 543] on link "15" at bounding box center [1200, 539] width 28 height 23
type input "**********"
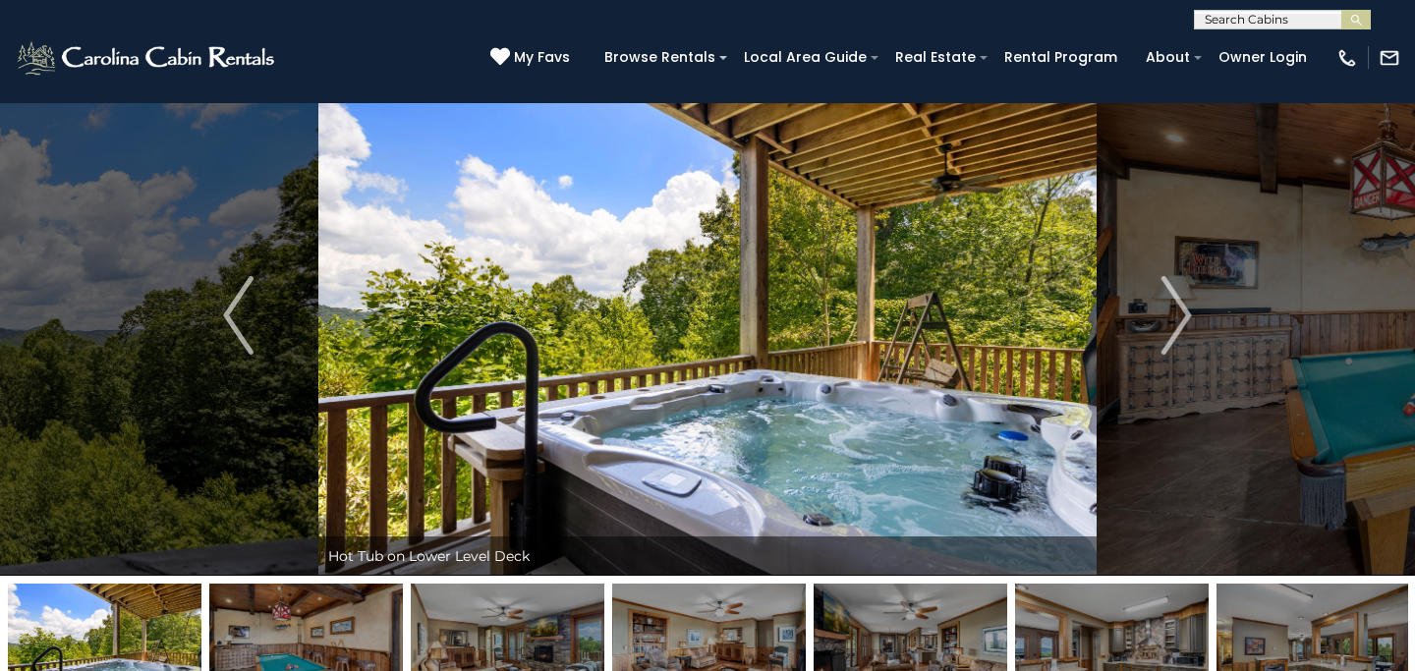
scroll to position [0, 0]
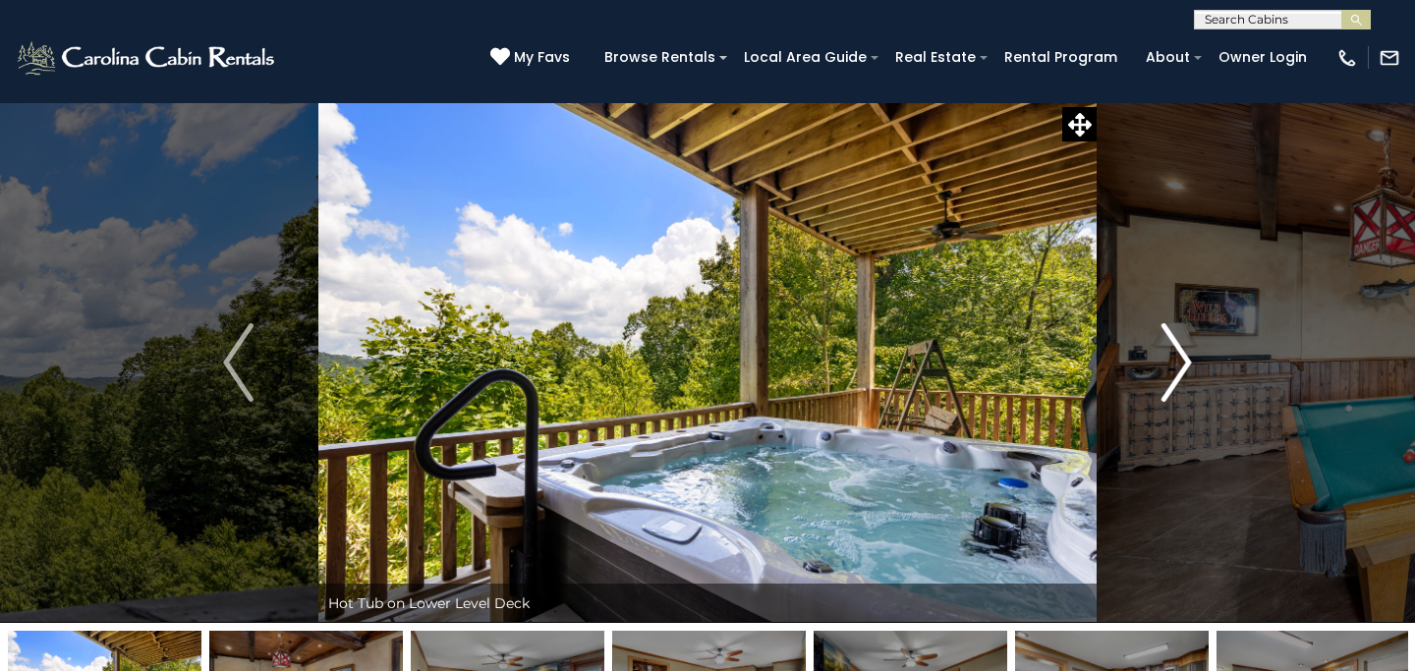
click at [1167, 365] on img "Next" at bounding box center [1175, 362] width 29 height 79
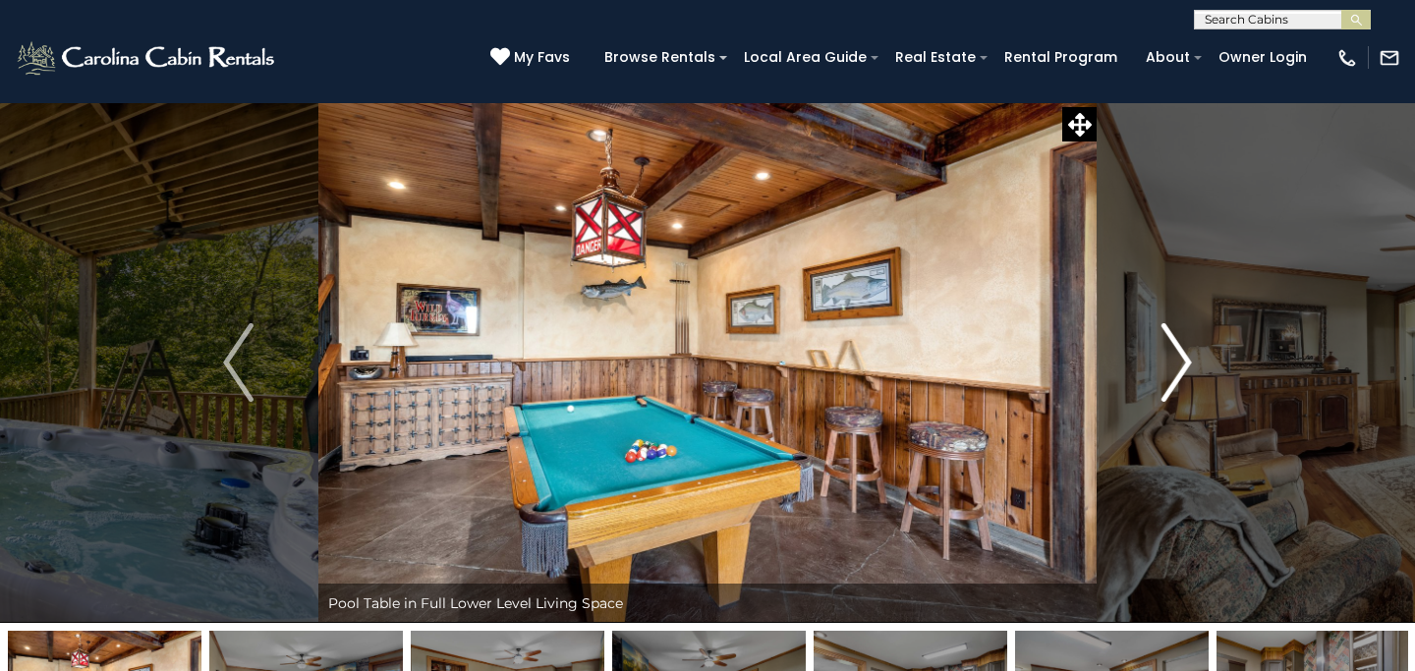
click at [1167, 365] on img "Next" at bounding box center [1175, 362] width 29 height 79
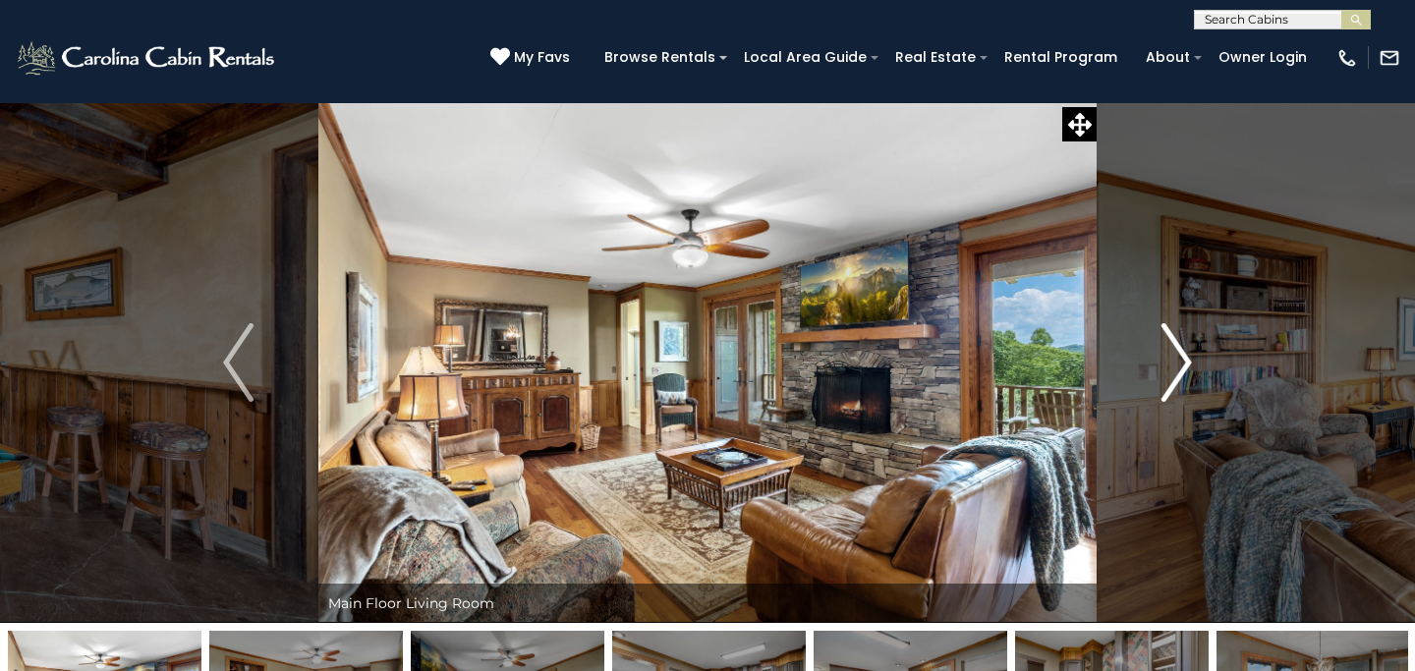
click at [1167, 365] on img "Next" at bounding box center [1175, 362] width 29 height 79
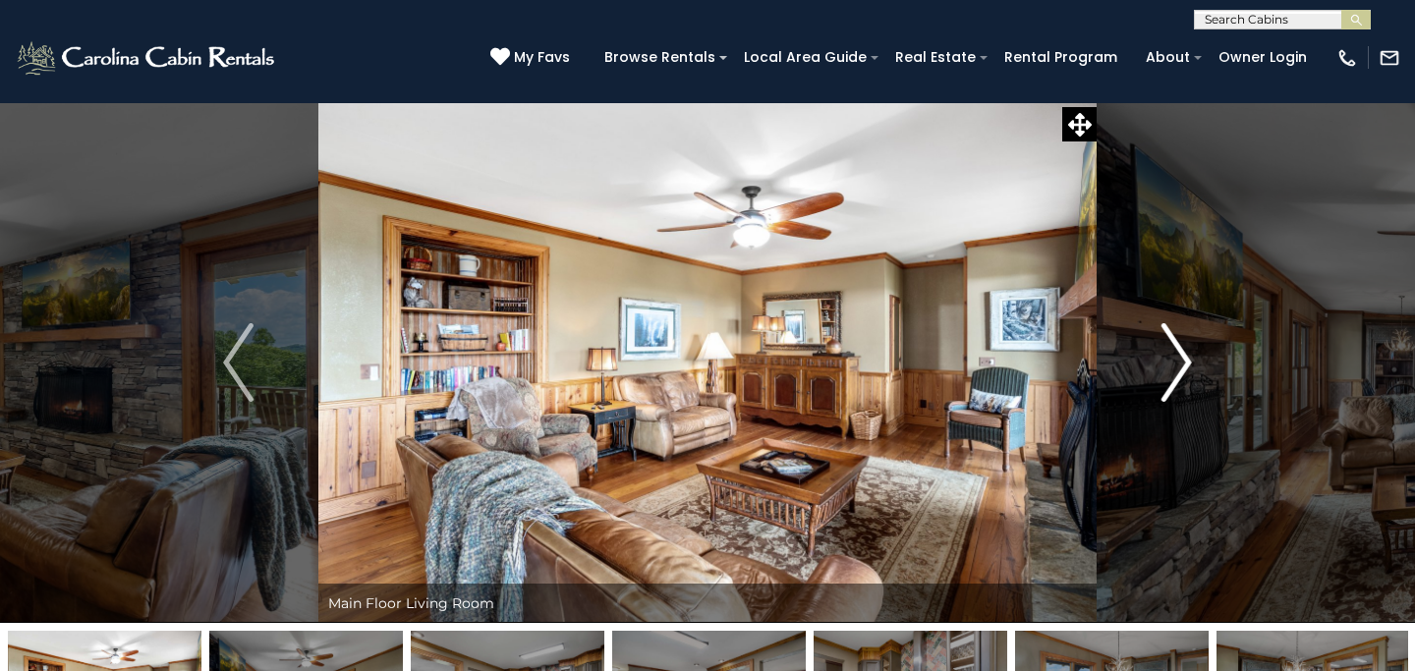
click at [1167, 365] on img "Next" at bounding box center [1175, 362] width 29 height 79
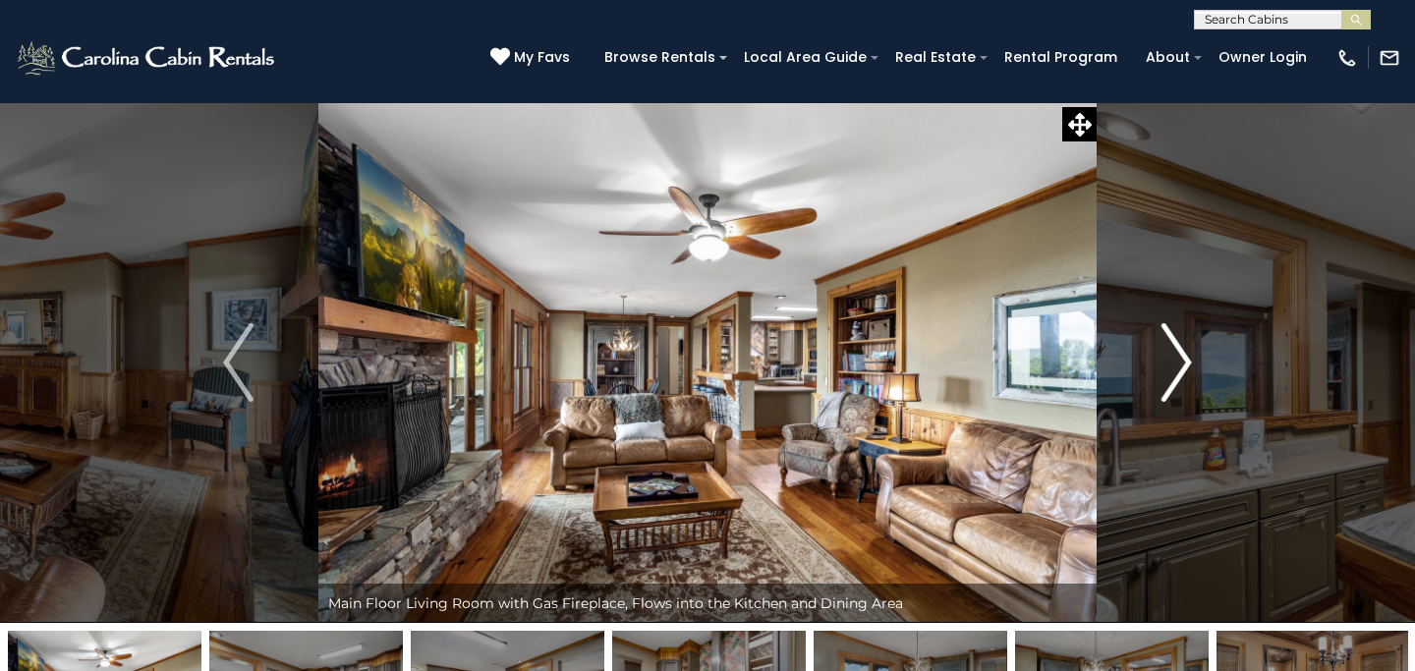
click at [1167, 365] on img "Next" at bounding box center [1175, 362] width 29 height 79
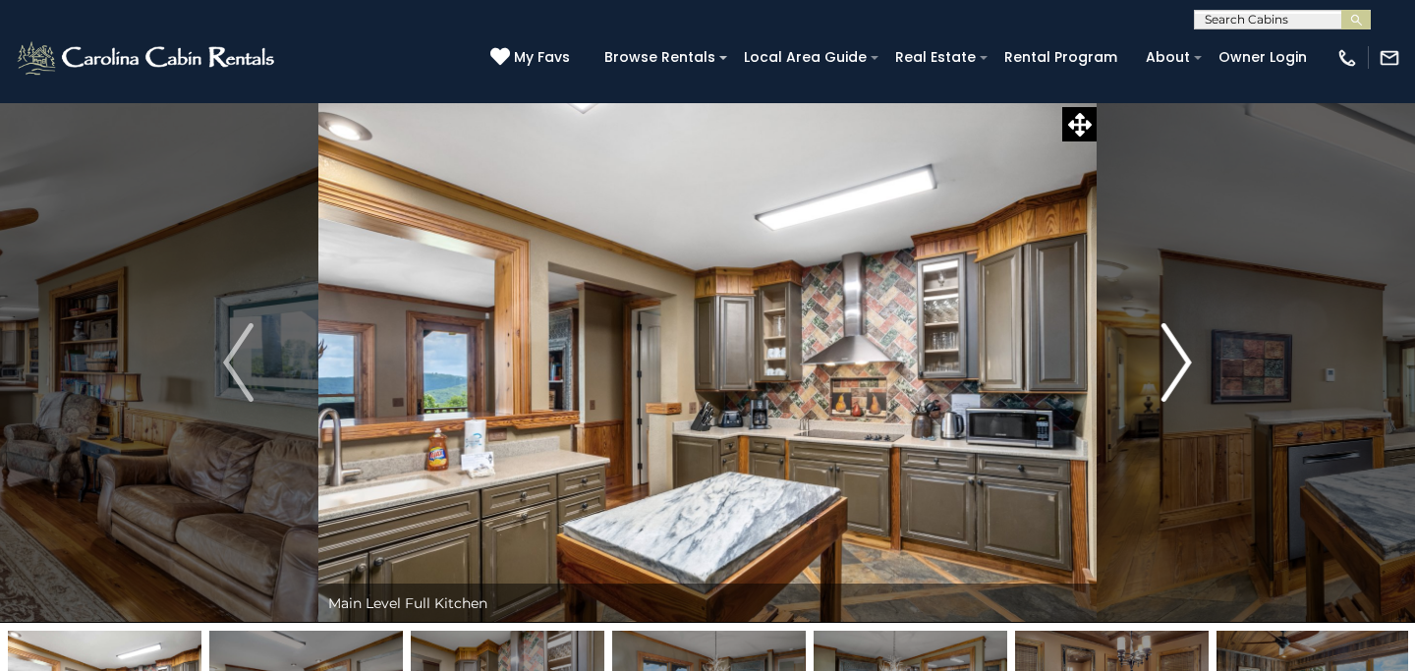
click at [1167, 365] on img "Next" at bounding box center [1175, 362] width 29 height 79
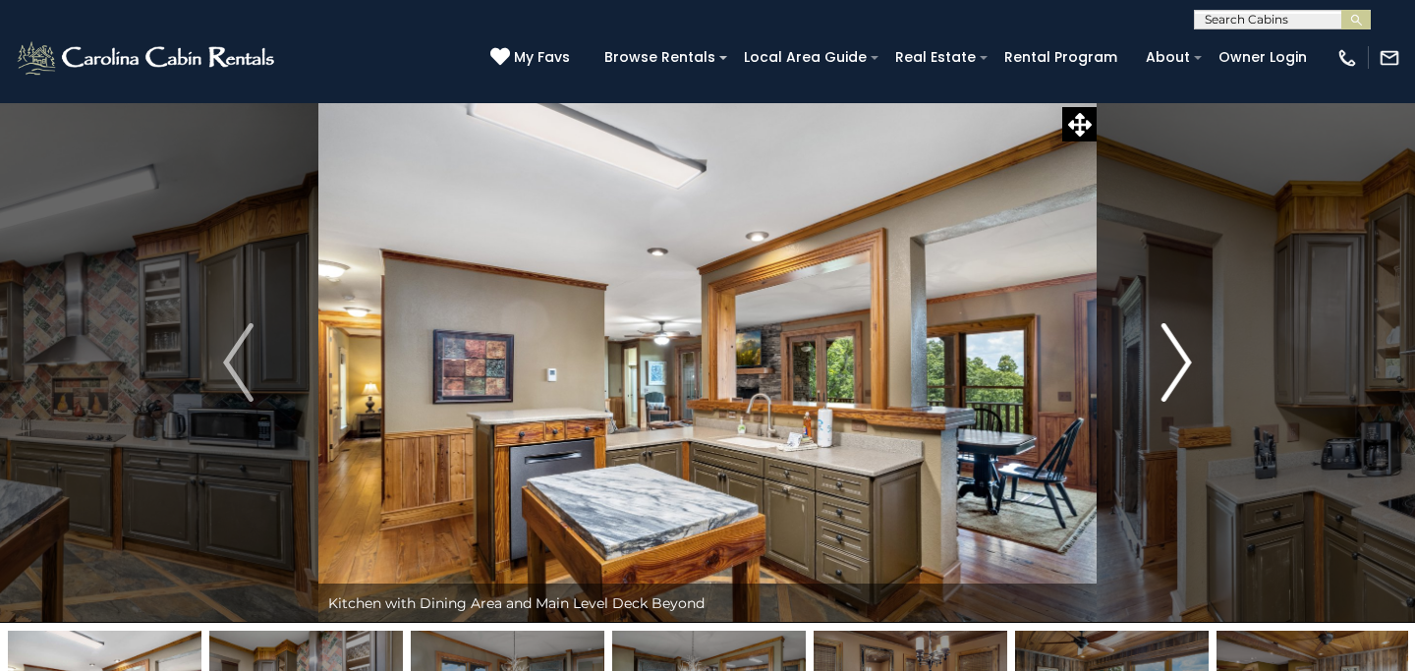
click at [1167, 365] on img "Next" at bounding box center [1175, 362] width 29 height 79
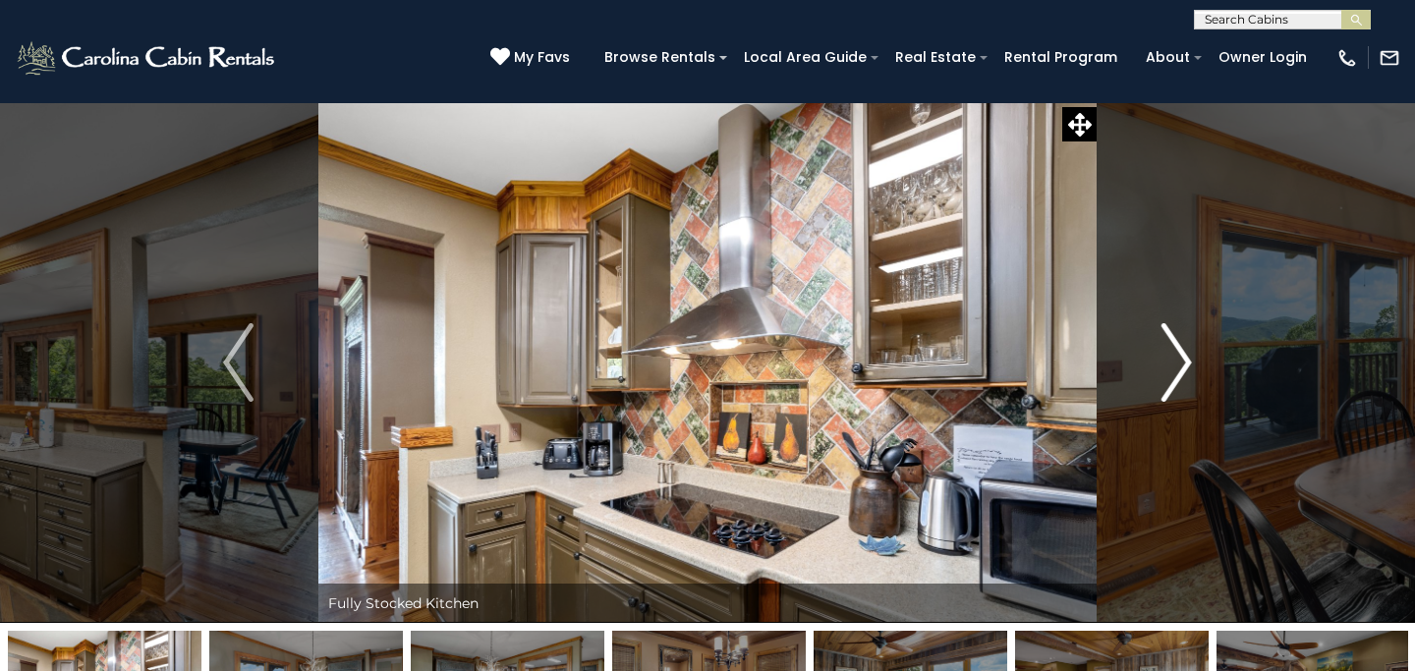
click at [1167, 365] on img "Next" at bounding box center [1175, 362] width 29 height 79
